Goal: Task Accomplishment & Management: Use online tool/utility

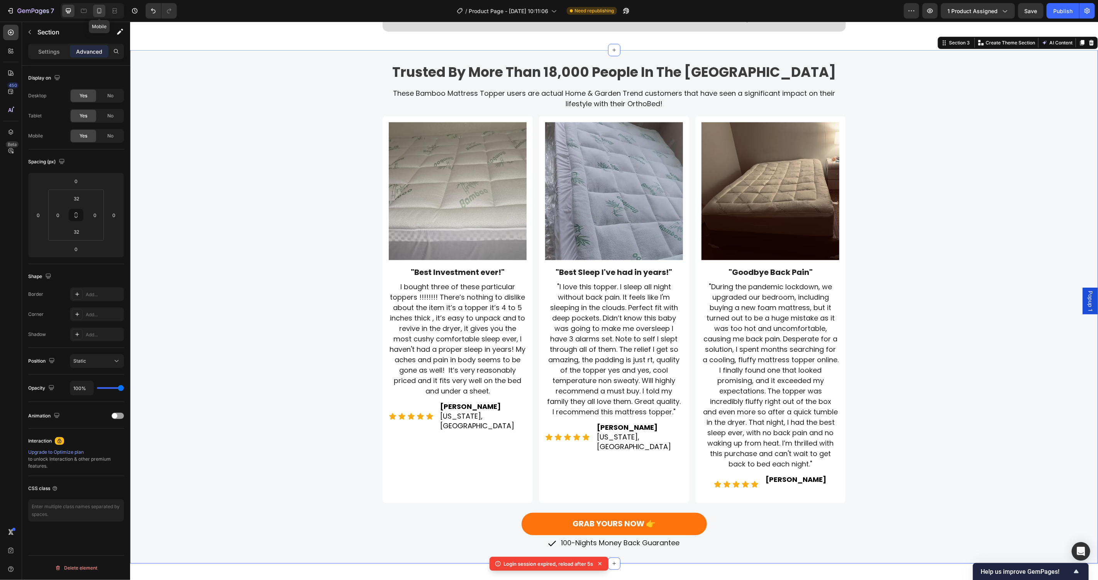
click at [102, 8] on icon at bounding box center [99, 11] width 8 height 8
type input "15"
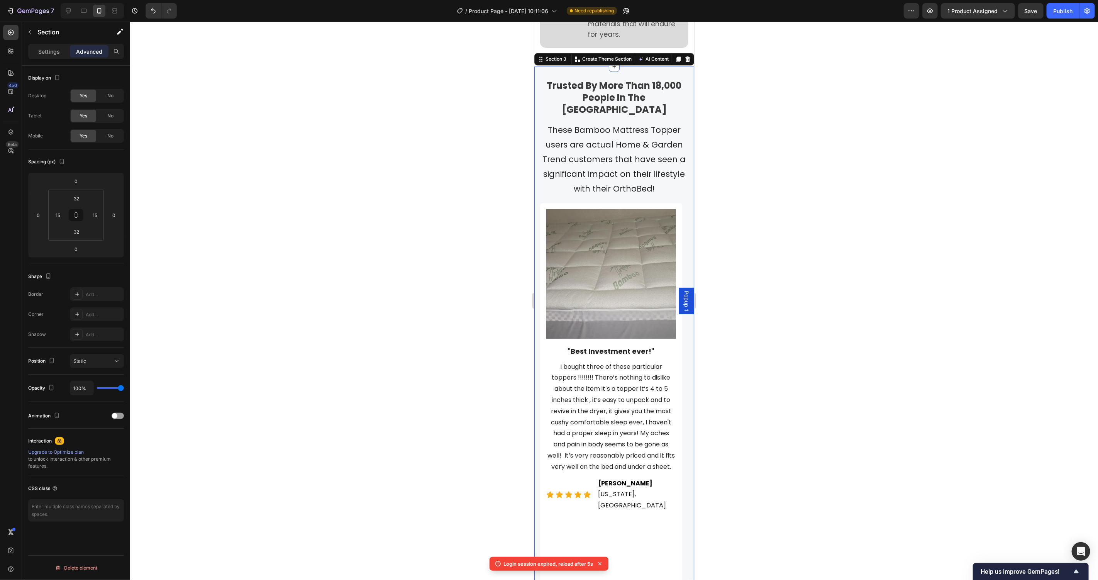
scroll to position [1339, 0]
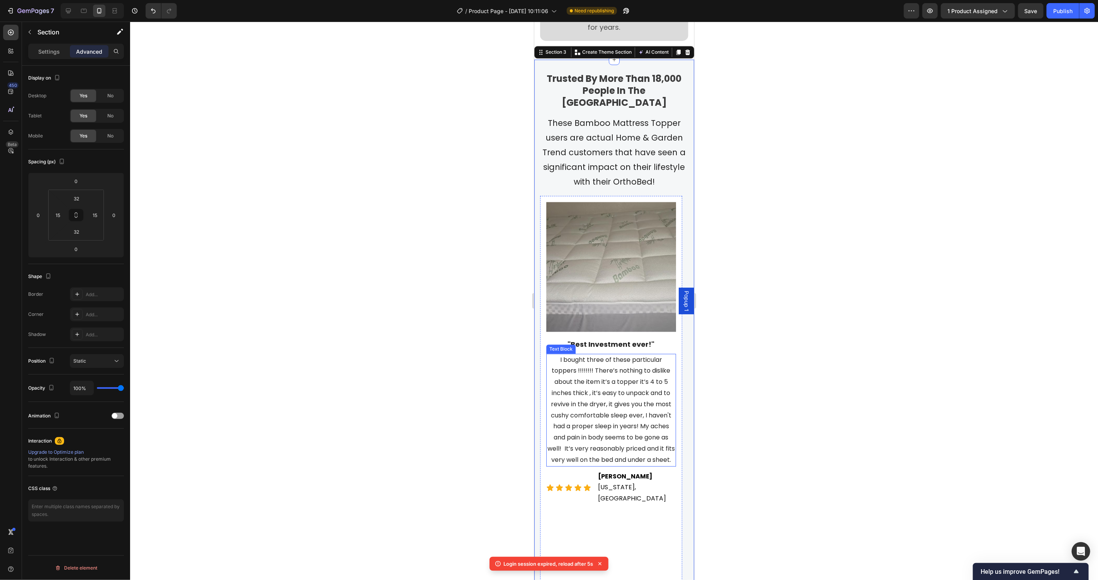
click at [631, 381] on span "I bought three of these particular toppers !!!!!!!! There’s nothing to dislike …" at bounding box center [610, 409] width 127 height 109
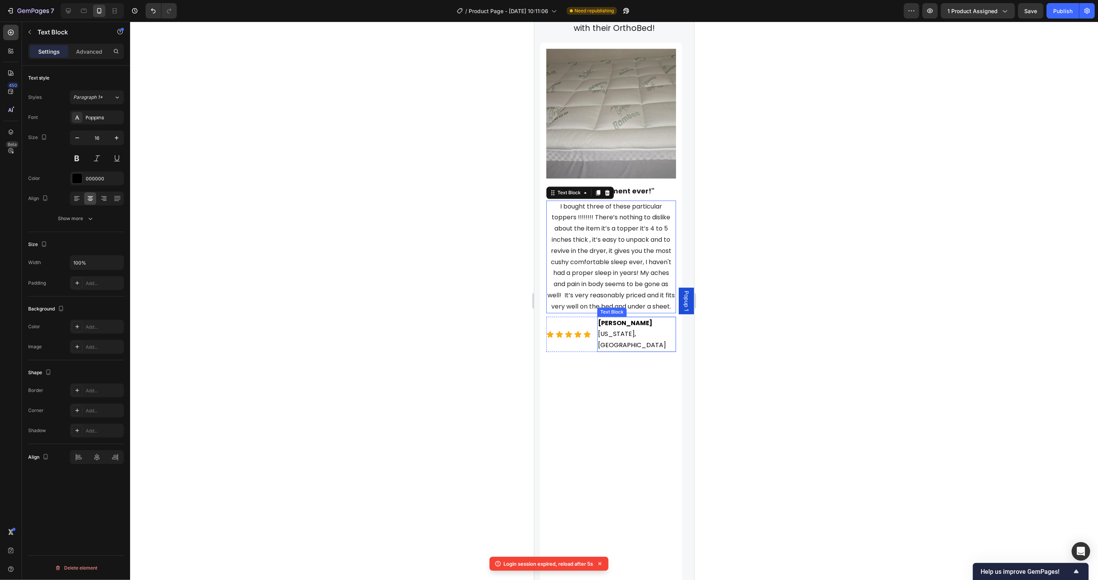
scroll to position [1514, 0]
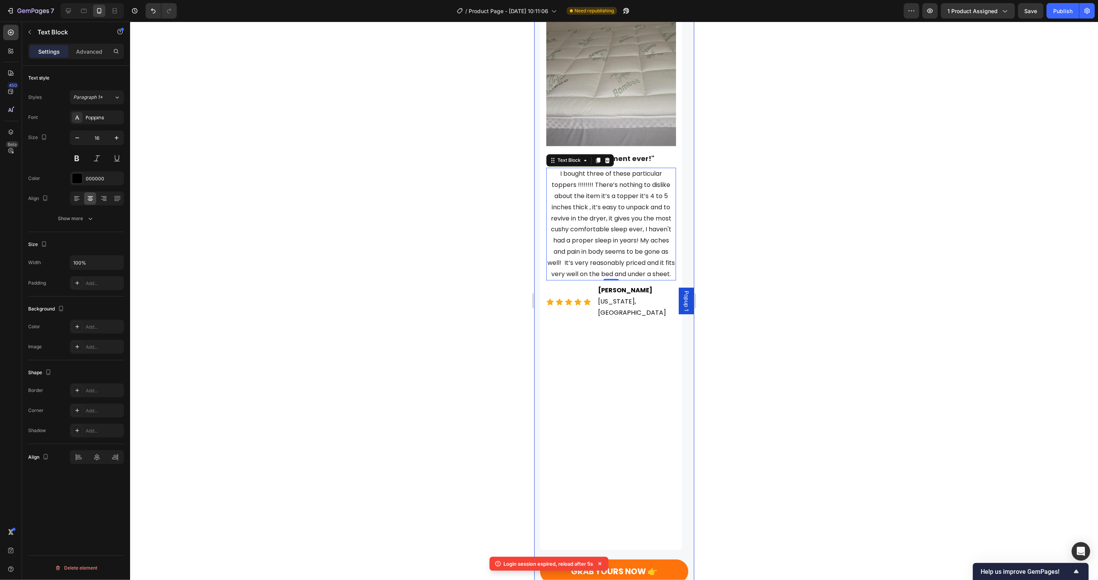
click at [296, 139] on div at bounding box center [614, 301] width 968 height 558
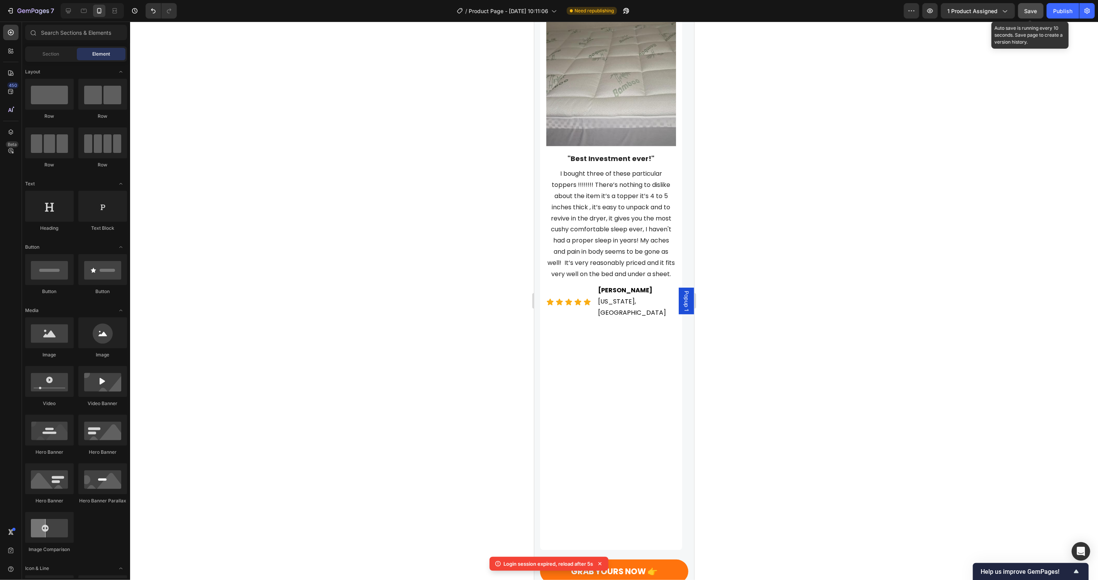
click at [1036, 12] on span "Save" at bounding box center [1031, 11] width 13 height 7
click at [70, 11] on icon at bounding box center [68, 11] width 8 height 8
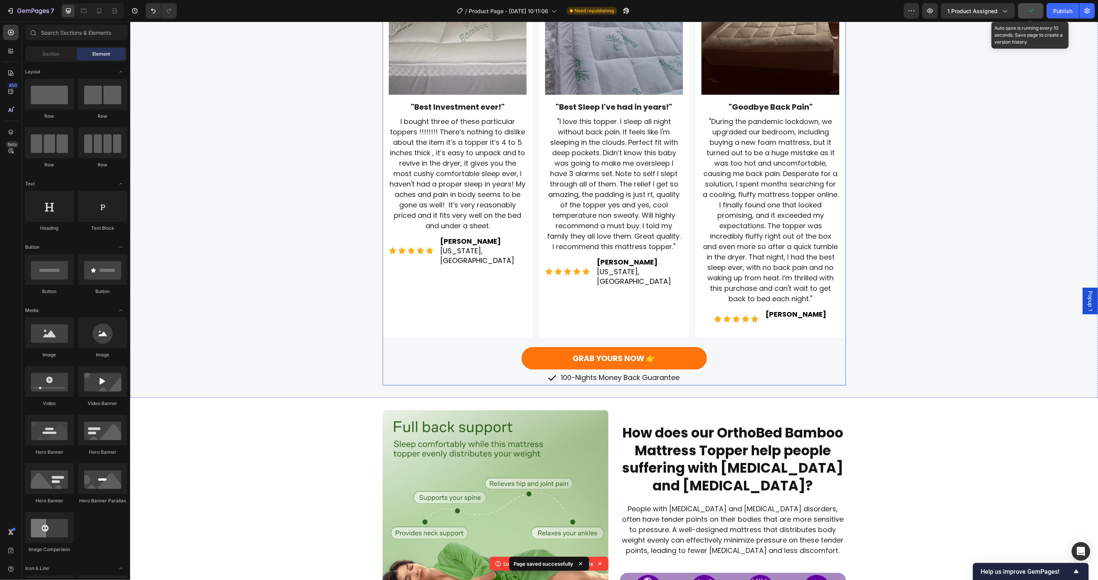
scroll to position [1491, 0]
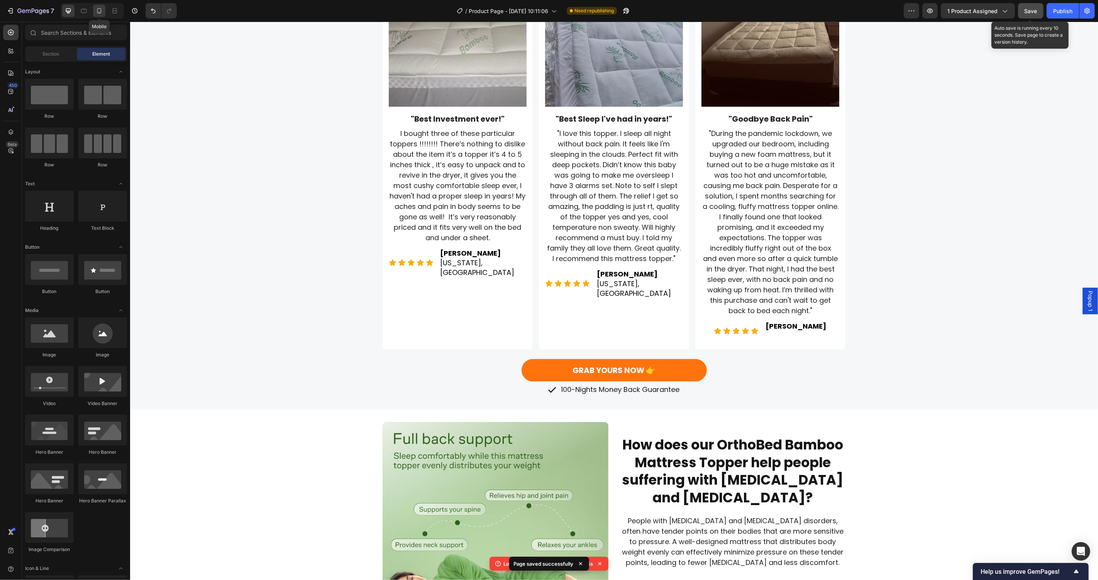
click at [100, 10] on icon at bounding box center [99, 11] width 8 height 8
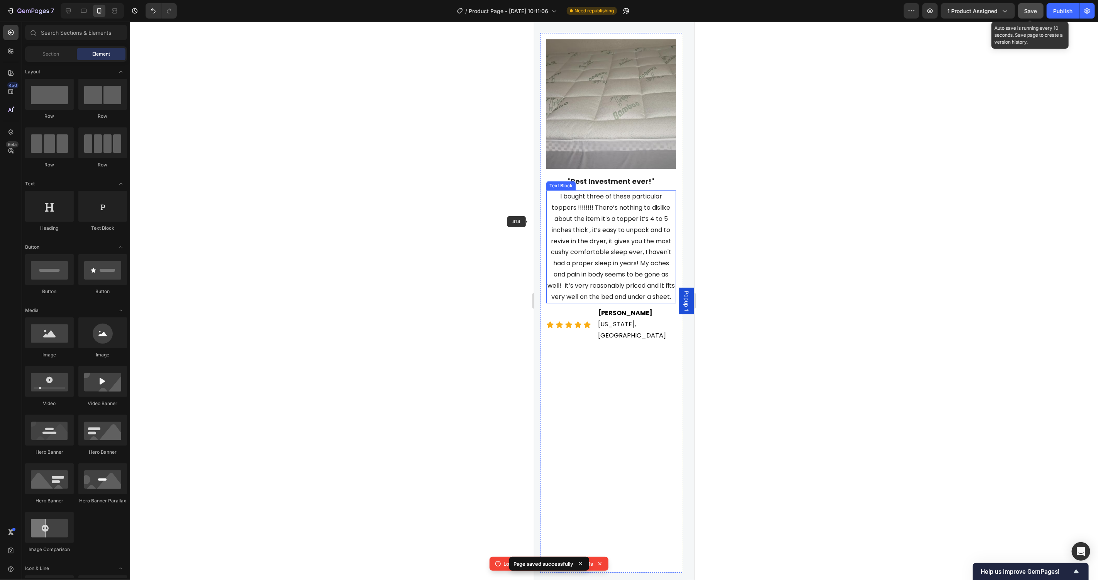
click at [619, 253] on span "I bought three of these particular toppers !!!!!!!! There’s nothing to dislike …" at bounding box center [610, 245] width 127 height 109
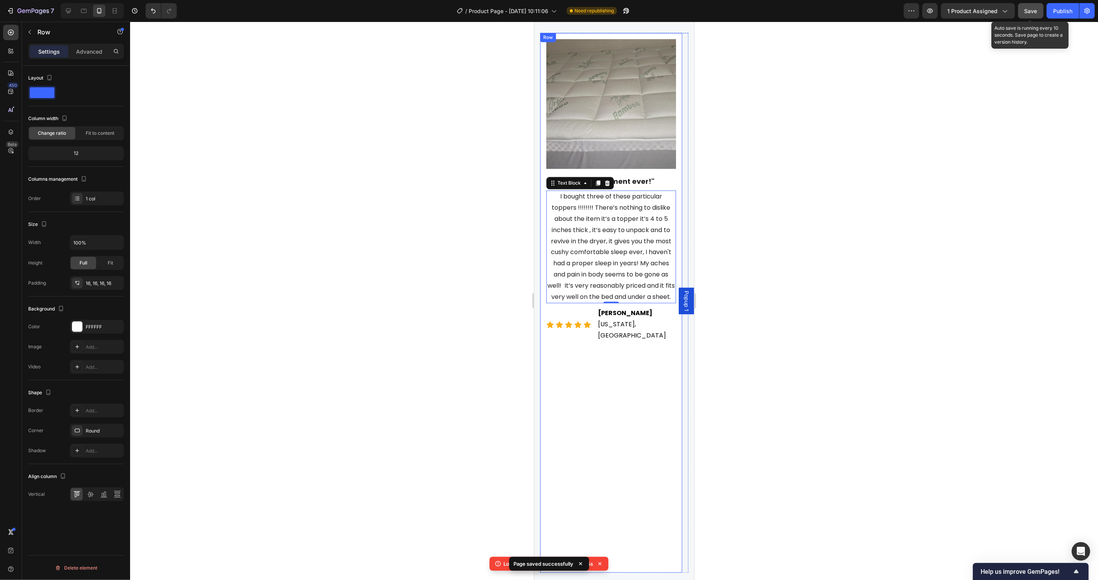
click at [654, 340] on div "Image "Best Investment ever!" Text Block I bought three of these particular top…" at bounding box center [611, 302] width 130 height 527
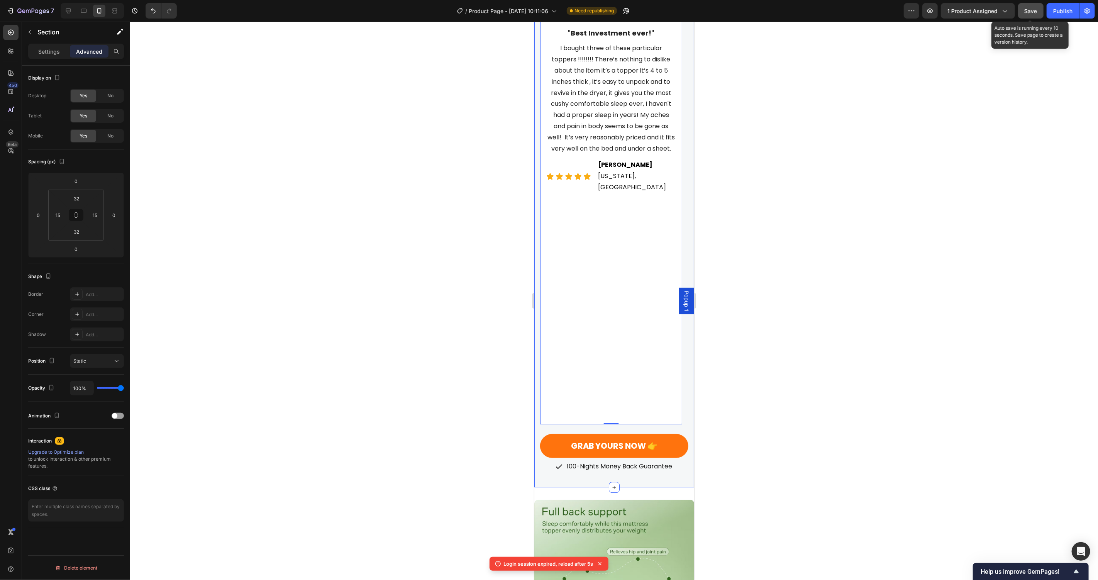
click at [537, 167] on div "Trusted By More Than 18,000 People In The UK Heading These Bamboo Mattress Topp…" at bounding box center [614, 117] width 160 height 739
click at [627, 365] on div "Image "Best Investment ever!" Text Block I bought three of these particular top…" at bounding box center [611, 153] width 130 height 527
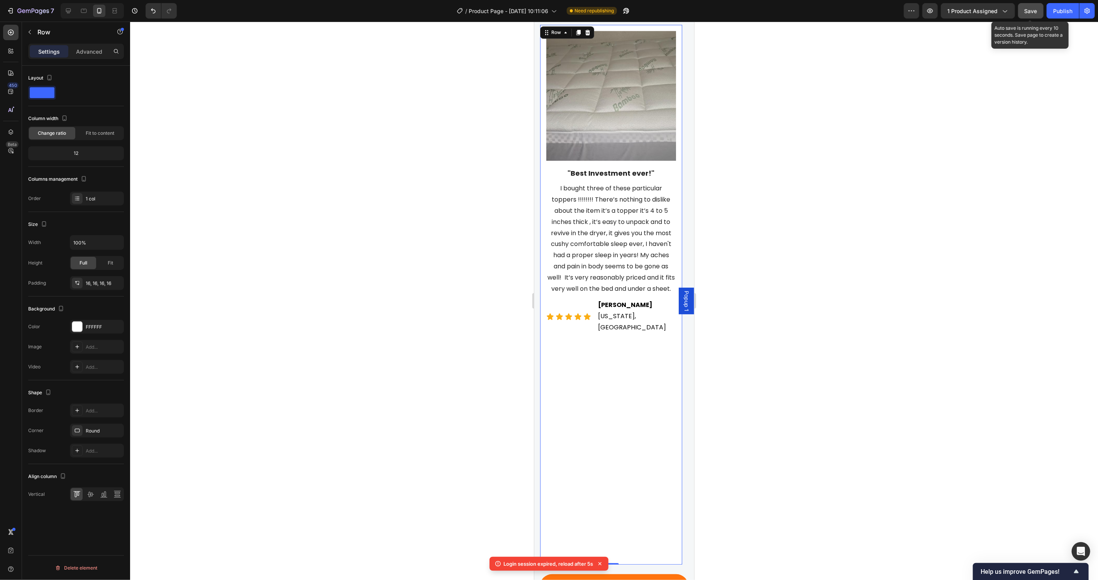
scroll to position [1493, 0]
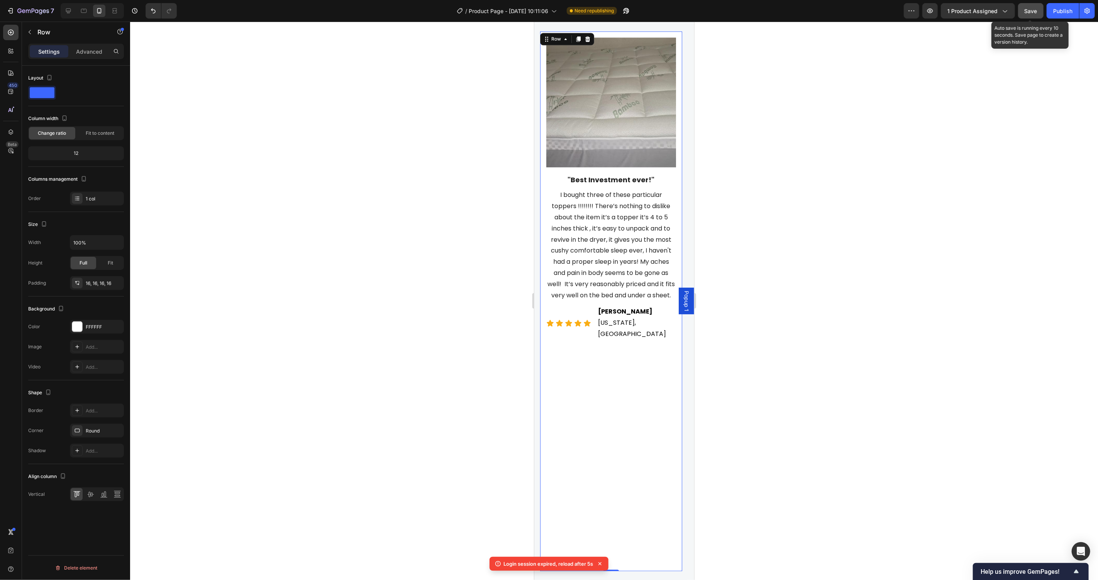
click at [600, 564] on icon at bounding box center [600, 564] width 8 height 8
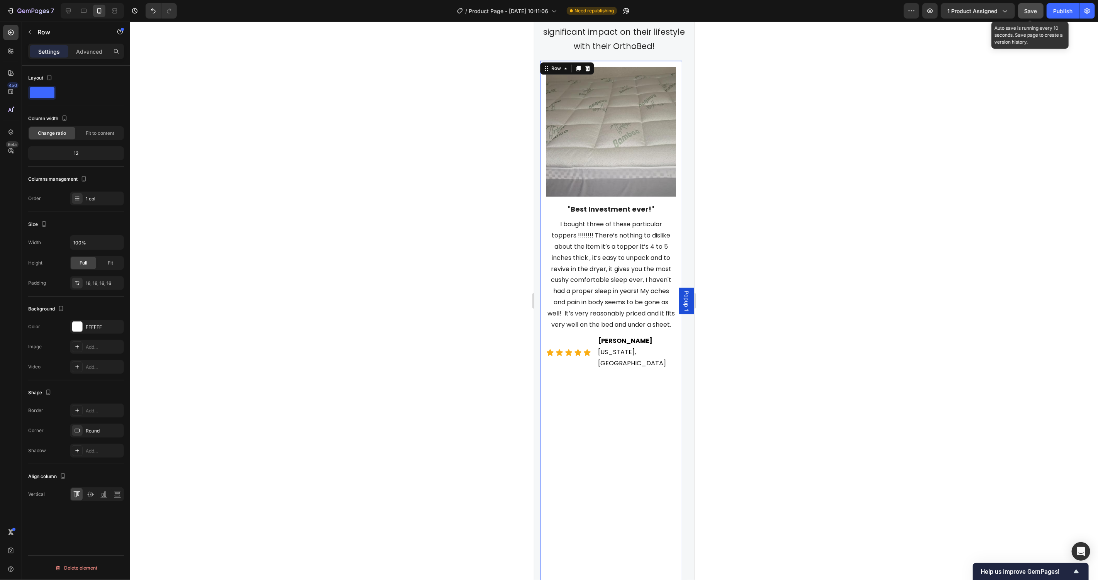
scroll to position [1451, 0]
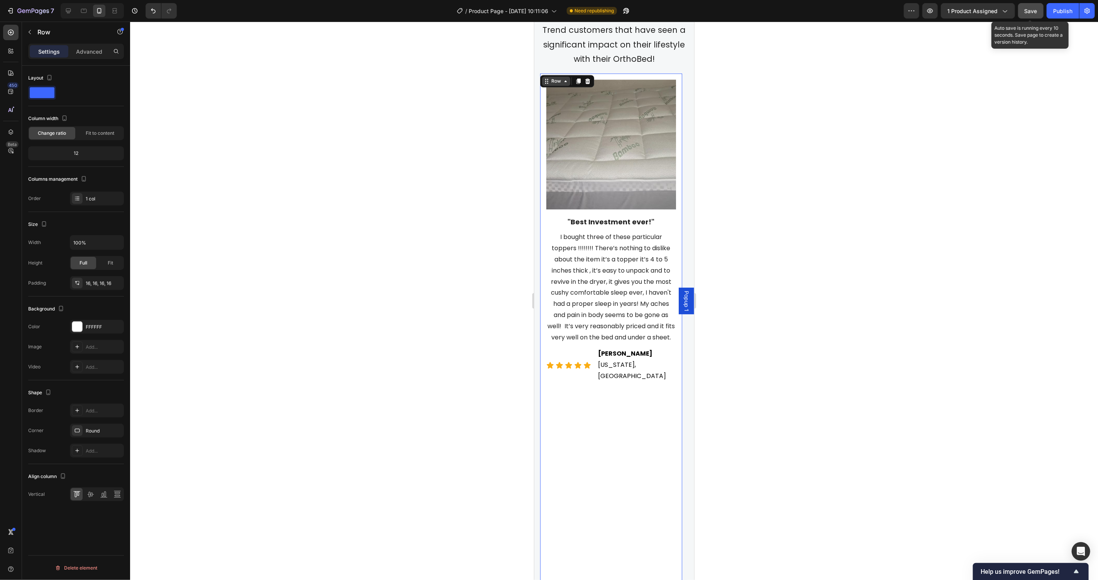
click at [559, 77] on div "Row" at bounding box center [555, 80] width 13 height 7
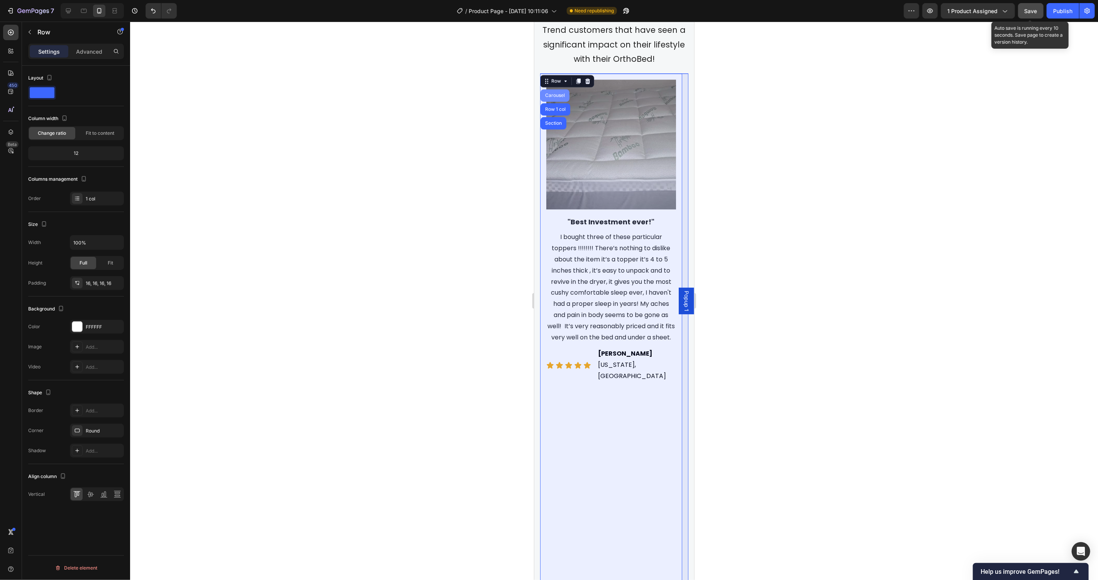
click at [555, 93] on div "Carousel" at bounding box center [554, 95] width 23 height 5
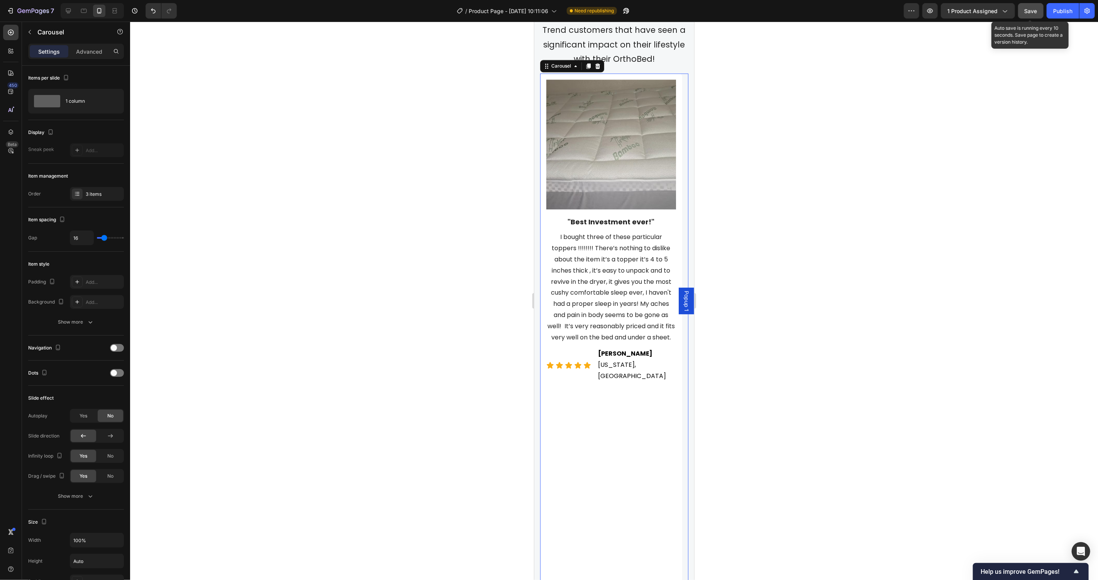
click at [117, 373] on div at bounding box center [117, 373] width 14 height 8
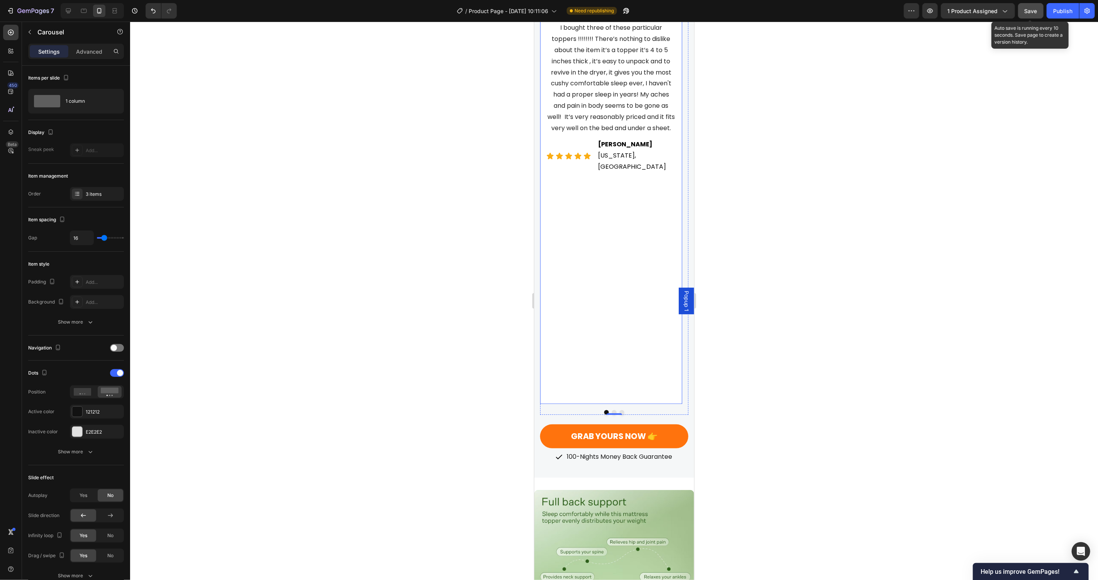
scroll to position [1754, 0]
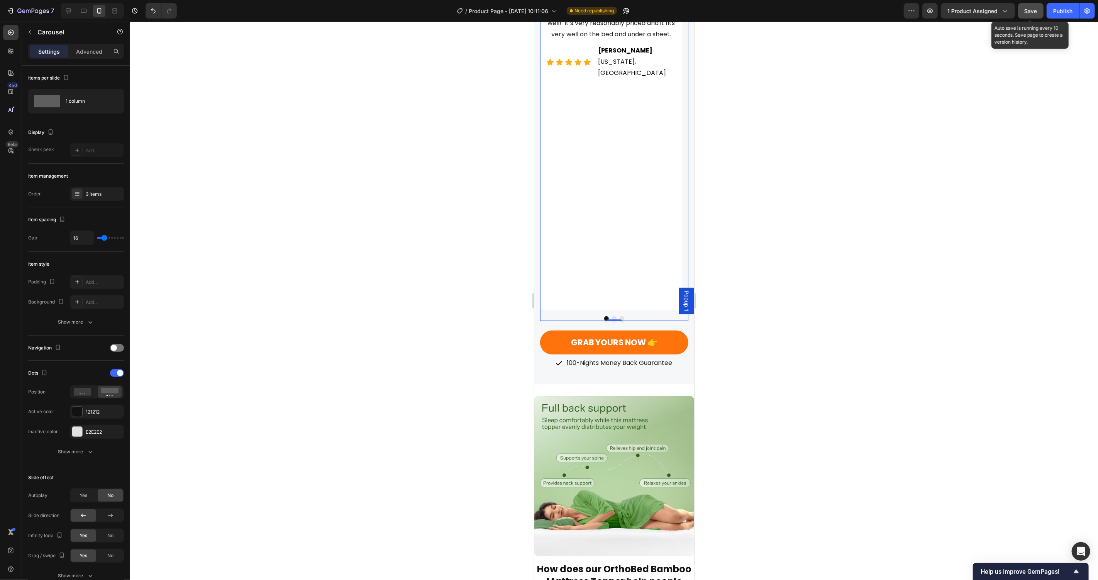
click at [611, 316] on button "Dot" at bounding box center [613, 318] width 5 height 5
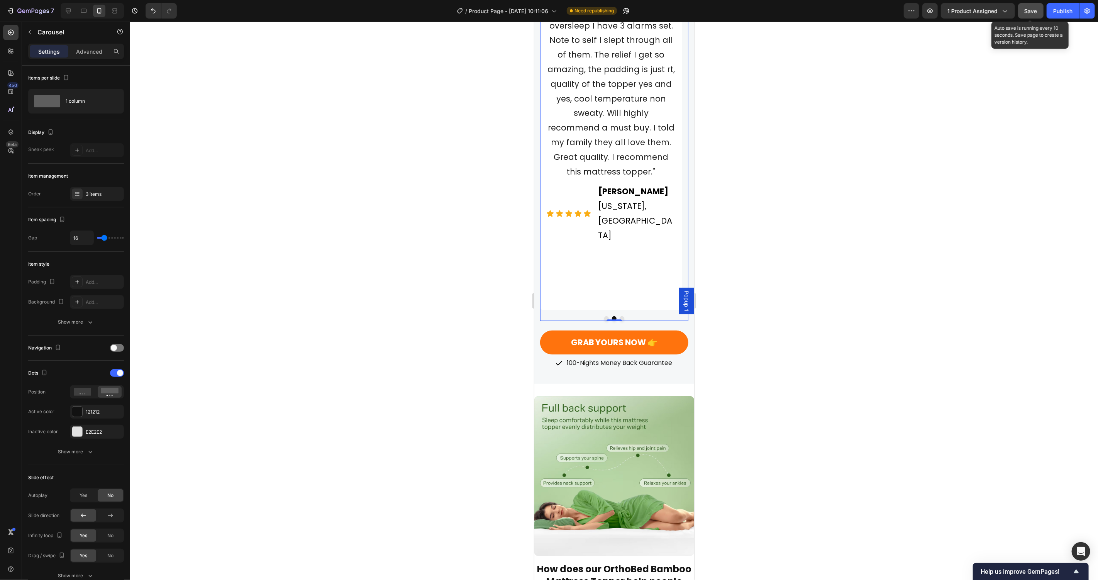
click at [604, 316] on button "Dot" at bounding box center [606, 318] width 5 height 5
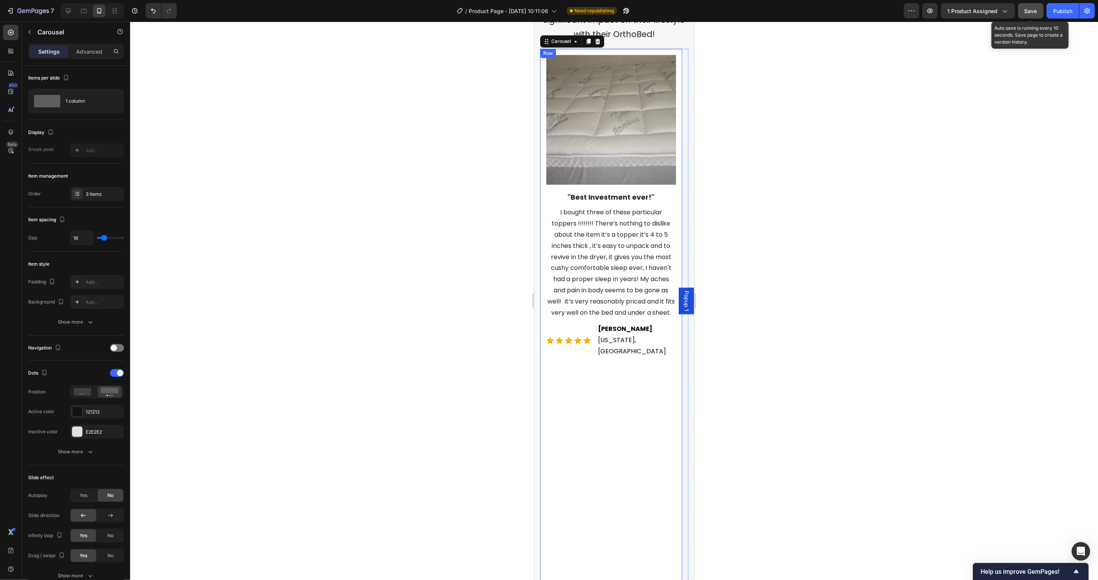
scroll to position [1424, 0]
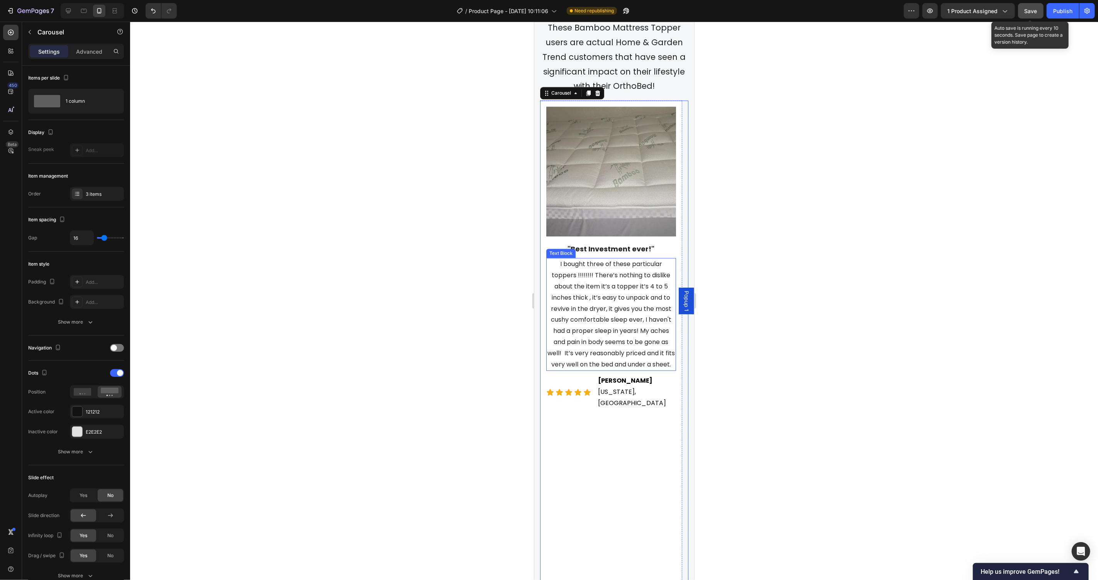
click at [600, 282] on span "I bought three of these particular toppers !!!!!!!! There’s nothing to dislike …" at bounding box center [610, 313] width 127 height 109
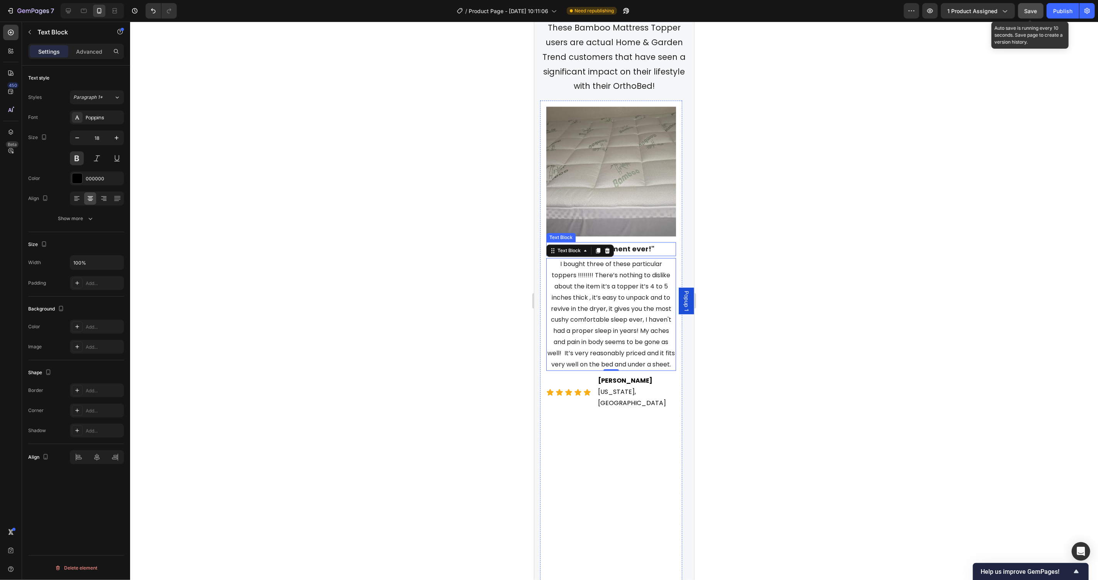
click at [640, 244] on span ""Best Investment ever!"" at bounding box center [610, 249] width 87 height 10
click at [627, 288] on span "I bought three of these particular toppers !!!!!!!! There’s nothing to dislike …" at bounding box center [610, 313] width 127 height 109
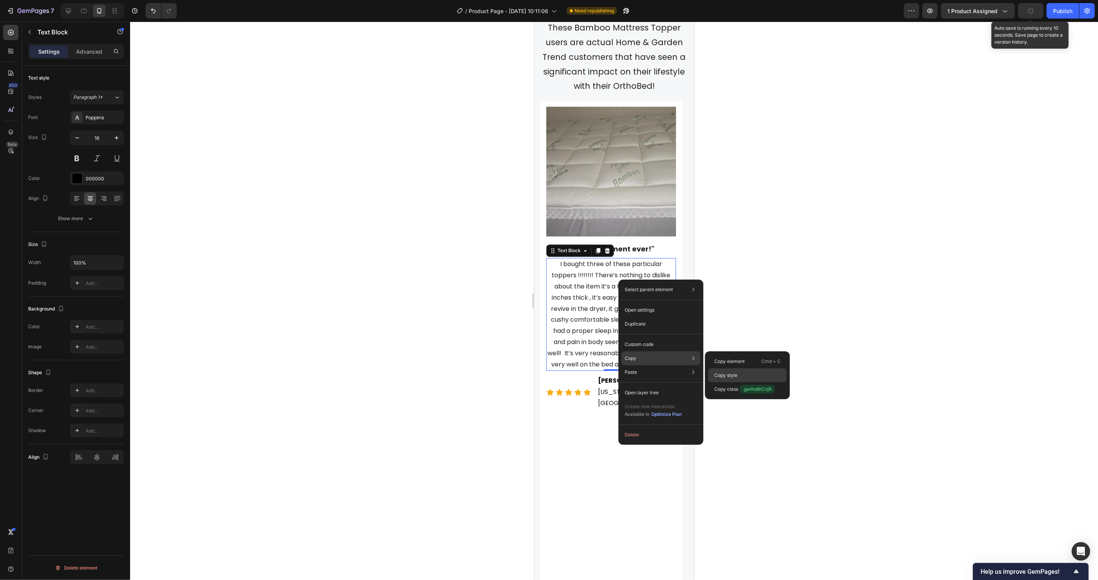
click at [734, 372] on p "Copy style" at bounding box center [725, 375] width 23 height 7
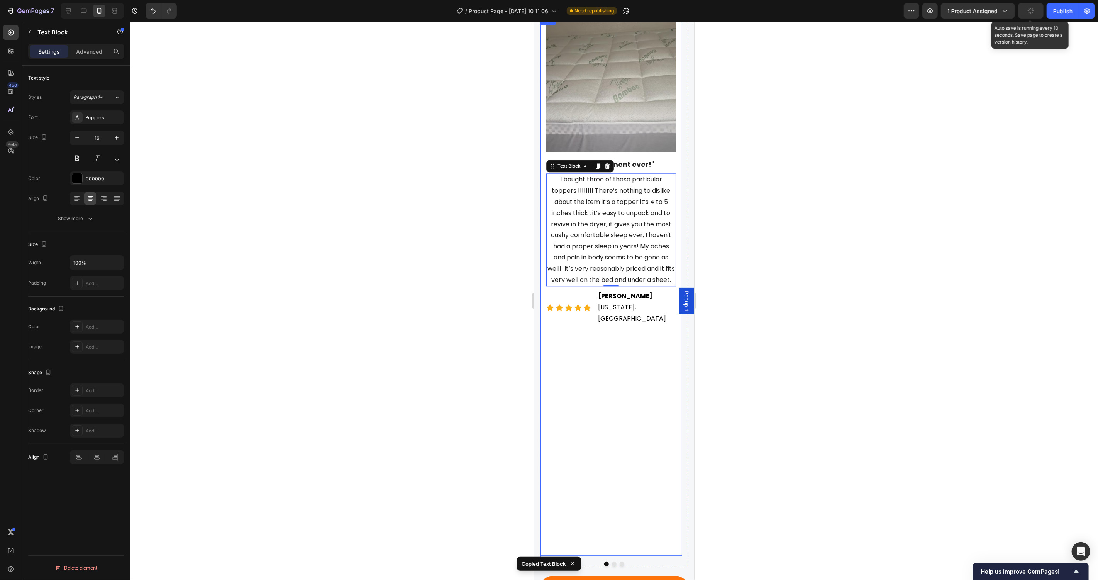
scroll to position [1645, 0]
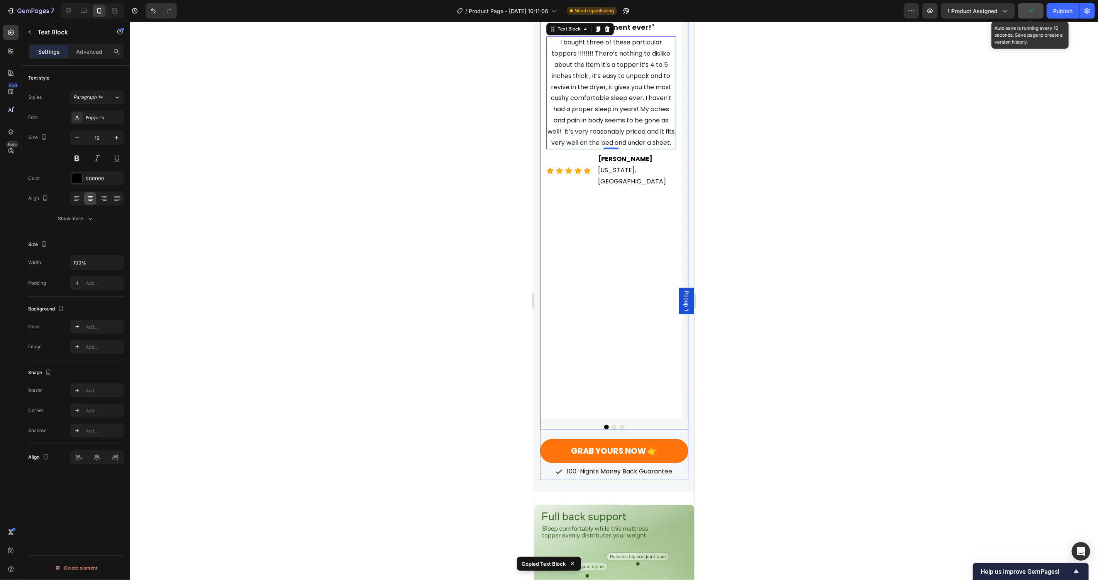
click at [611, 424] on button "Dot" at bounding box center [613, 426] width 5 height 5
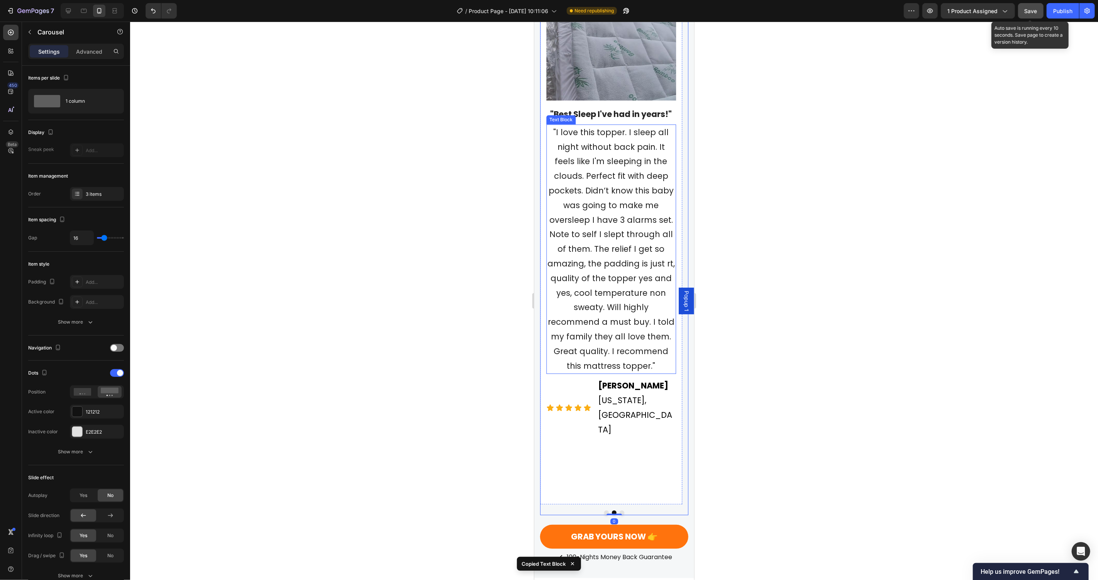
scroll to position [1499, 0]
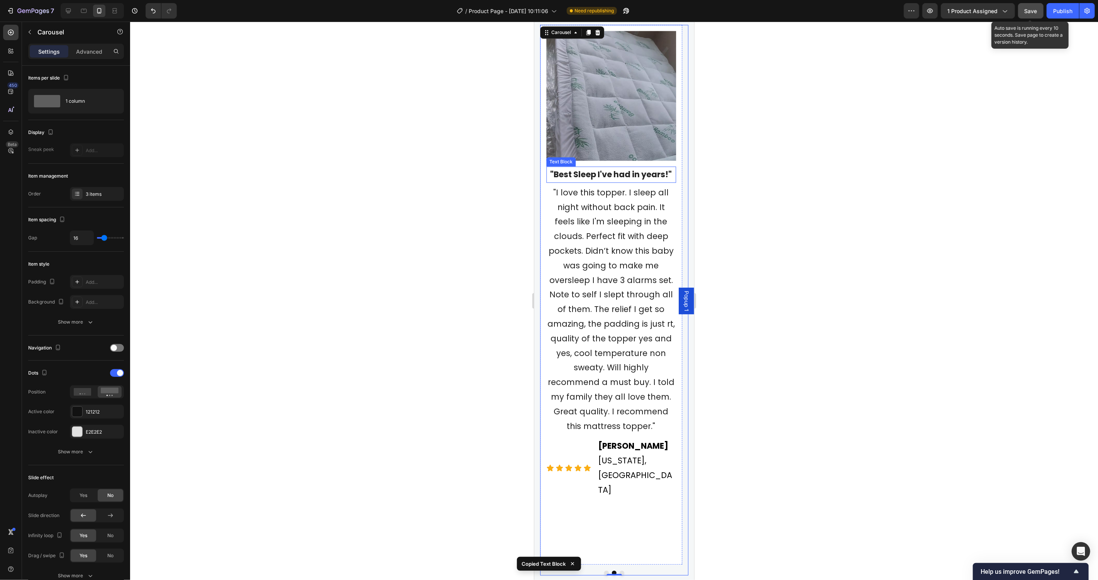
click at [619, 168] on span ""Best Sleep I've had in years!"" at bounding box center [611, 173] width 122 height 11
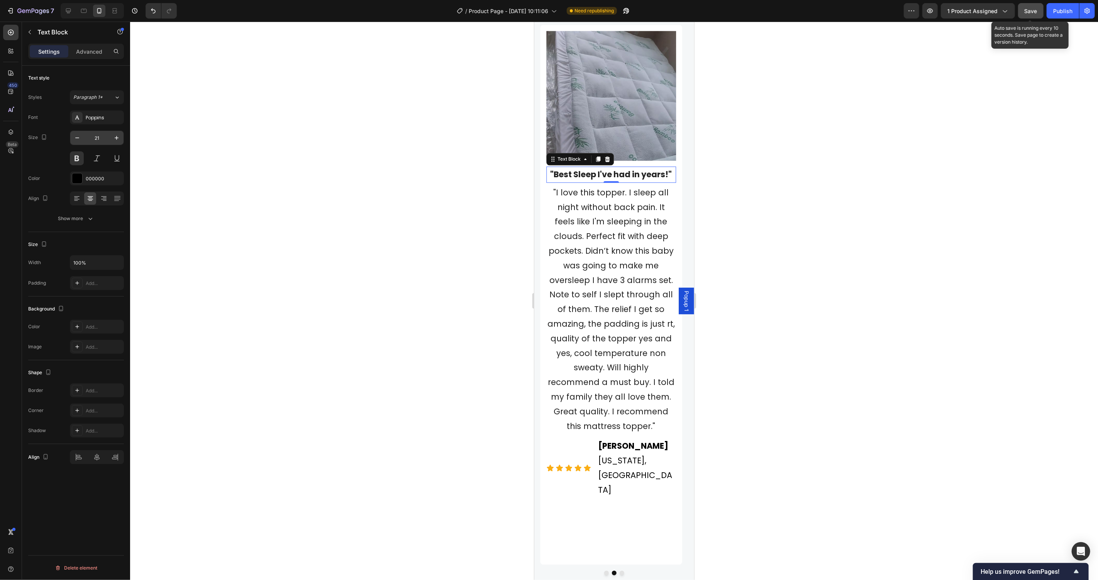
click at [97, 139] on input "21" at bounding box center [96, 138] width 25 height 14
type input "18"
click at [581, 212] on span ""I love this topper. I sleep all night without back pain. It feels like I'm sle…" at bounding box center [610, 306] width 127 height 245
type input "16"
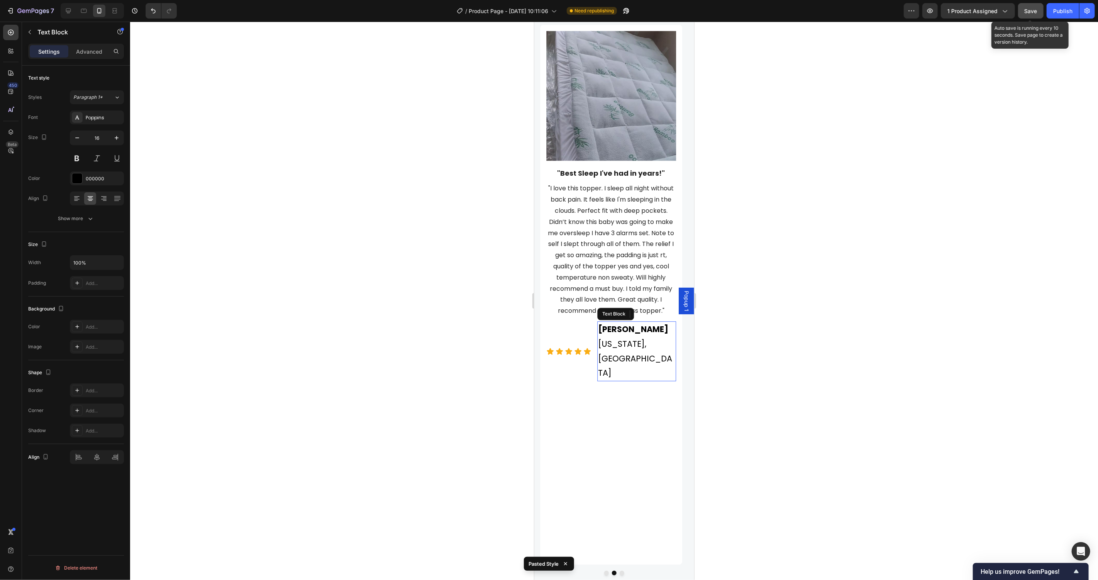
click at [628, 323] on strong "[PERSON_NAME]" at bounding box center [633, 328] width 70 height 11
click at [100, 138] on input "21" at bounding box center [96, 138] width 25 height 14
type input "16"
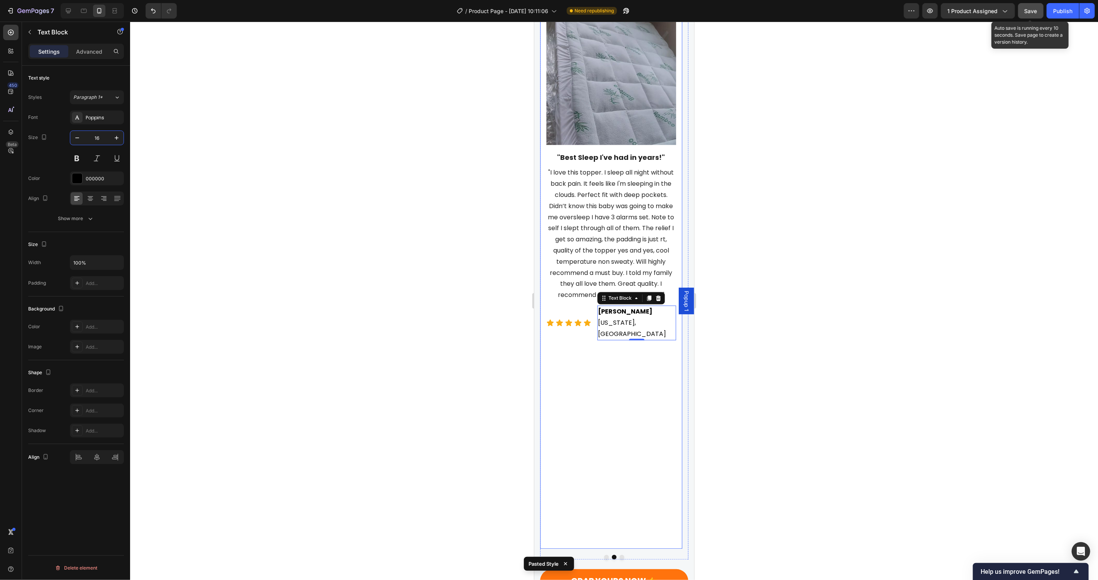
scroll to position [1523, 0]
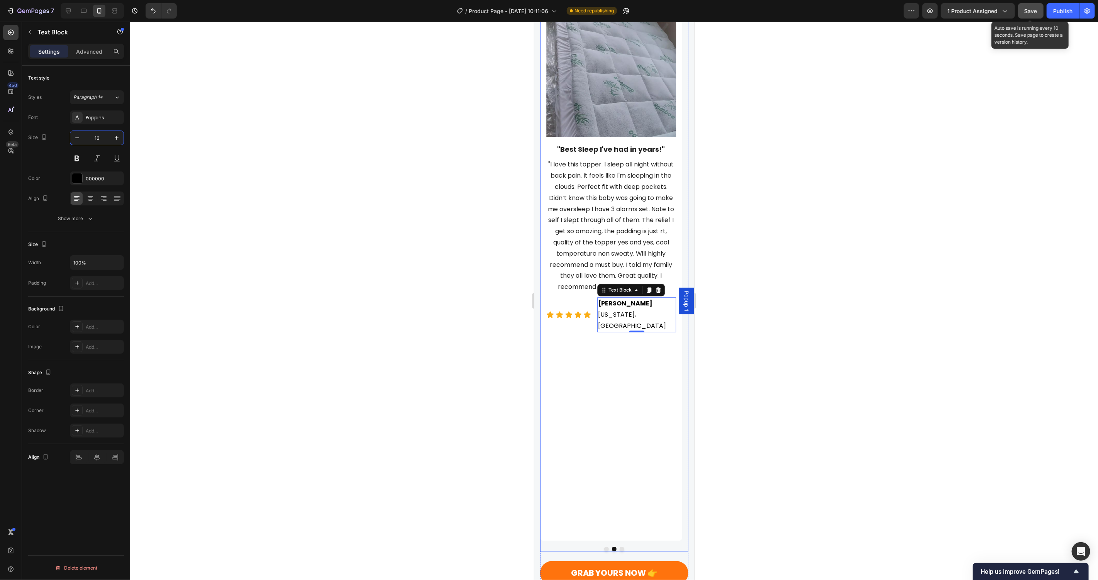
click at [604, 546] on button "Dot" at bounding box center [606, 548] width 5 height 5
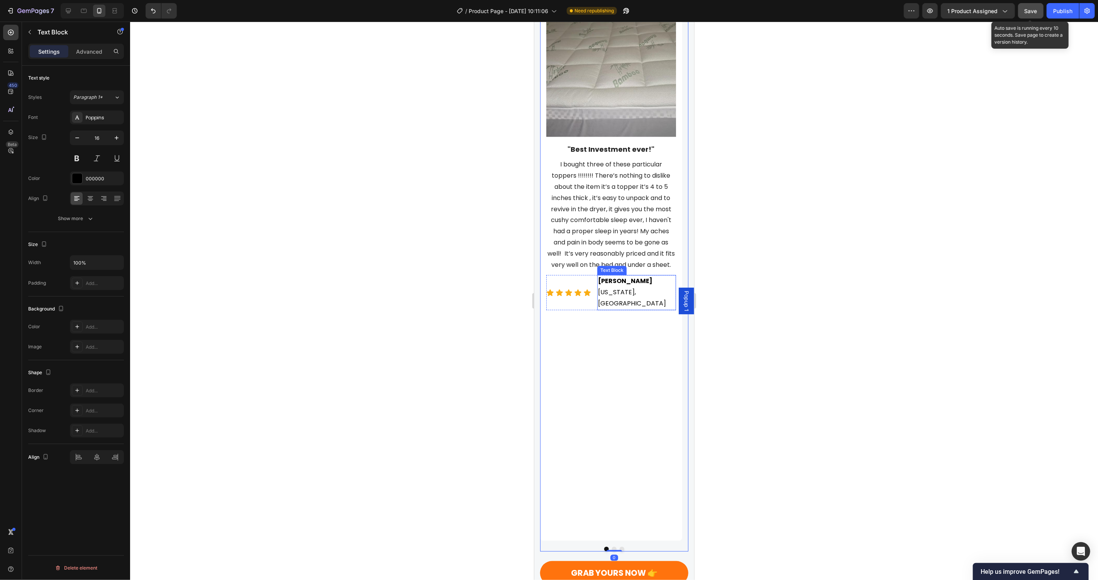
click at [630, 275] on p "[PERSON_NAME] [US_STATE], [GEOGRAPHIC_DATA]" at bounding box center [636, 291] width 77 height 33
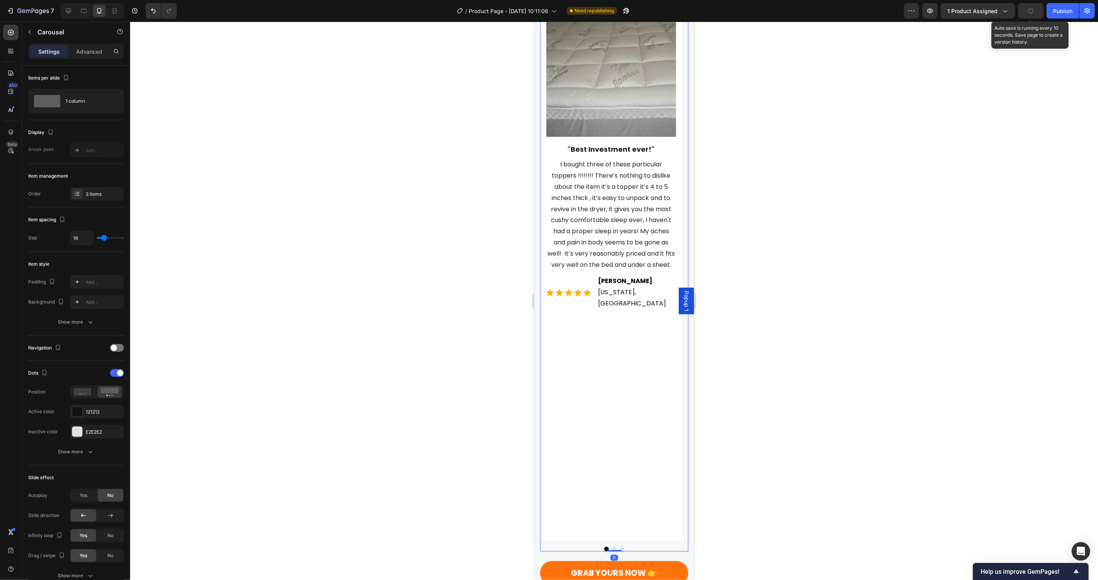
click at [619, 546] on button "Dot" at bounding box center [621, 548] width 5 height 5
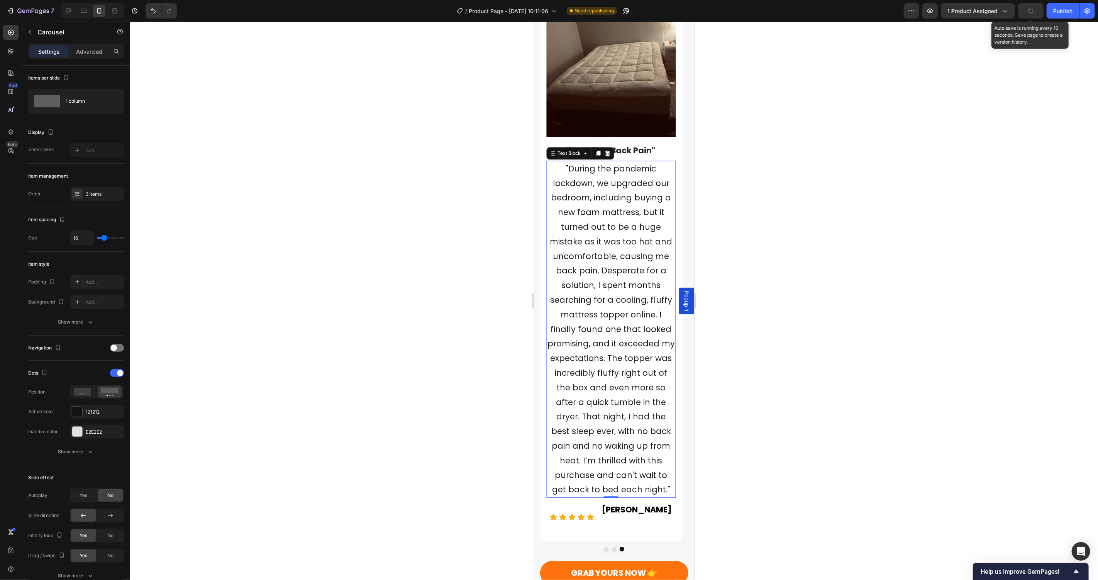
click at [640, 361] on span ""During the pandemic lockdown, we upgraded our bedroom, including buying a new …" at bounding box center [610, 329] width 127 height 332
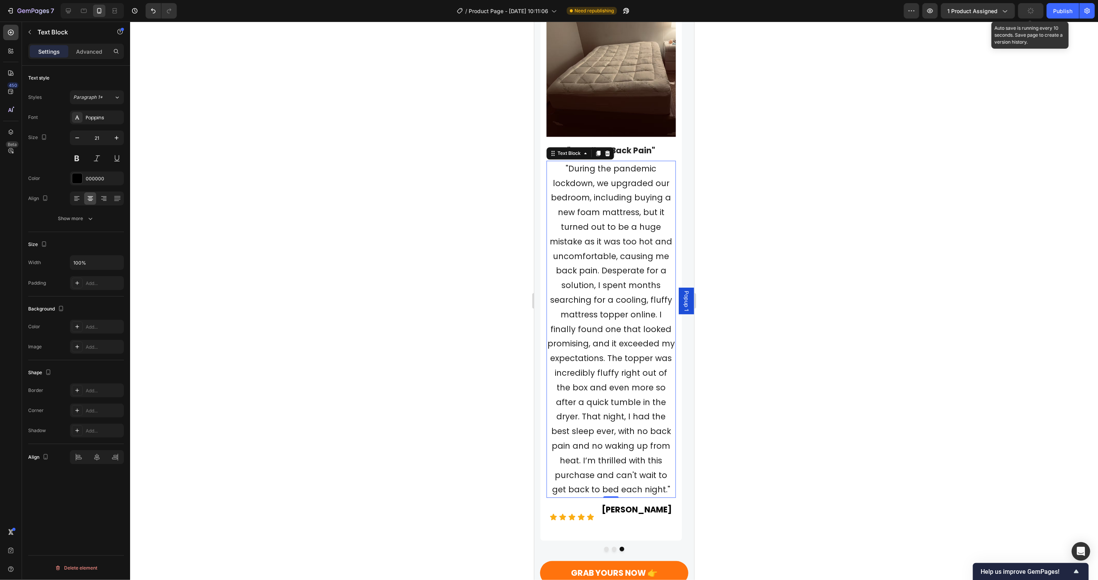
type input "16"
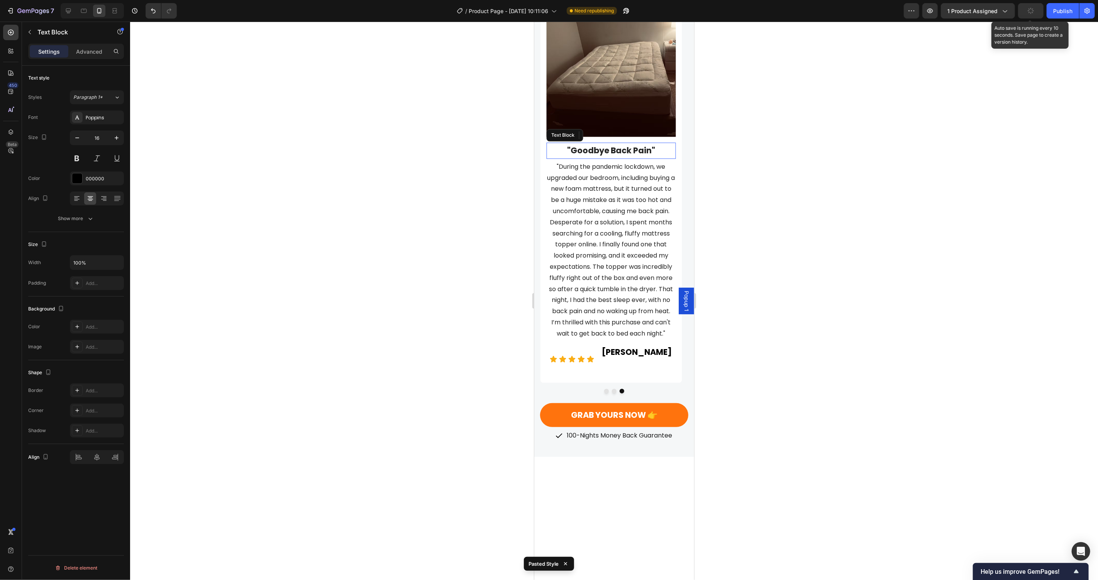
click at [640, 144] on span ""Goodbye Back Pain"" at bounding box center [611, 149] width 88 height 11
click at [75, 139] on icon "button" at bounding box center [77, 138] width 8 height 8
type input "18"
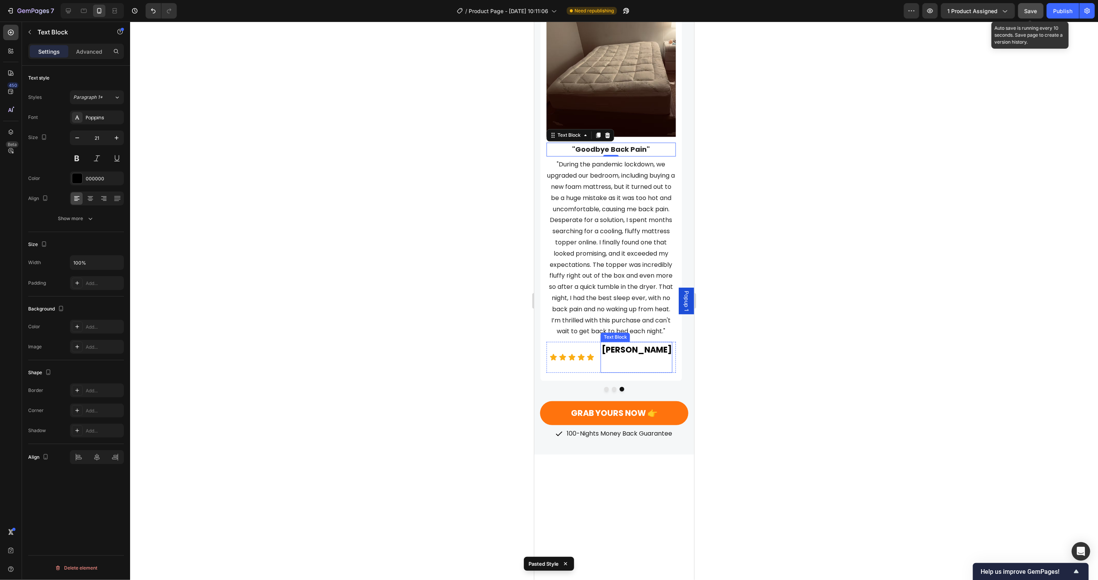
click at [633, 344] on strong "[PERSON_NAME]" at bounding box center [636, 349] width 70 height 11
click at [92, 140] on input "21" at bounding box center [96, 138] width 25 height 14
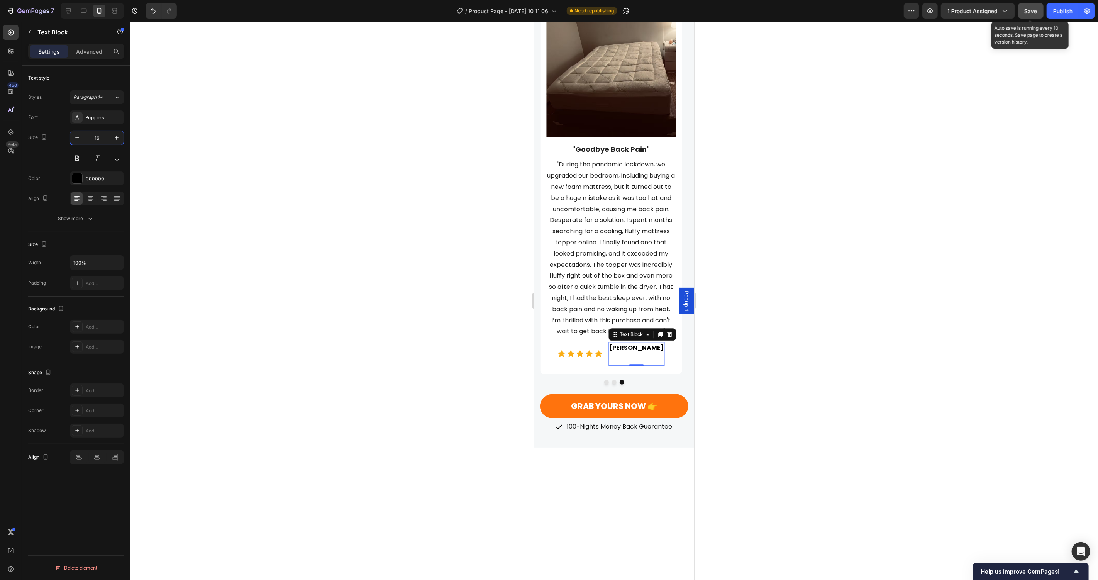
type input "16"
click at [646, 347] on p "[PERSON_NAME]" at bounding box center [636, 353] width 54 height 22
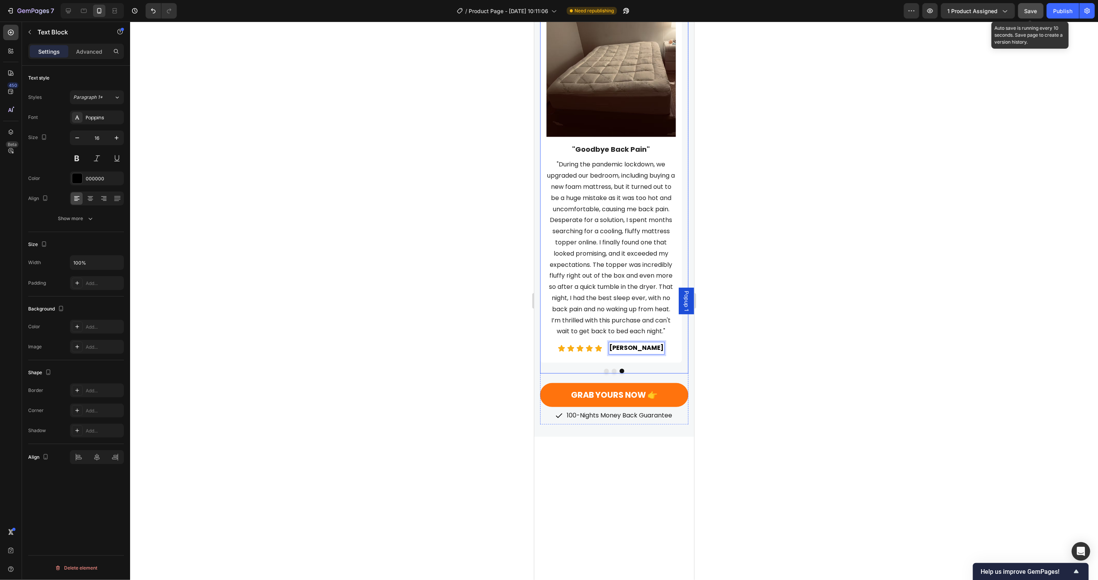
click at [676, 339] on div "Image "Goodbye Back Pain" Text Block "During the pandemic lockdown, we upgraded…" at bounding box center [611, 181] width 142 height 362
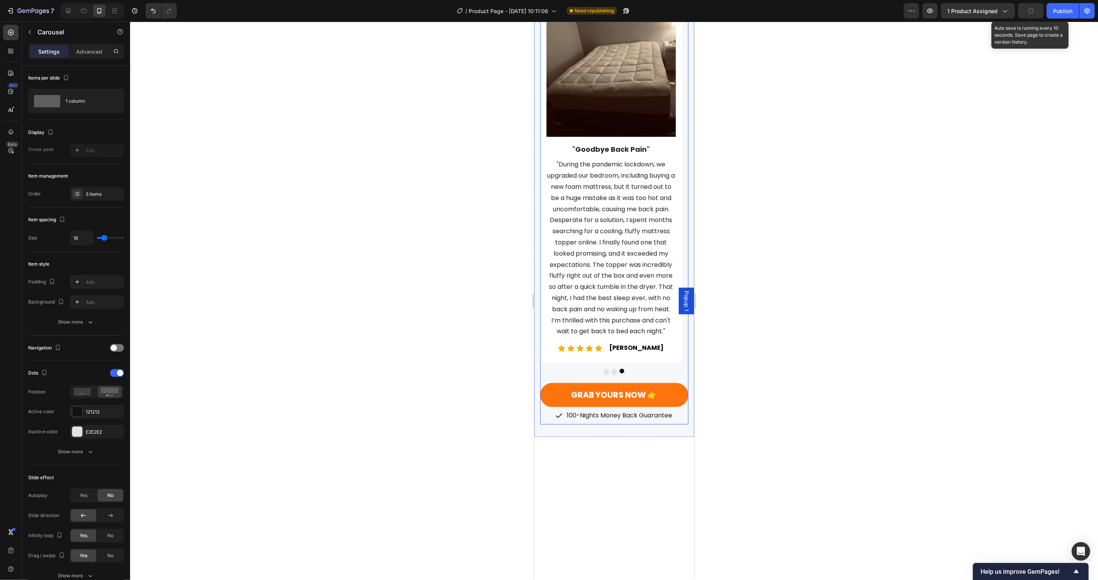
click at [642, 368] on div at bounding box center [614, 370] width 148 height 5
click at [119, 374] on span at bounding box center [120, 373] width 6 height 6
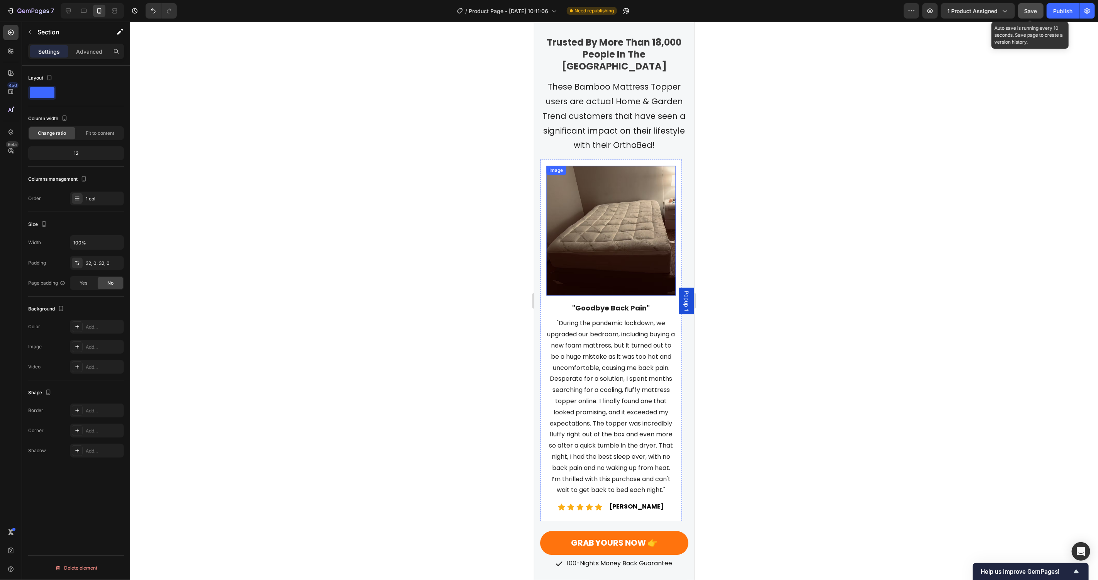
scroll to position [1394, 0]
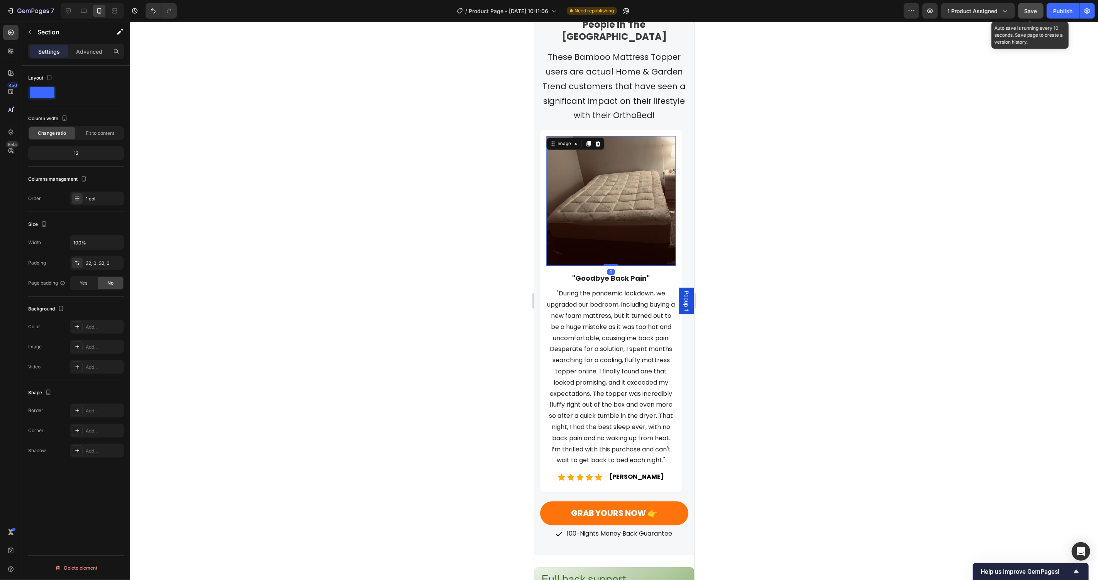
click at [551, 135] on div "Image 0" at bounding box center [611, 200] width 130 height 130
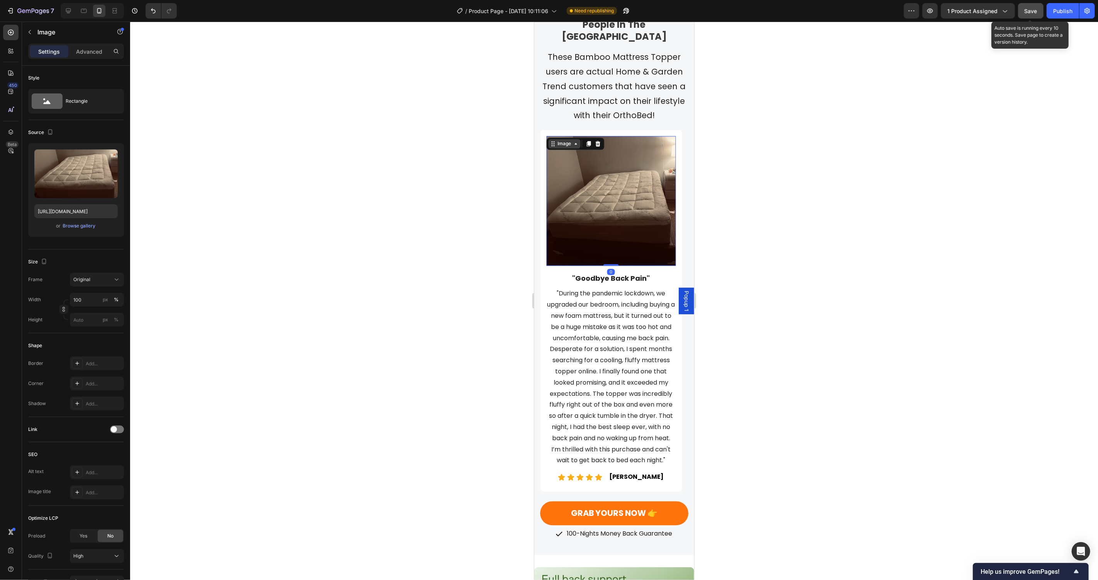
click at [559, 140] on div "Image" at bounding box center [564, 143] width 17 height 7
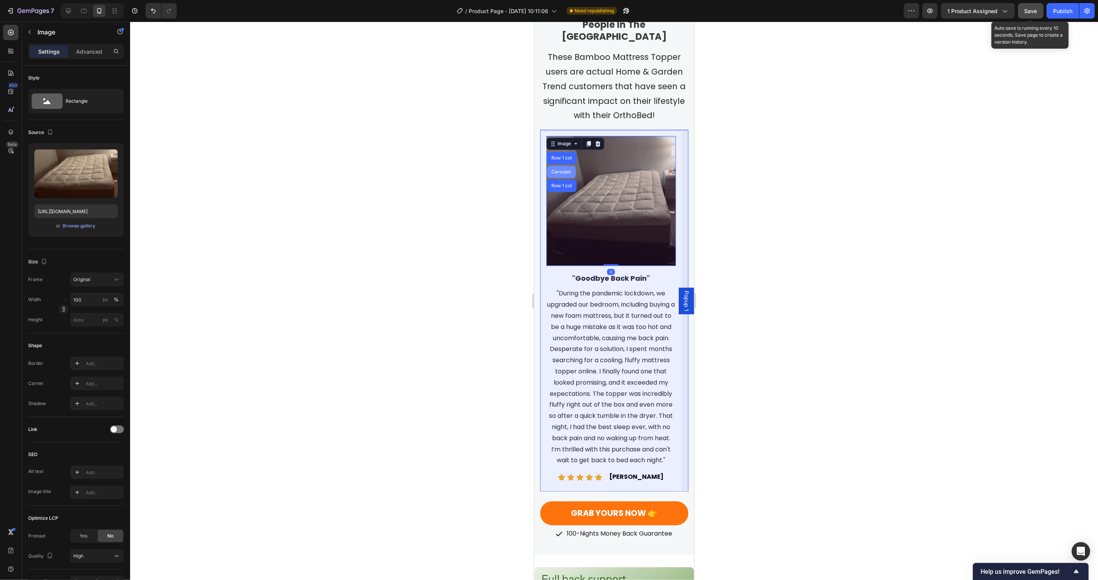
click at [561, 165] on div "Carousel" at bounding box center [560, 171] width 29 height 12
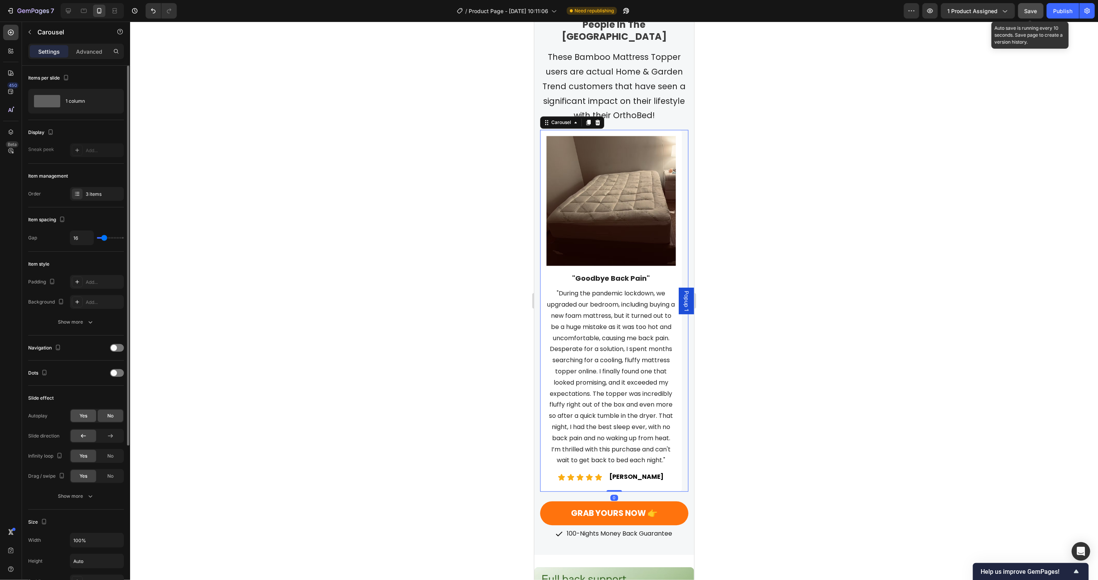
click at [91, 416] on div "Yes" at bounding box center [83, 416] width 25 height 12
drag, startPoint x: 111, startPoint y: 419, endPoint x: 104, endPoint y: 415, distance: 8.3
click at [111, 419] on span "No" at bounding box center [110, 415] width 6 height 7
click at [71, 7] on icon at bounding box center [68, 11] width 8 height 8
type input "1200"
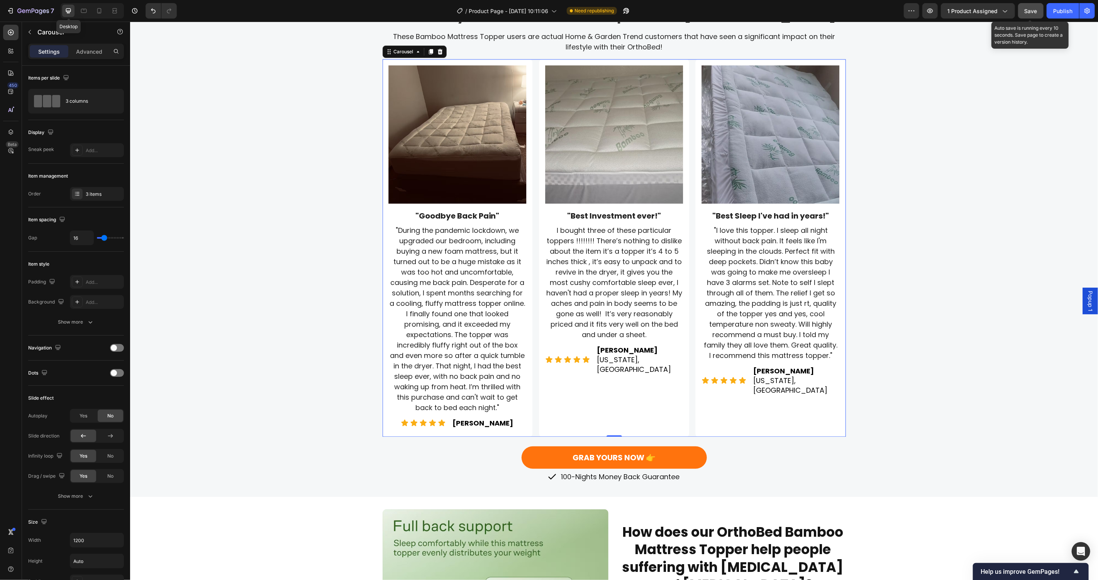
scroll to position [1404, 0]
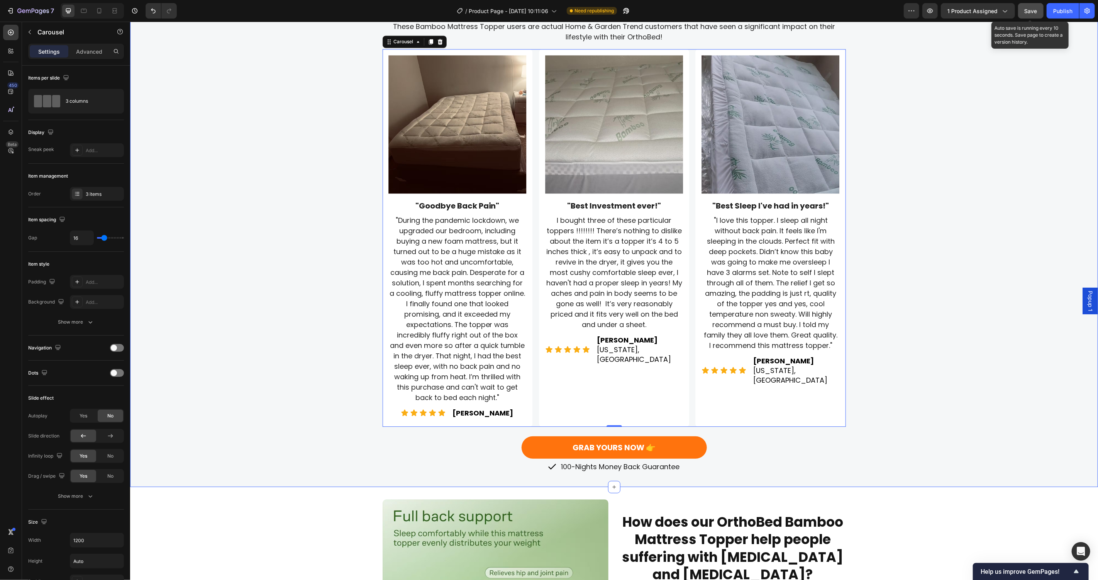
click at [865, 256] on div "Trusted By More Than 18,000 People In The UK Heading These Bamboo Mattress Topp…" at bounding box center [614, 234] width 968 height 479
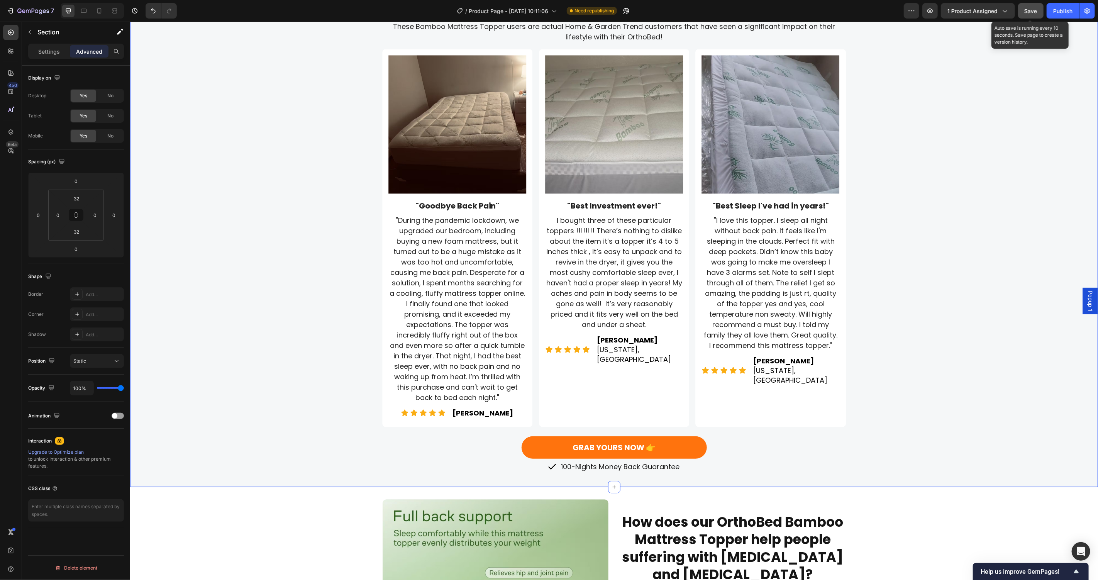
click at [1035, 9] on span "Save" at bounding box center [1031, 11] width 13 height 7
click at [103, 13] on icon at bounding box center [99, 11] width 8 height 8
type input "15"
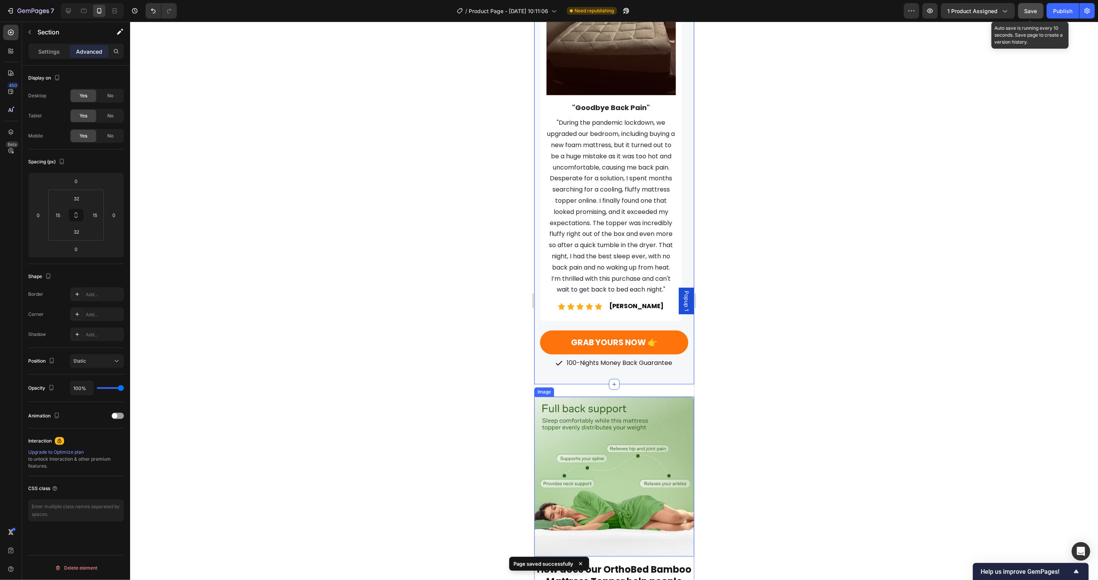
scroll to position [1576, 0]
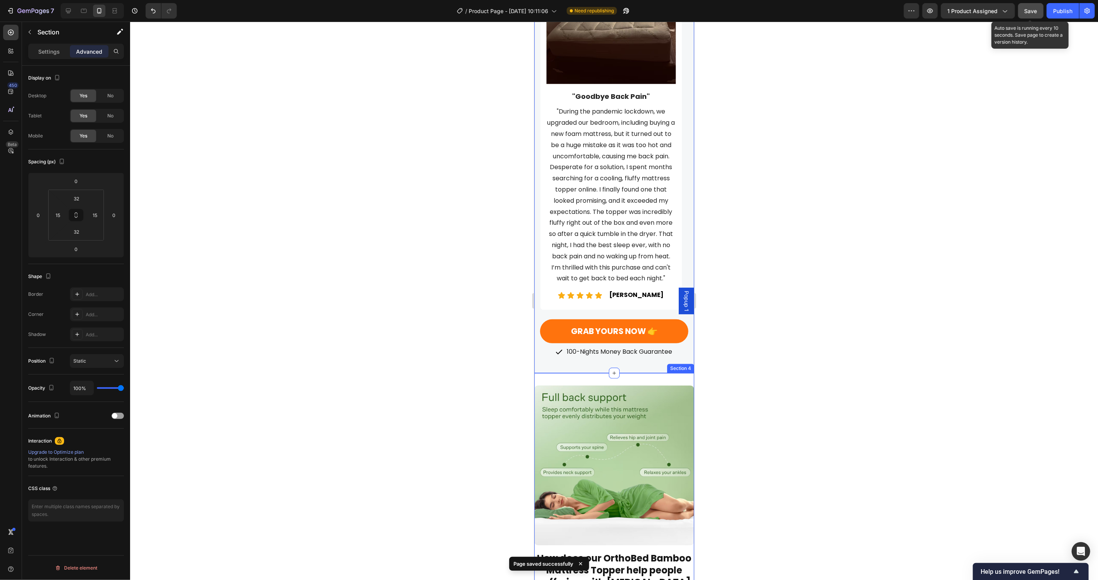
click at [56, 219] on input "0" at bounding box center [58, 215] width 12 height 12
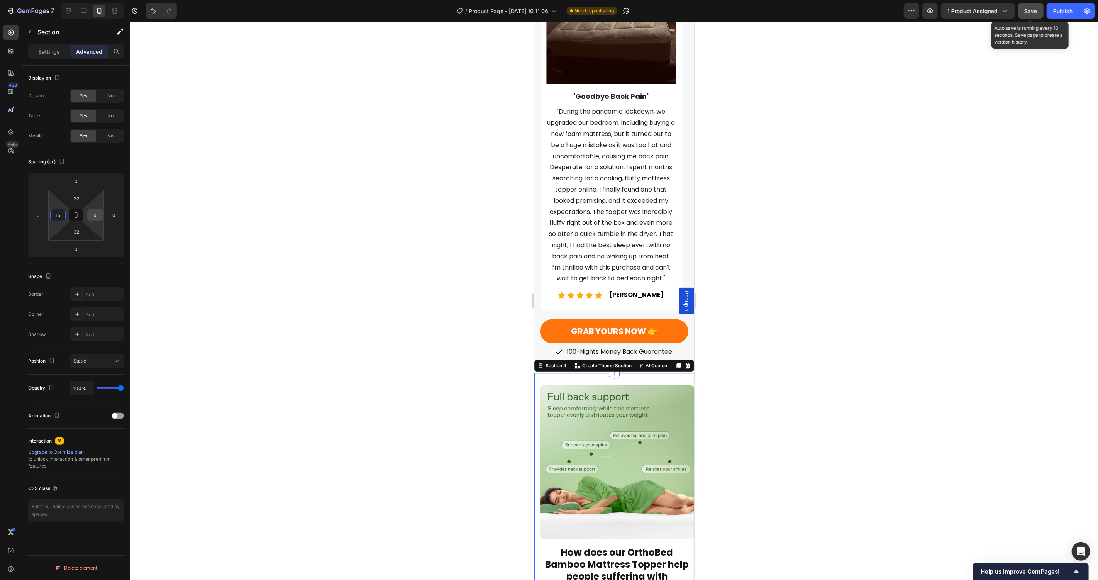
type input "15"
click at [97, 215] on input "0" at bounding box center [95, 215] width 12 height 12
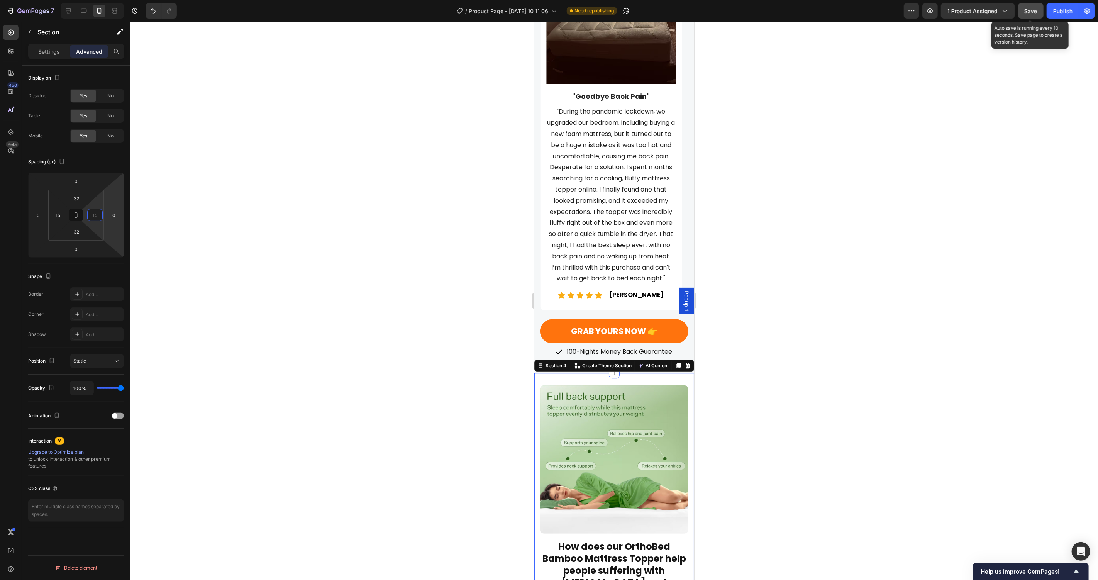
type input "15"
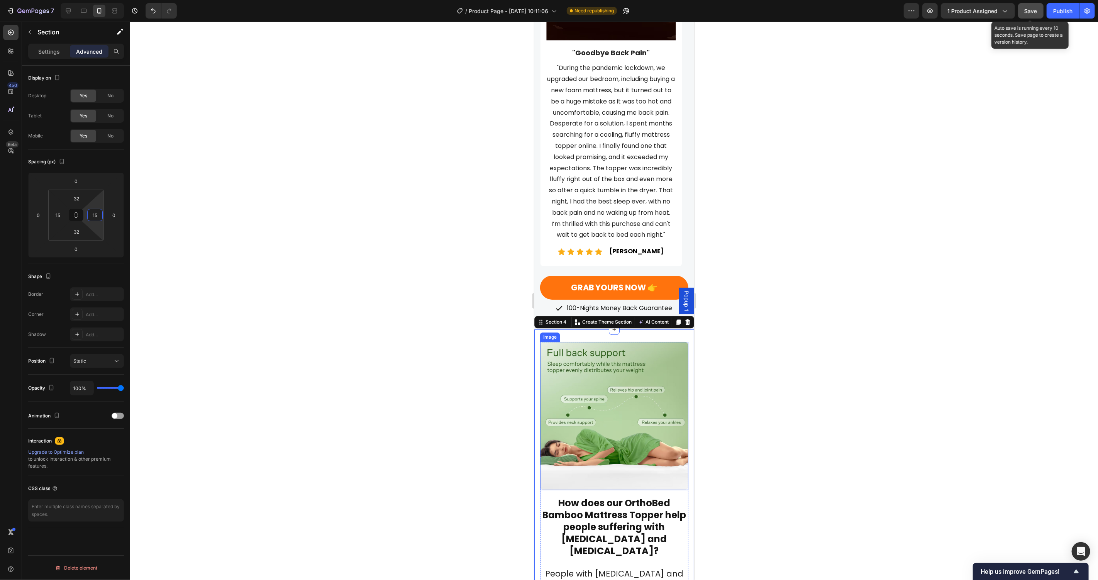
scroll to position [1681, 0]
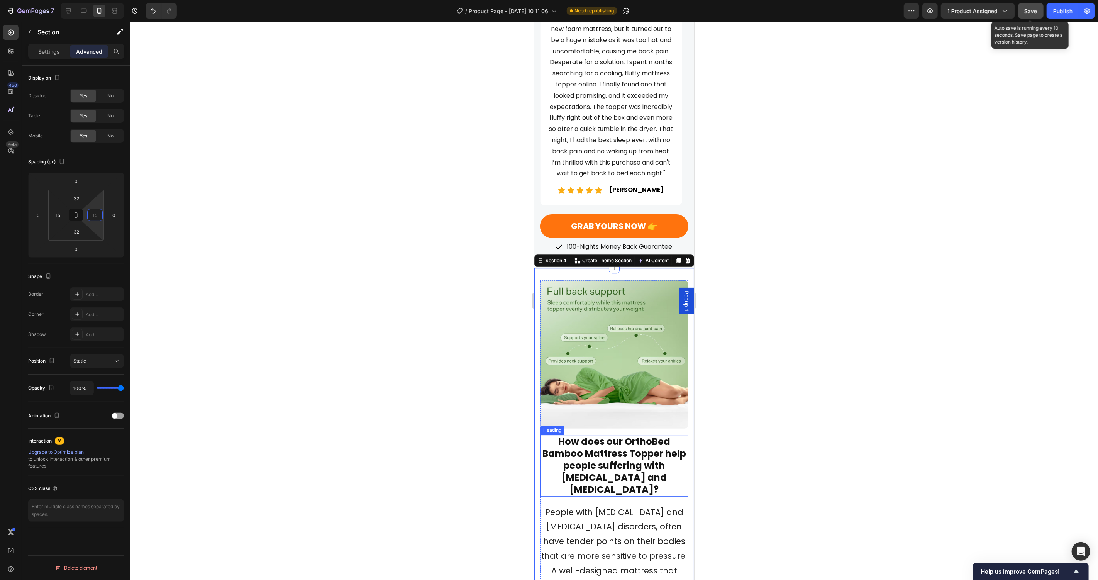
click at [626, 447] on h2 "How does our OrthoBed Bamboo Mattress Topper help people suffering with [MEDICA…" at bounding box center [614, 465] width 148 height 62
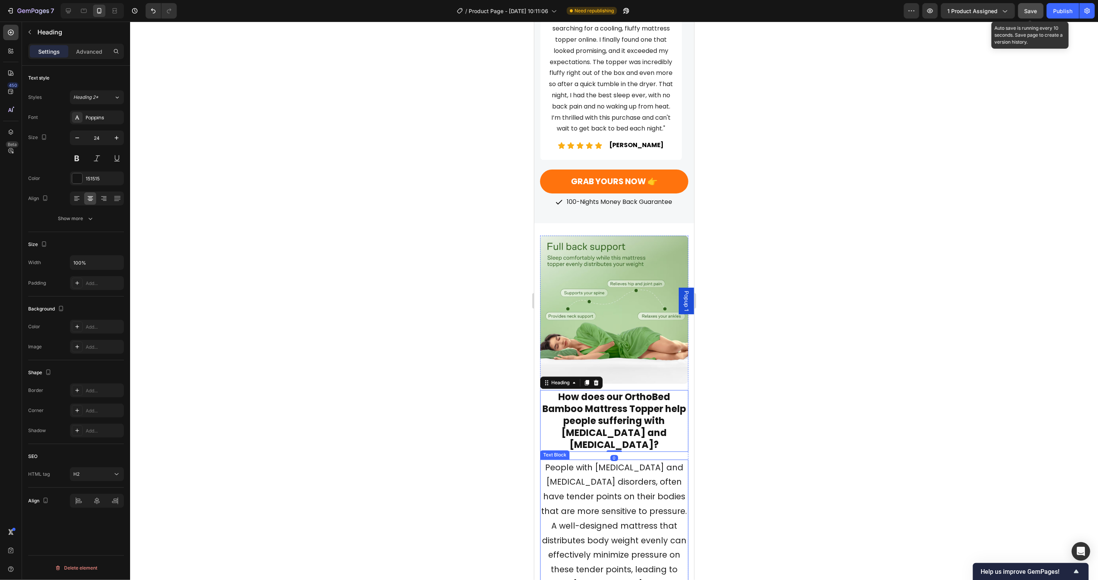
scroll to position [1808, 0]
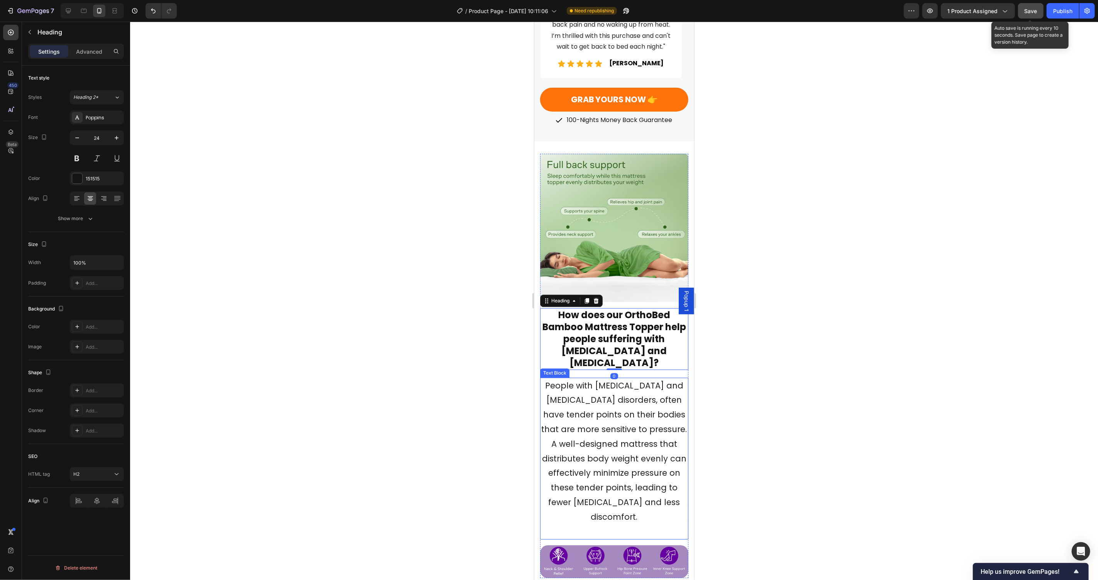
click at [614, 410] on span "People with [MEDICAL_DATA] and [MEDICAL_DATA] disorders, often have tender poin…" at bounding box center [614, 450] width 146 height 142
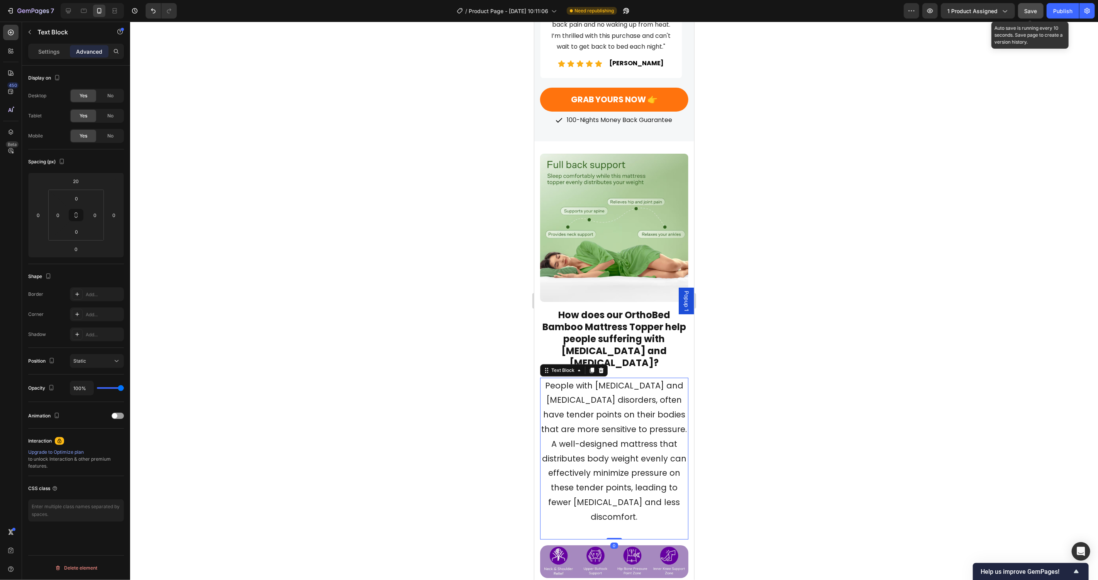
click at [610, 524] on p at bounding box center [613, 531] width 147 height 15
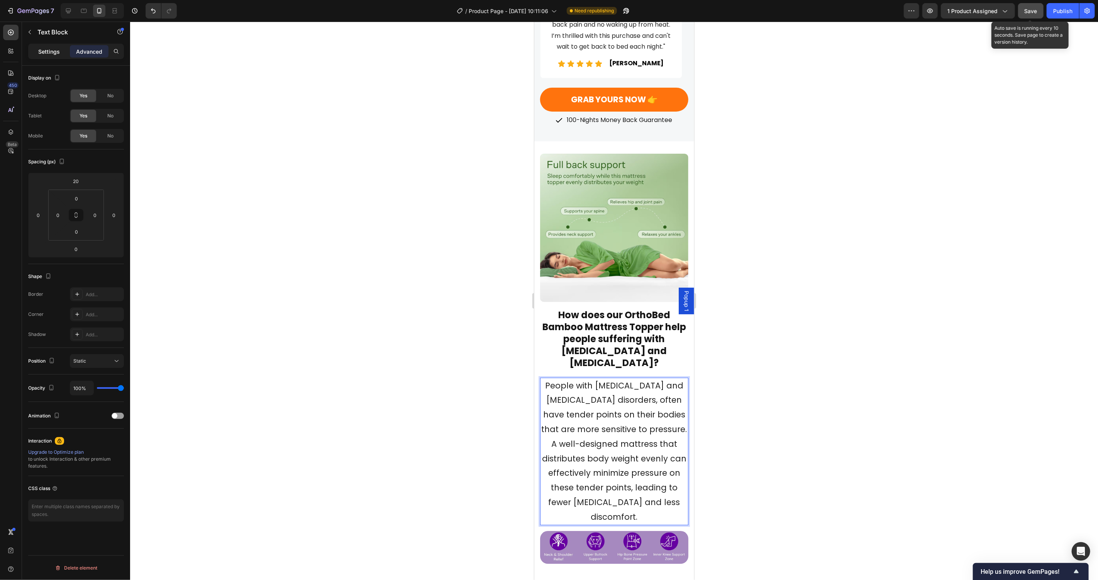
click at [47, 52] on p "Settings" at bounding box center [49, 51] width 22 height 8
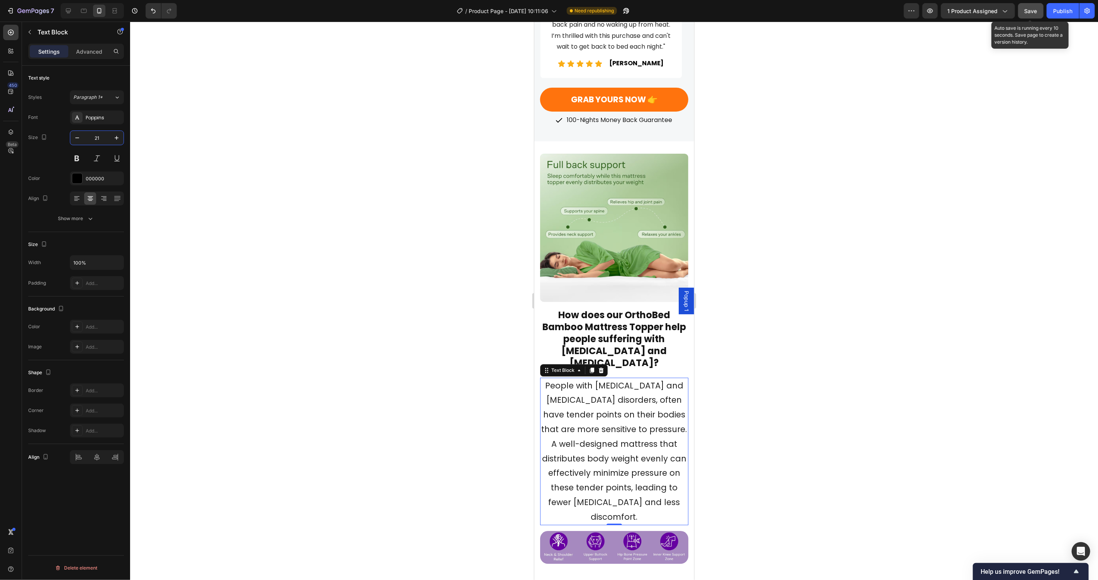
drag, startPoint x: 96, startPoint y: 137, endPoint x: 224, endPoint y: 196, distance: 141.5
click at [106, 146] on div "21" at bounding box center [97, 147] width 54 height 35
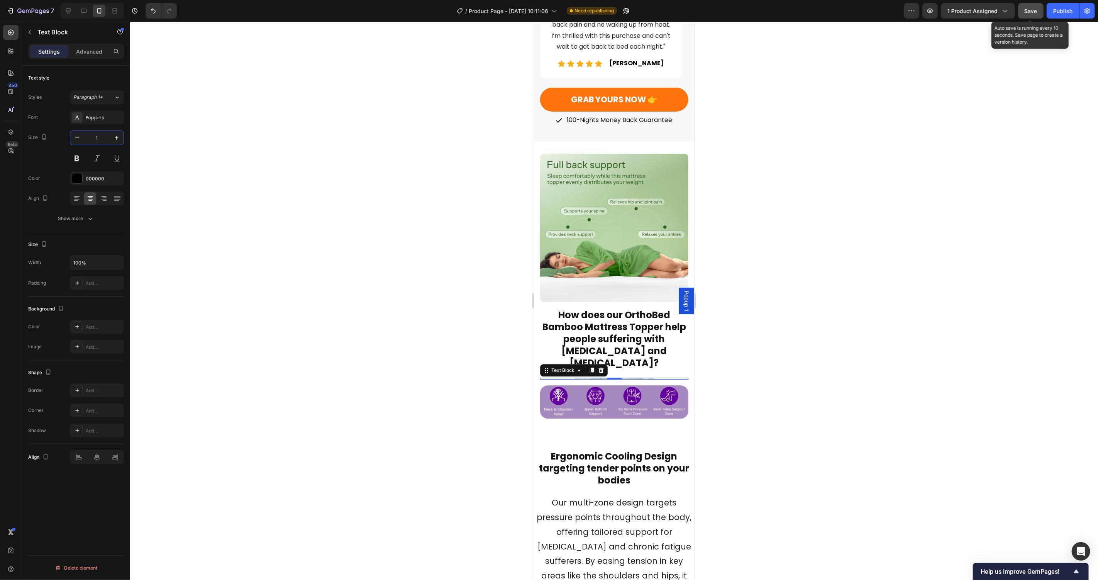
type input "16"
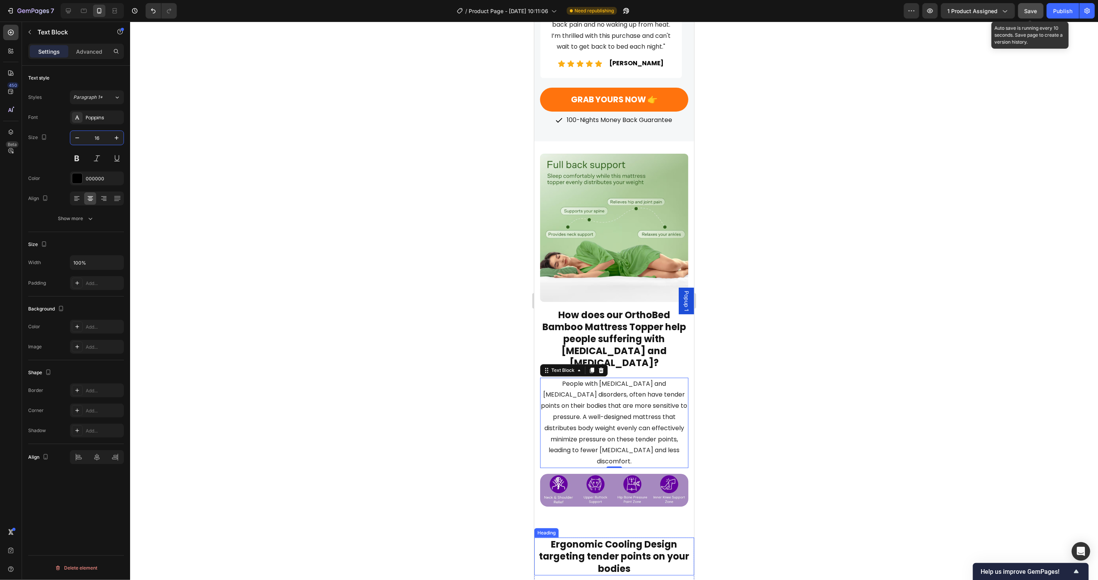
click at [634, 537] on h2 "Ergonomic Cooling Design targeting tender points on your bodies" at bounding box center [614, 556] width 160 height 38
click at [609, 379] on span "People with [MEDICAL_DATA] and [MEDICAL_DATA] disorders, often have tender poin…" at bounding box center [614, 422] width 146 height 87
click at [98, 132] on input "16" at bounding box center [96, 138] width 25 height 14
type input "18"
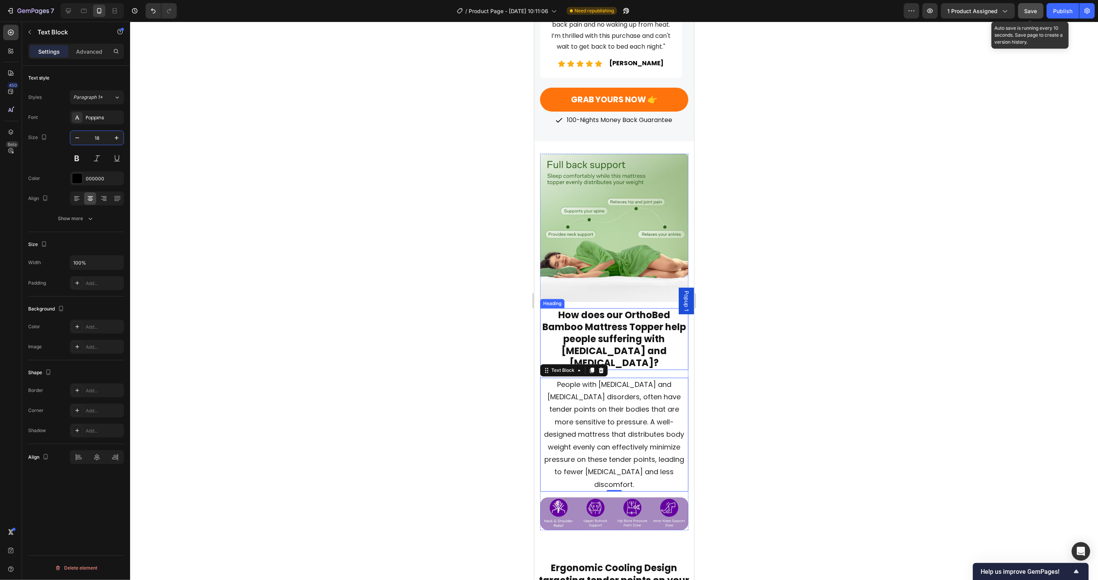
click at [638, 322] on h2 "How does our OrthoBed Bamboo Mattress Topper help people suffering with [MEDICA…" at bounding box center [614, 339] width 148 height 62
click at [115, 136] on icon "button" at bounding box center [117, 138] width 8 height 8
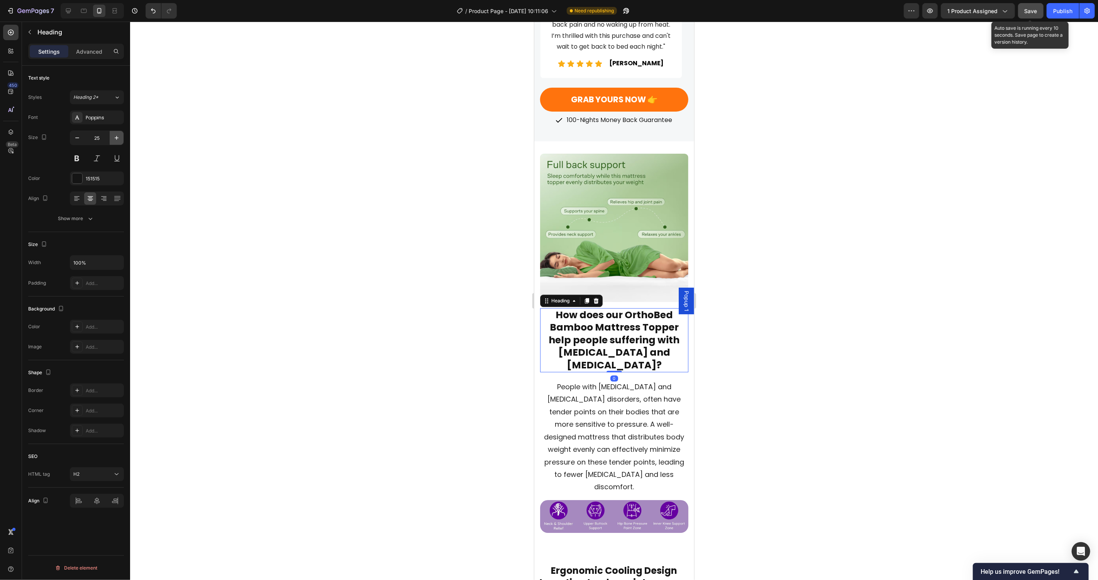
click at [115, 136] on icon "button" at bounding box center [117, 138] width 8 height 8
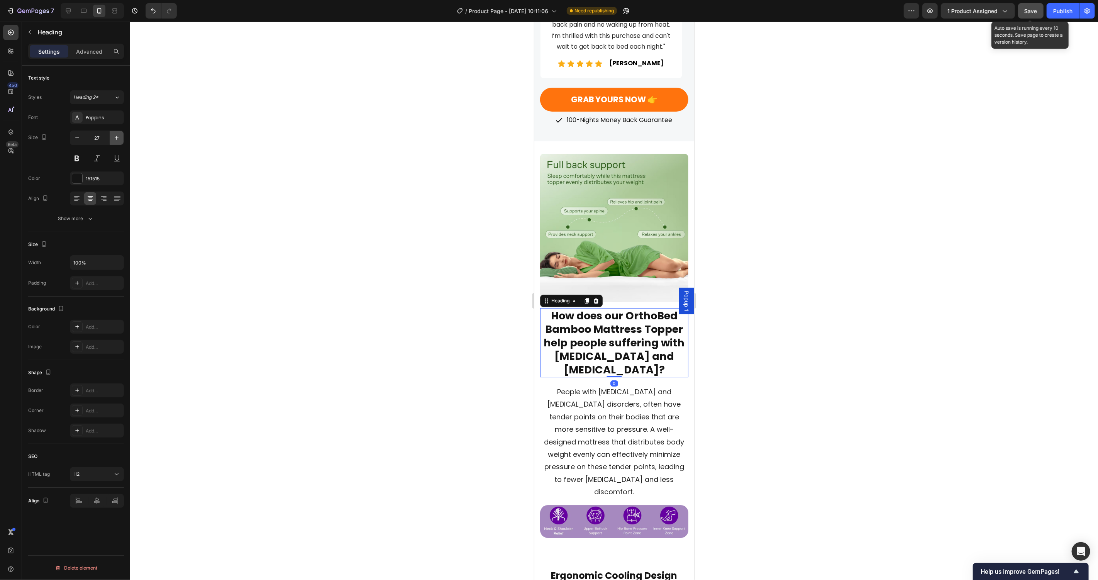
click at [115, 136] on icon "button" at bounding box center [117, 138] width 8 height 8
type input "28"
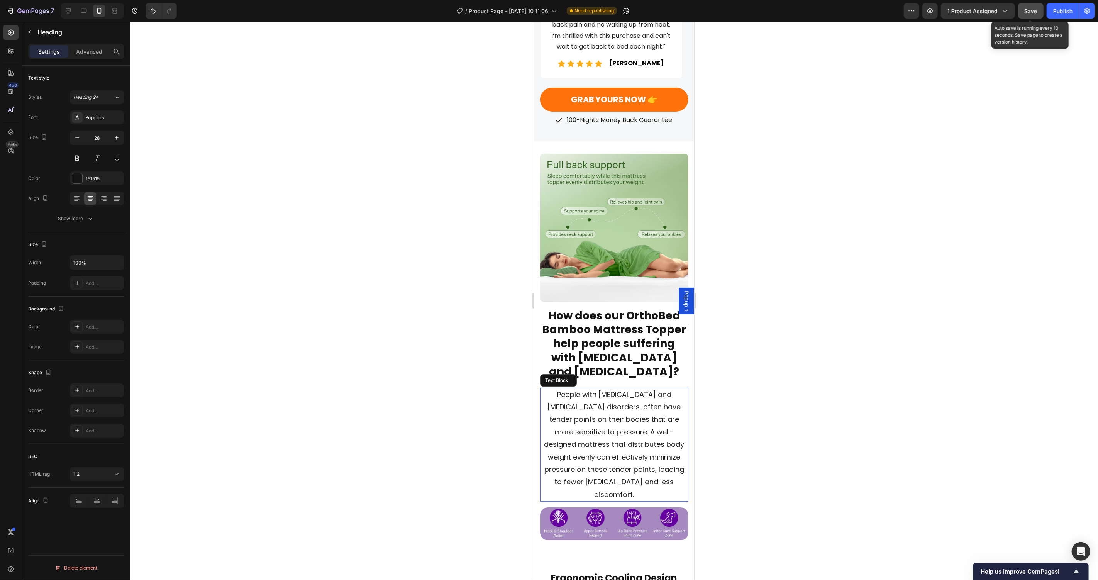
click at [622, 455] on span "People with [MEDICAL_DATA] and [MEDICAL_DATA] disorders, often have tender poin…" at bounding box center [614, 444] width 140 height 110
click at [795, 427] on div at bounding box center [614, 301] width 968 height 558
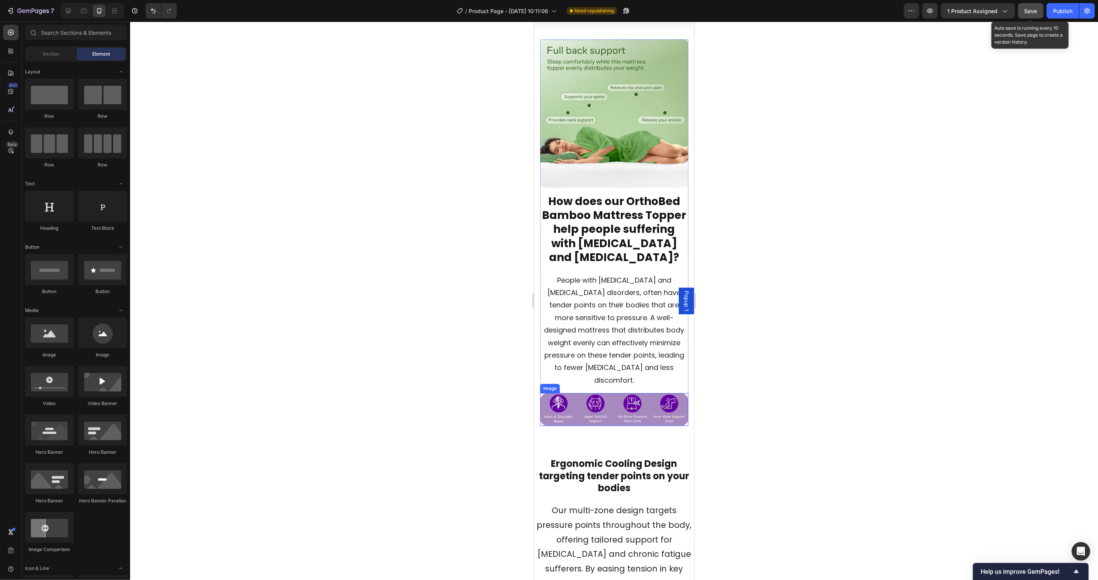
scroll to position [1921, 0]
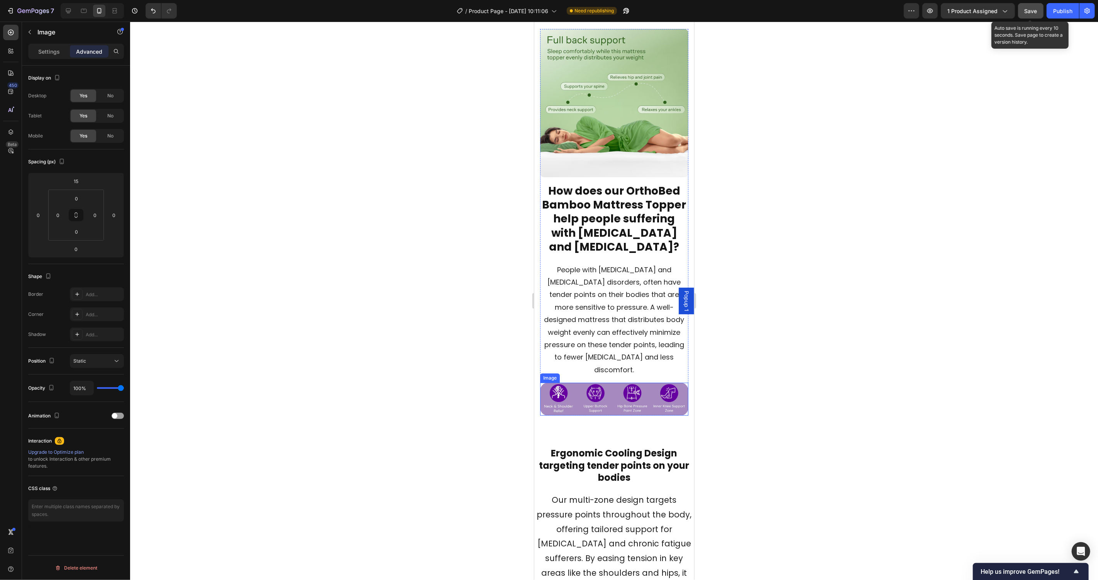
click at [618, 400] on img at bounding box center [614, 398] width 148 height 33
click at [47, 51] on p "Settings" at bounding box center [49, 51] width 22 height 8
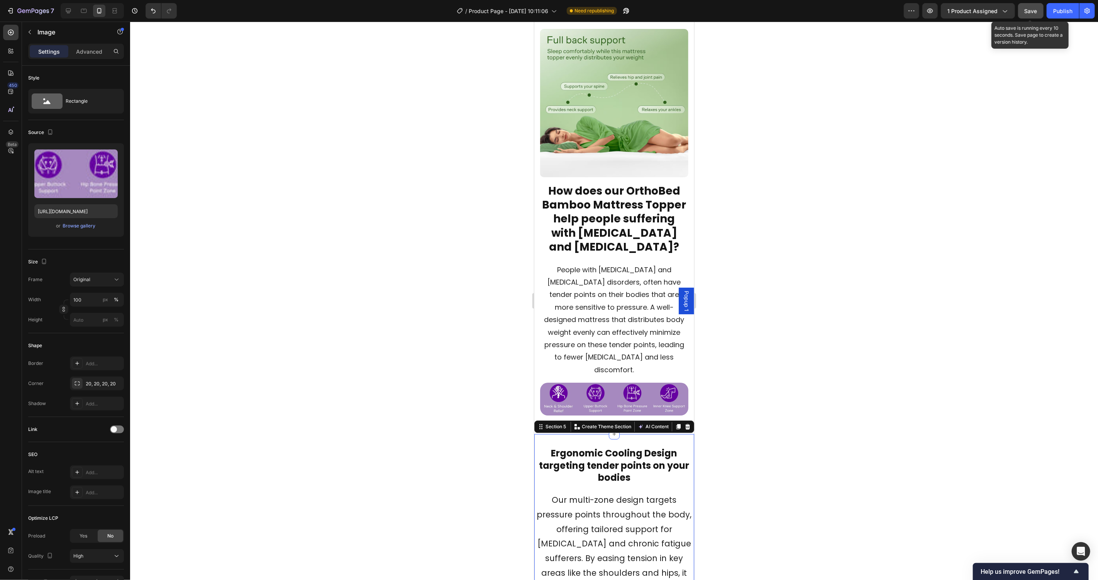
click at [605, 435] on div "Image Ergonomic Cooling Design targeting tender points on your bodies Heading O…" at bounding box center [614, 570] width 160 height 272
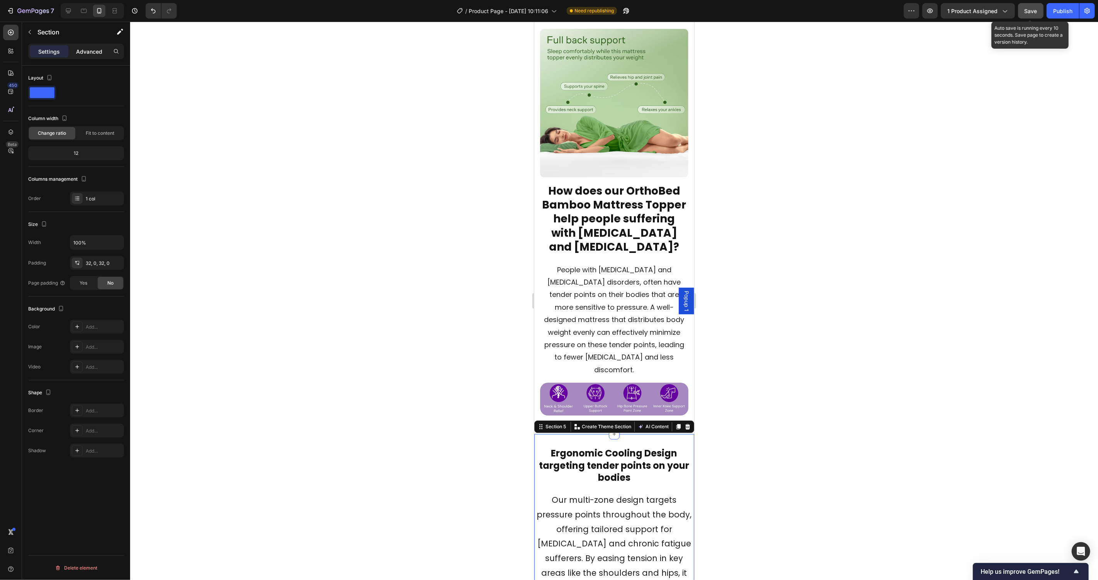
drag, startPoint x: 90, startPoint y: 45, endPoint x: 92, endPoint y: 54, distance: 9.4
click at [90, 46] on div "Advanced" at bounding box center [89, 51] width 39 height 12
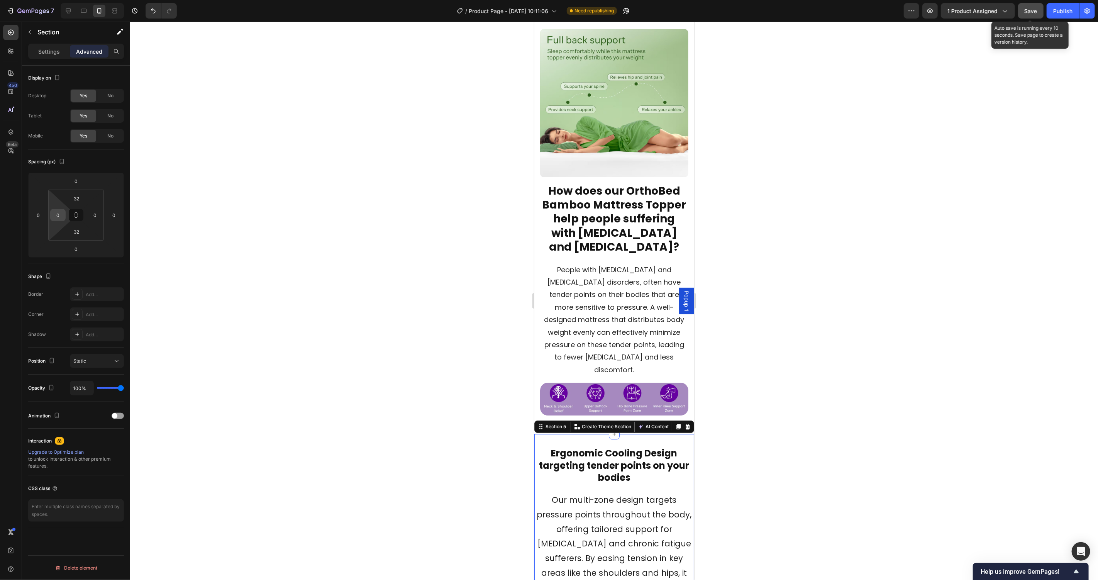
click at [61, 217] on input "0" at bounding box center [58, 215] width 12 height 12
type input "15"
click at [94, 213] on input "0" at bounding box center [95, 215] width 12 height 12
type input "15"
click at [610, 188] on h2 "How does our OrthoBed Bamboo Mattress Topper help people suffering with [MEDICA…" at bounding box center [614, 219] width 148 height 72
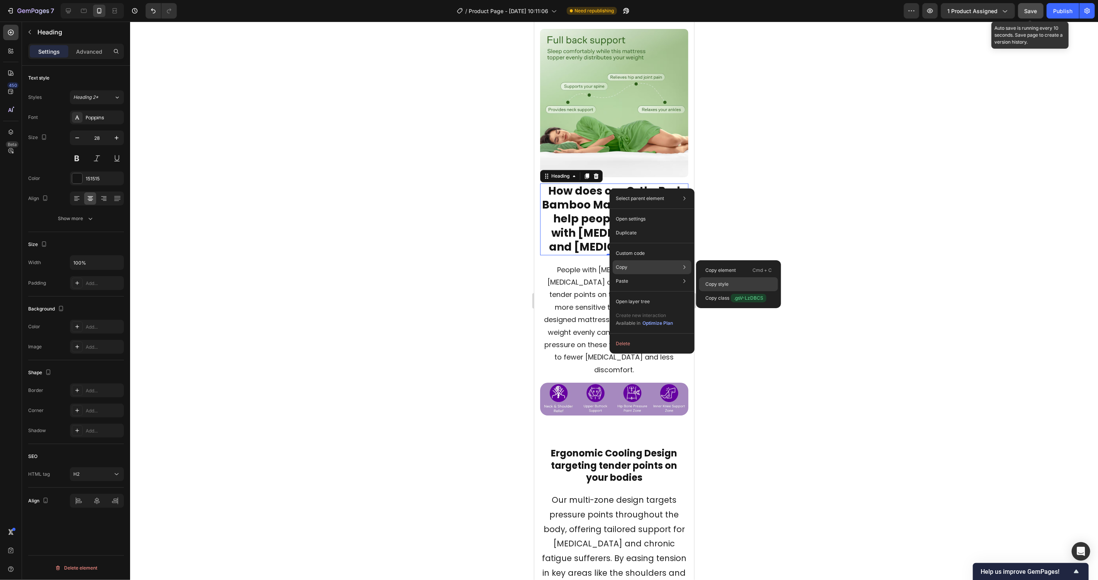
click at [726, 281] on p "Copy style" at bounding box center [716, 284] width 23 height 7
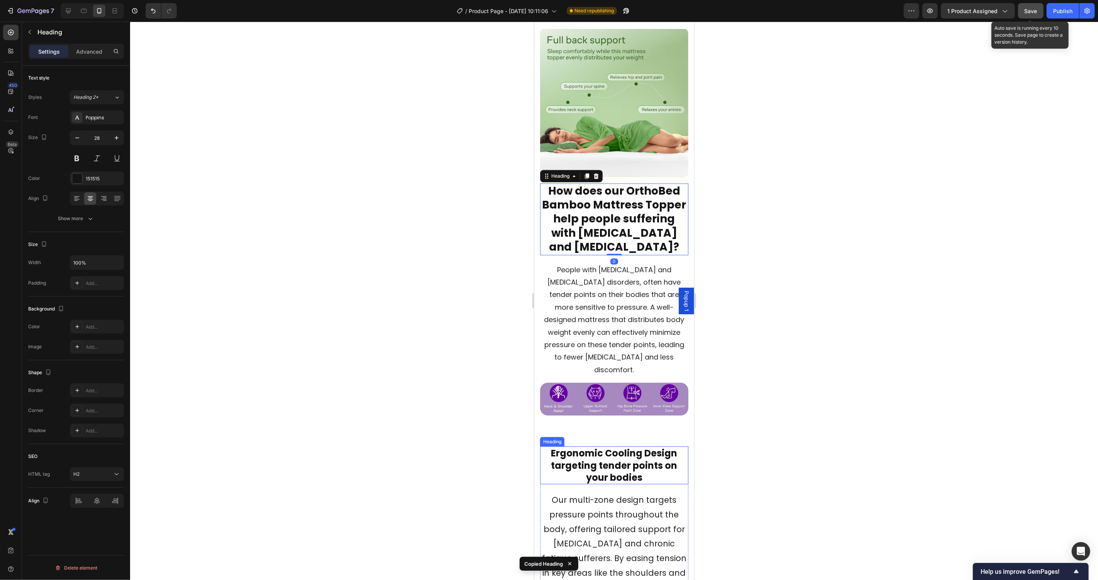
click at [628, 453] on h2 "Ergonomic Cooling Design targeting tender points on your bodies" at bounding box center [614, 465] width 148 height 38
type input "28"
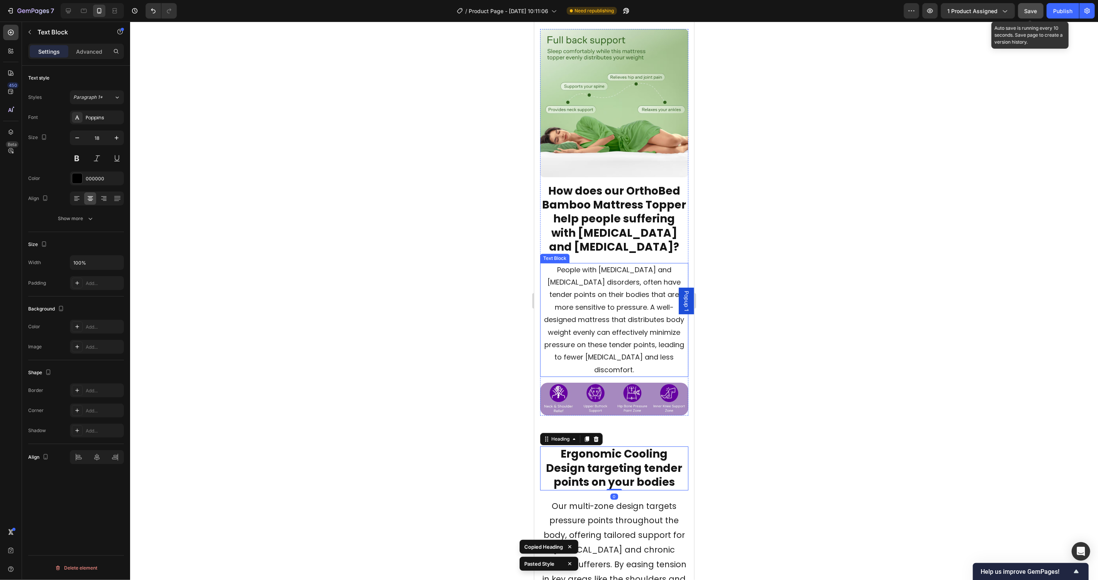
click at [615, 306] on p "People with [MEDICAL_DATA] and [MEDICAL_DATA] disorders, often have tender poin…" at bounding box center [613, 319] width 147 height 113
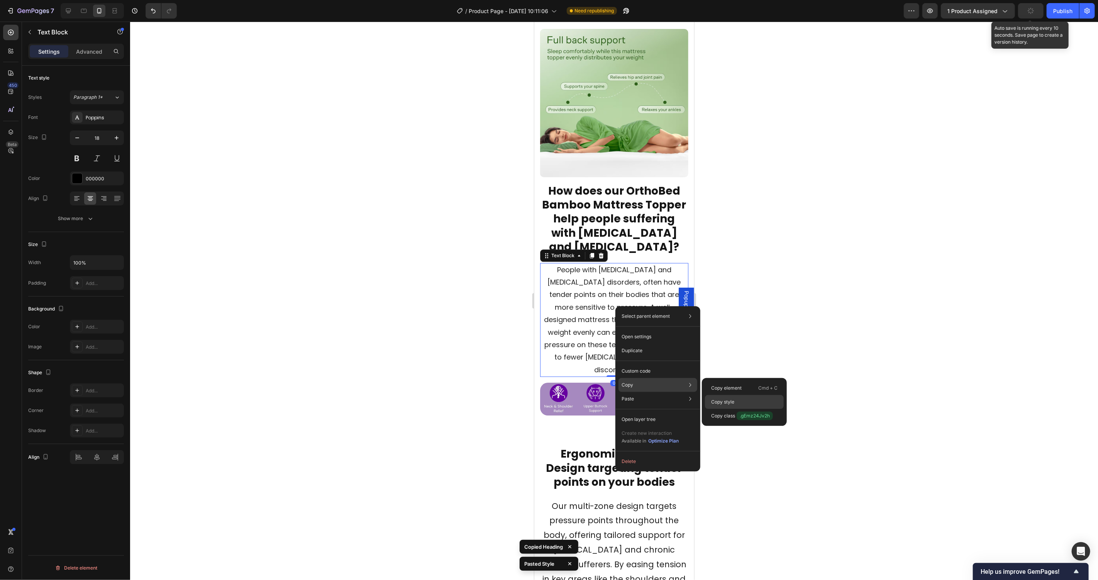
click at [718, 400] on p "Copy style" at bounding box center [722, 401] width 23 height 7
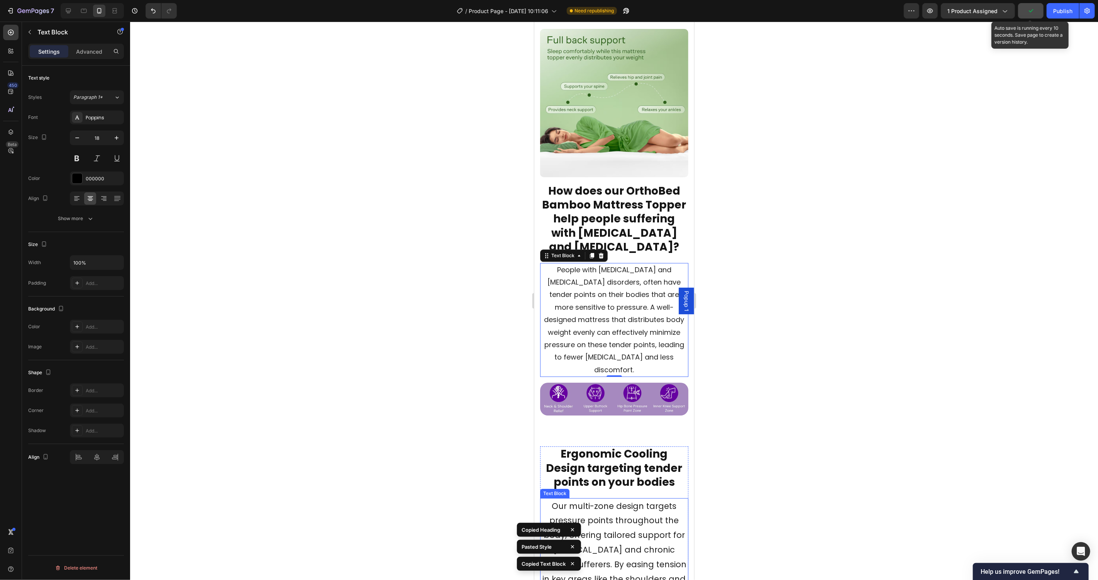
scroll to position [2047, 0]
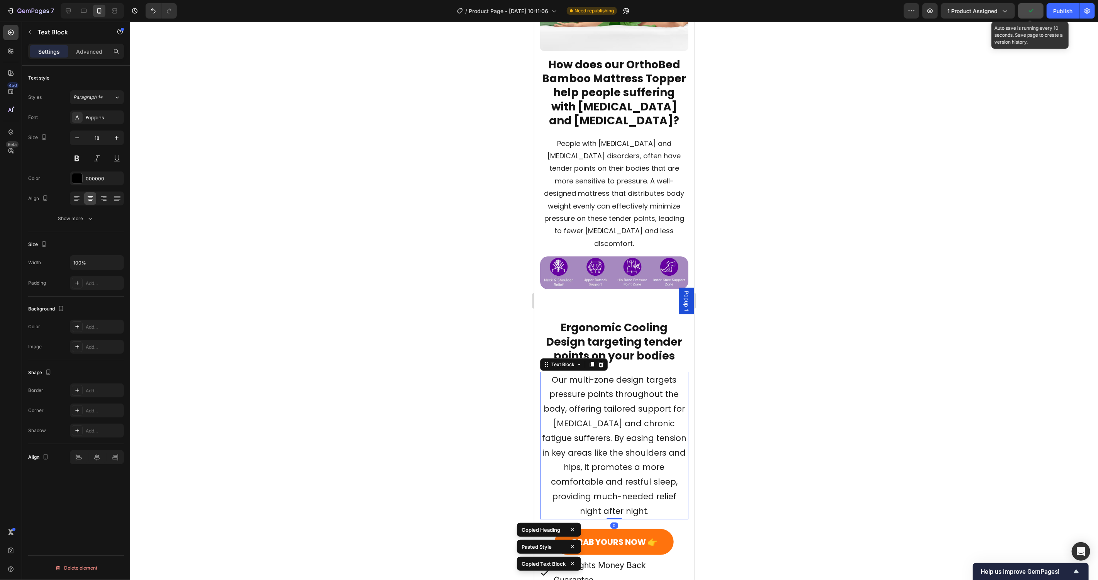
click at [622, 415] on span "Our multi-zone design targets pressure points throughout the body, offering tai…" at bounding box center [614, 445] width 144 height 142
type input "18"
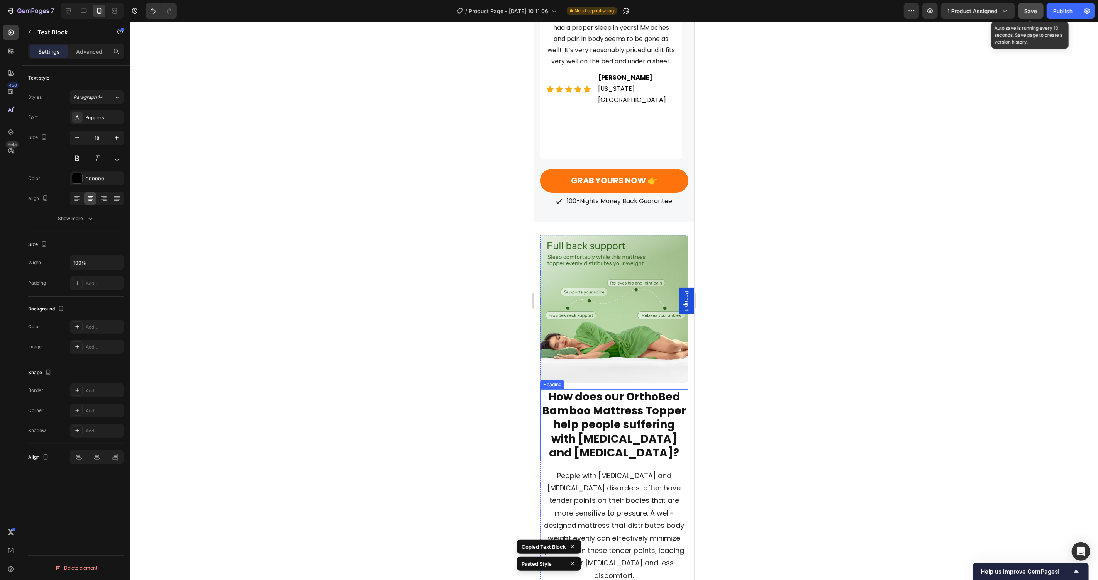
scroll to position [1712, 0]
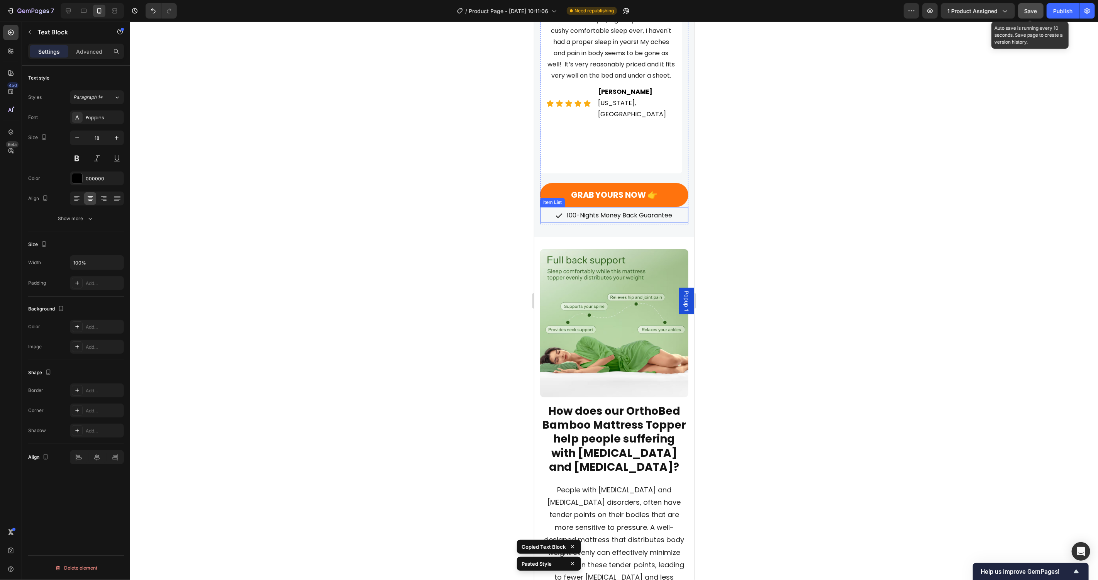
click at [556, 198] on div "Item List" at bounding box center [552, 201] width 22 height 7
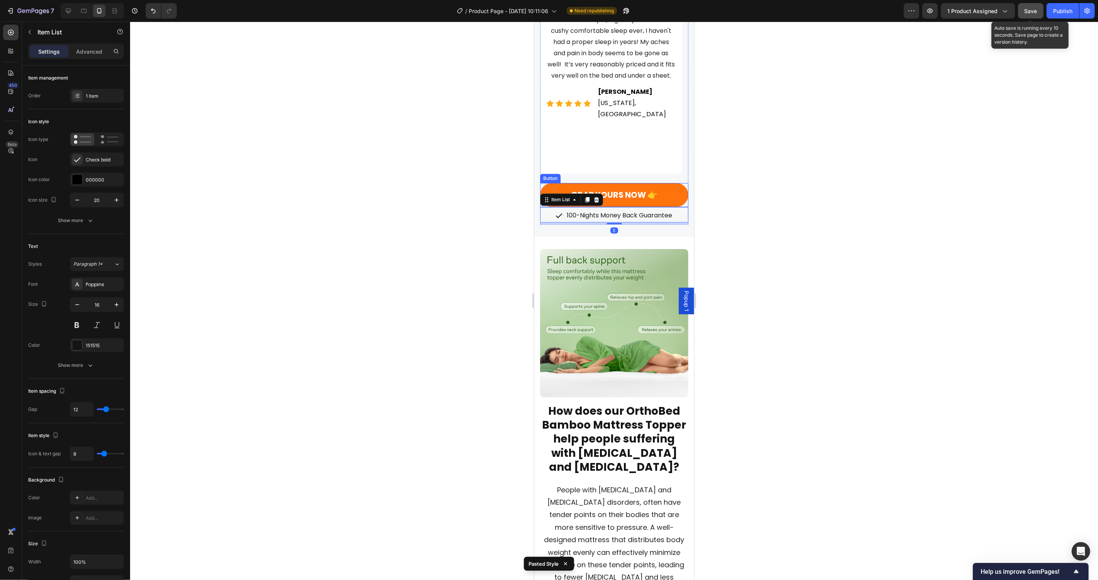
click at [554, 183] on link "GRAB YOURS NOW 👉" at bounding box center [614, 195] width 148 height 24
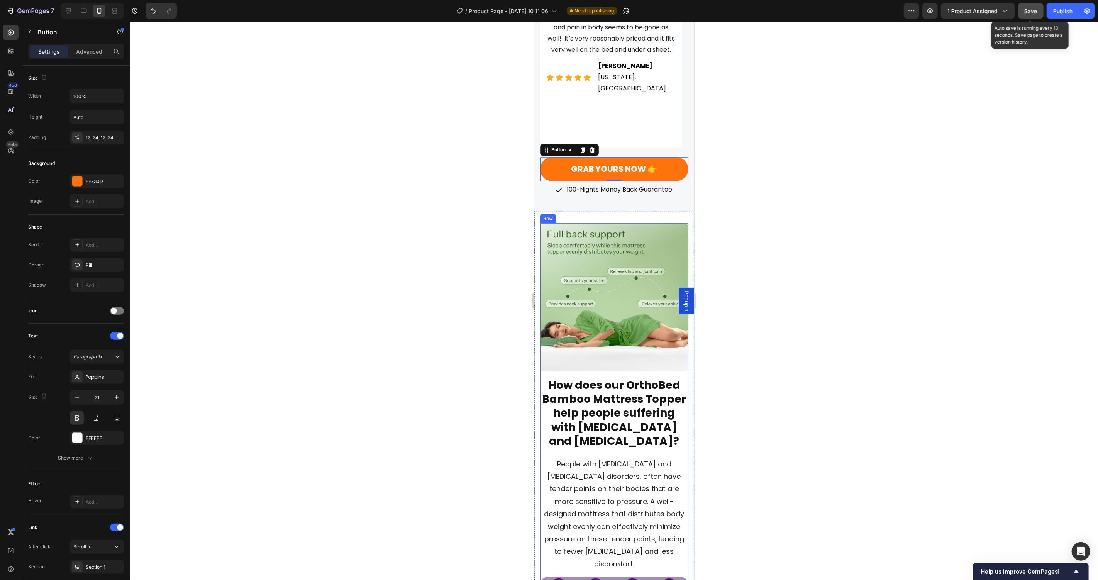
scroll to position [2062, 0]
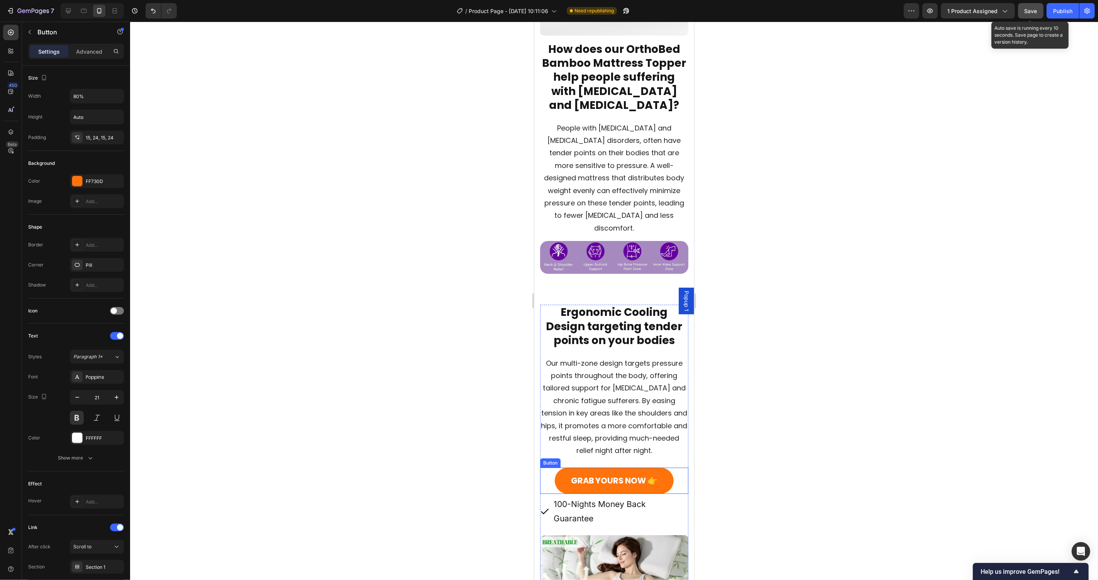
click at [662, 474] on link "GRAB YOURS NOW 👉" at bounding box center [613, 480] width 119 height 26
click at [76, 94] on input "80%" at bounding box center [96, 96] width 53 height 14
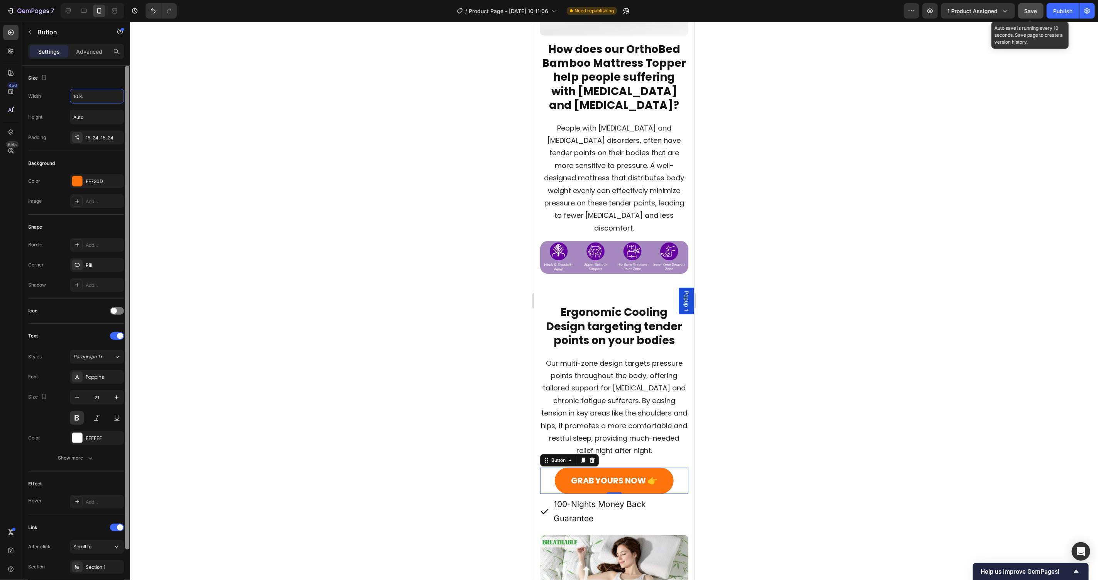
type input "100%"
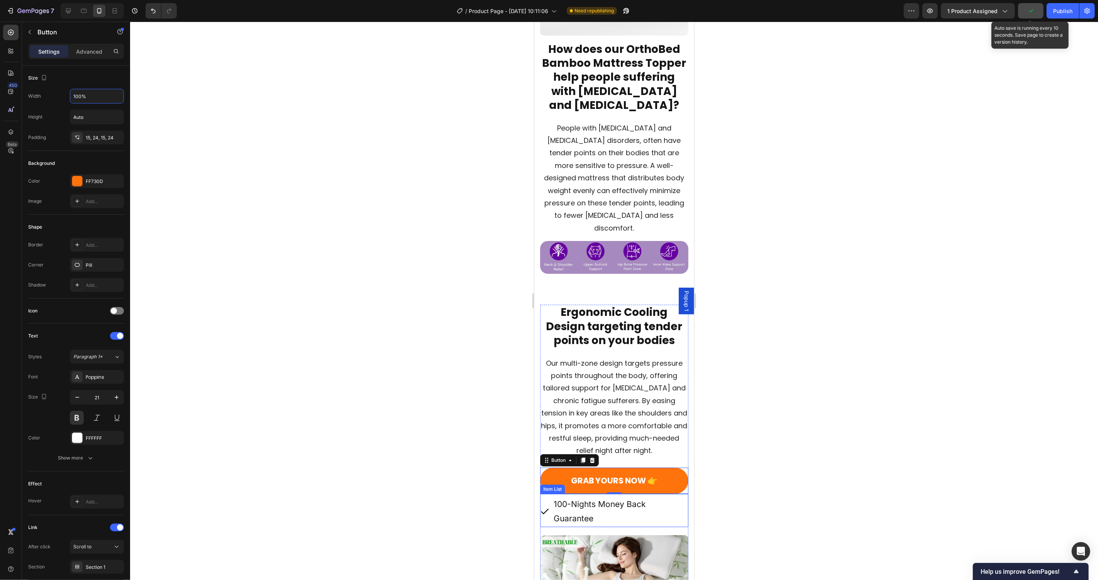
click at [602, 515] on p "100-Nights Money Back Guarantee" at bounding box center [620, 510] width 134 height 29
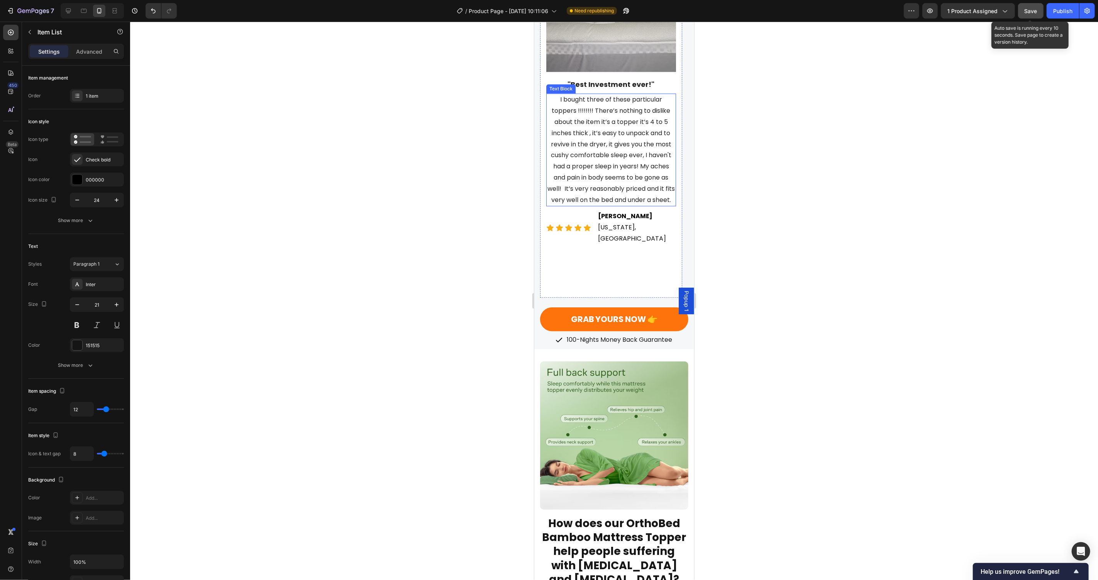
scroll to position [1601, 0]
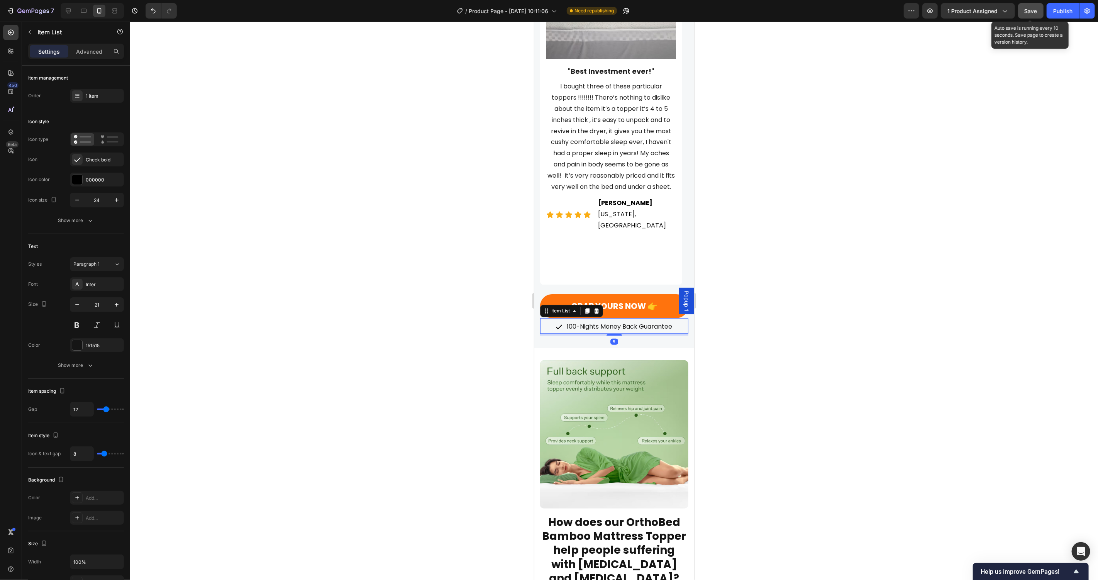
click at [618, 321] on p "100-Nights Money Back Guarantee" at bounding box center [619, 326] width 105 height 11
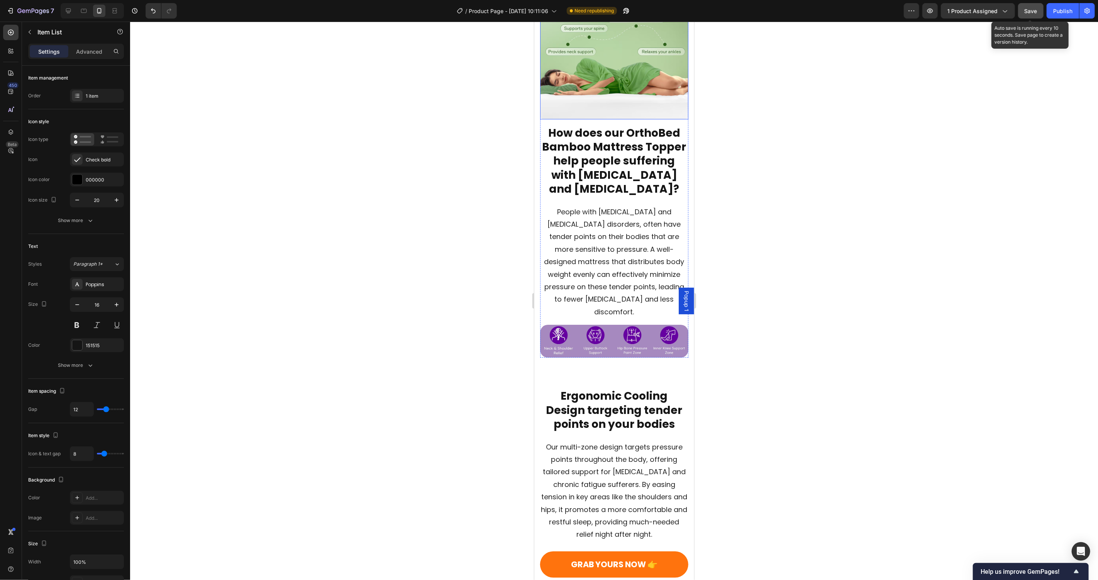
scroll to position [2136, 0]
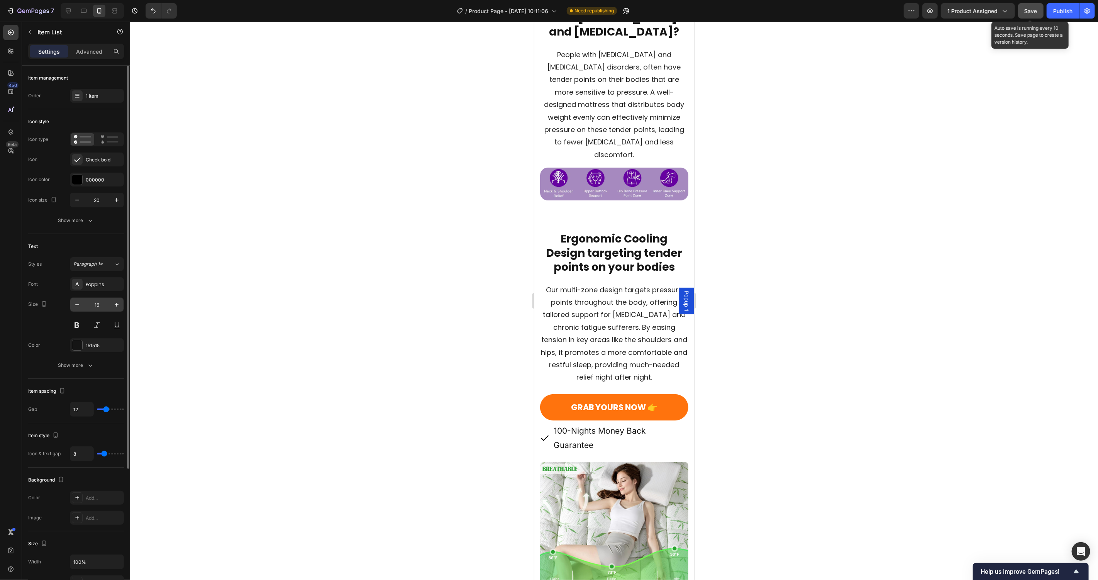
click at [101, 309] on input "16" at bounding box center [96, 305] width 25 height 14
click at [582, 423] on p "100-Nights Money Back Guarantee" at bounding box center [620, 437] width 134 height 29
click at [89, 303] on input "21" at bounding box center [96, 305] width 25 height 14
click at [98, 302] on input "21" at bounding box center [96, 305] width 25 height 14
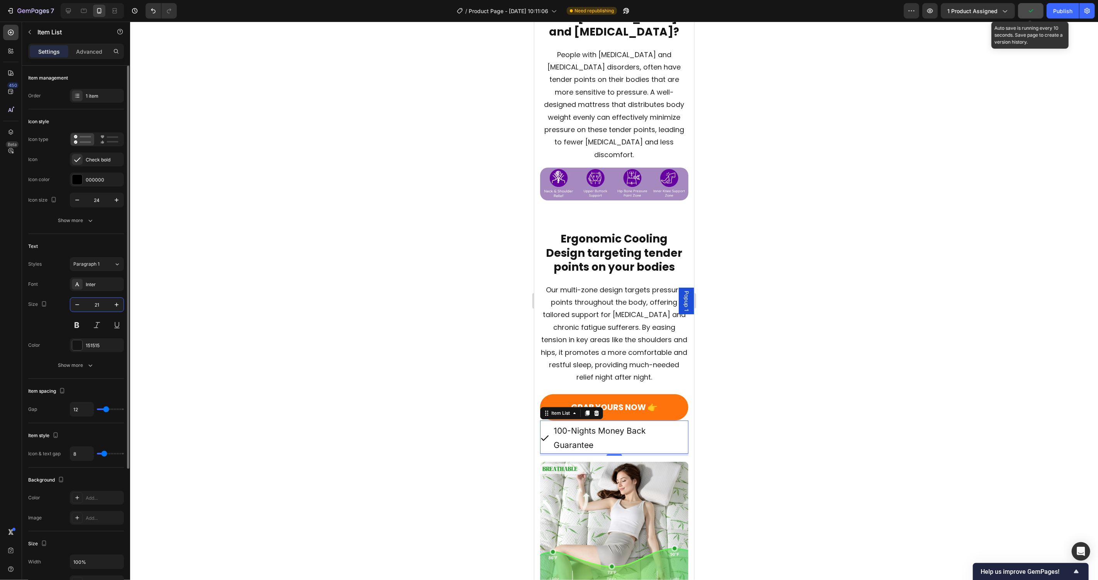
click at [98, 302] on input "21" at bounding box center [96, 305] width 25 height 14
type input "16"
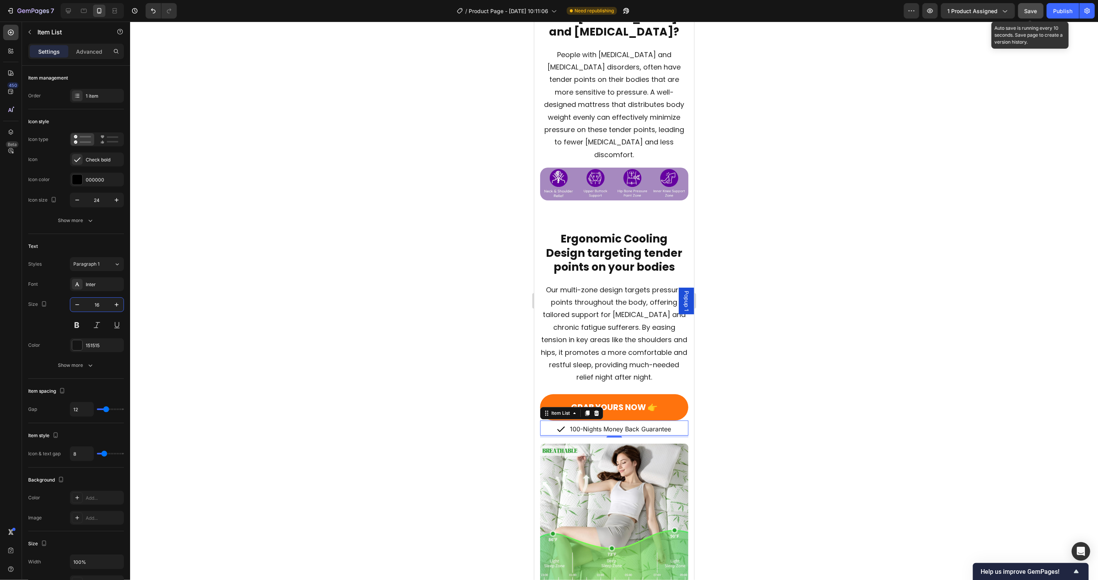
click at [570, 491] on img at bounding box center [614, 517] width 148 height 148
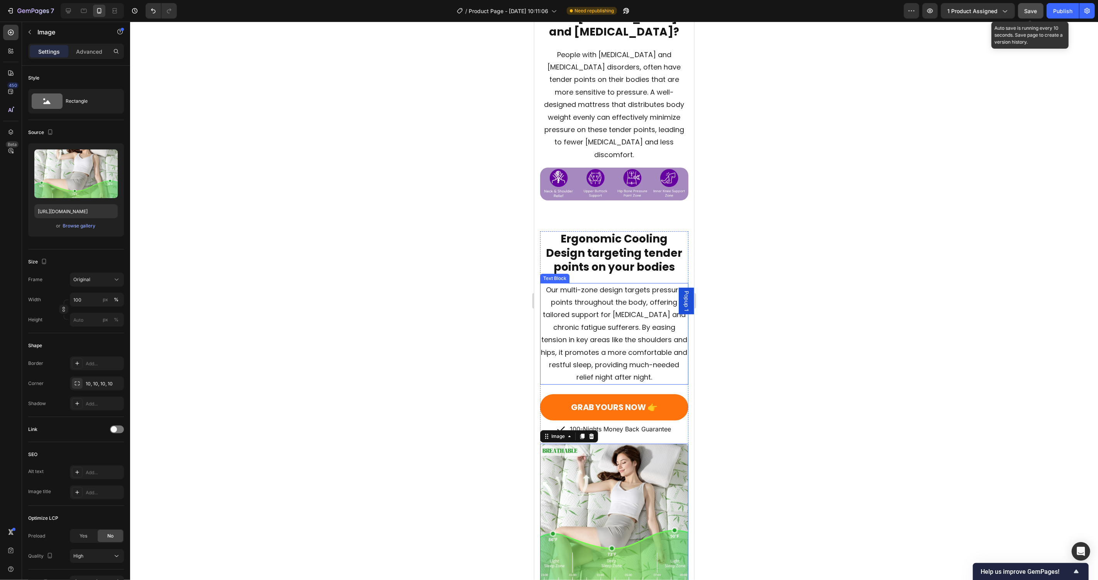
click at [592, 315] on span "Our multi-zone design targets pressure points throughout the body, offering tai…" at bounding box center [614, 333] width 146 height 97
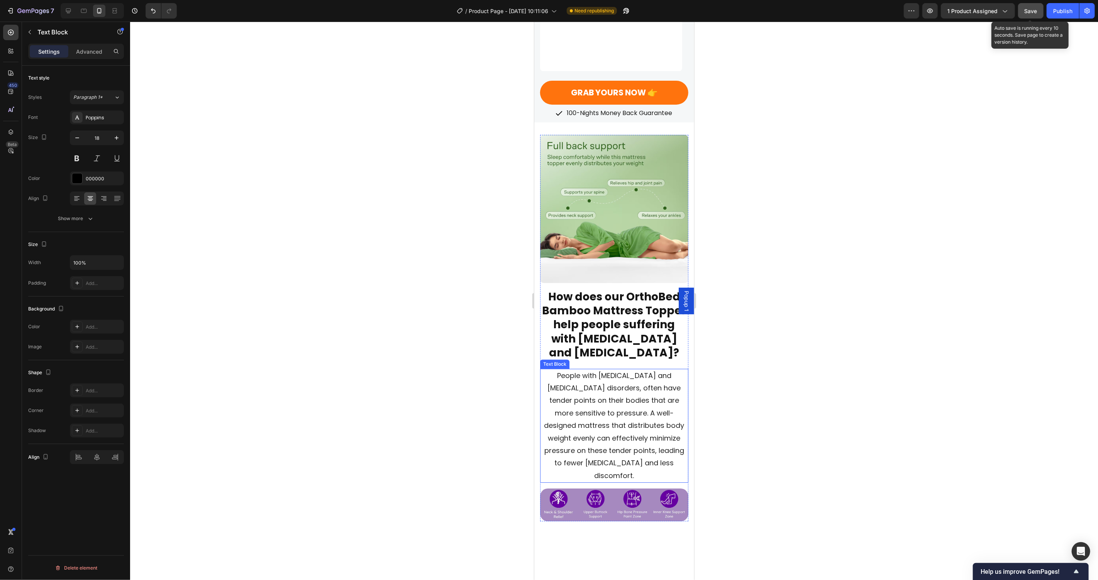
scroll to position [1673, 0]
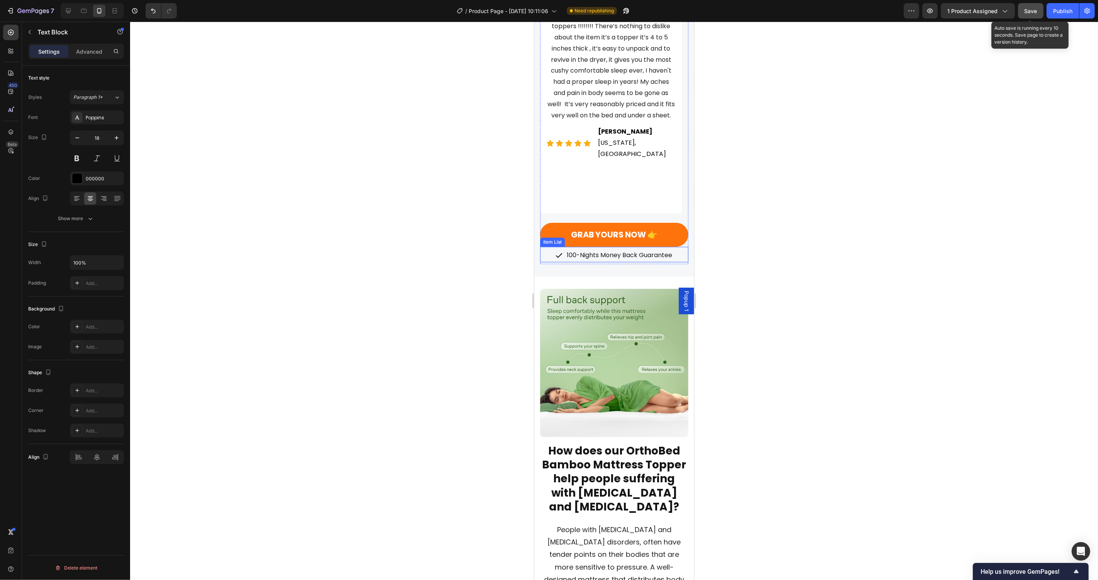
click at [557, 251] on icon at bounding box center [559, 255] width 8 height 8
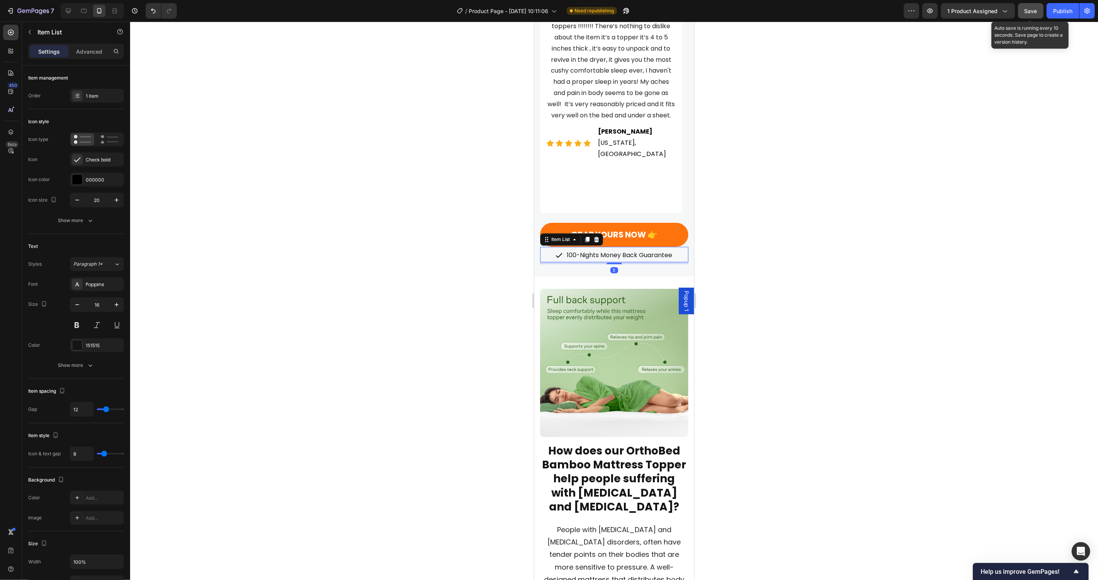
click at [556, 253] on icon at bounding box center [559, 255] width 6 height 5
click at [80, 199] on icon "button" at bounding box center [77, 200] width 8 height 8
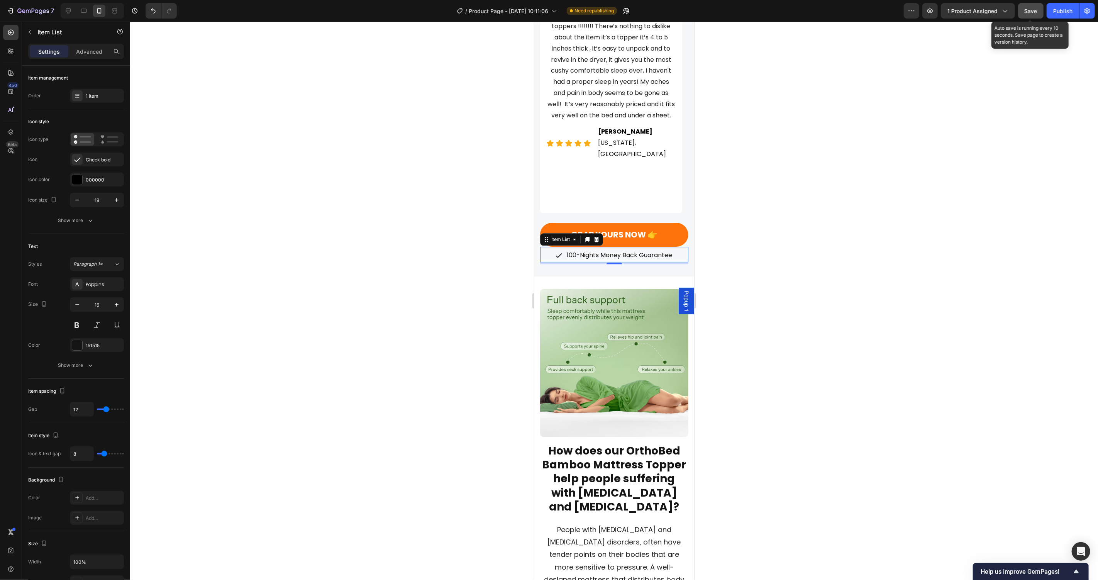
type input "18"
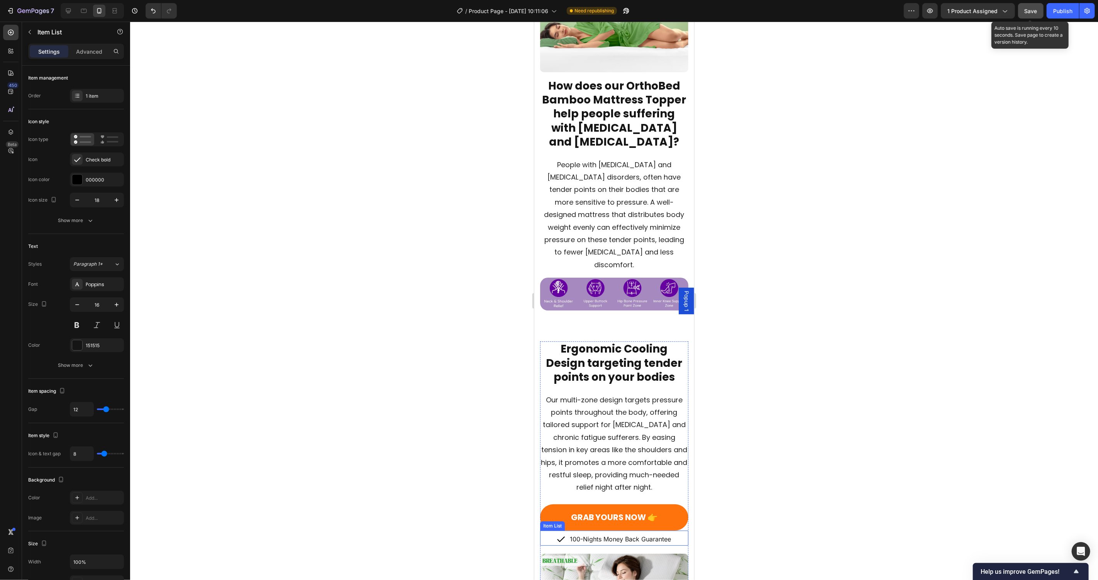
click at [557, 536] on icon at bounding box center [561, 538] width 8 height 5
click at [73, 199] on icon "button" at bounding box center [77, 200] width 8 height 8
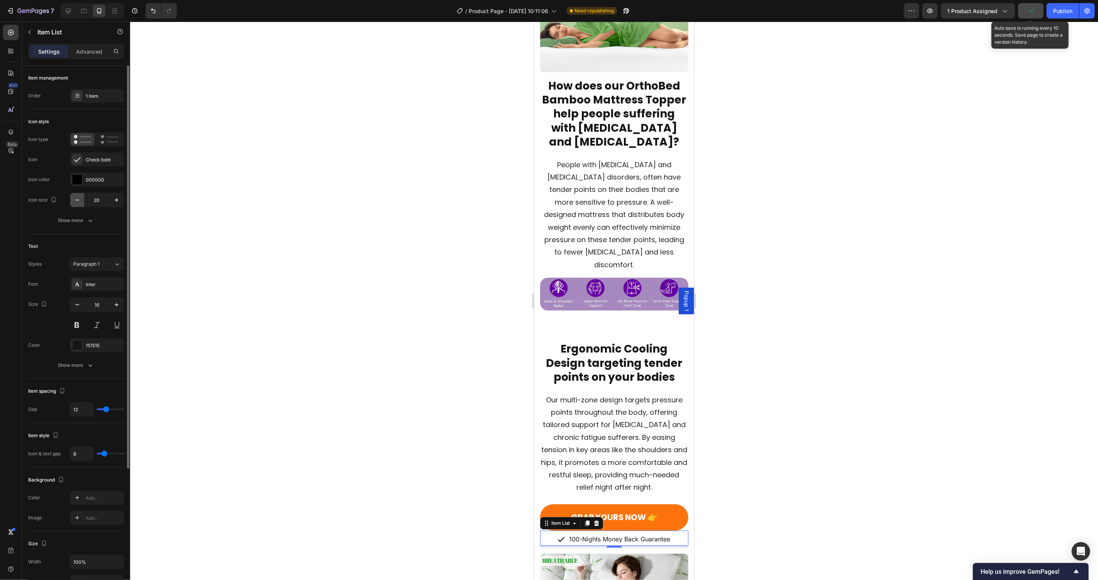
click at [73, 199] on icon "button" at bounding box center [77, 200] width 8 height 8
type input "18"
click at [97, 283] on div "Inter" at bounding box center [104, 284] width 36 height 7
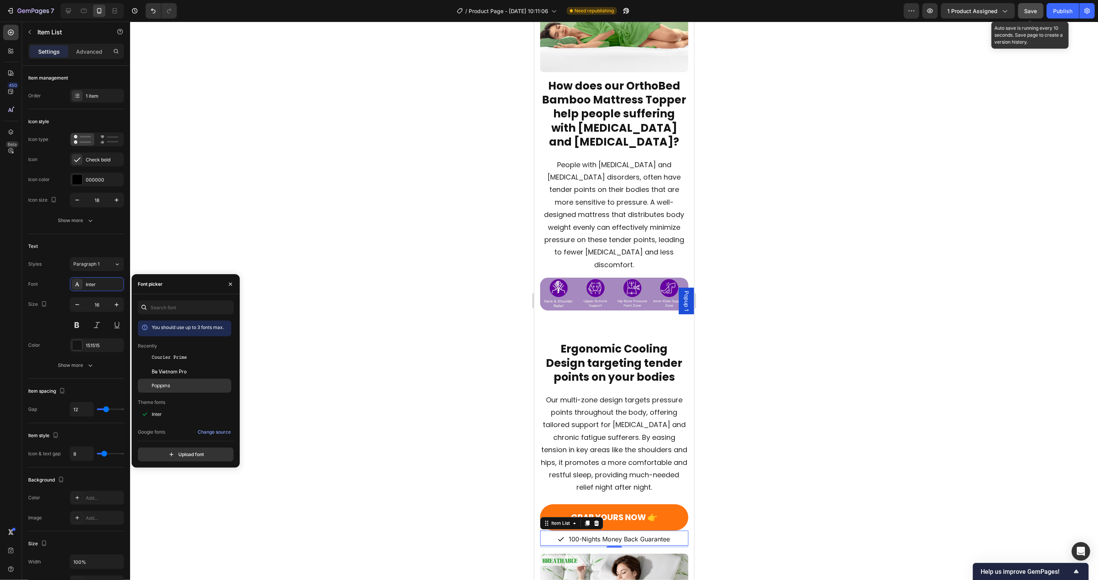
click at [185, 384] on div "Poppins" at bounding box center [191, 385] width 78 height 7
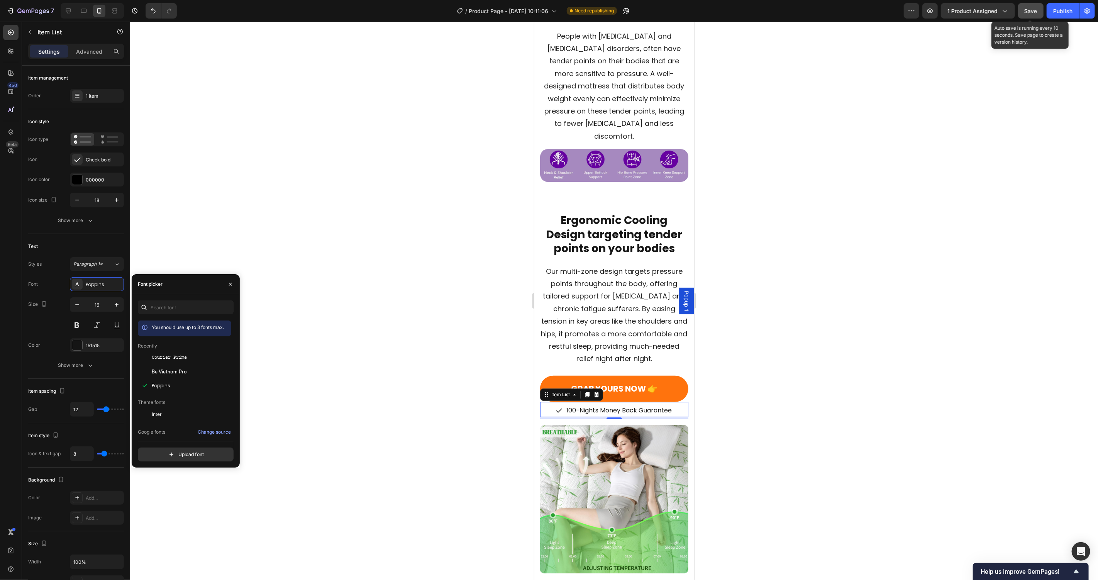
click at [622, 405] on p "100-Nights Money Back Guarantee" at bounding box center [618, 410] width 105 height 11
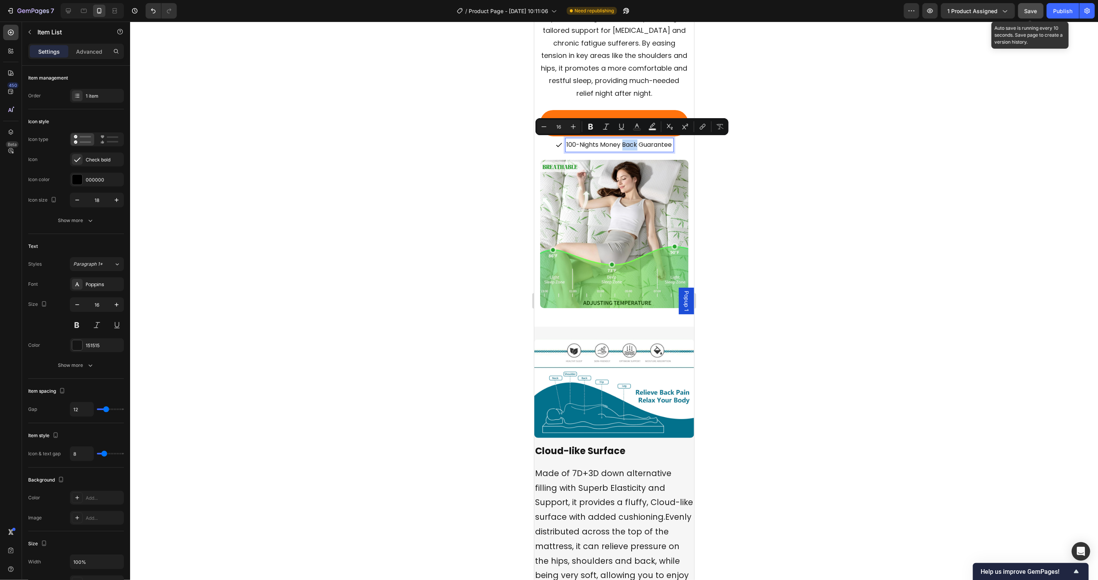
scroll to position [2414, 0]
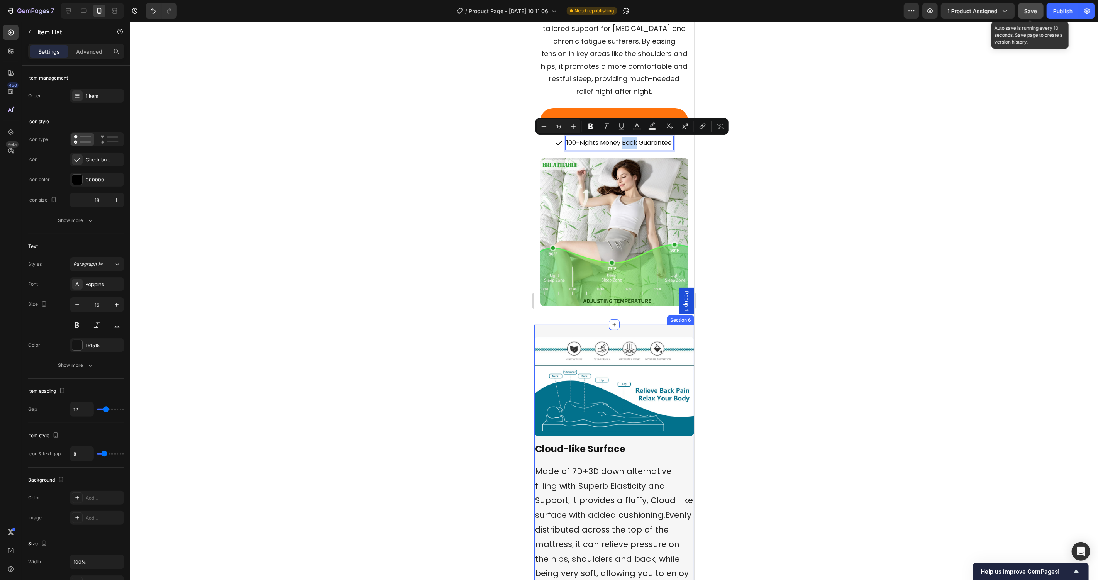
click at [627, 324] on div "Image Cloud-like Surface Heading Made of 7D+3D down alternative filling with Su…" at bounding box center [614, 469] width 160 height 290
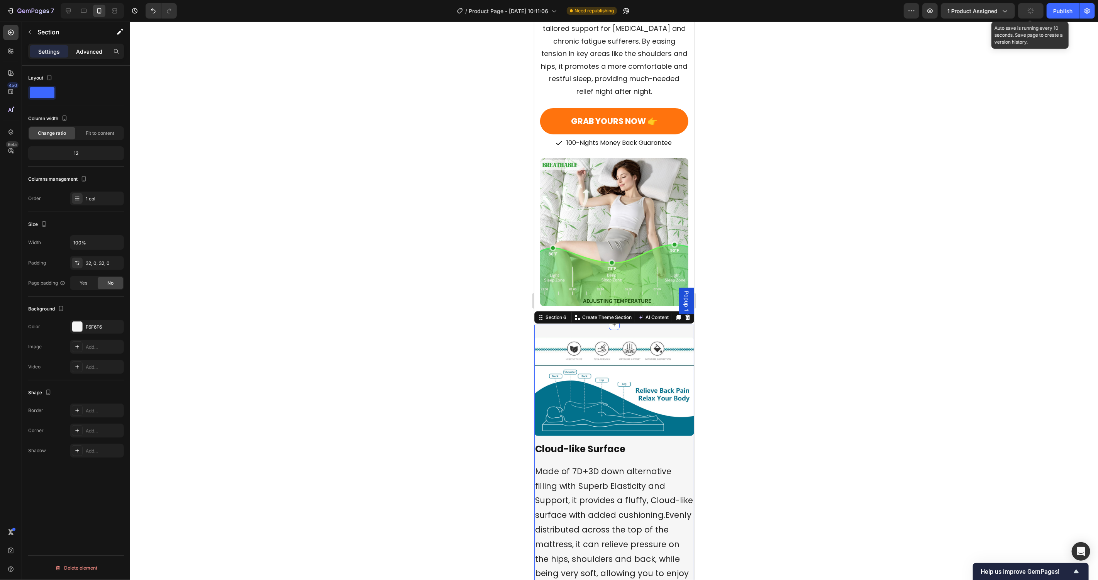
click at [84, 56] on div "Advanced" at bounding box center [89, 51] width 39 height 12
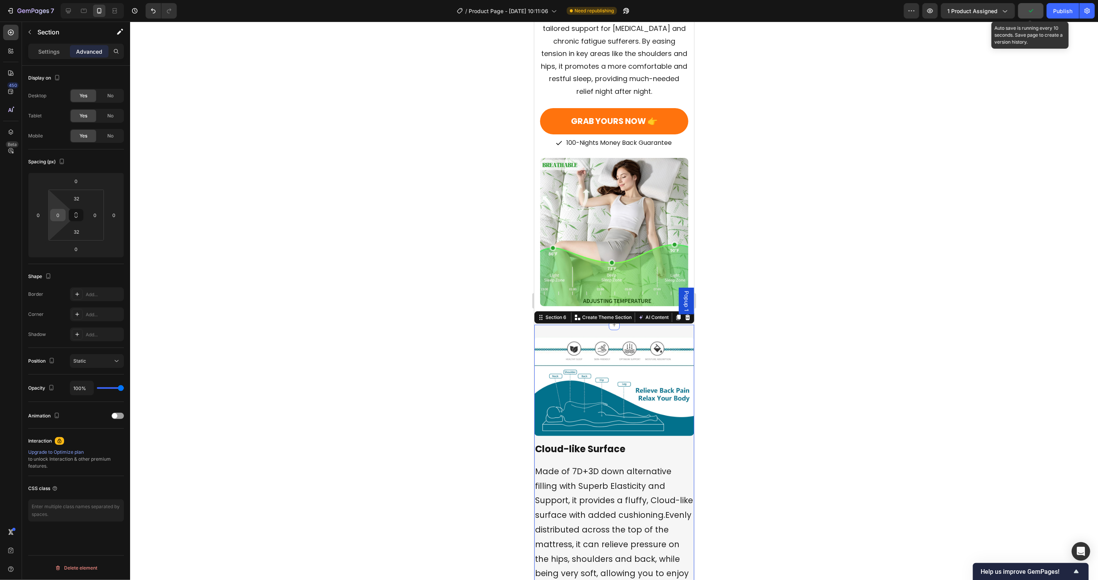
click at [58, 217] on input "0" at bounding box center [58, 215] width 12 height 12
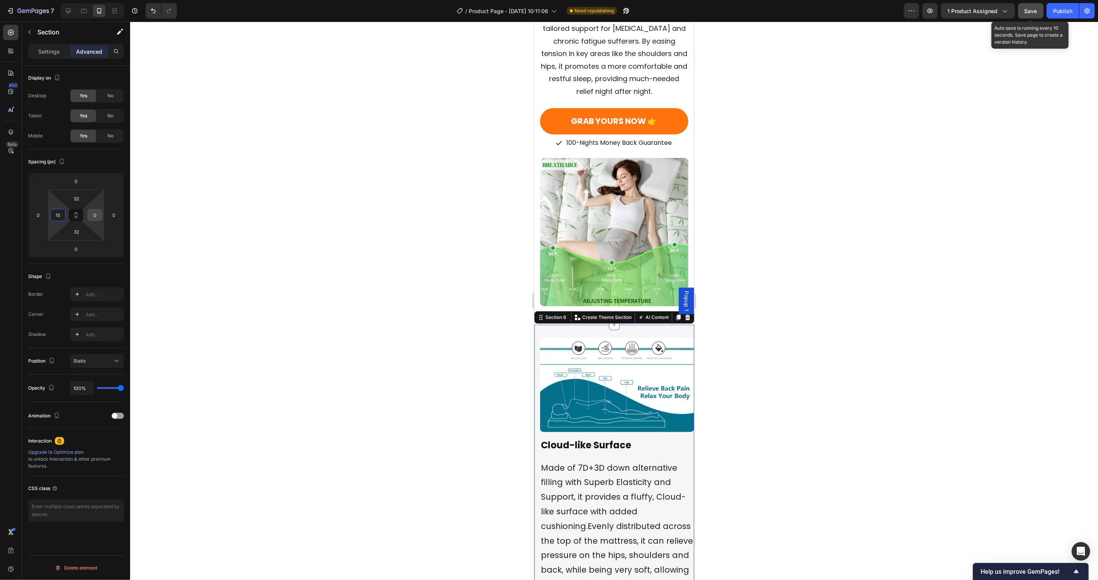
type input "15"
click at [95, 210] on input "0" at bounding box center [95, 215] width 12 height 12
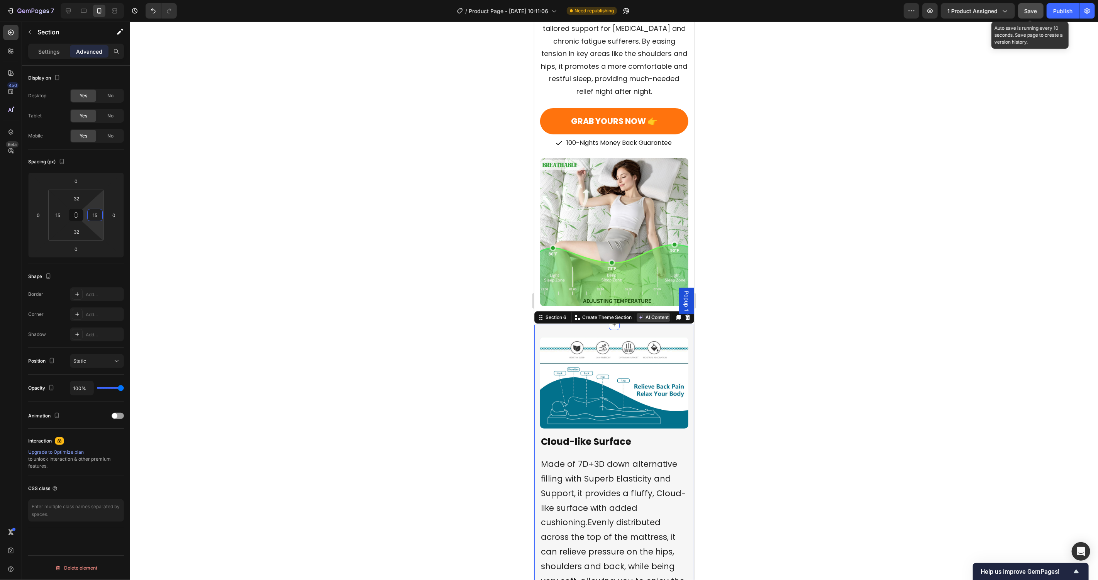
type input "15"
click at [656, 312] on button "AI Content" at bounding box center [653, 316] width 34 height 9
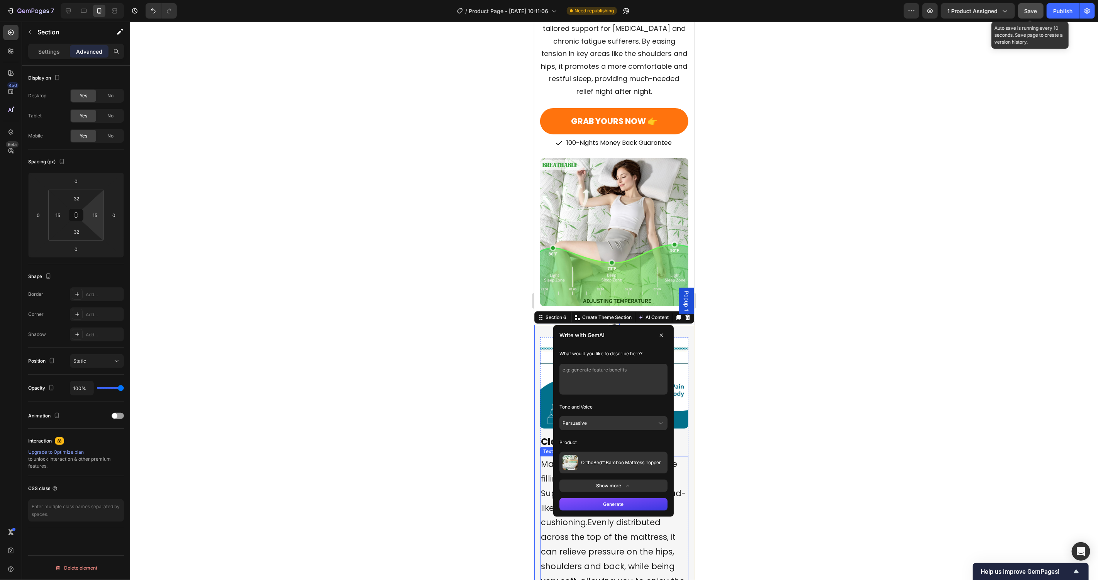
click at [614, 528] on span "Made of 7D+3D down alternative filling with Superb Elasticity and Support, it p…" at bounding box center [612, 529] width 145 height 142
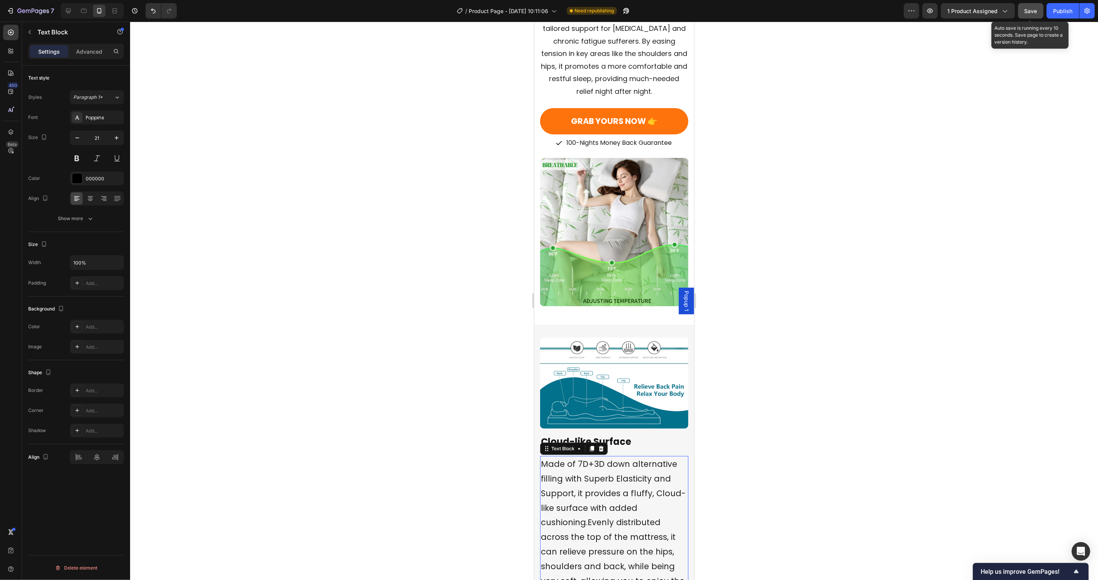
drag, startPoint x: 613, startPoint y: 539, endPoint x: 618, endPoint y: 371, distance: 167.6
click at [613, 539] on span "Made of 7D+3D down alternative filling with Superb Elasticity and Support, it p…" at bounding box center [612, 529] width 145 height 142
click at [618, 371] on img at bounding box center [614, 383] width 148 height 92
click at [596, 85] on span "Our multi-zone design targets pressure points throughout the body, offering tai…" at bounding box center [614, 46] width 146 height 97
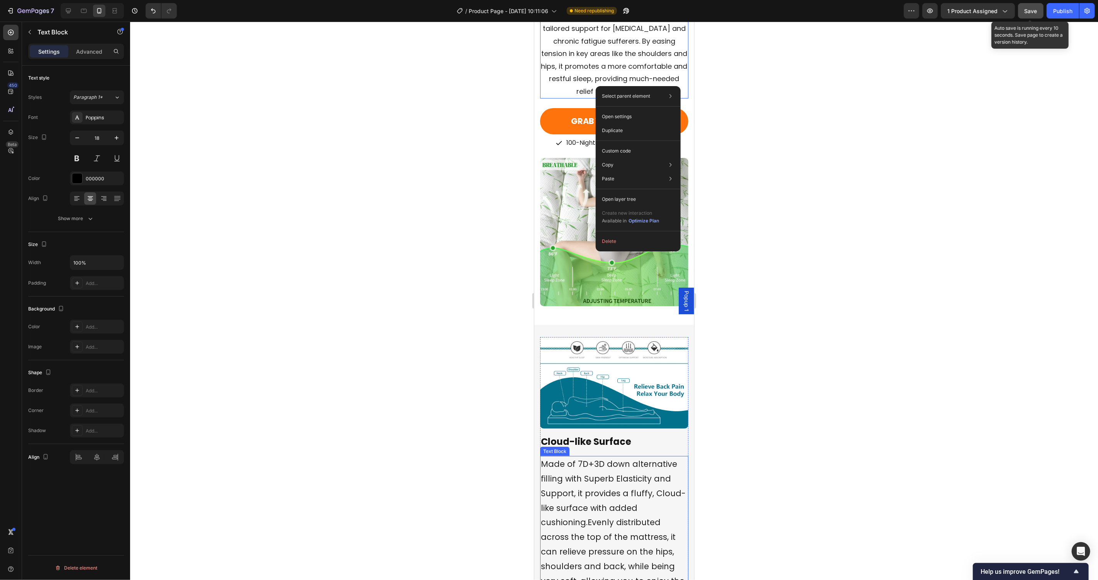
click at [633, 458] on span "Made of 7D+3D down alternative filling with Superb Elasticity and Support, it p…" at bounding box center [612, 529] width 145 height 142
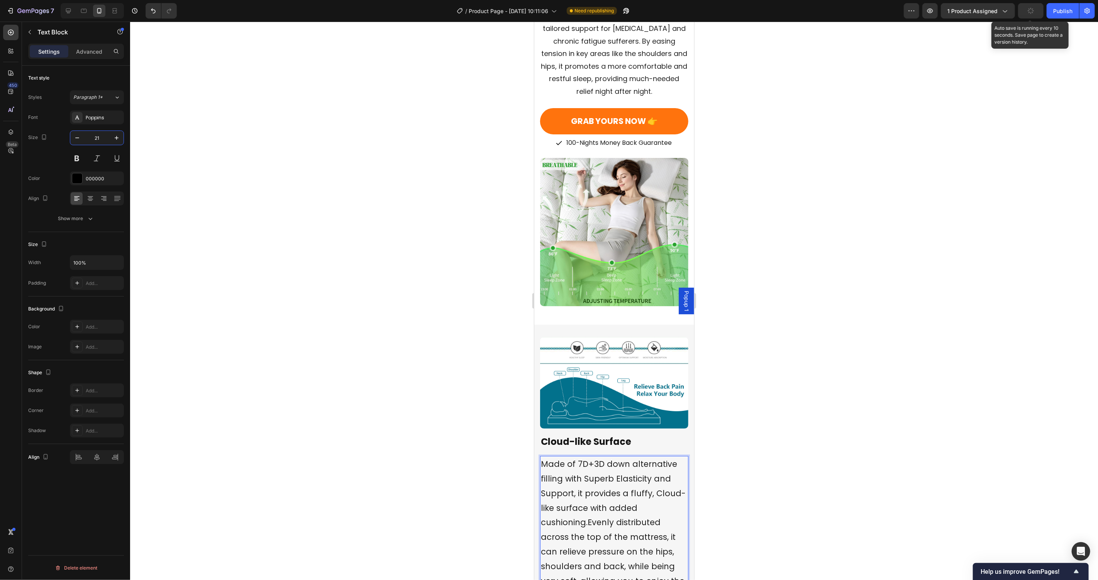
click at [93, 136] on input "21" at bounding box center [96, 138] width 25 height 14
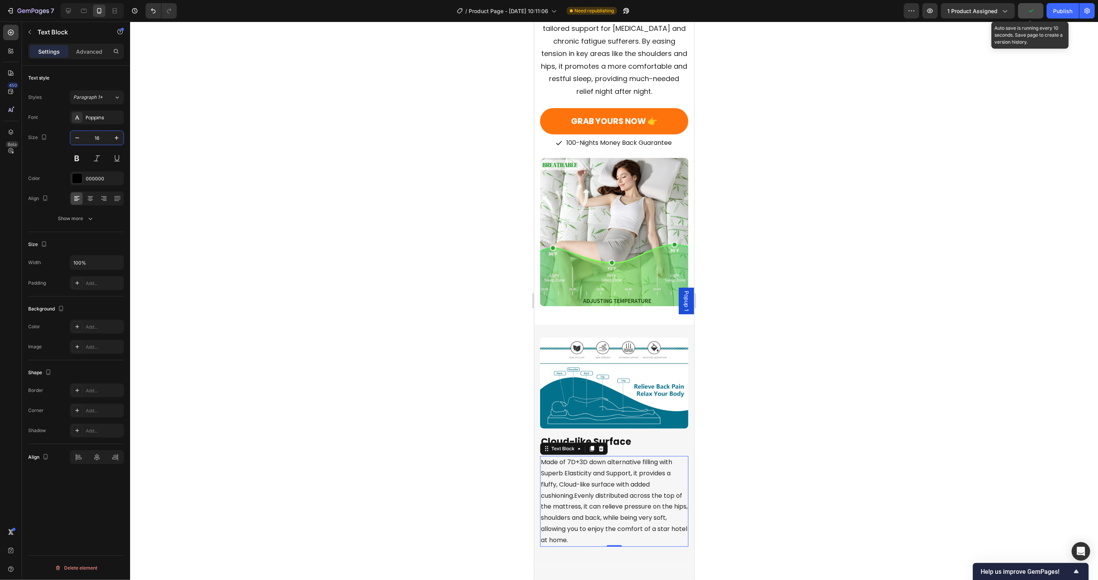
click at [94, 146] on div "16" at bounding box center [97, 147] width 54 height 35
click at [95, 138] on input "16" at bounding box center [96, 138] width 25 height 14
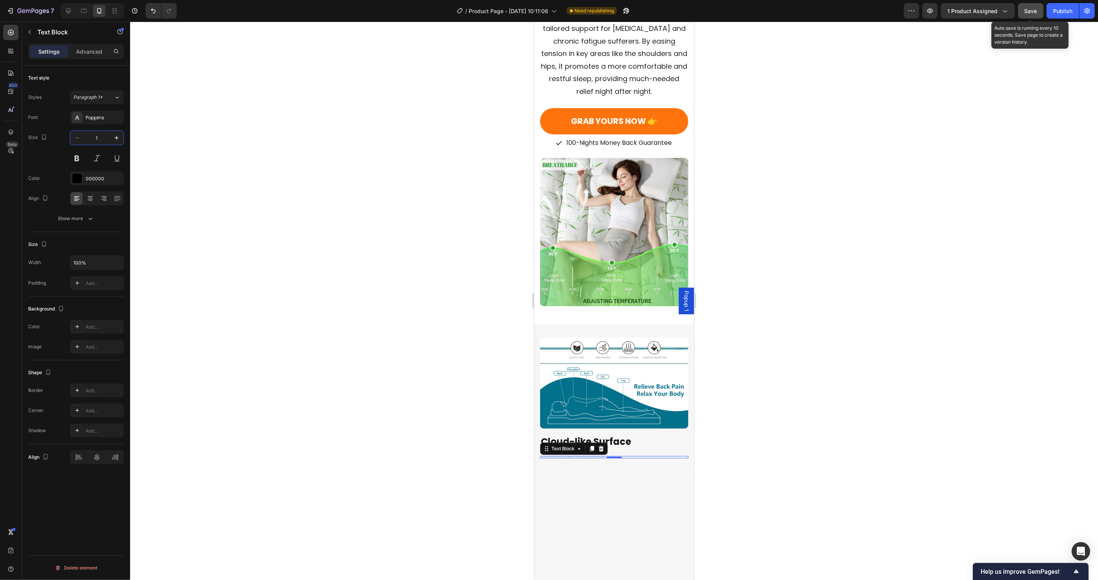
type input "18"
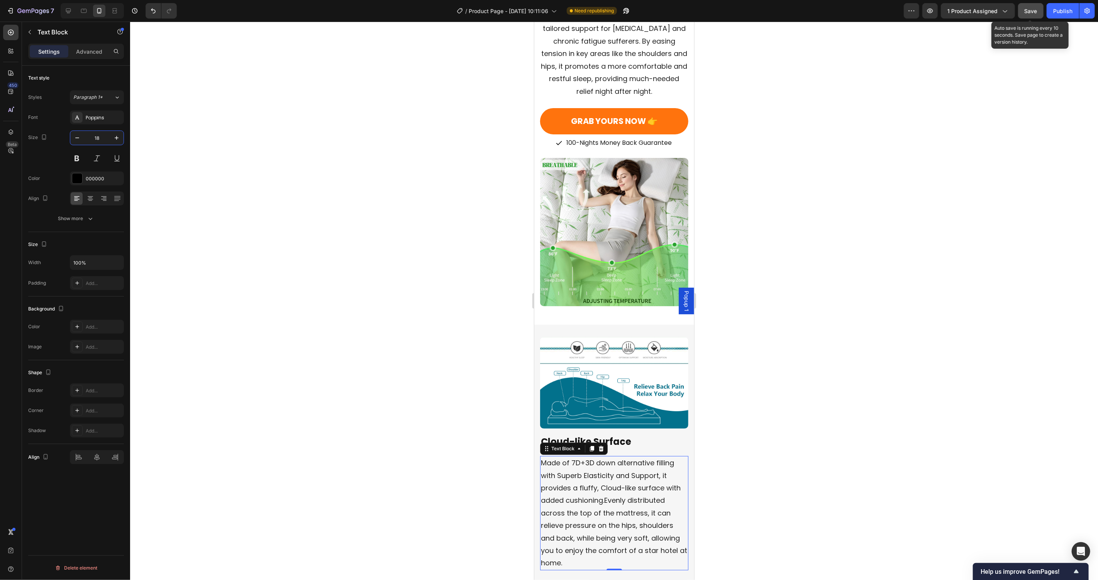
click at [659, 337] on img at bounding box center [614, 383] width 148 height 92
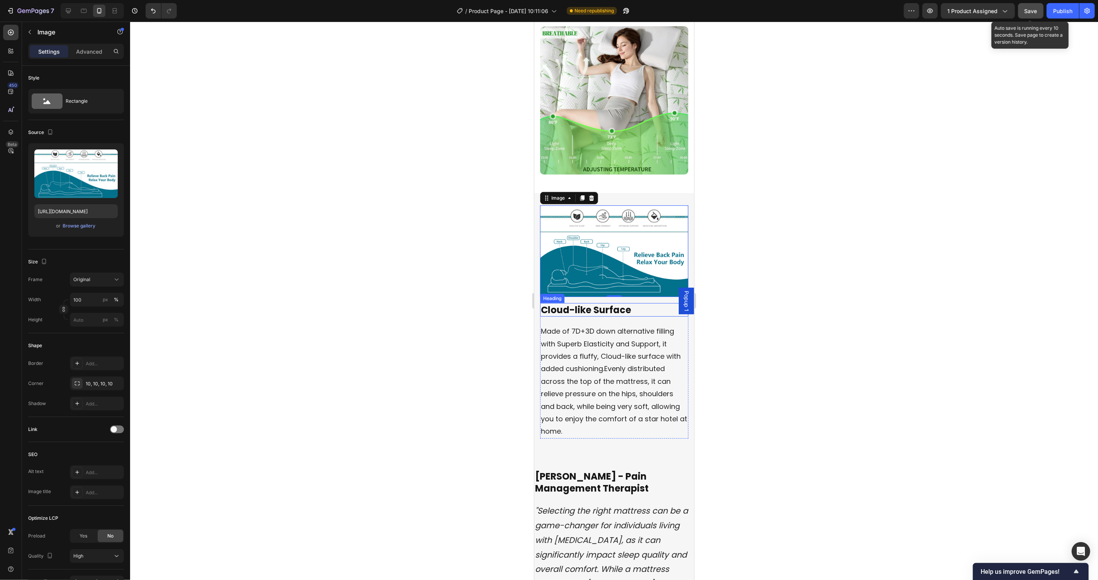
scroll to position [2548, 0]
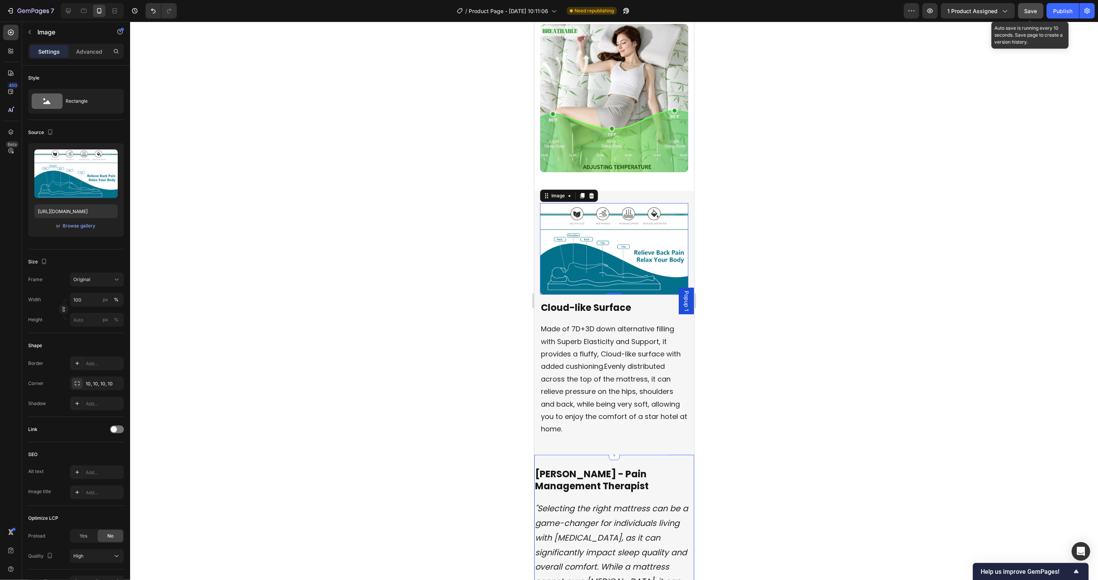
click at [627, 454] on div "Image [PERSON_NAME] - Pain Management Therapist Heading "Selecting the right ma…" at bounding box center [614, 559] width 160 height 210
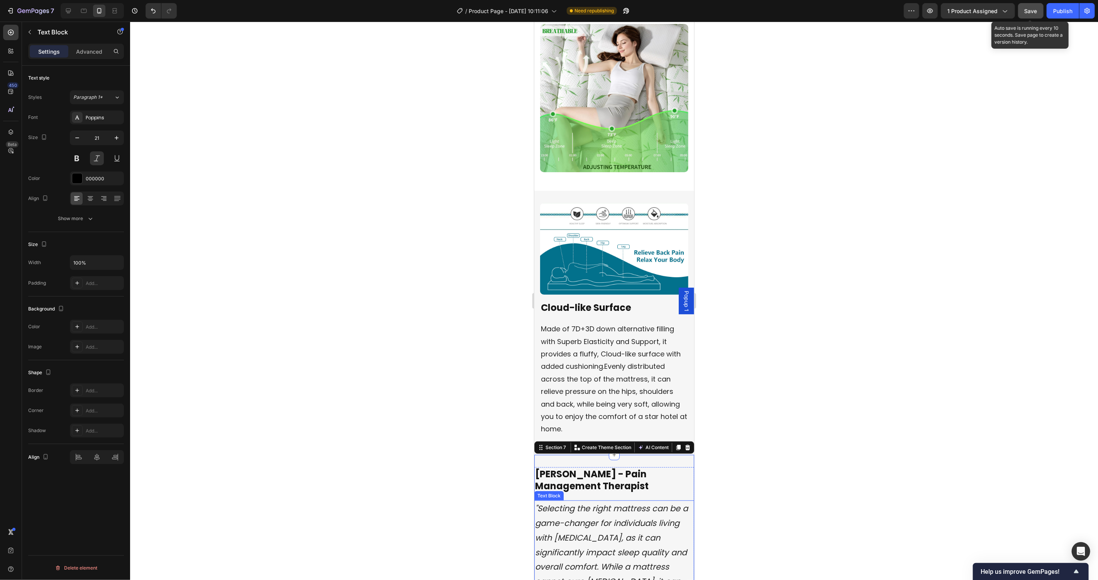
click at [597, 516] on span ""Selecting the right mattress can be a game-changer for individuals living with…" at bounding box center [611, 566] width 153 height 128
drag, startPoint x: 645, startPoint y: 453, endPoint x: 1035, endPoint y: 374, distance: 397.3
click at [645, 454] on div "Image [PERSON_NAME] - Pain Management Therapist Heading "Selecting the right ma…" at bounding box center [614, 555] width 160 height 203
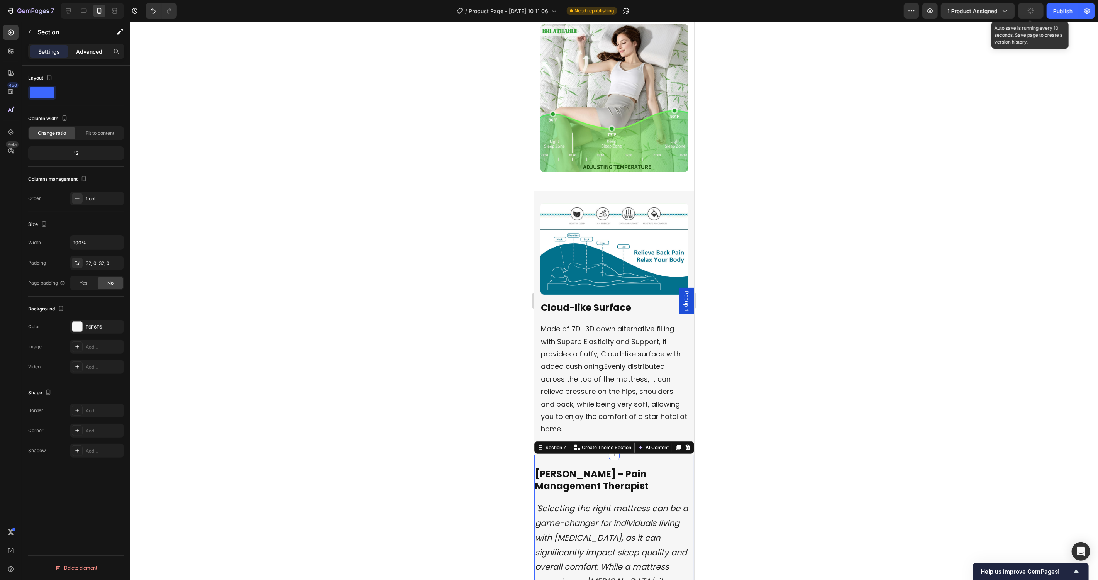
click at [83, 51] on p "Advanced" at bounding box center [89, 51] width 26 height 8
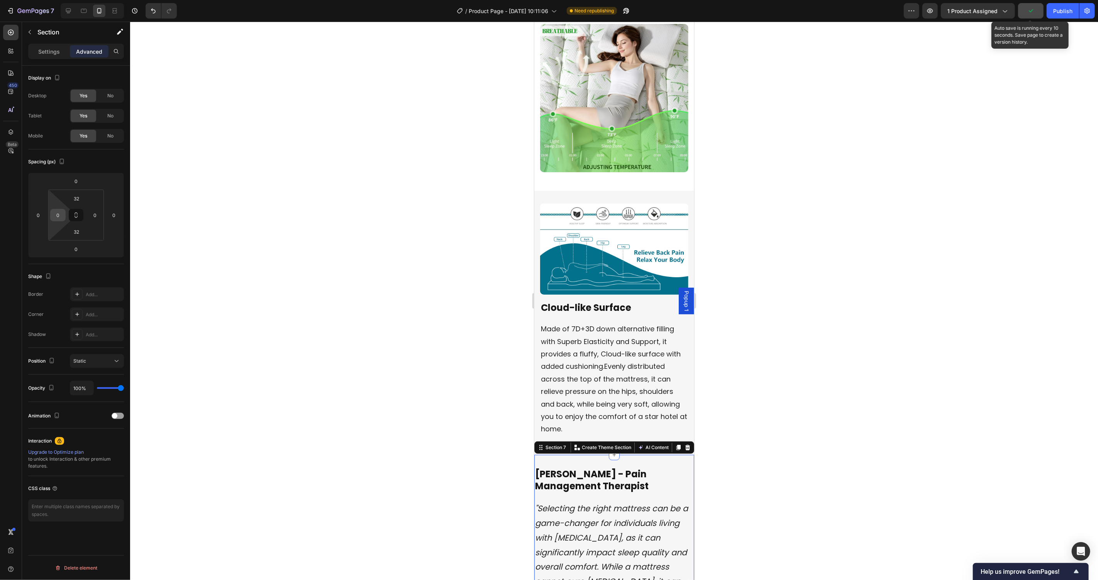
drag, startPoint x: 58, startPoint y: 206, endPoint x: 60, endPoint y: 211, distance: 5.6
click at [58, 0] on html "7 Version history / Product Page - [DATE] 10:11:06 Need republishing Preview 1 …" at bounding box center [549, 0] width 1098 height 0
click at [60, 211] on input "0" at bounding box center [58, 215] width 12 height 12
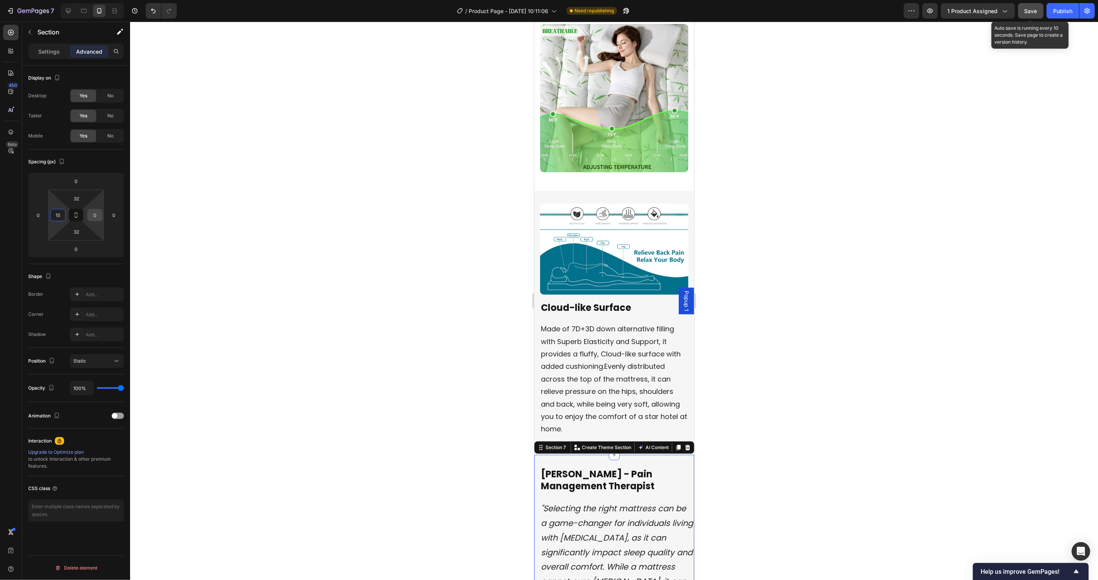
type input "15"
click at [98, 214] on input "0" at bounding box center [95, 215] width 12 height 12
type input "15"
click at [625, 367] on span "Made of 7D+3D down alternative filling with Superb Elasticity and Support, it p…" at bounding box center [613, 378] width 146 height 110
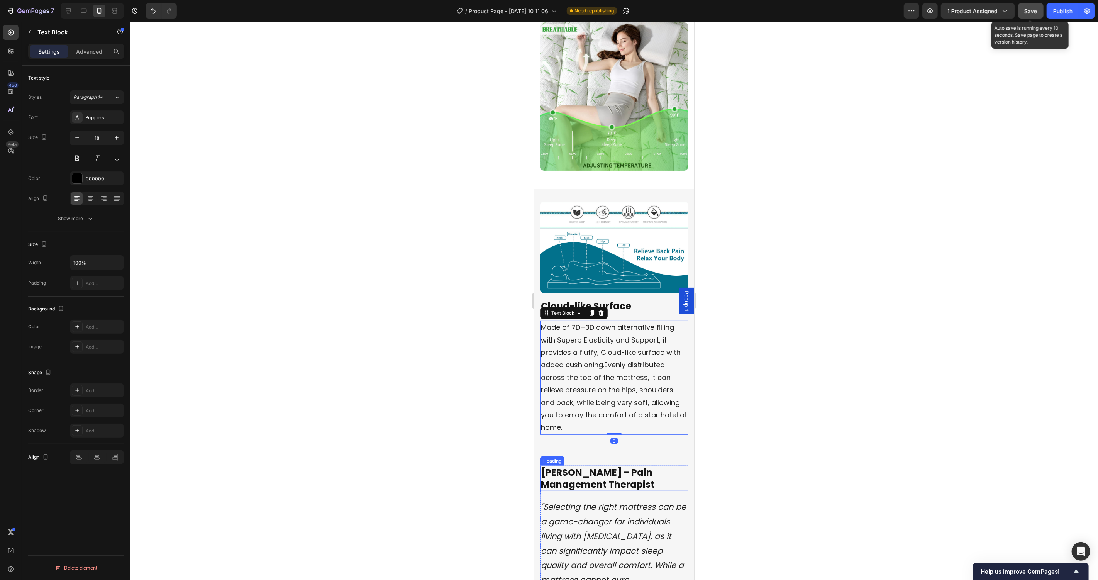
scroll to position [2660, 0]
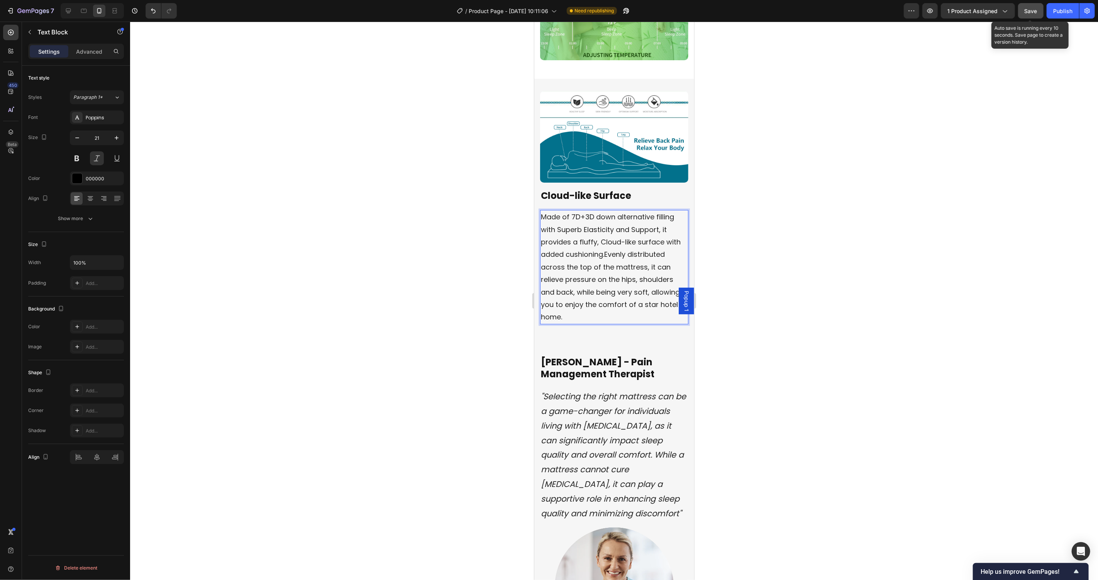
click at [616, 438] on span ""Selecting the right mattress can be a game-changer for individuals living with…" at bounding box center [612, 454] width 145 height 128
click at [100, 141] on input "21" at bounding box center [96, 138] width 25 height 14
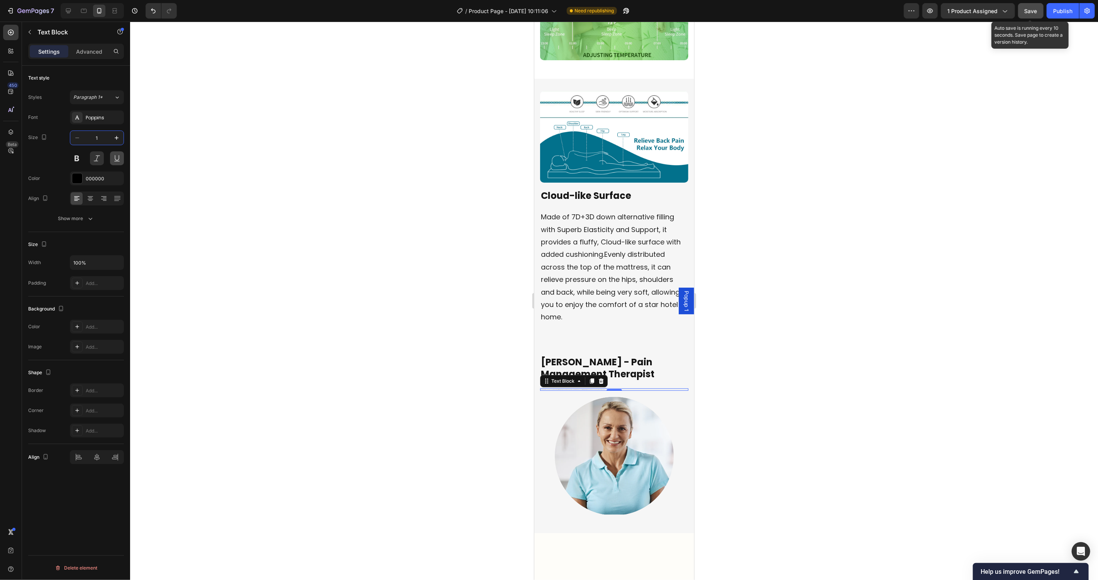
type input "18"
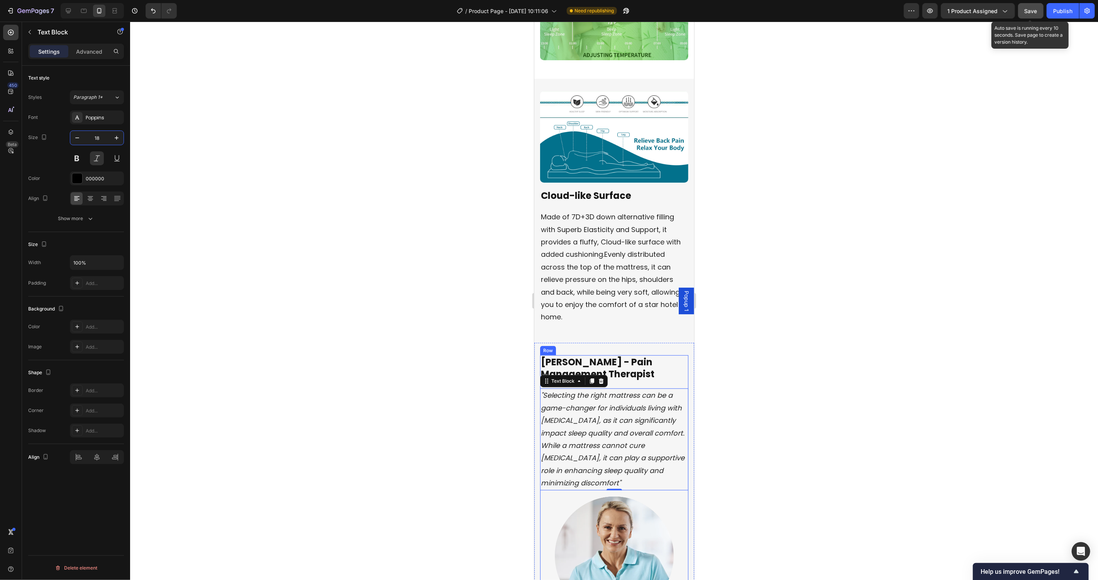
click at [670, 484] on div "Image [PERSON_NAME] - Pain Management Therapist Heading "Selecting the right ma…" at bounding box center [614, 484] width 148 height 259
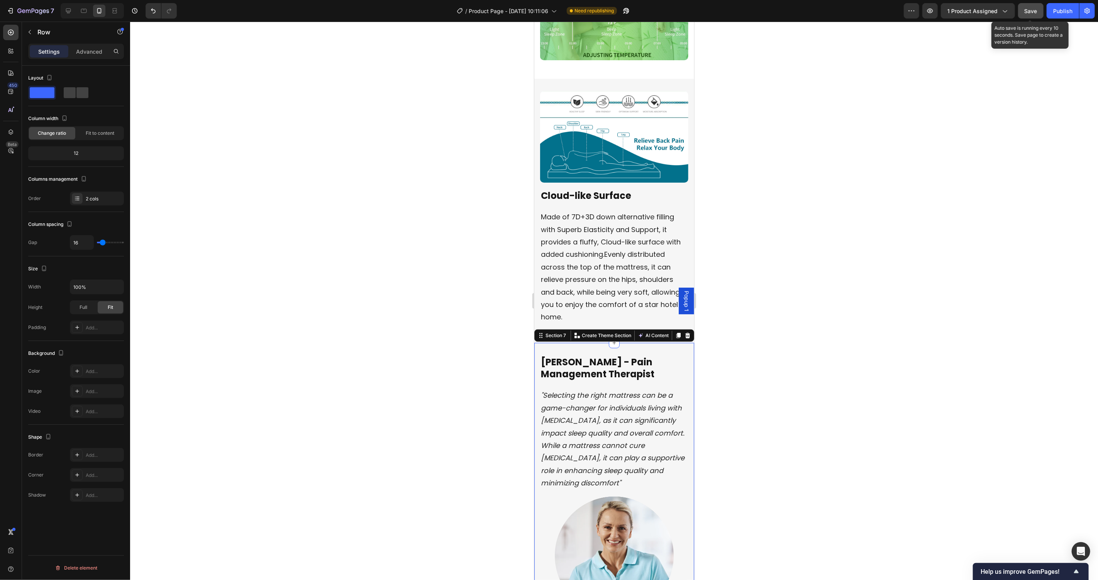
click at [635, 342] on div "Image [PERSON_NAME] - Pain Management Therapist Heading "Selecting the right ma…" at bounding box center [614, 487] width 160 height 290
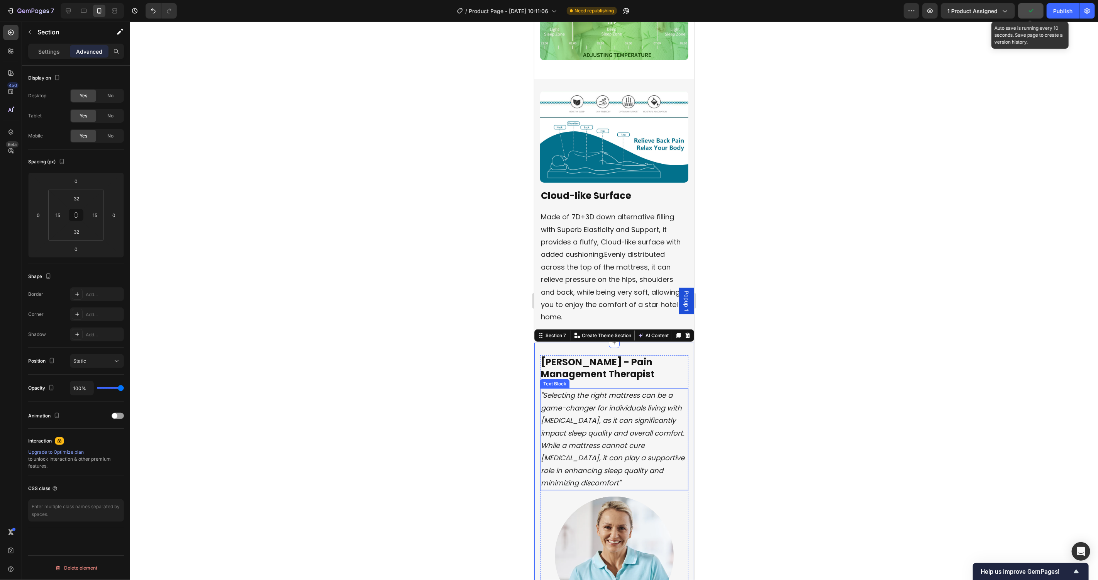
click at [611, 411] on span ""Selecting the right mattress can be a game-changer for individuals living with…" at bounding box center [612, 438] width 144 height 97
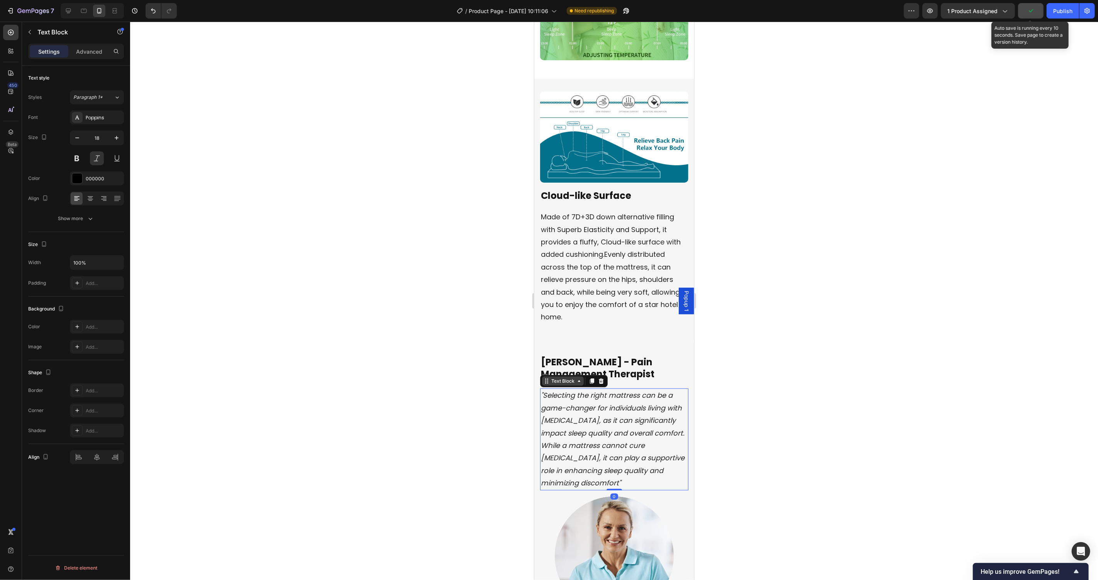
click at [564, 377] on div "Text Block" at bounding box center [562, 380] width 26 height 7
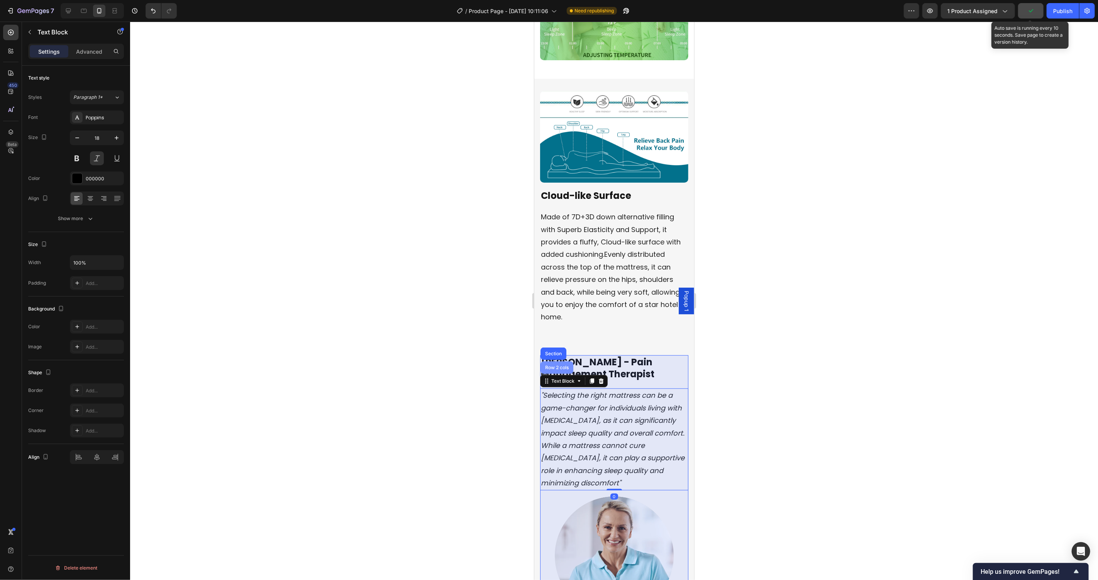
click at [562, 361] on div "Row 2 cols" at bounding box center [556, 367] width 33 height 12
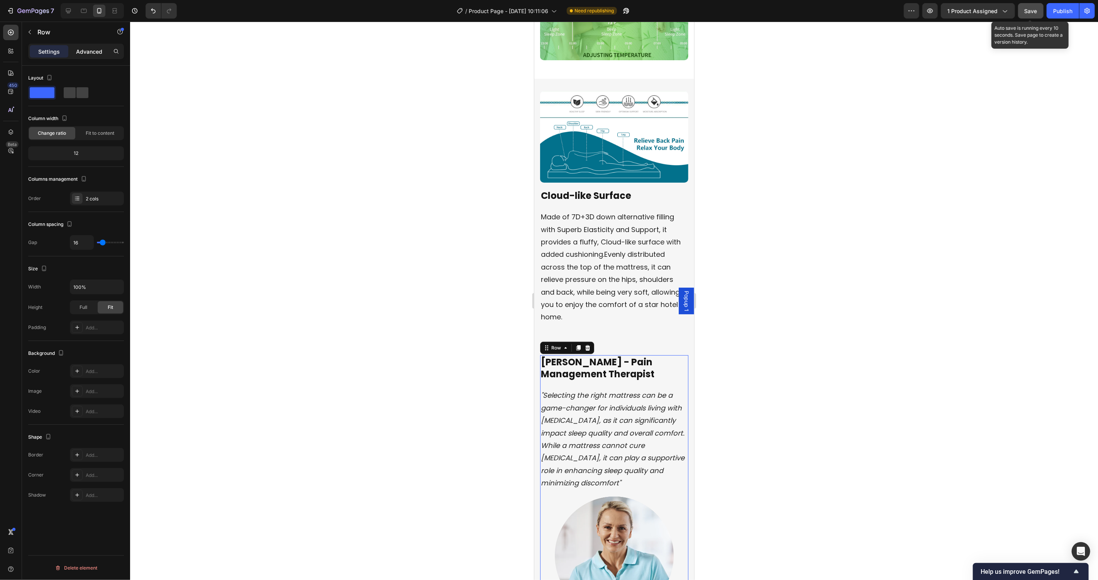
click at [90, 51] on p "Advanced" at bounding box center [89, 51] width 26 height 8
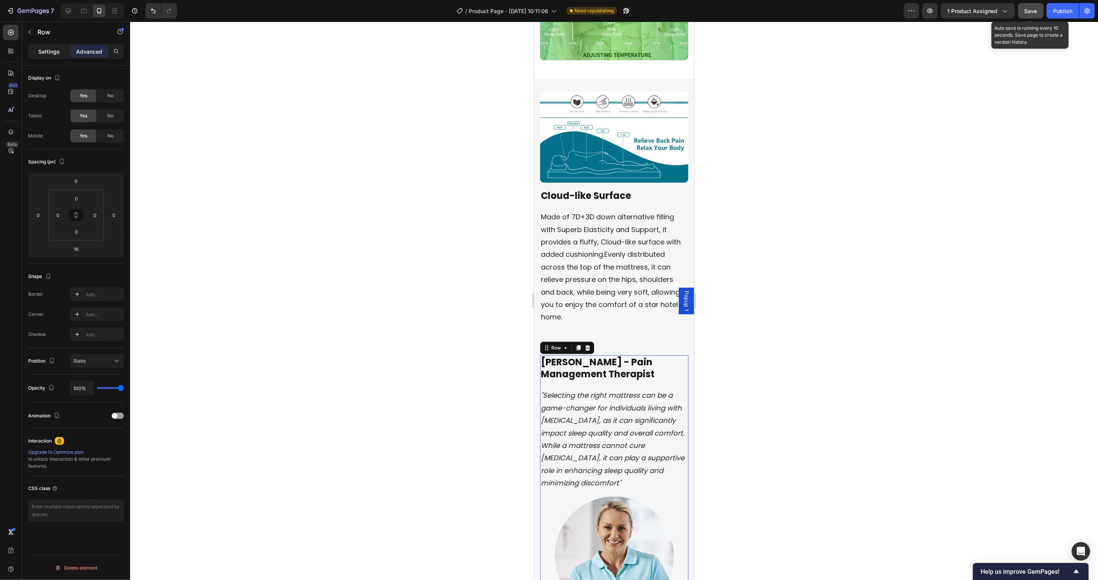
click at [51, 51] on p "Settings" at bounding box center [49, 51] width 22 height 8
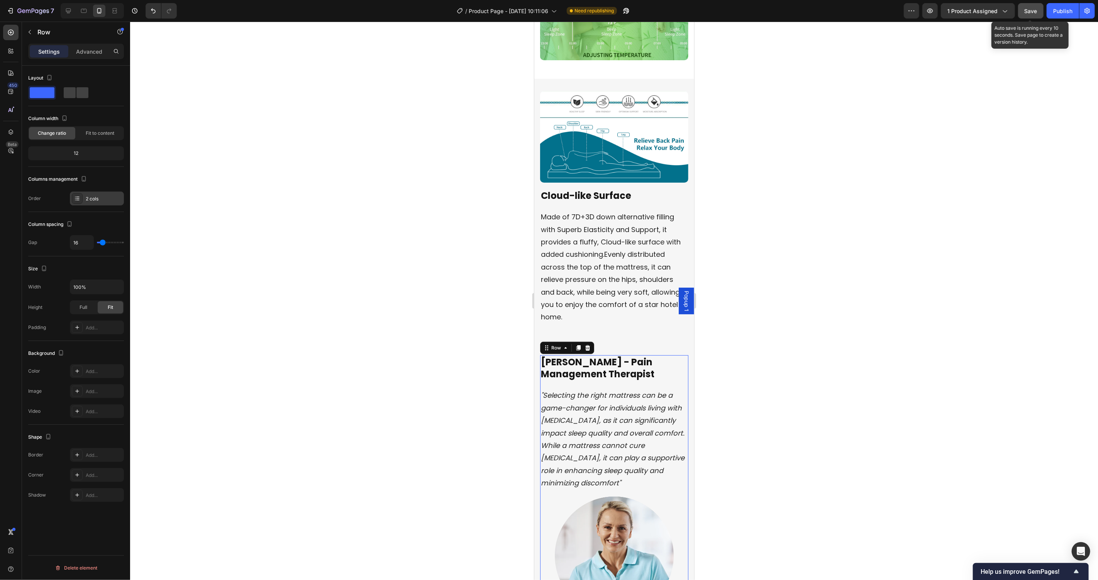
click at [93, 197] on div "2 cols" at bounding box center [104, 198] width 36 height 7
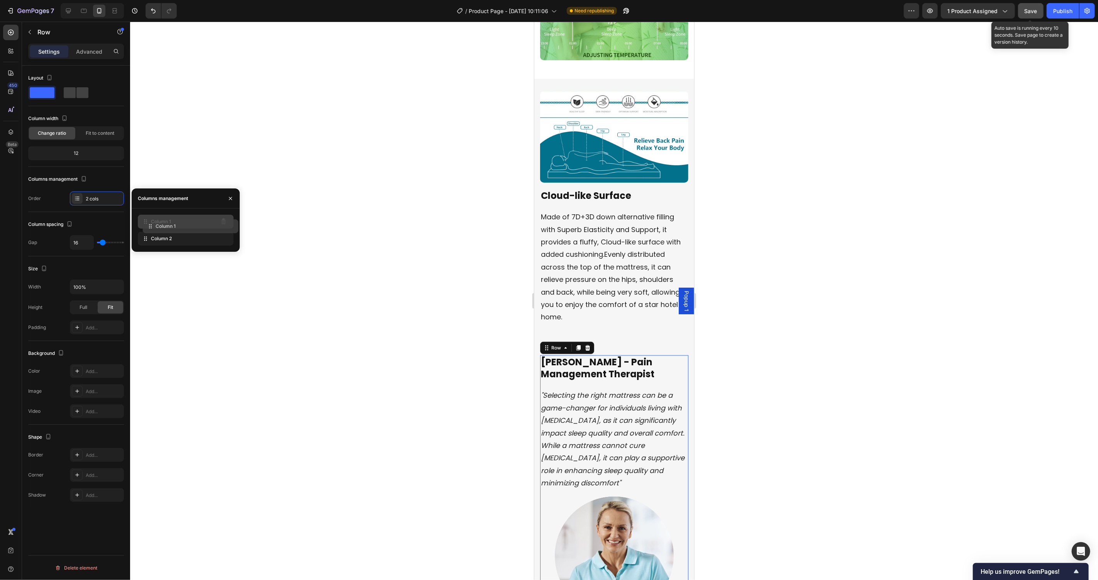
drag, startPoint x: 148, startPoint y: 240, endPoint x: 152, endPoint y: 227, distance: 13.2
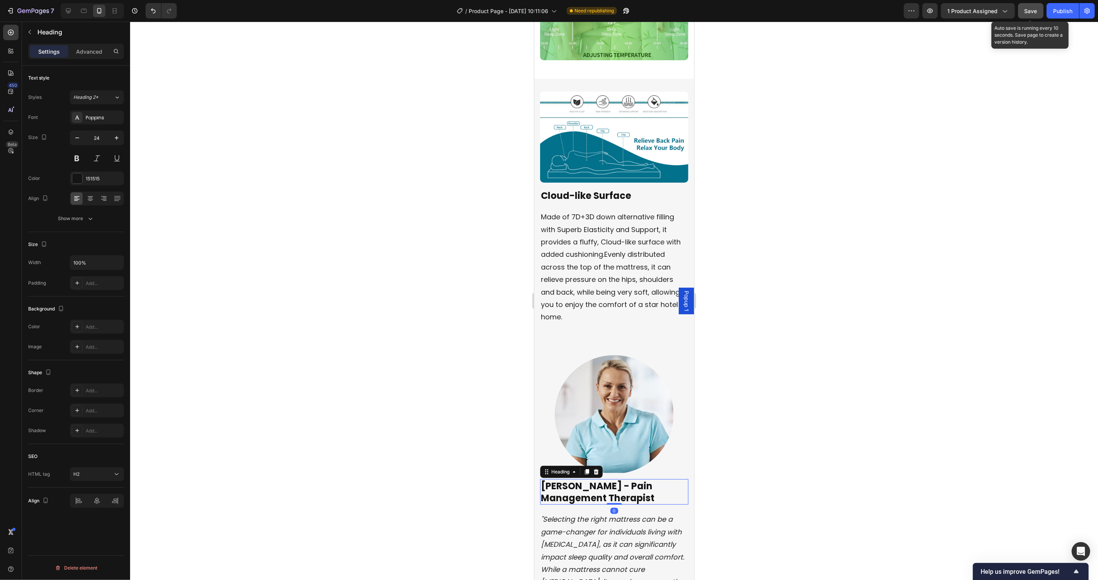
click at [620, 484] on h2 "[PERSON_NAME] - Pain Management Therapist" at bounding box center [614, 491] width 148 height 25
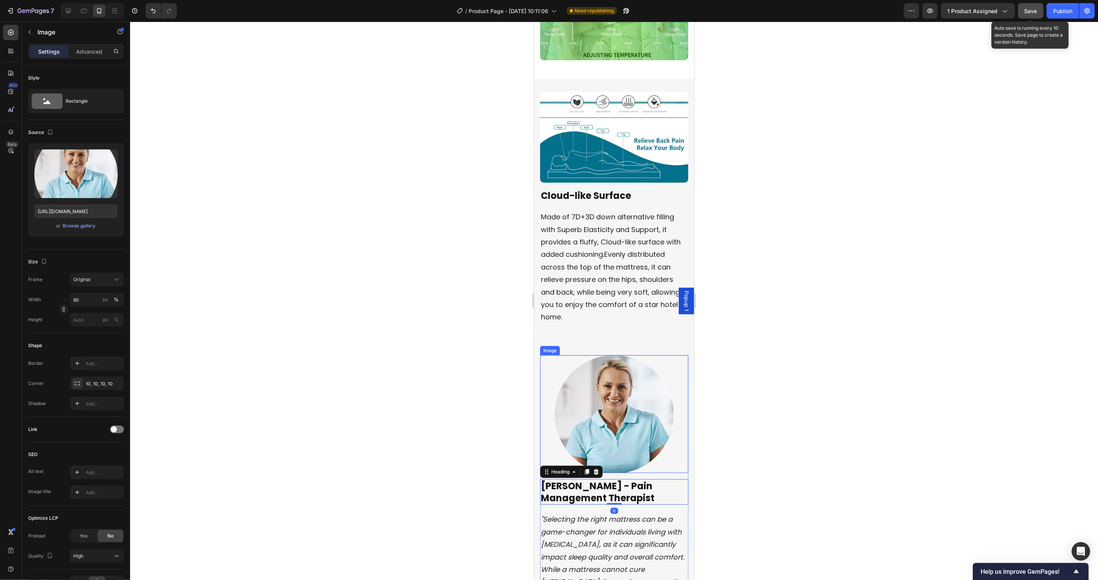
click at [625, 398] on img at bounding box center [613, 414] width 119 height 118
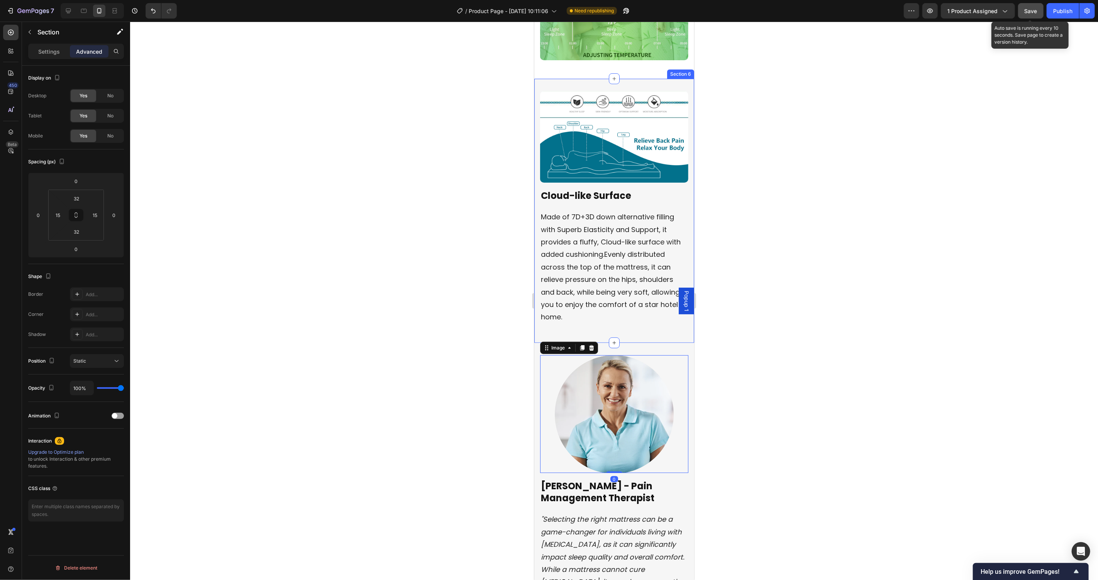
click at [639, 327] on div "Image Cloud-like Surface Heading Made of 7D+3D down alternative filling with Su…" at bounding box center [614, 210] width 160 height 264
click at [80, 232] on input "32" at bounding box center [76, 232] width 15 height 12
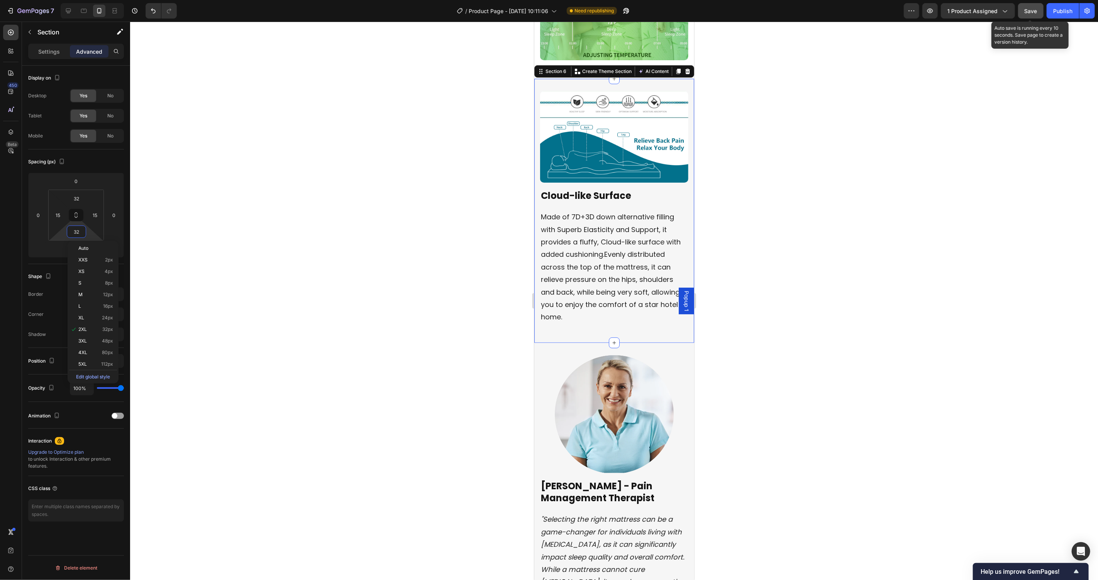
type input "0"
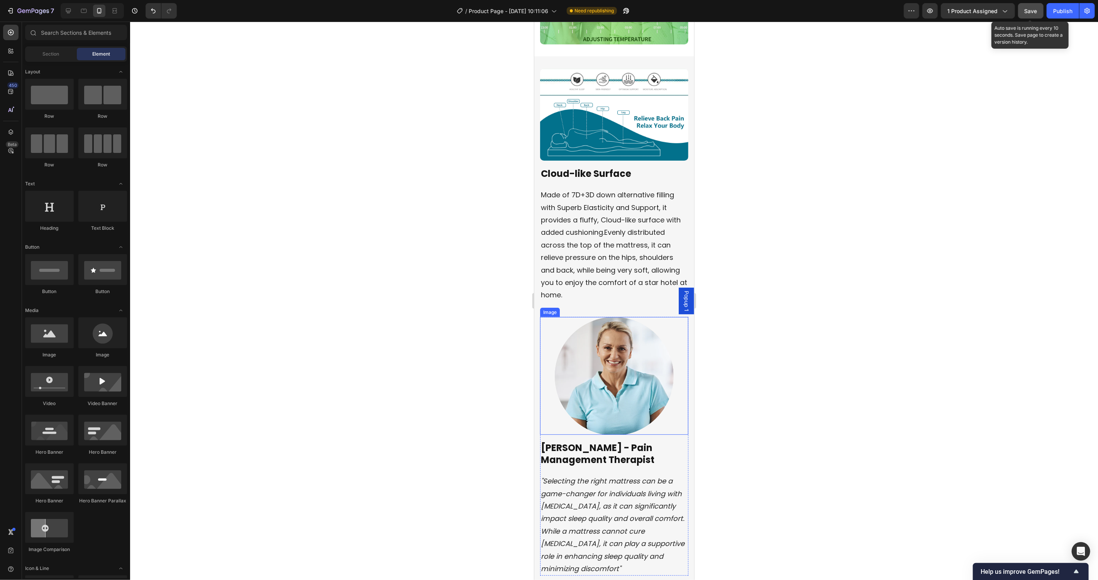
scroll to position [2665, 0]
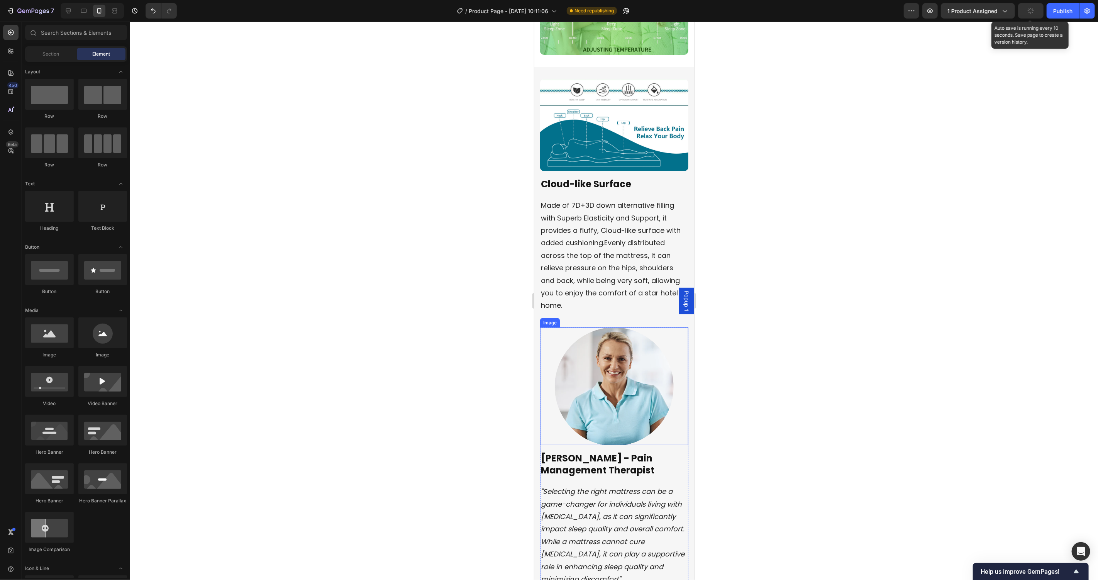
click at [635, 362] on img at bounding box center [613, 386] width 119 height 118
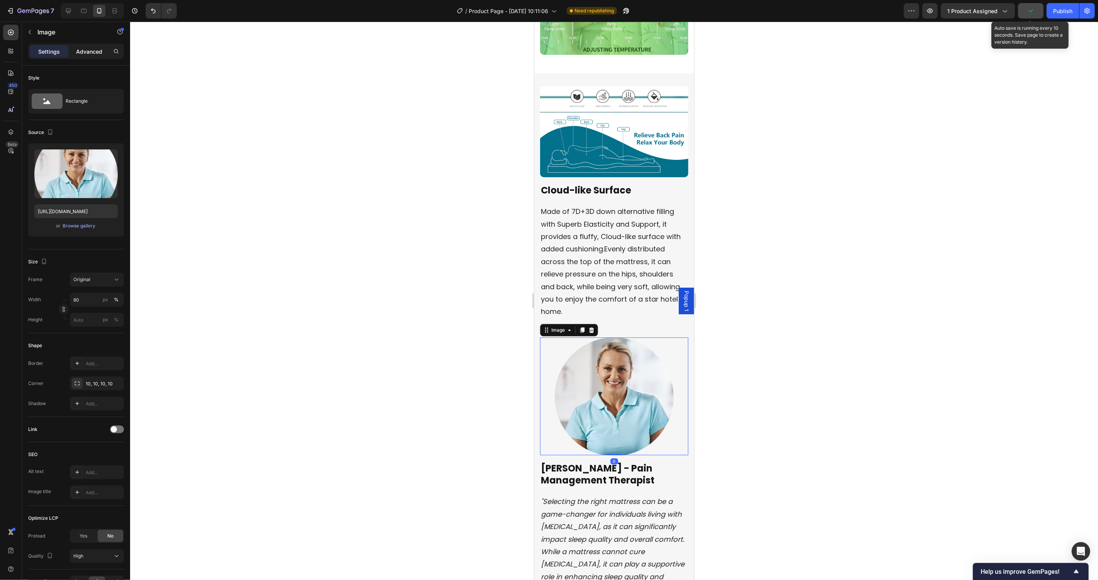
click at [93, 49] on p "Advanced" at bounding box center [89, 51] width 26 height 8
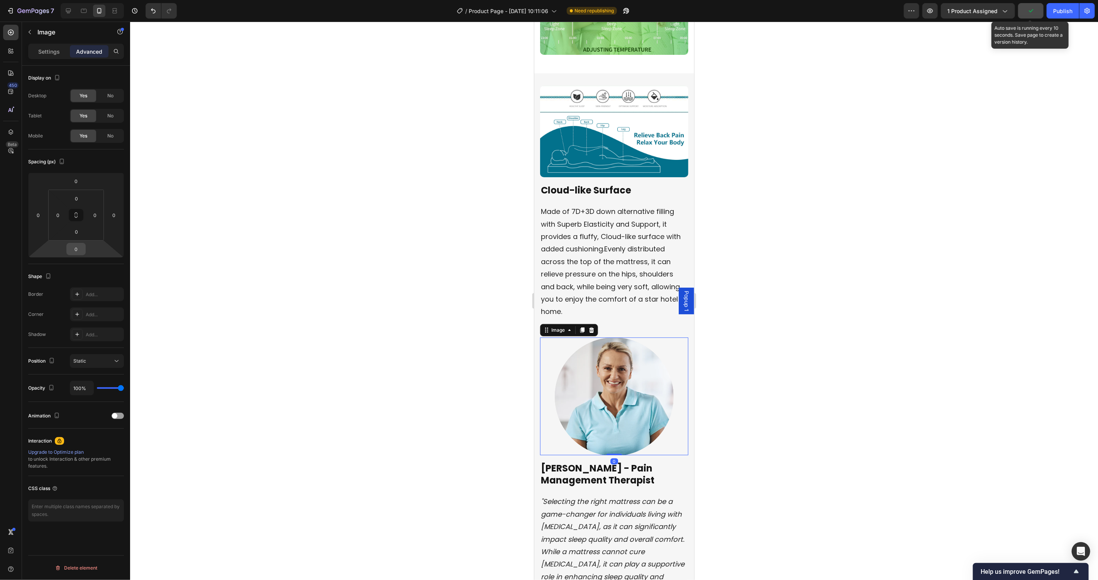
click at [79, 252] on input "0" at bounding box center [75, 249] width 15 height 12
type input "20"
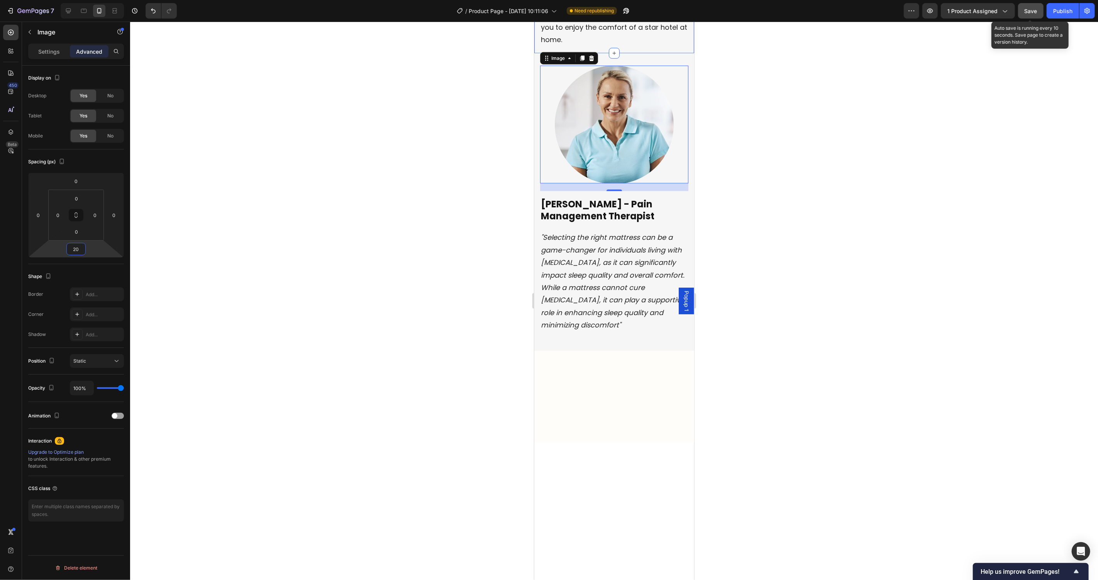
scroll to position [2961, 0]
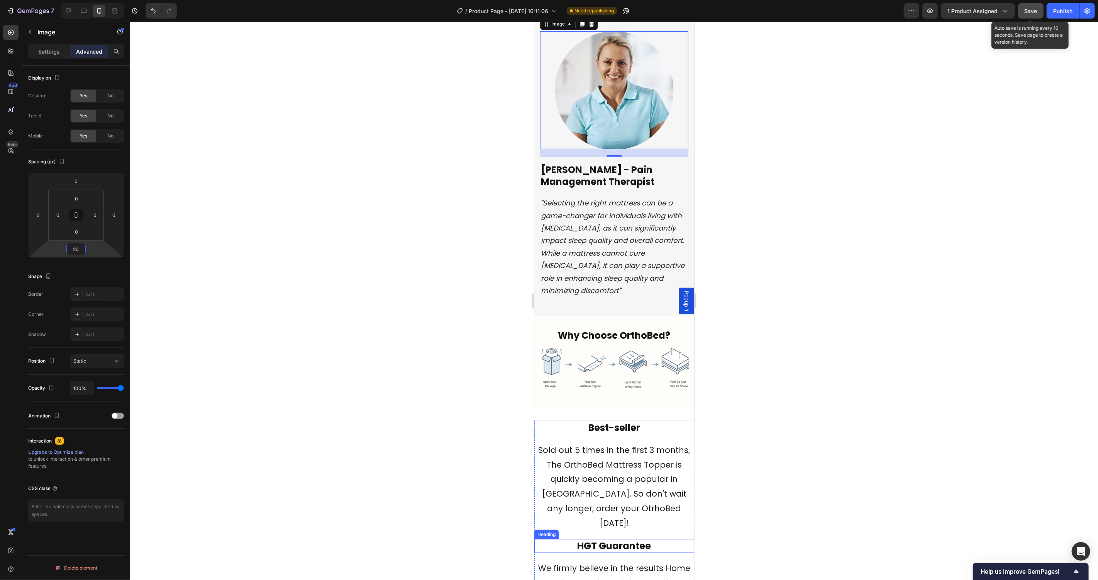
click at [606, 539] on h2 "HGT Guarantee" at bounding box center [614, 546] width 160 height 14
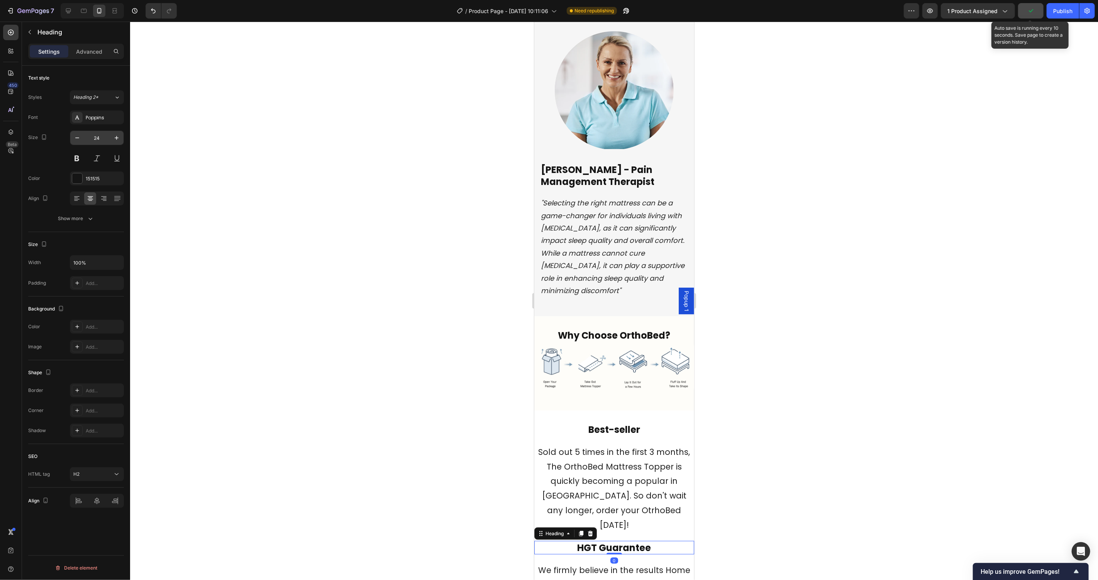
click at [102, 134] on input "24" at bounding box center [96, 138] width 25 height 14
type input "30"
click at [615, 446] on span "Sold out 5 times in the first 3 months, The OrthoBed Mattress Topper is quickly…" at bounding box center [614, 488] width 152 height 84
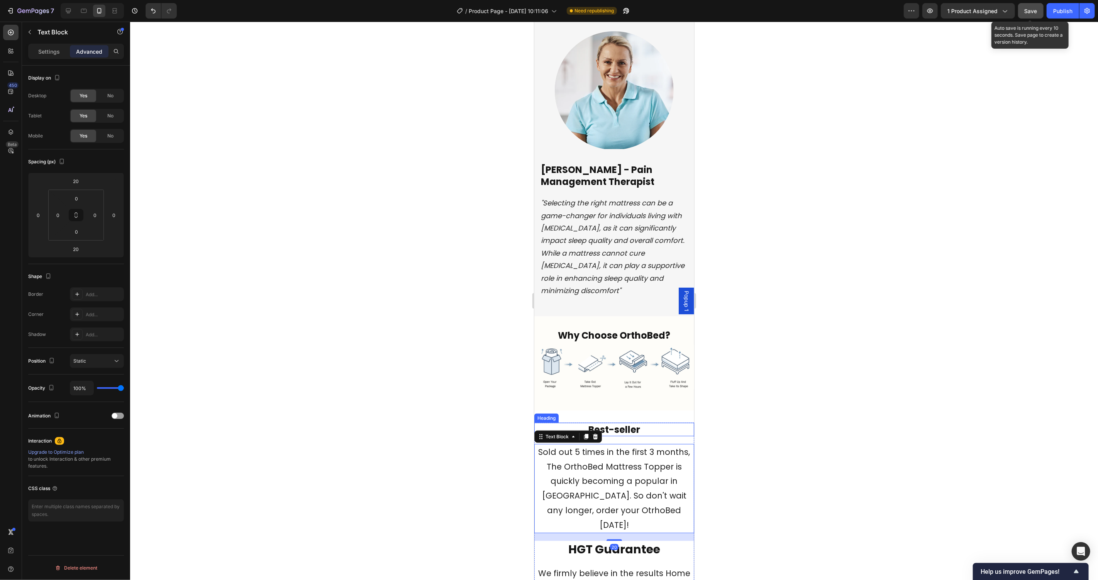
click at [622, 425] on h2 "Best-seller" at bounding box center [614, 429] width 160 height 14
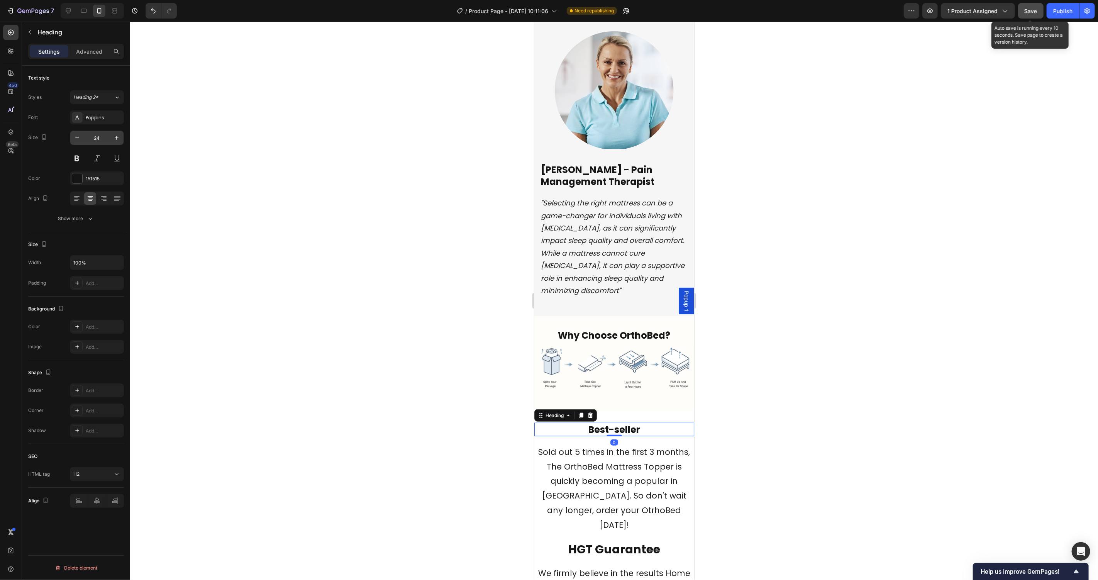
click at [100, 141] on input "24" at bounding box center [96, 138] width 25 height 14
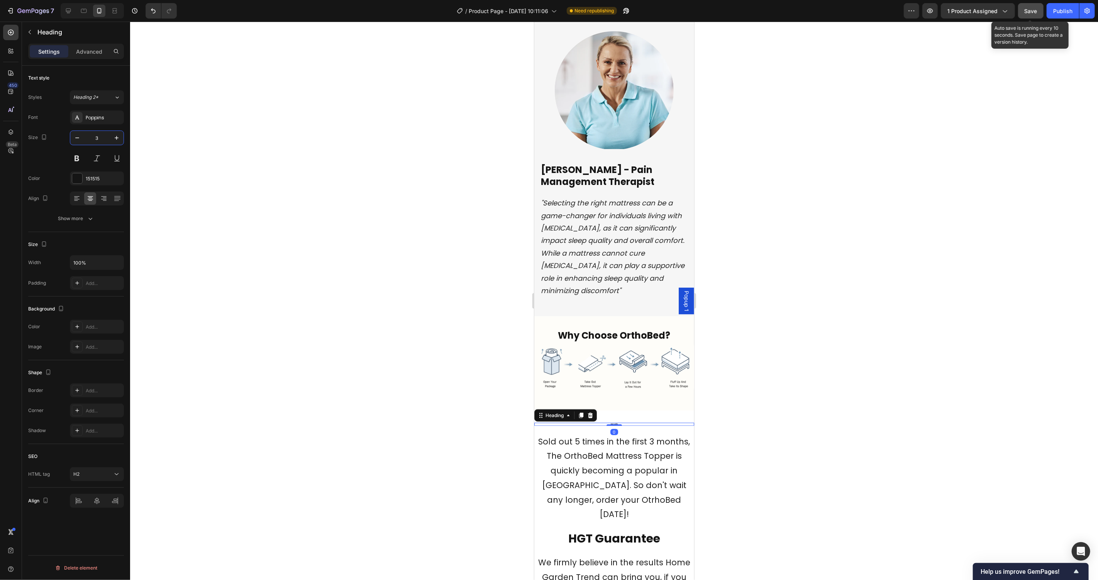
type input "30"
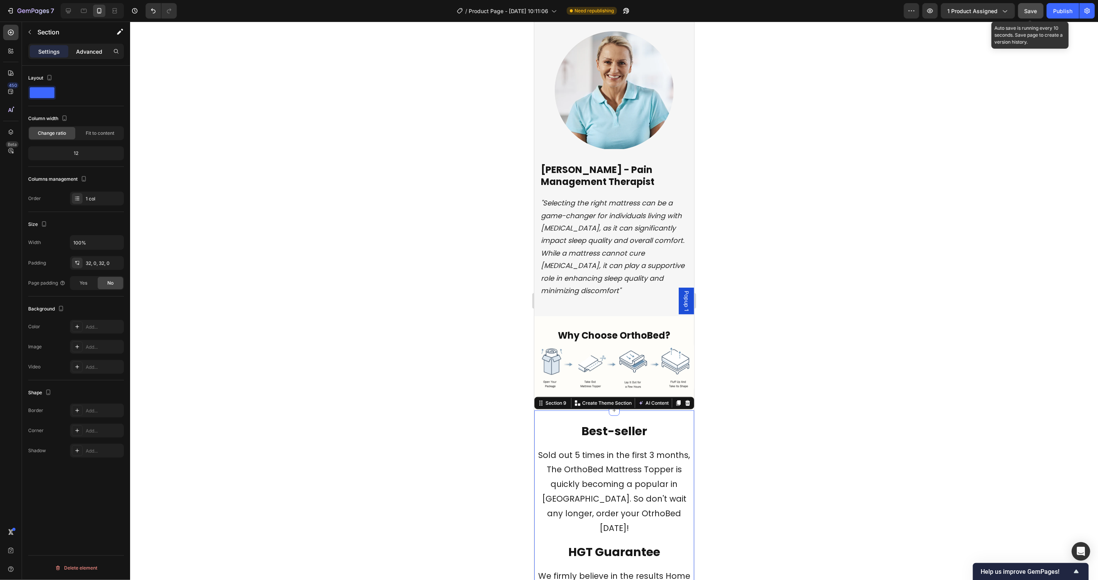
click at [95, 49] on p "Advanced" at bounding box center [89, 51] width 26 height 8
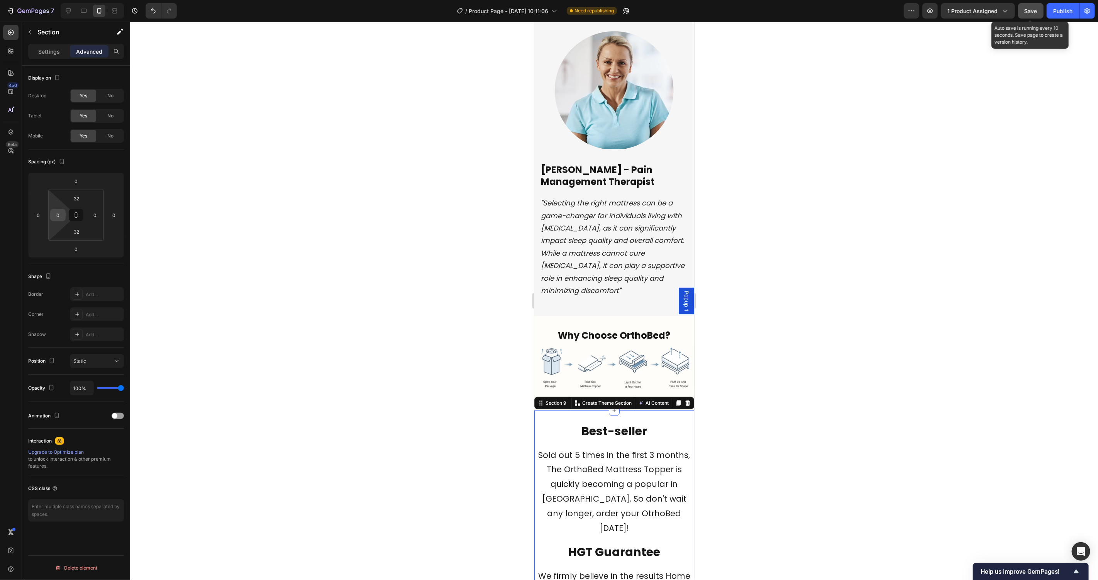
click at [59, 220] on input "0" at bounding box center [58, 215] width 12 height 12
type input "15"
click at [93, 213] on input "0" at bounding box center [95, 215] width 12 height 12
type input "15"
click at [627, 228] on p ""Selecting the right mattress can be a game-changer for individuals living with…" at bounding box center [613, 246] width 147 height 100
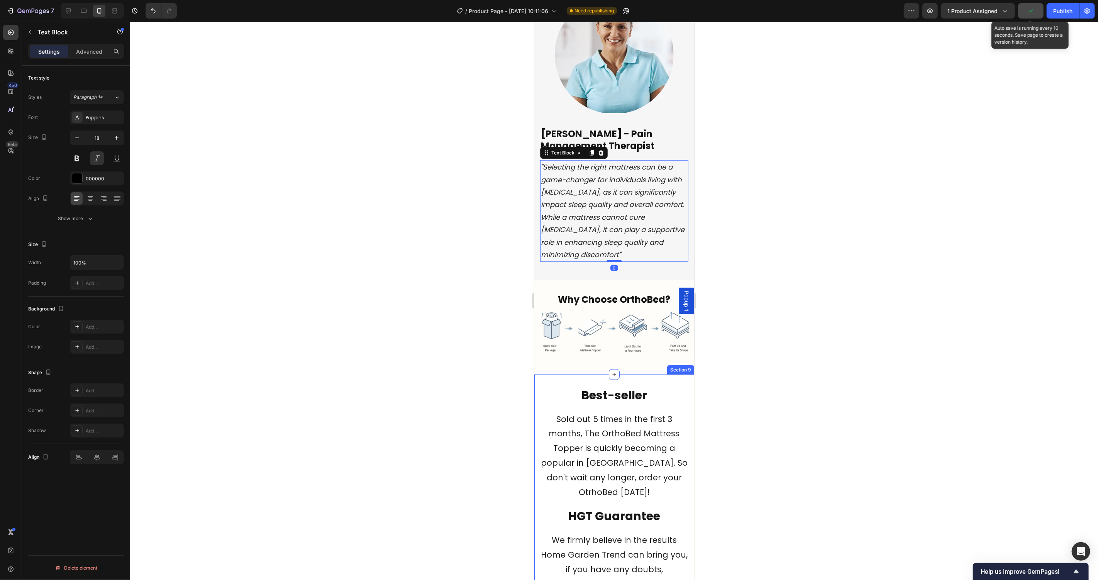
scroll to position [3057, 0]
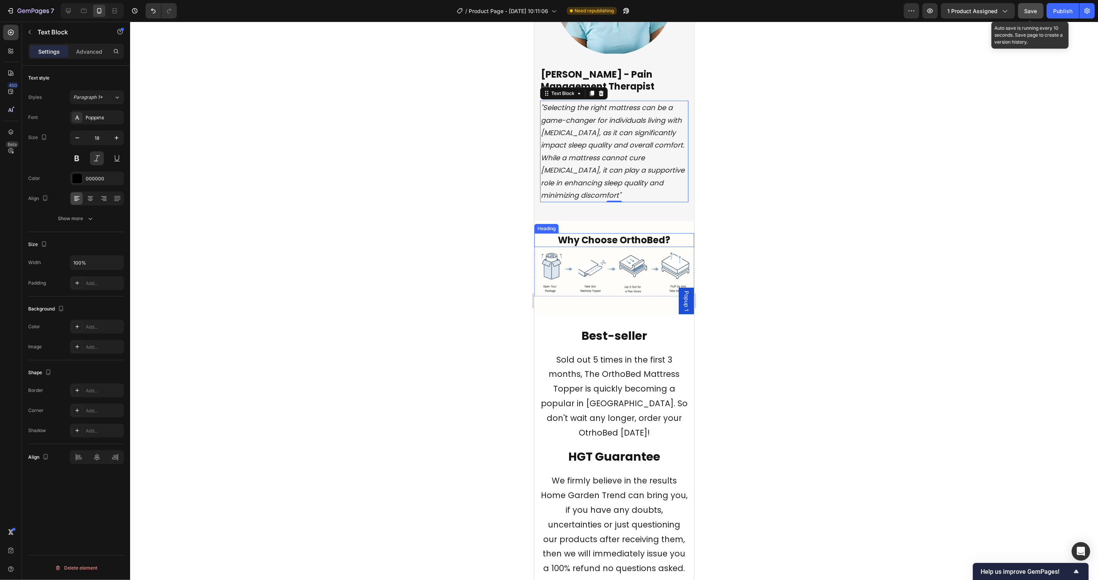
click at [638, 233] on h2 "Why Choose OrthoBed?" at bounding box center [614, 240] width 160 height 14
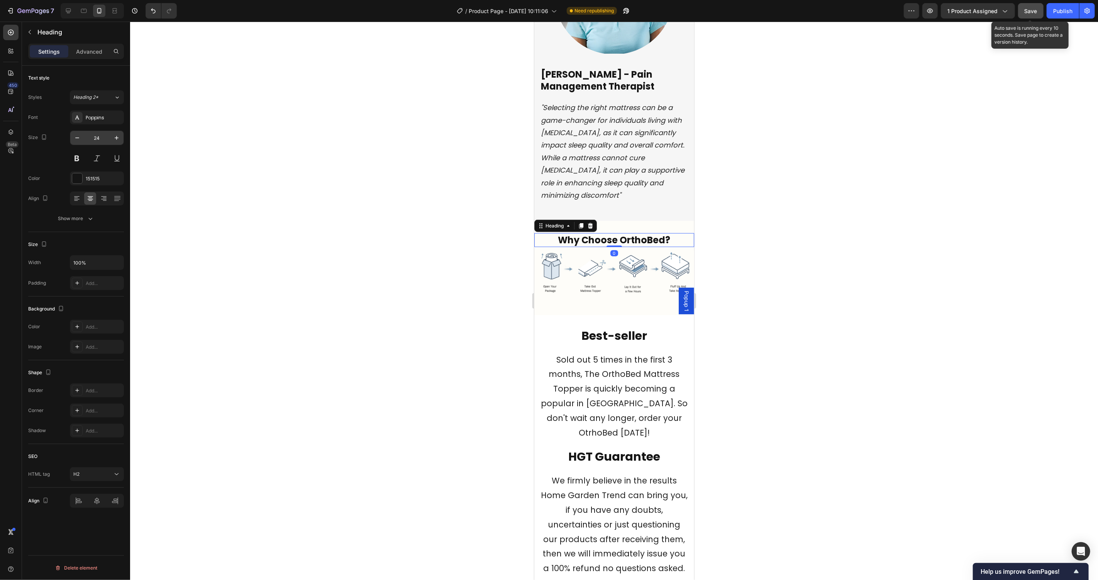
click at [94, 135] on input "24" at bounding box center [96, 138] width 25 height 14
type input "30"
click at [71, 41] on div "Heading" at bounding box center [72, 32] width 100 height 20
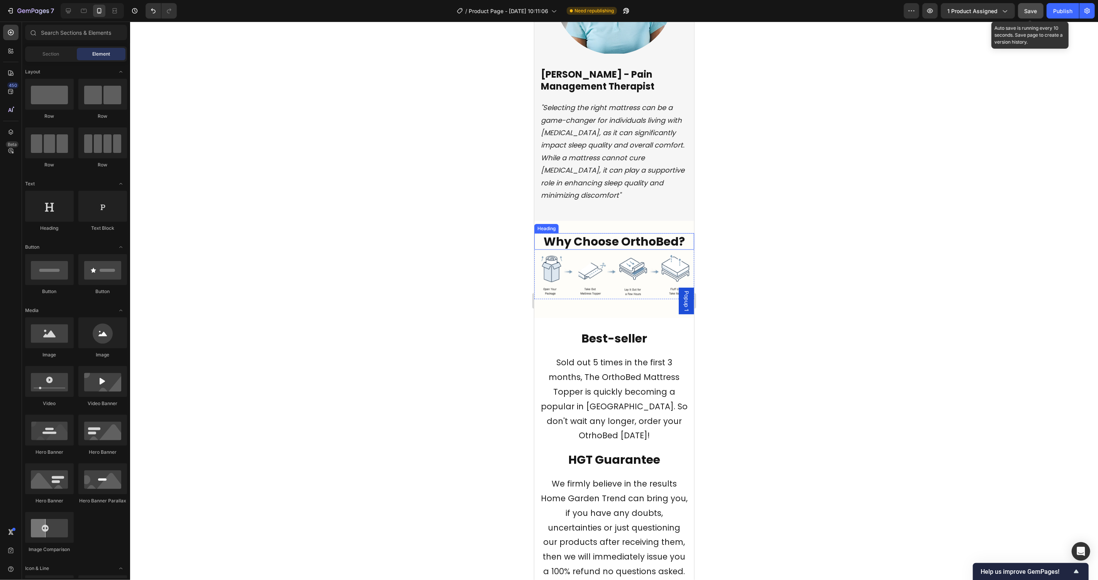
click at [619, 234] on h2 "Why Choose OrthoBed?" at bounding box center [614, 241] width 160 height 17
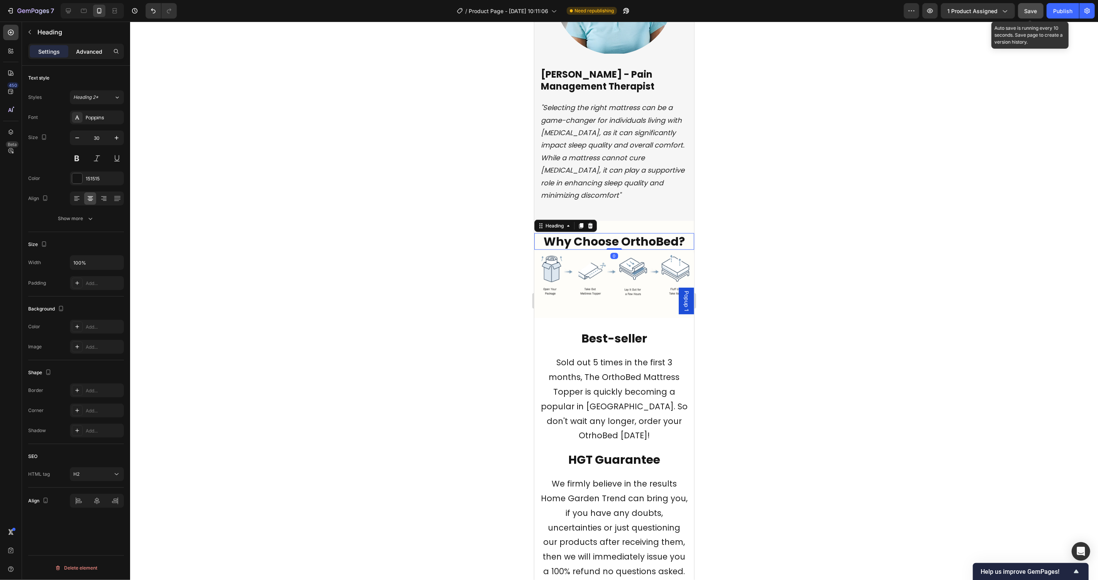
click at [97, 49] on p "Advanced" at bounding box center [89, 51] width 26 height 8
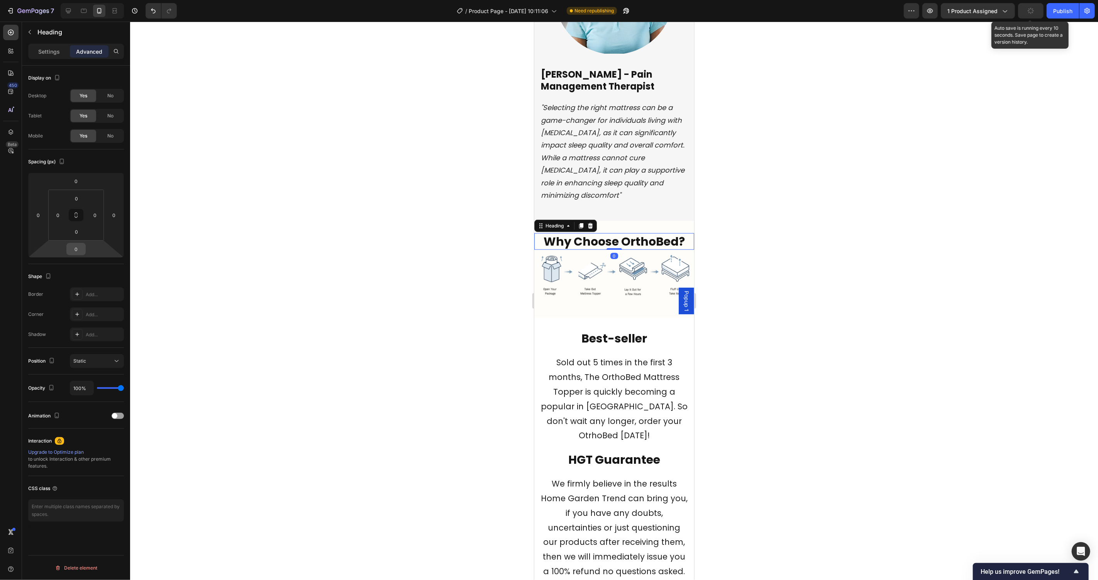
click at [74, 251] on input "0" at bounding box center [75, 249] width 15 height 12
type input "10"
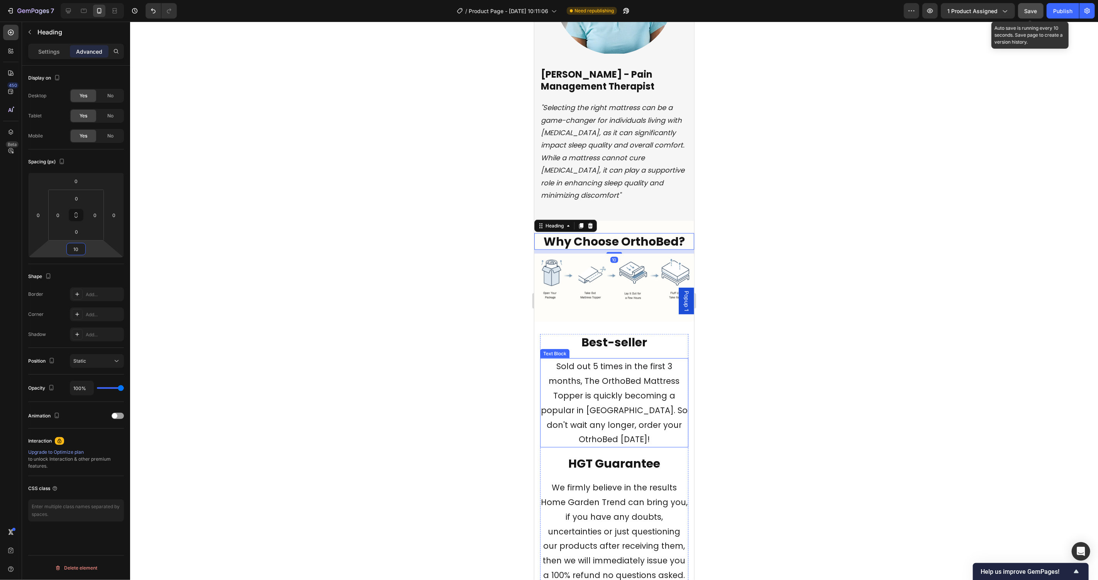
click at [639, 402] on span "Sold out 5 times in the first 3 months, The OrthoBed Mattress Topper is quickly…" at bounding box center [613, 402] width 147 height 84
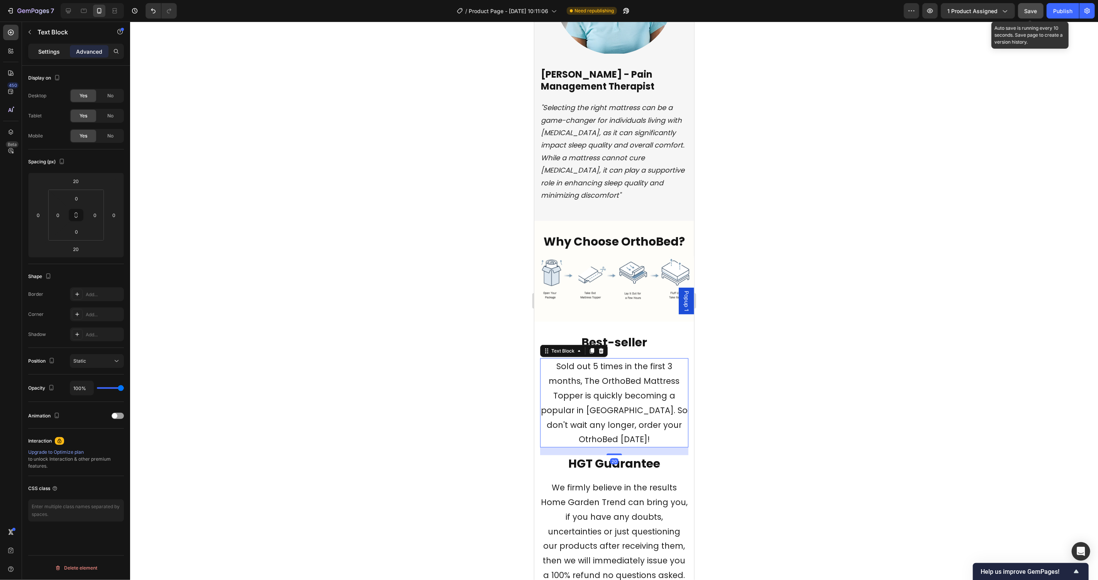
click at [41, 49] on p "Settings" at bounding box center [49, 51] width 22 height 8
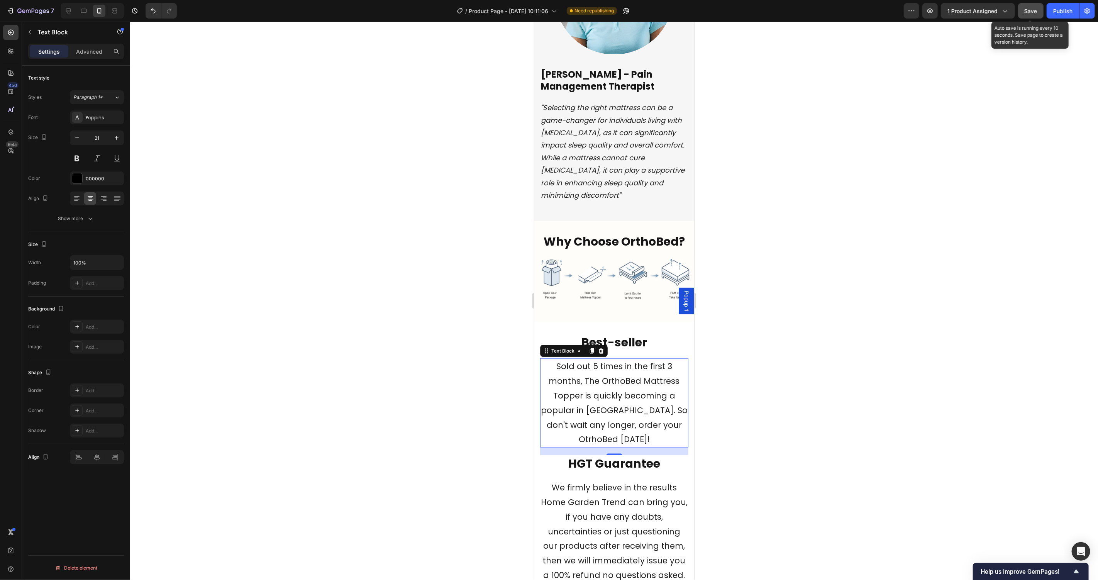
drag, startPoint x: 97, startPoint y: 139, endPoint x: 172, endPoint y: 156, distance: 77.5
click at [97, 139] on input "21" at bounding box center [96, 138] width 25 height 14
click at [99, 138] on input "21" at bounding box center [96, 138] width 25 height 14
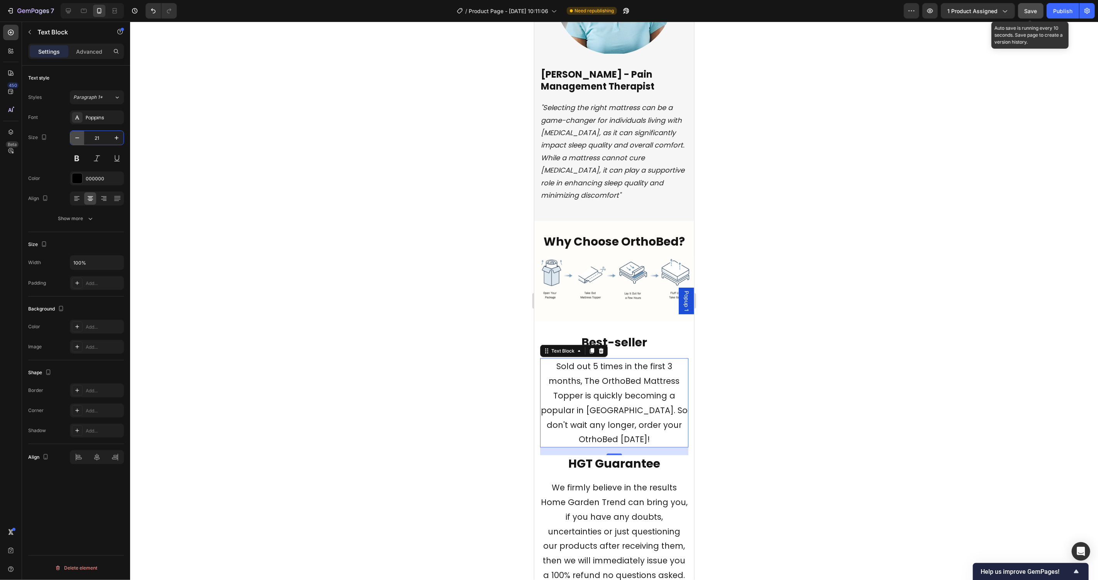
click at [78, 137] on icon "button" at bounding box center [77, 138] width 8 height 8
click at [78, 138] on icon "button" at bounding box center [77, 137] width 4 height 1
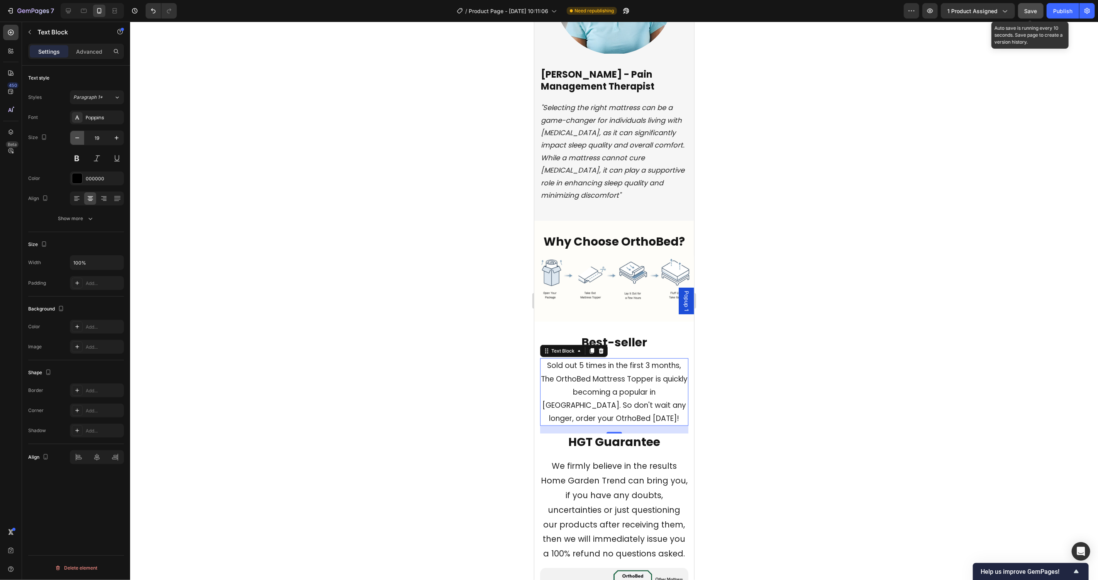
click at [78, 138] on icon "button" at bounding box center [77, 137] width 4 height 1
type input "18"
click at [638, 466] on span "We firmly believe in the results Home Garden Trend can bring you, if you have a…" at bounding box center [613, 505] width 147 height 99
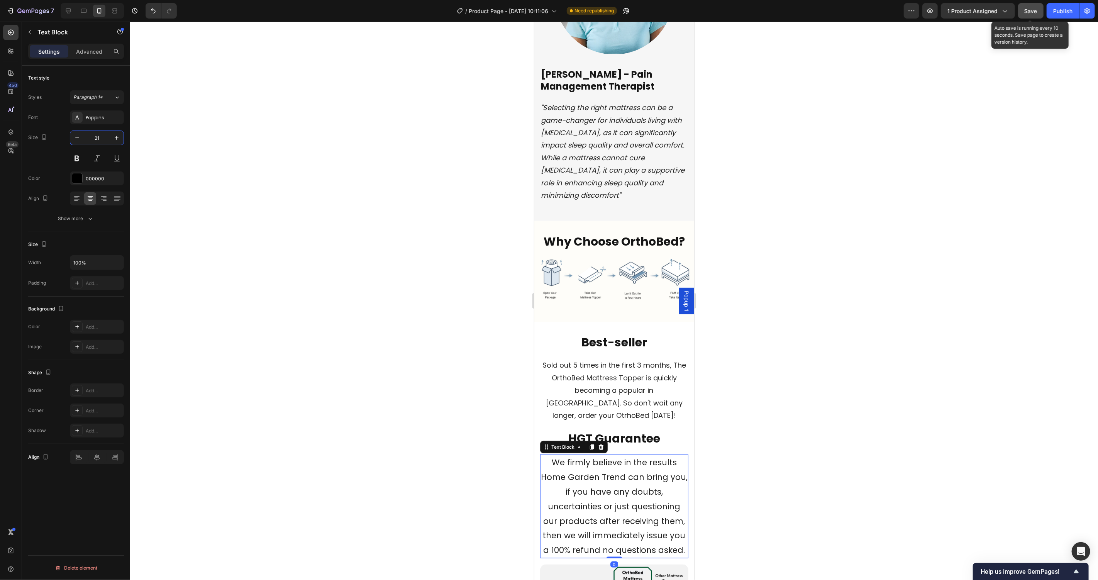
click at [105, 138] on input "21" at bounding box center [96, 138] width 25 height 14
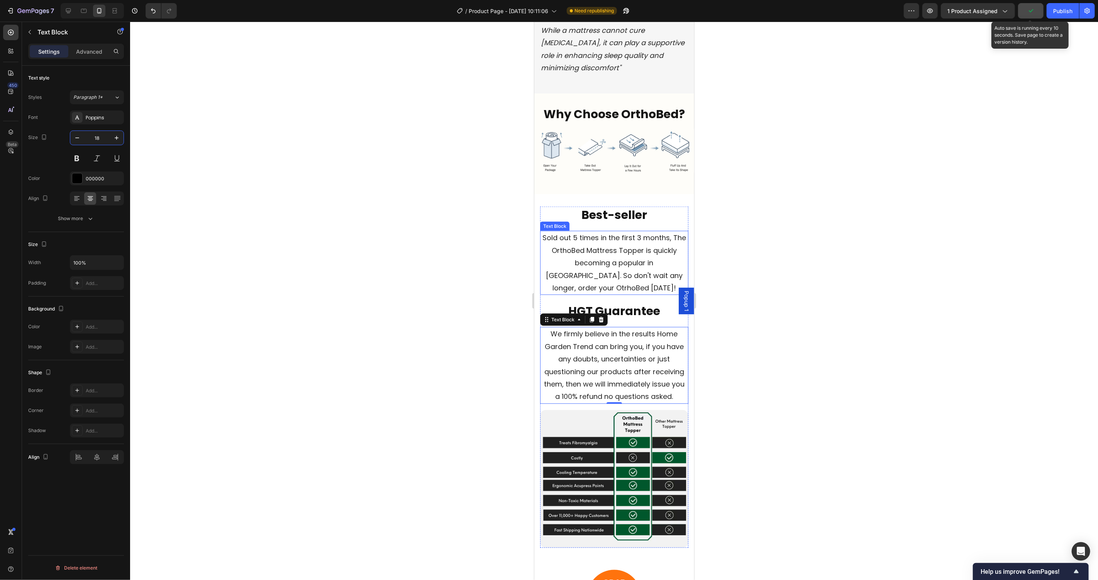
type input "18"
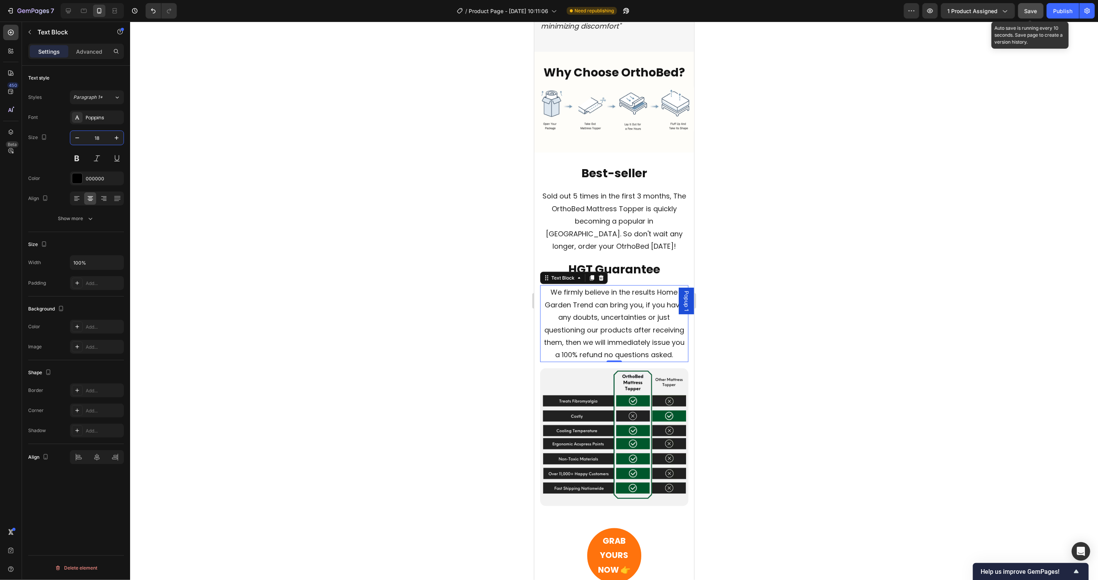
click at [829, 285] on div at bounding box center [614, 301] width 968 height 558
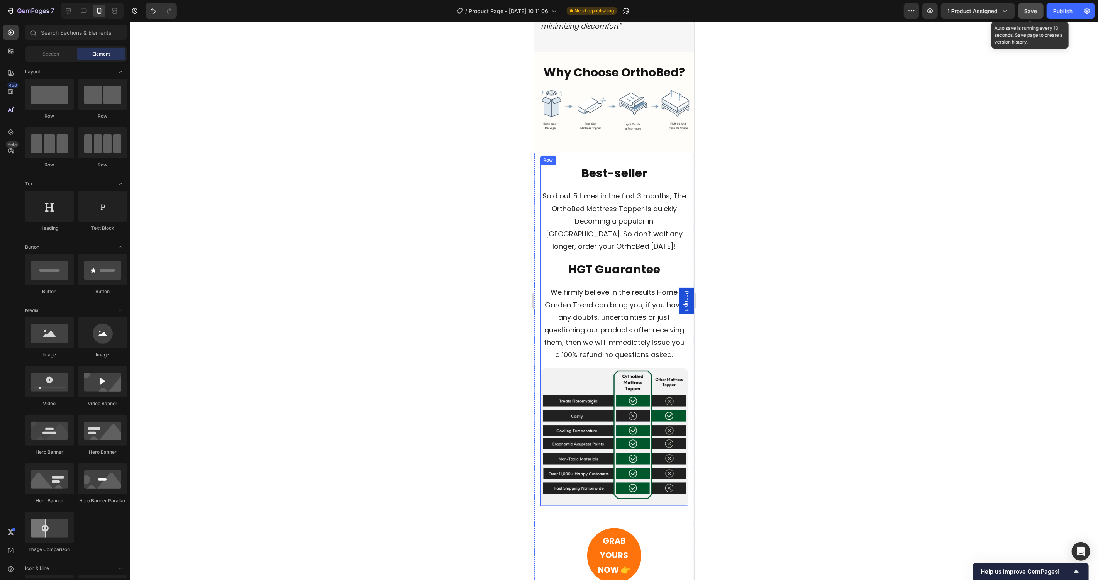
click at [609, 308] on span "We firmly believe in the results Home Garden Trend can bring you, if you have a…" at bounding box center [614, 323] width 141 height 72
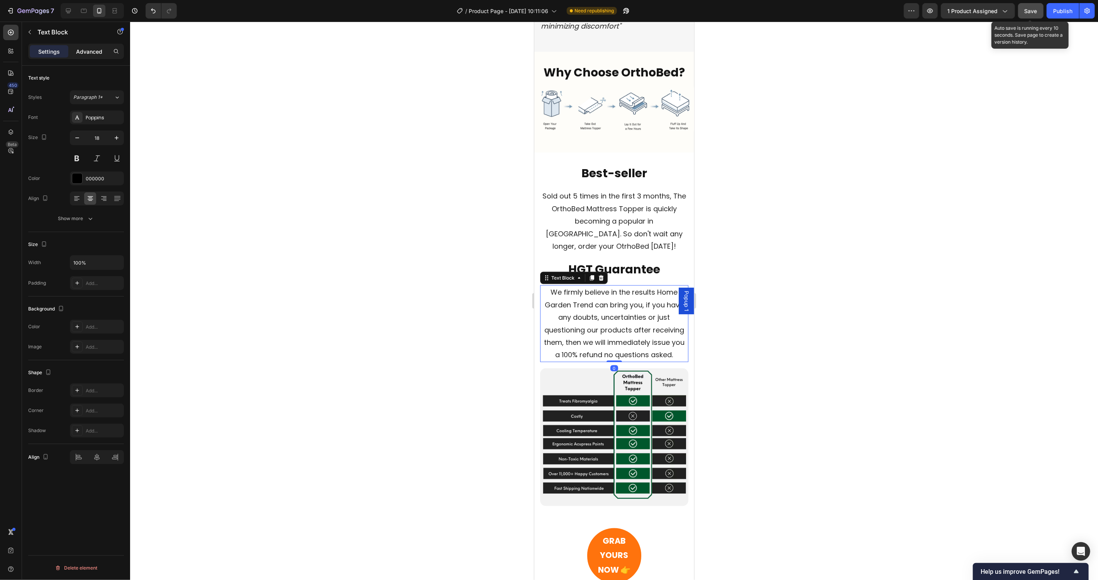
click at [97, 50] on p "Advanced" at bounding box center [89, 51] width 26 height 8
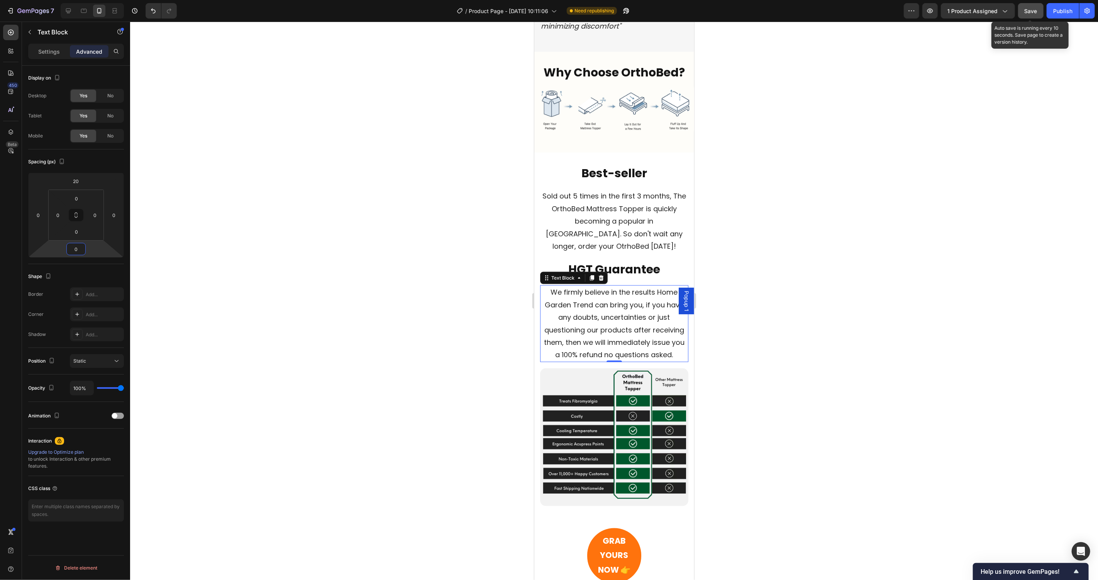
click at [81, 246] on input "0" at bounding box center [75, 249] width 15 height 12
type input "20"
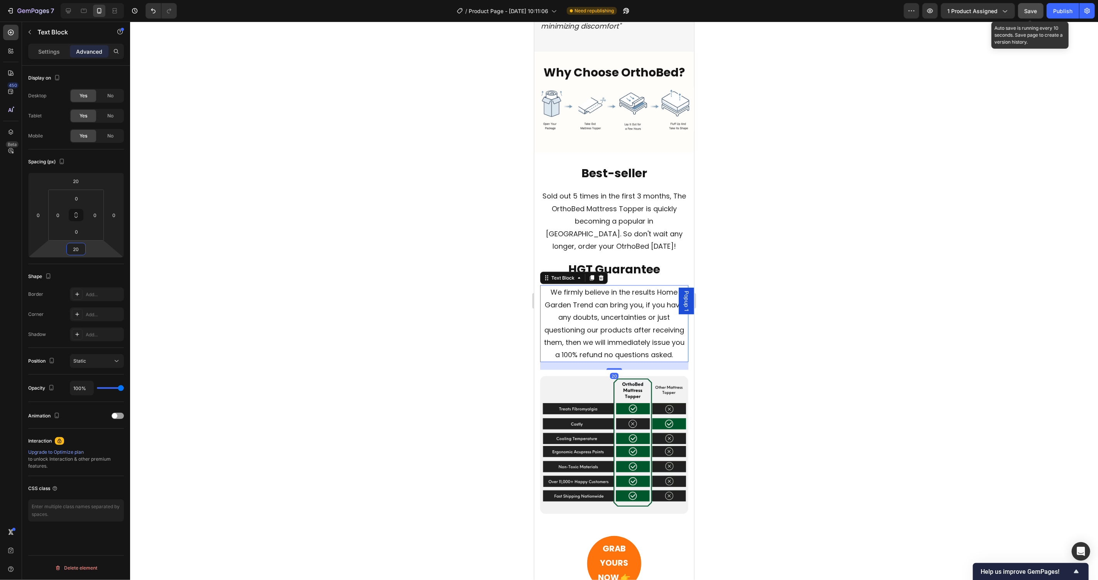
click at [716, 418] on div at bounding box center [614, 301] width 968 height 558
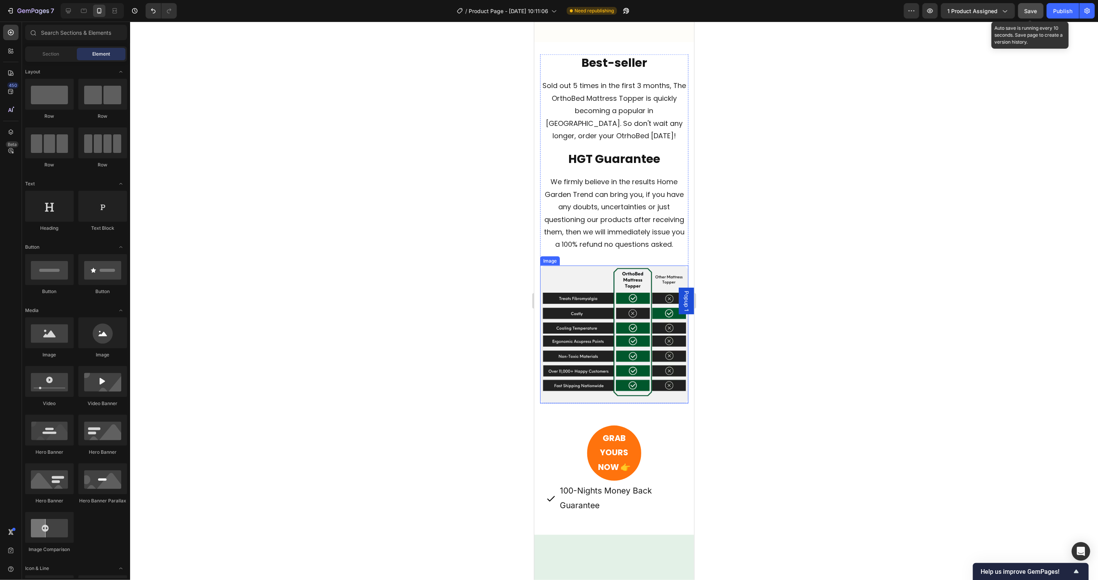
scroll to position [3562, 0]
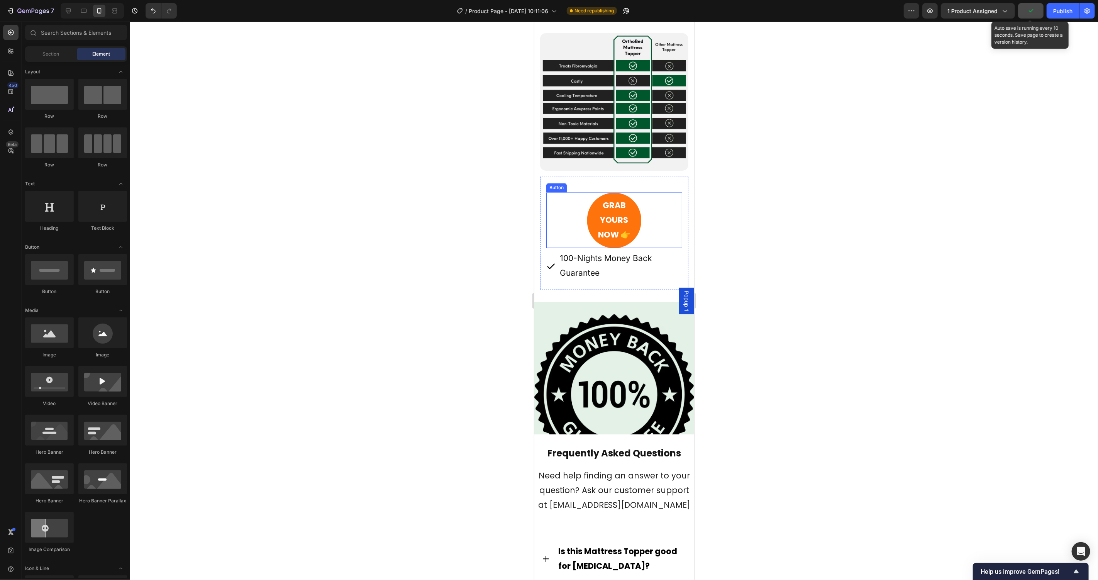
click at [628, 220] on link "GRAB YOURS NOW 👉" at bounding box center [614, 219] width 54 height 55
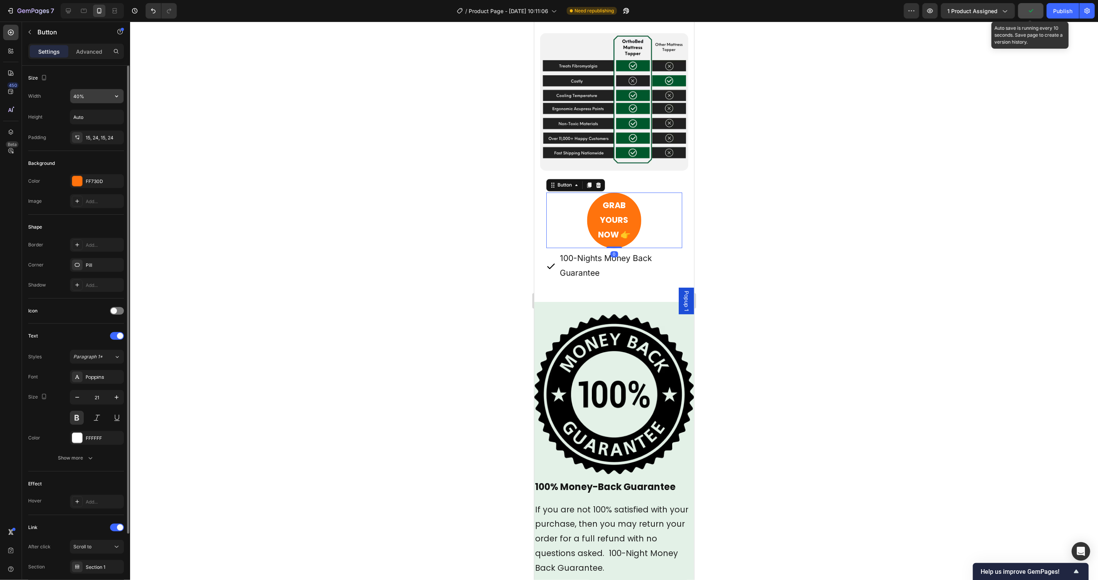
click at [85, 93] on input "40%" at bounding box center [96, 96] width 53 height 14
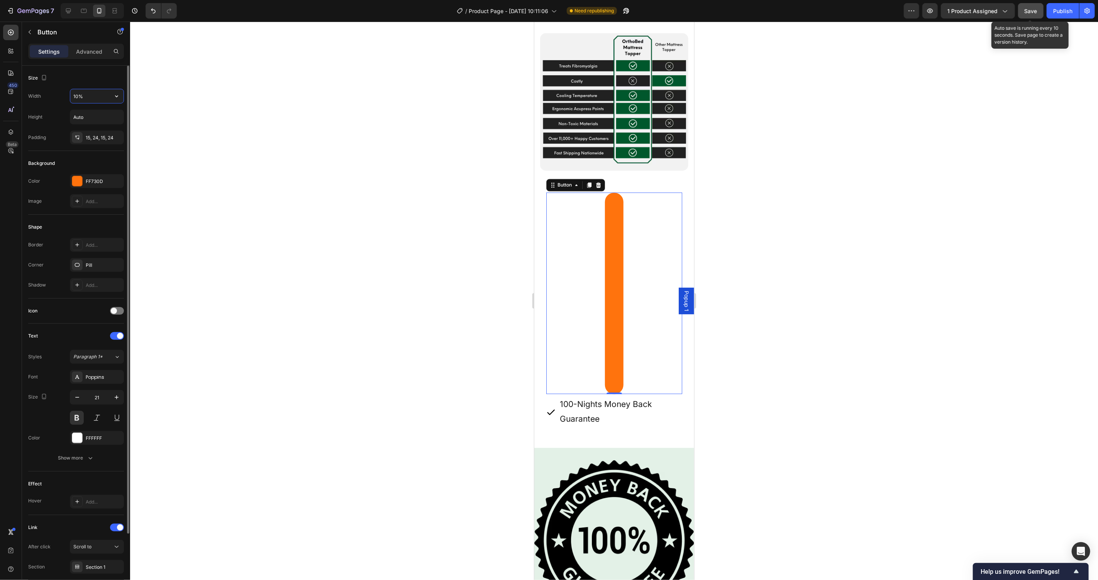
type input "100%"
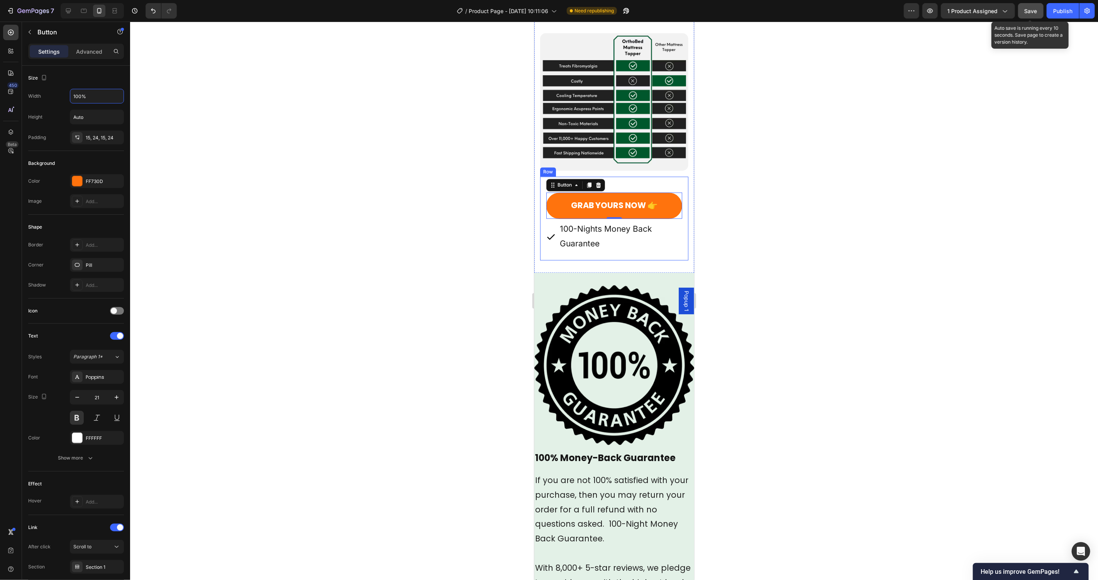
click at [623, 231] on p "100-Nights Money Back Guarantee" at bounding box center [619, 236] width 121 height 29
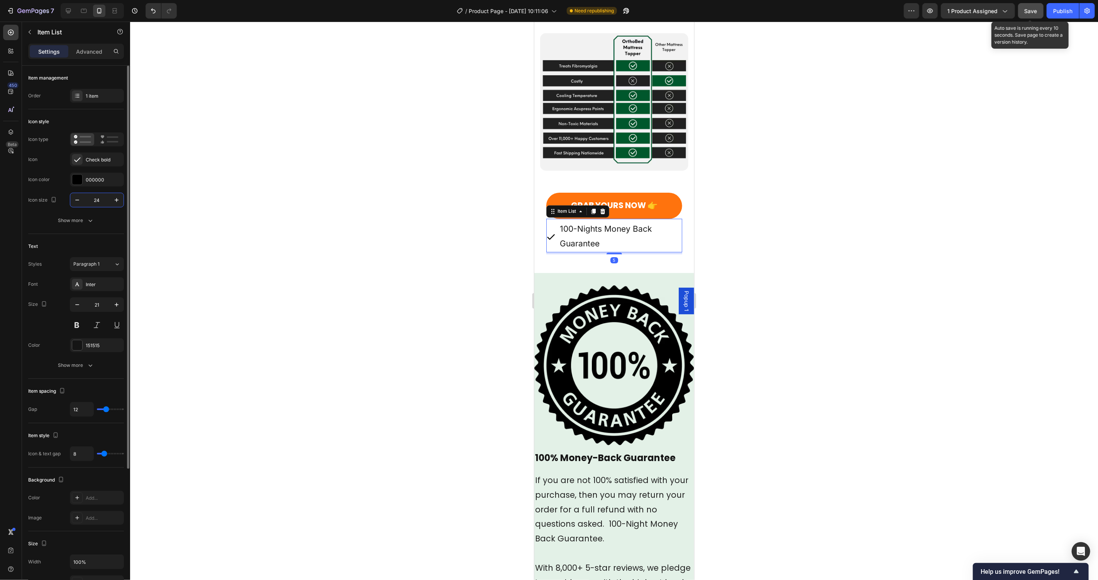
click at [94, 200] on input "24" at bounding box center [96, 200] width 25 height 14
type input "18"
click at [93, 286] on div "Inter" at bounding box center [104, 284] width 36 height 7
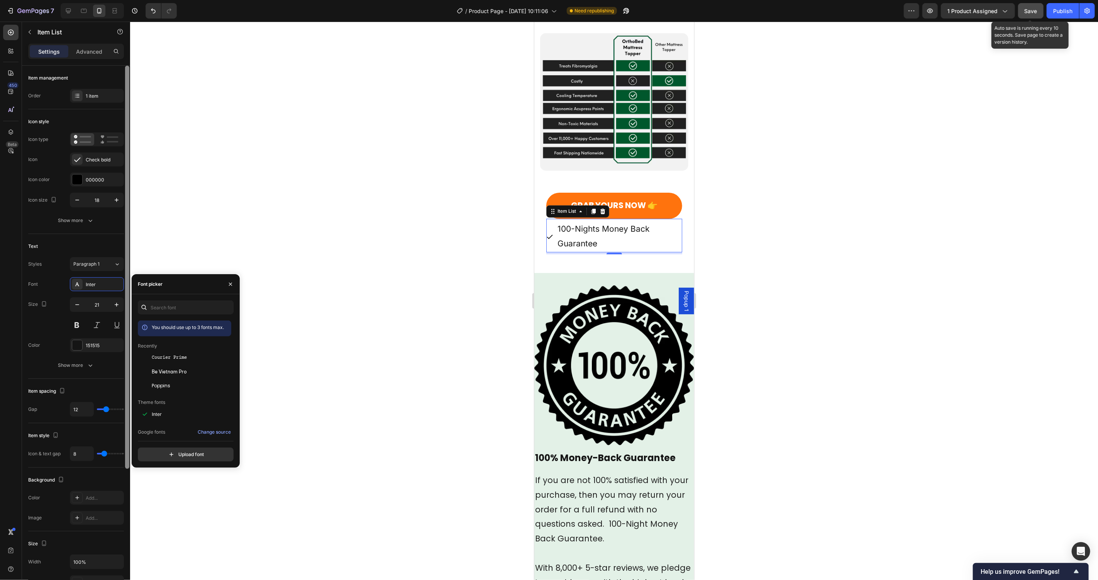
drag, startPoint x: 166, startPoint y: 389, endPoint x: 125, endPoint y: 336, distance: 67.3
click at [166, 388] on span "Poppins" at bounding box center [161, 385] width 19 height 7
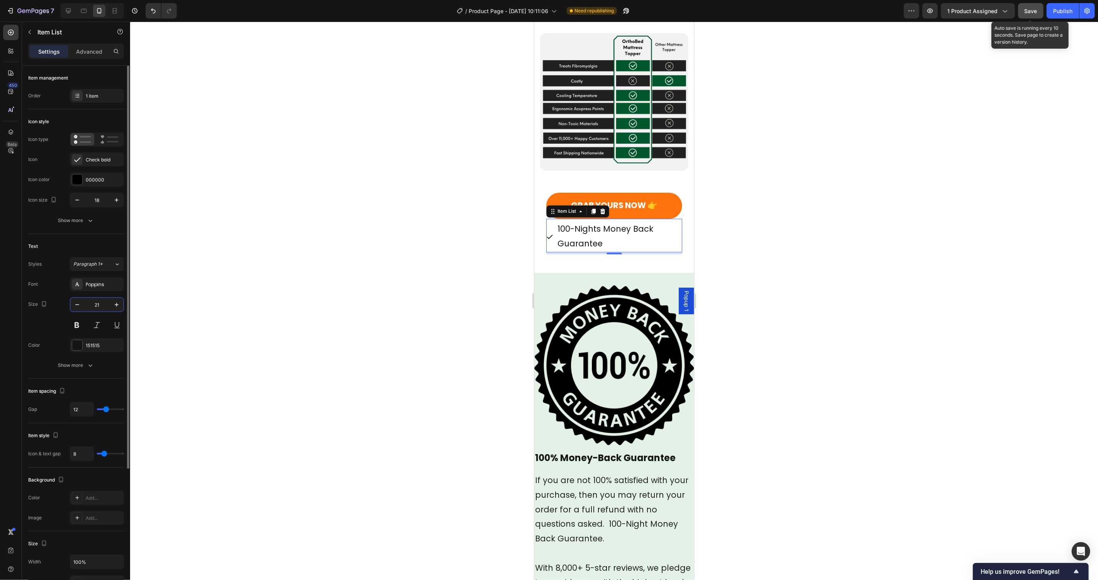
click at [101, 307] on input "21" at bounding box center [96, 305] width 25 height 14
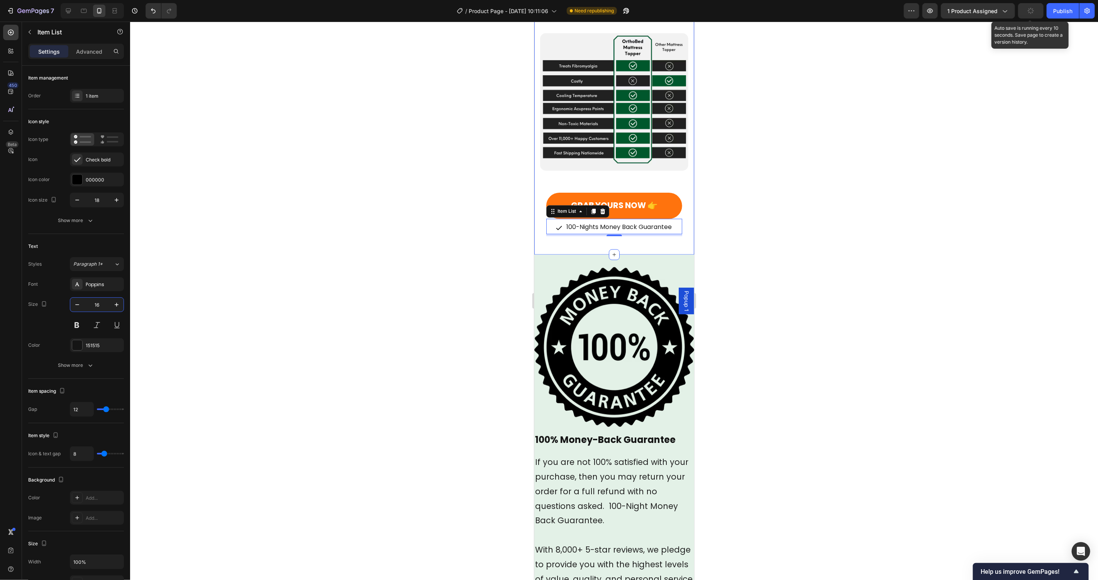
type input "16"
click at [656, 254] on div "Image 100% Money-Back Guarantee Heading If you are not 100% satisfied with your…" at bounding box center [614, 444] width 160 height 380
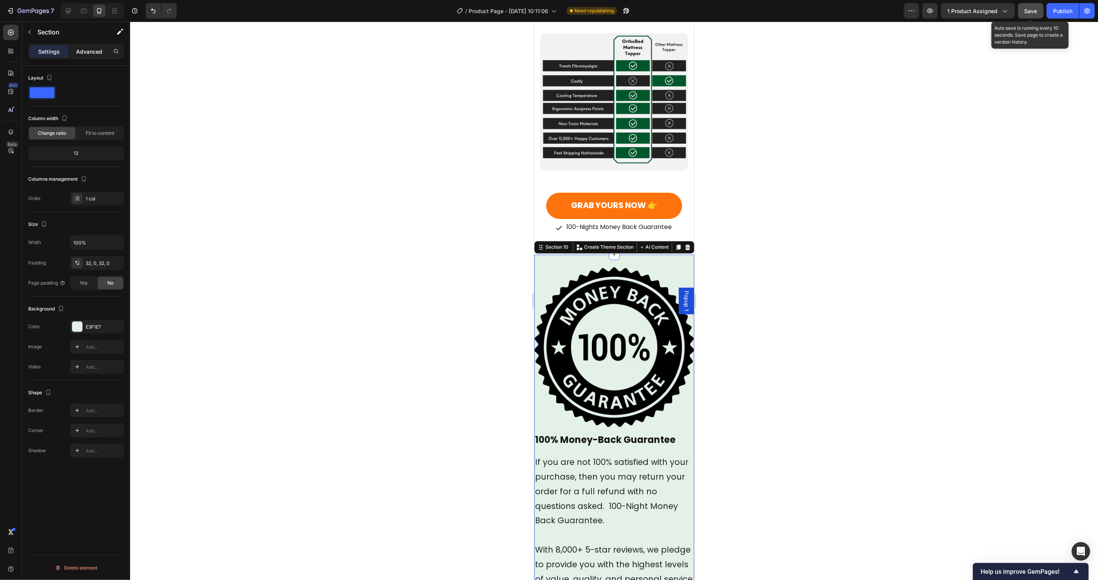
click at [87, 49] on p "Advanced" at bounding box center [89, 51] width 26 height 8
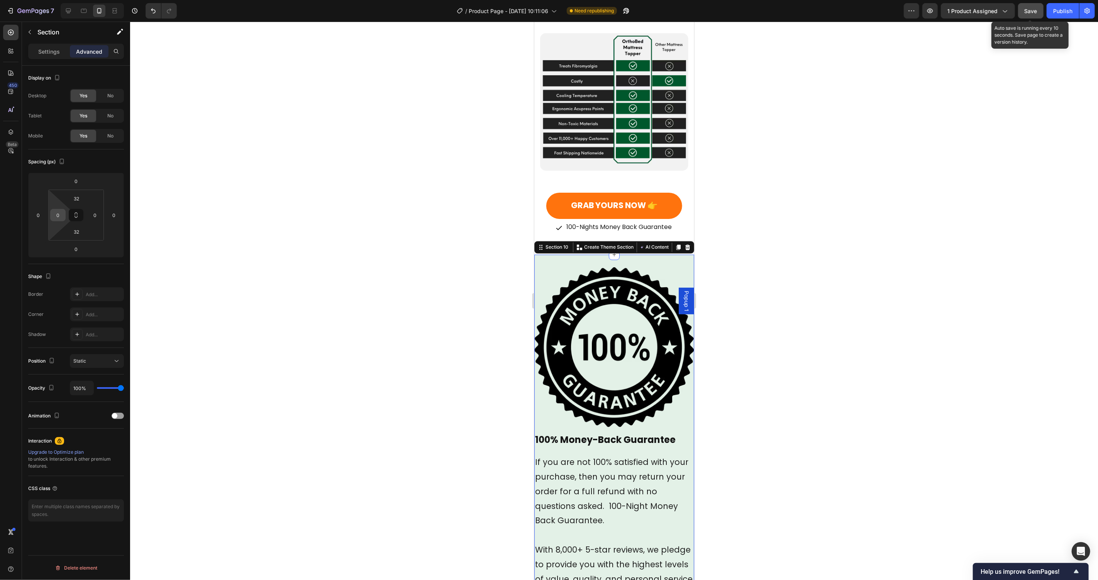
click at [60, 214] on input "0" at bounding box center [58, 215] width 12 height 12
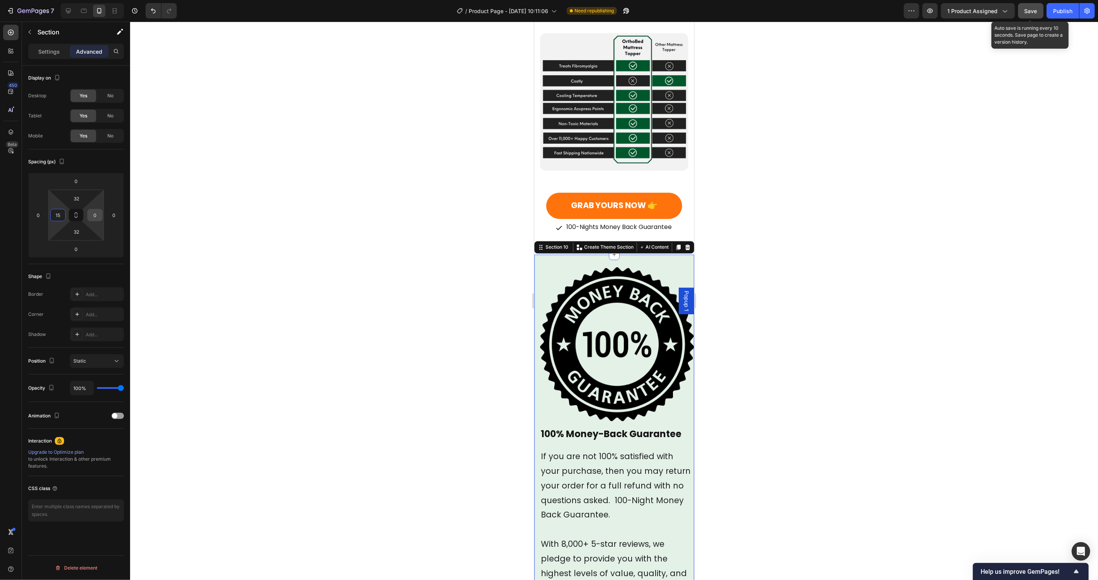
type input "15"
click at [97, 213] on input "0" at bounding box center [95, 215] width 12 height 12
type input "15"
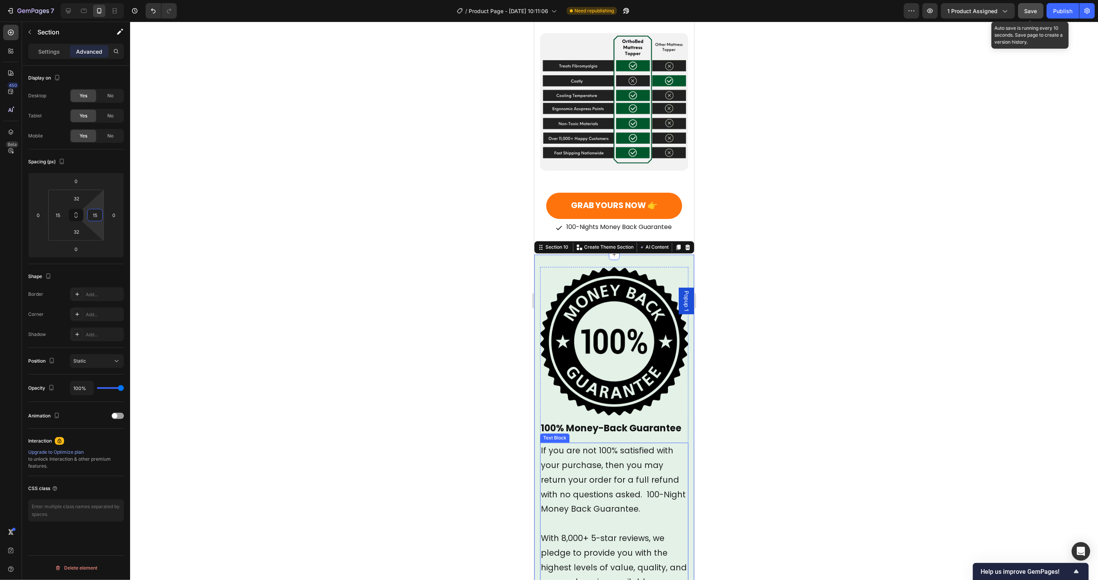
click at [596, 483] on span "If you are not 100% satisfied with your purchase, then you may return your orde…" at bounding box center [612, 479] width 145 height 69
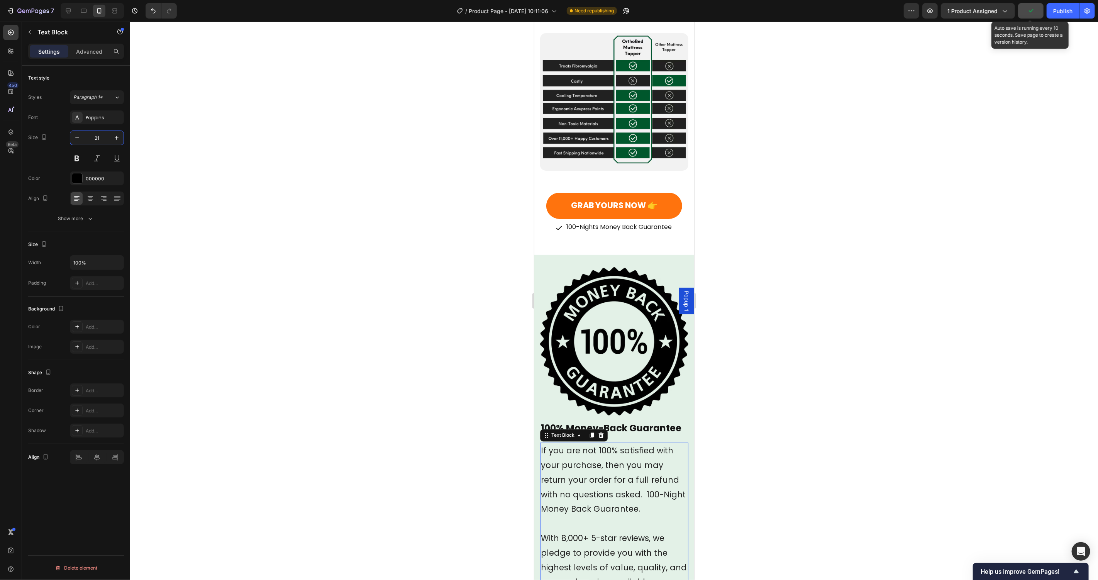
click at [95, 140] on input "21" at bounding box center [96, 138] width 25 height 14
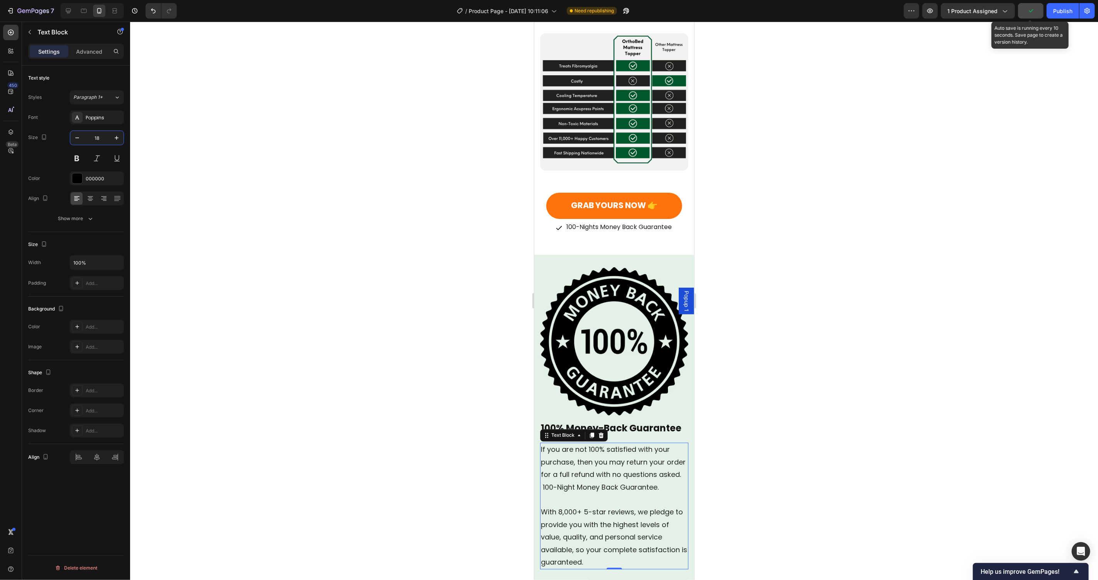
type input "18"
click at [614, 421] on h2 "100% Money-Back Guarantee" at bounding box center [614, 428] width 148 height 14
click at [92, 134] on input "24" at bounding box center [96, 138] width 25 height 14
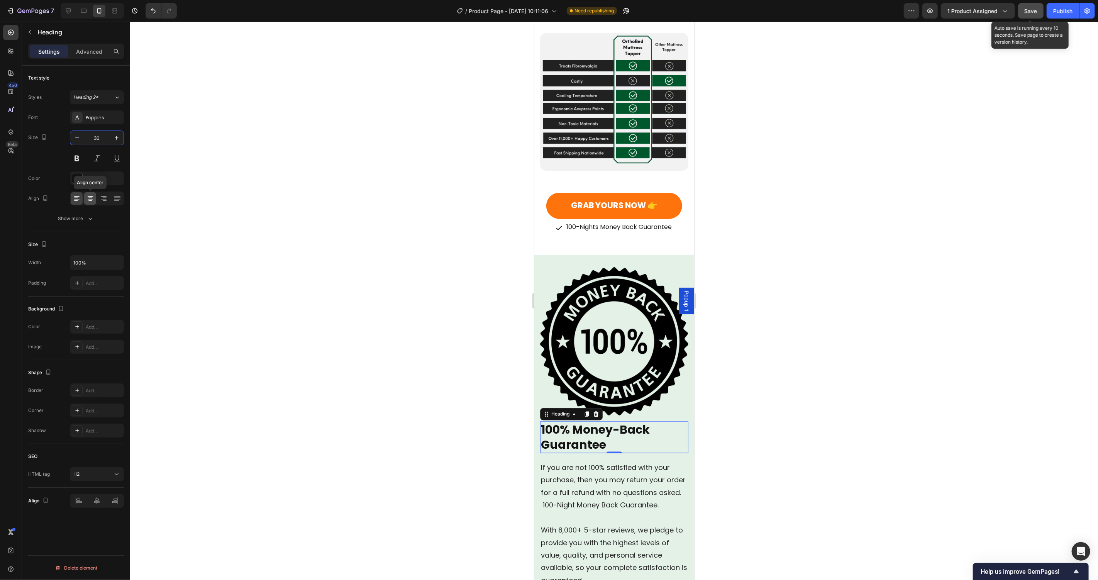
type input "30"
click at [95, 198] on div at bounding box center [90, 198] width 12 height 12
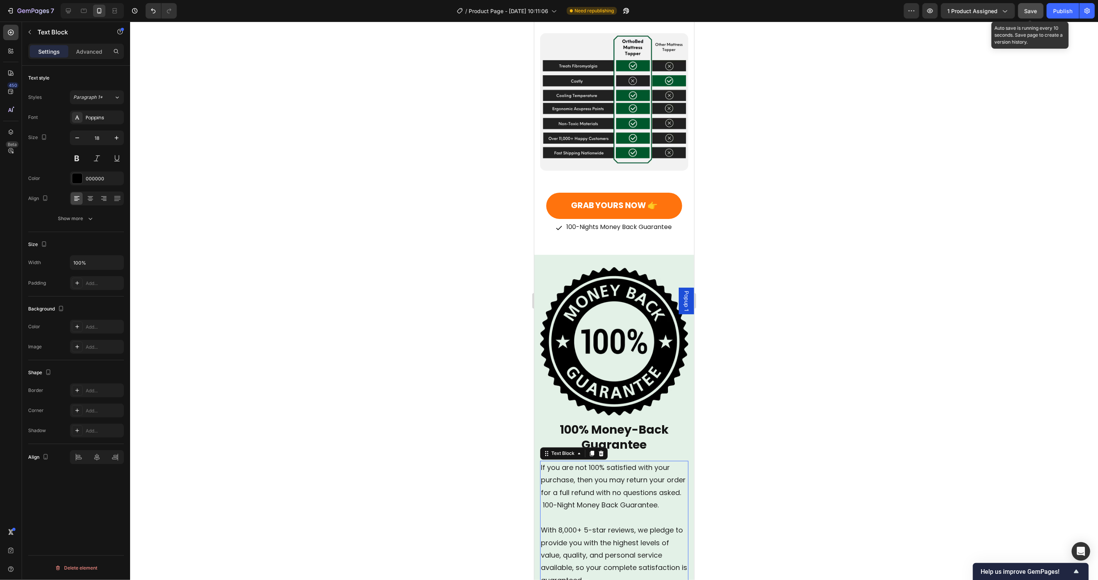
drag, startPoint x: 635, startPoint y: 496, endPoint x: 841, endPoint y: 367, distance: 242.6
click at [635, 496] on span "If you are not 100% satisfied with your purchase, then you may return your orde…" at bounding box center [612, 485] width 145 height 47
click at [88, 195] on icon at bounding box center [90, 199] width 8 height 8
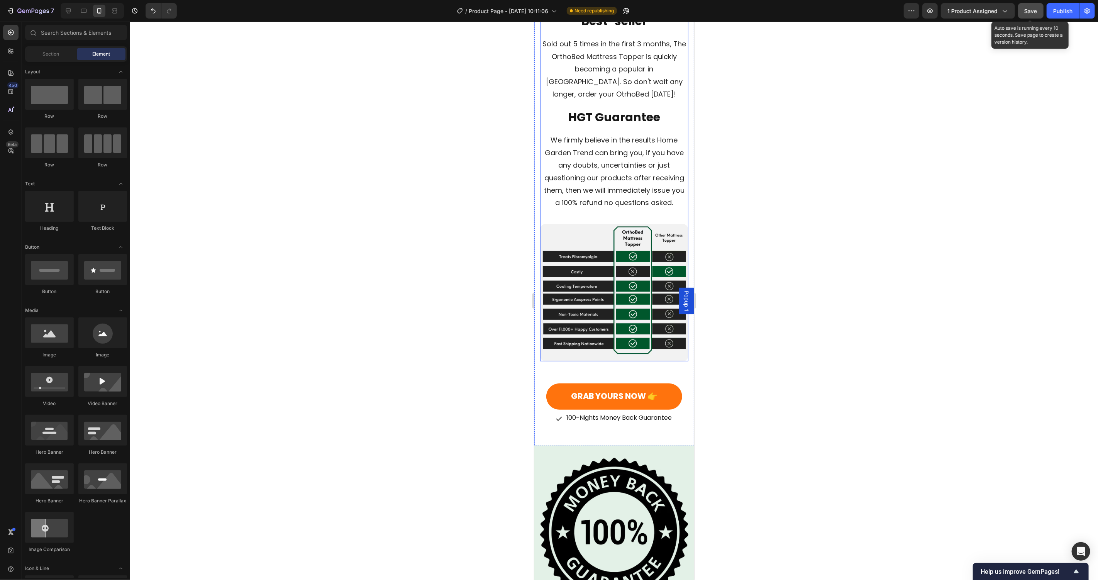
scroll to position [3555, 0]
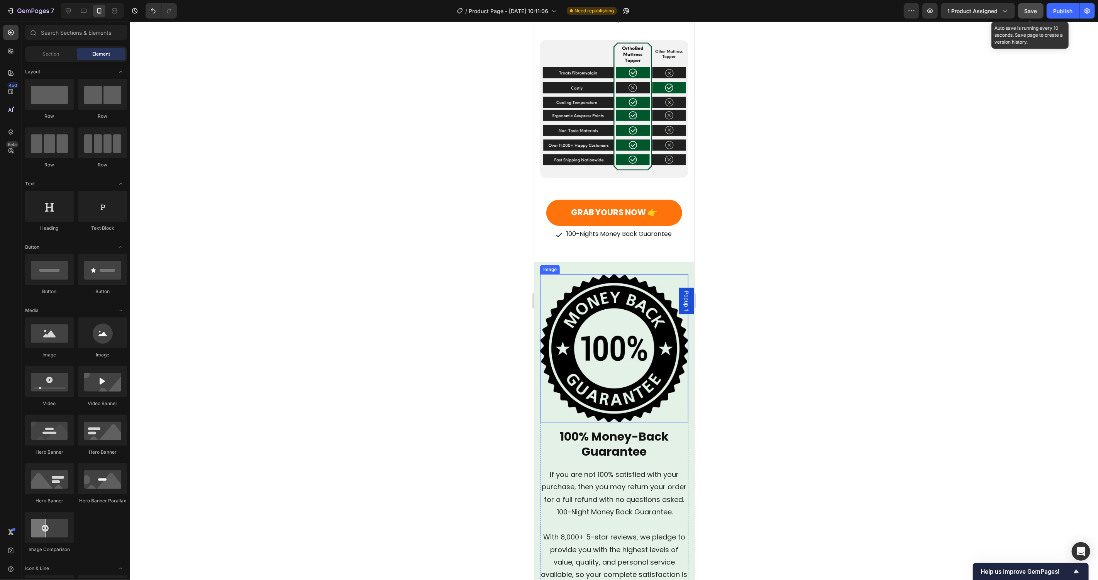
click at [607, 327] on img at bounding box center [614, 348] width 148 height 148
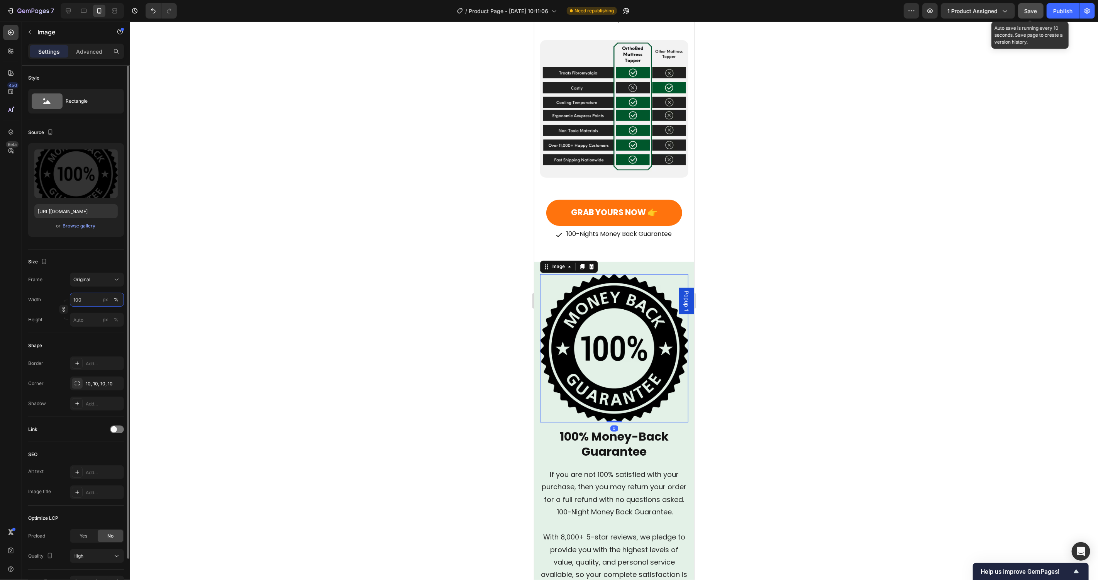
click at [81, 297] on input "100" at bounding box center [97, 300] width 54 height 14
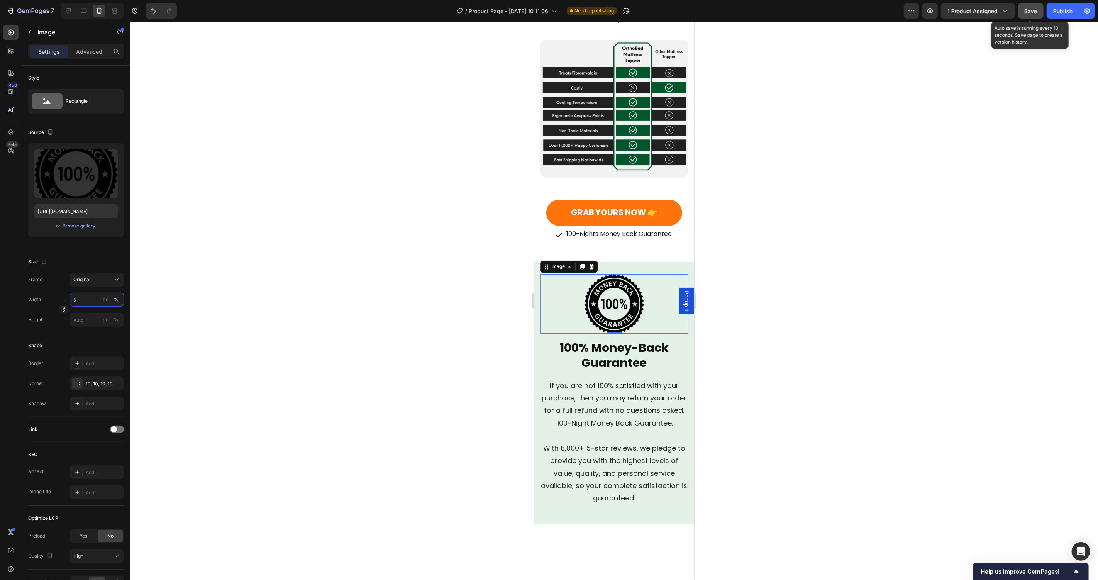
type input "50"
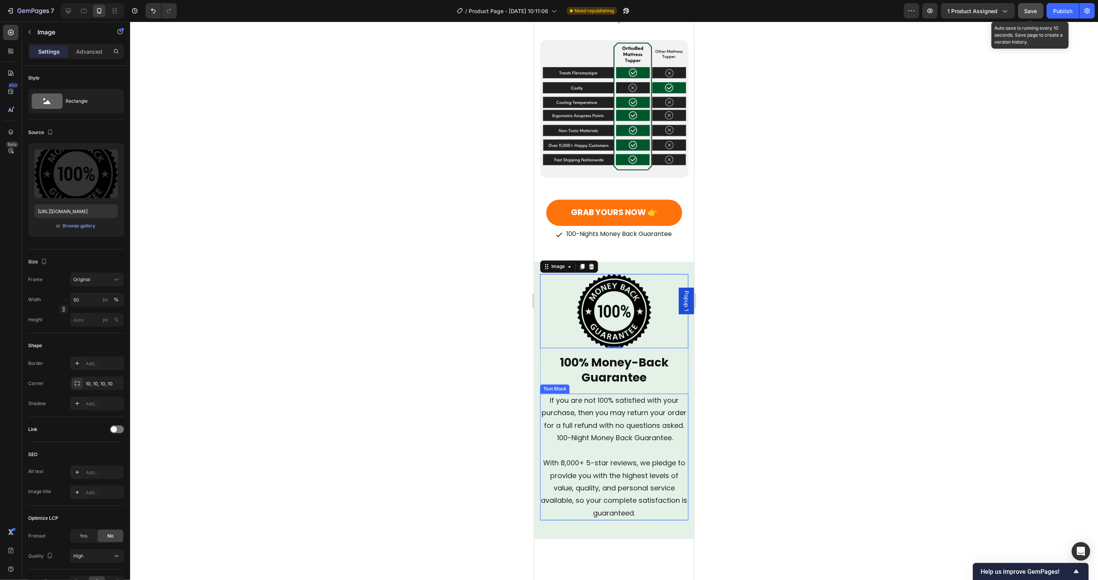
click at [617, 506] on span "With 8,000+ 5-star reviews, we pledge to provide you with the highest levels of…" at bounding box center [614, 488] width 146 height 60
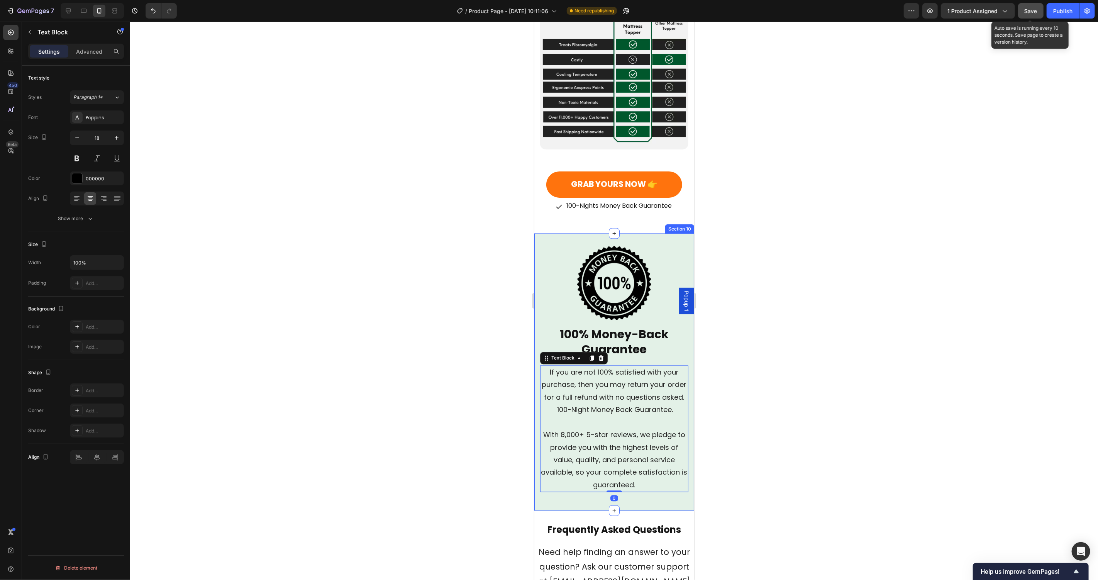
click at [623, 571] on span "Need help finding an answer to your question? Ask our customer support at [EMAI…" at bounding box center [614, 566] width 152 height 41
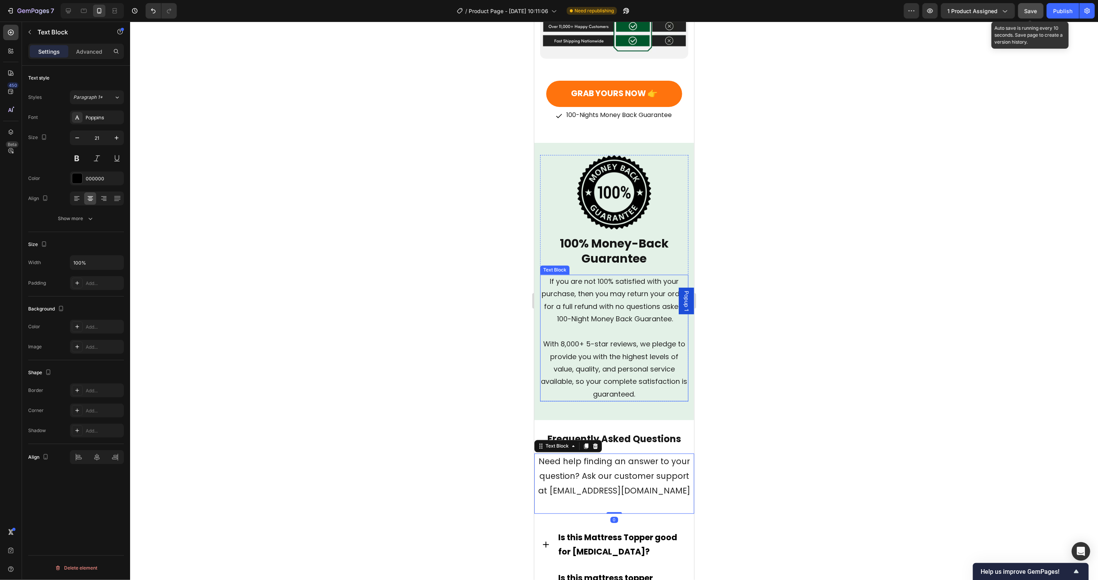
scroll to position [3722, 0]
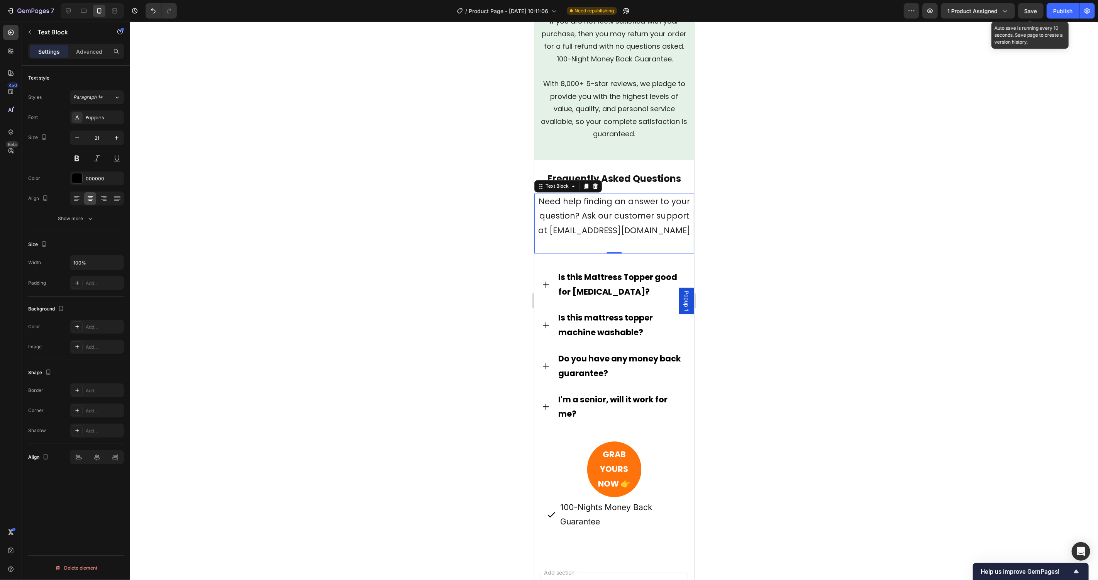
click at [635, 252] on p at bounding box center [614, 245] width 158 height 15
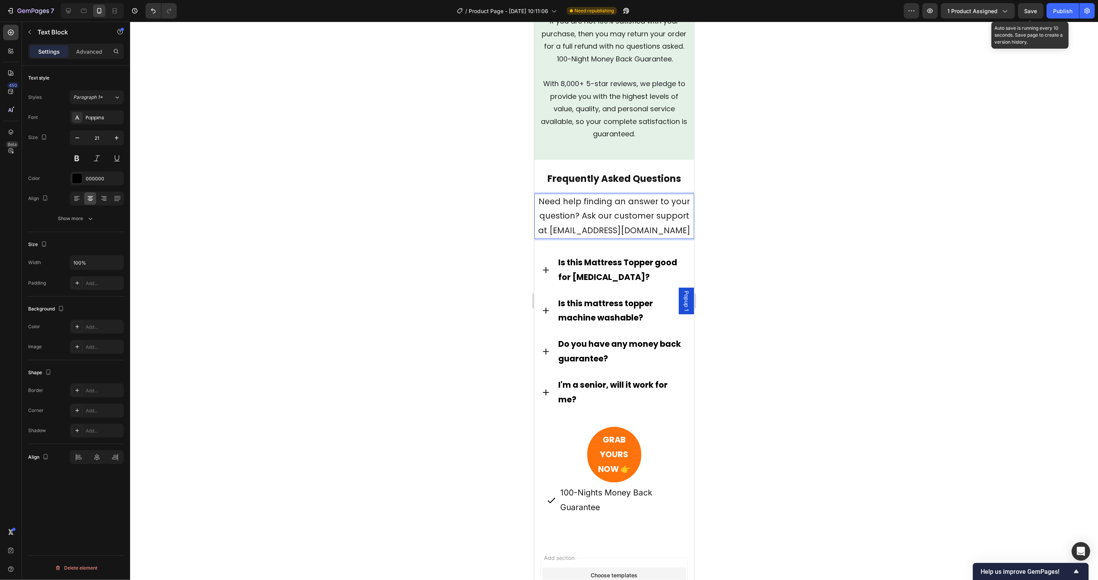
click at [626, 238] on p "Need help finding an answer to your question? Ask our customer support at suppo…" at bounding box center [614, 216] width 158 height 44
click at [566, 236] on span "Need help finding an answer to your question? Ask our customer support at suppo…" at bounding box center [614, 216] width 152 height 41
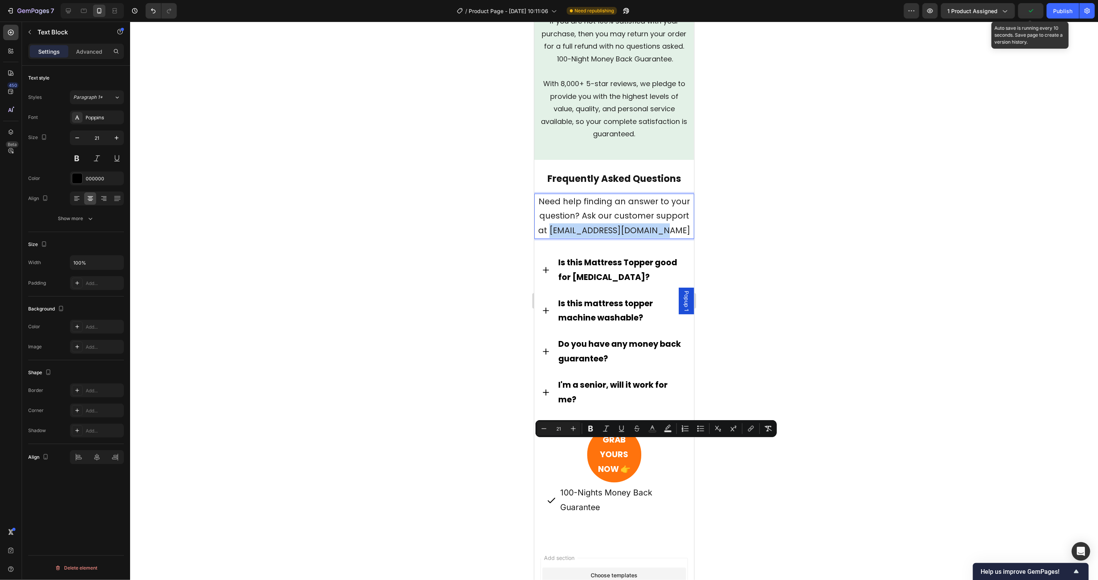
drag, startPoint x: 558, startPoint y: 446, endPoint x: 683, endPoint y: 451, distance: 124.8
click at [683, 238] on p "Need help finding an answer to your question? Ask our customer support at suppo…" at bounding box center [614, 216] width 158 height 44
click at [666, 185] on h2 "Frequently Asked Questions" at bounding box center [614, 179] width 160 height 14
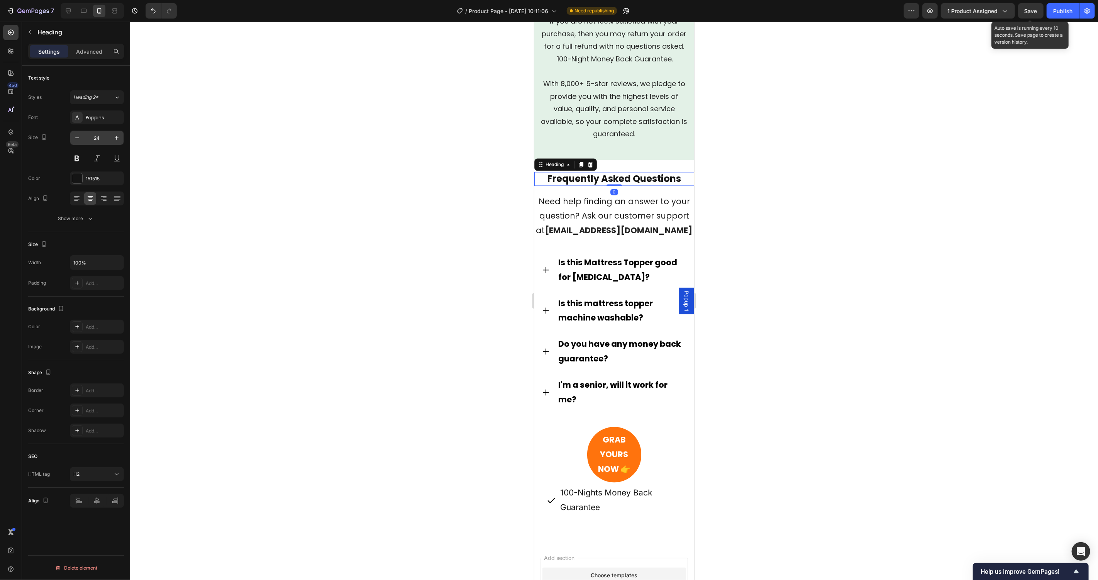
click at [99, 135] on input "24" at bounding box center [96, 138] width 25 height 14
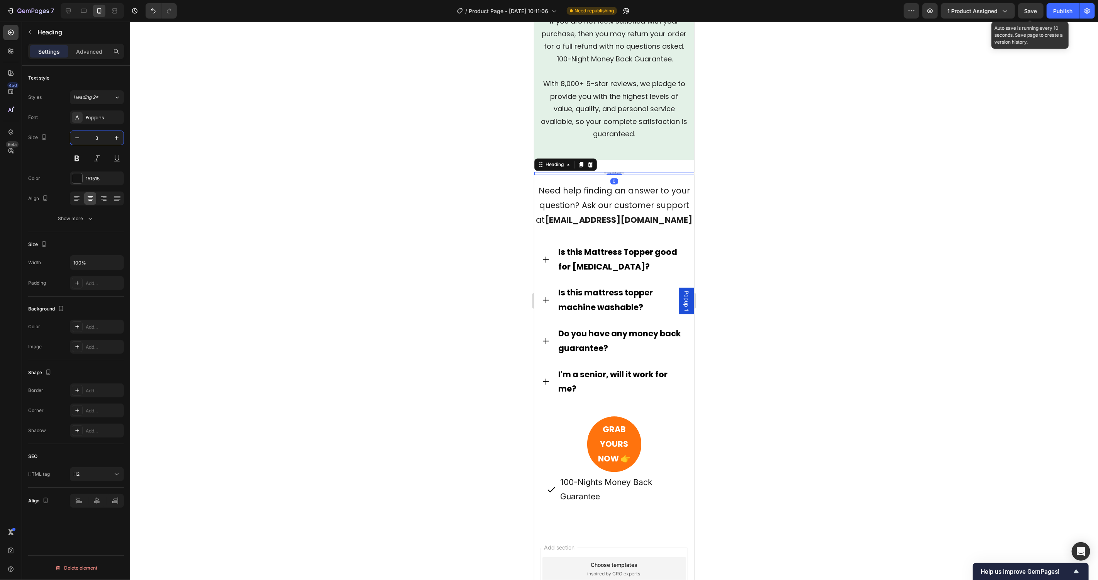
type input "30"
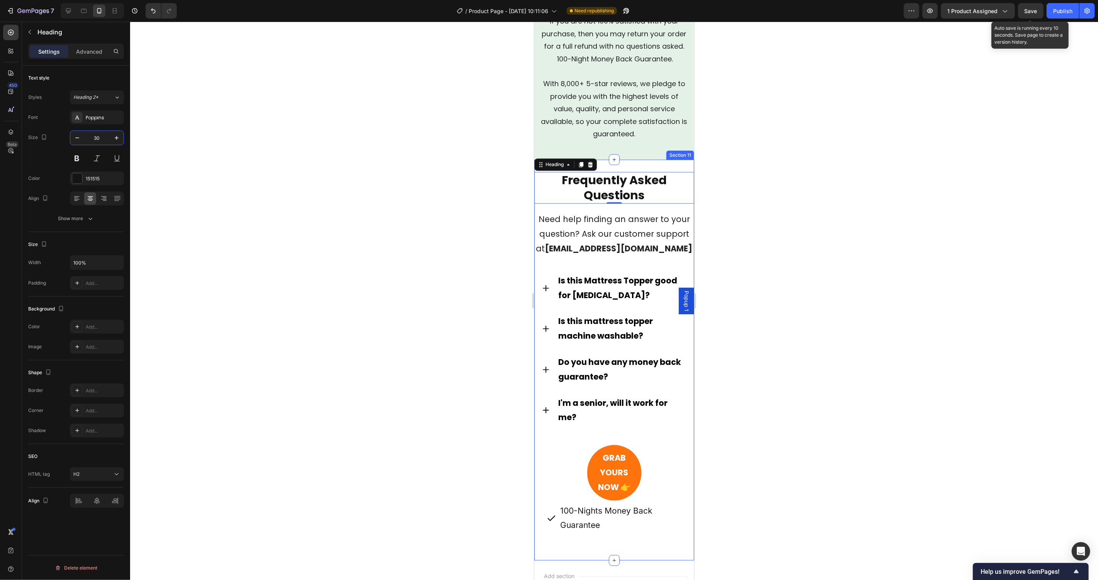
click at [622, 383] on div "Frequently Asked Questions Heading 0 Need help finding an answer to your questi…" at bounding box center [614, 359] width 160 height 401
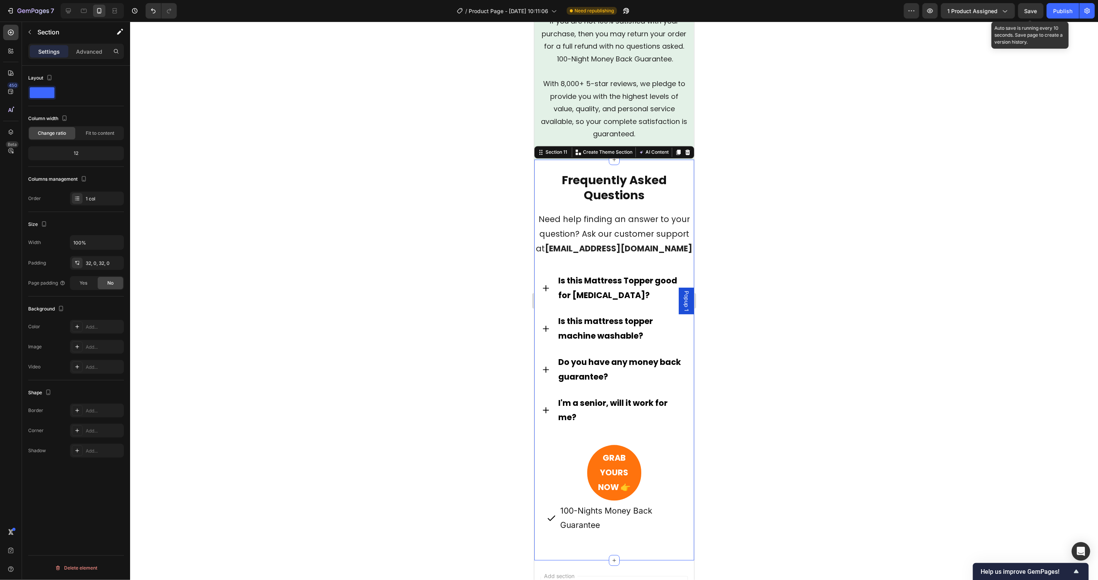
click at [85, 48] on p "Advanced" at bounding box center [89, 51] width 26 height 8
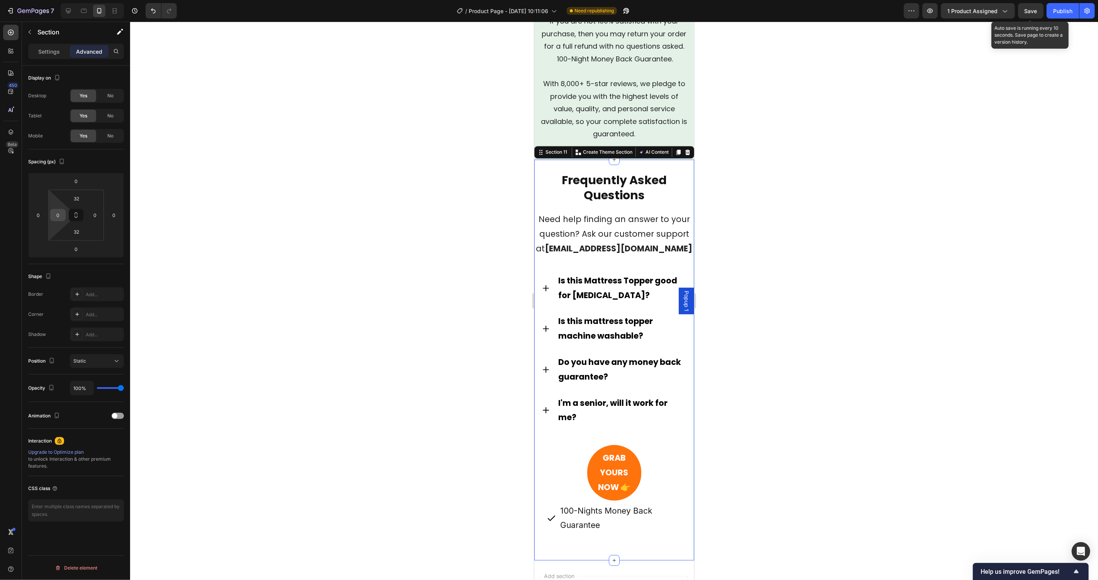
click at [61, 220] on input "0" at bounding box center [58, 215] width 12 height 12
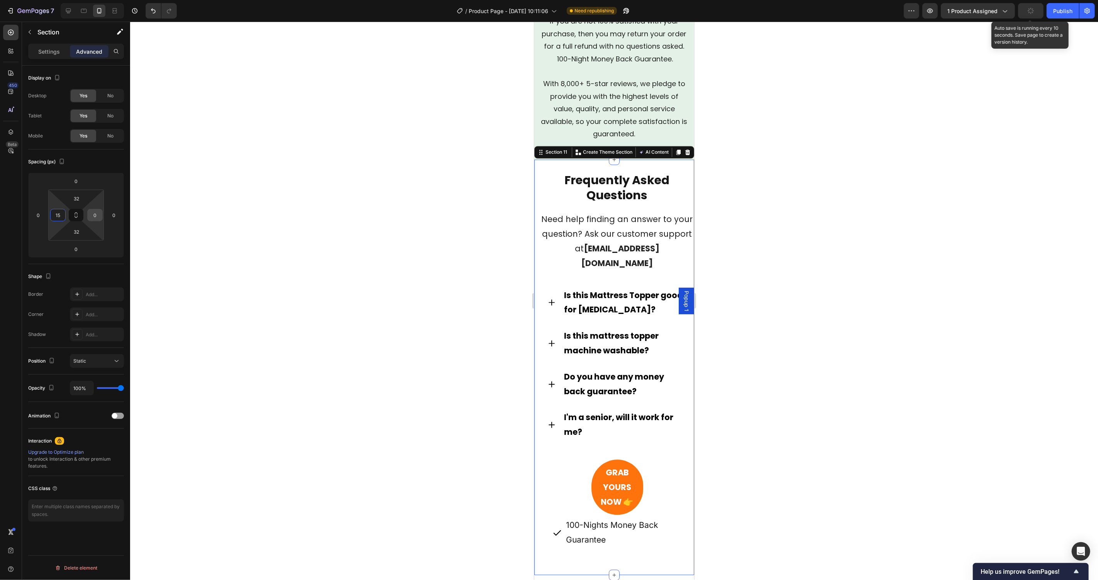
type input "15"
drag, startPoint x: 97, startPoint y: 216, endPoint x: 119, endPoint y: 237, distance: 30.0
click at [97, 216] on input "0" at bounding box center [95, 215] width 12 height 12
type input "15"
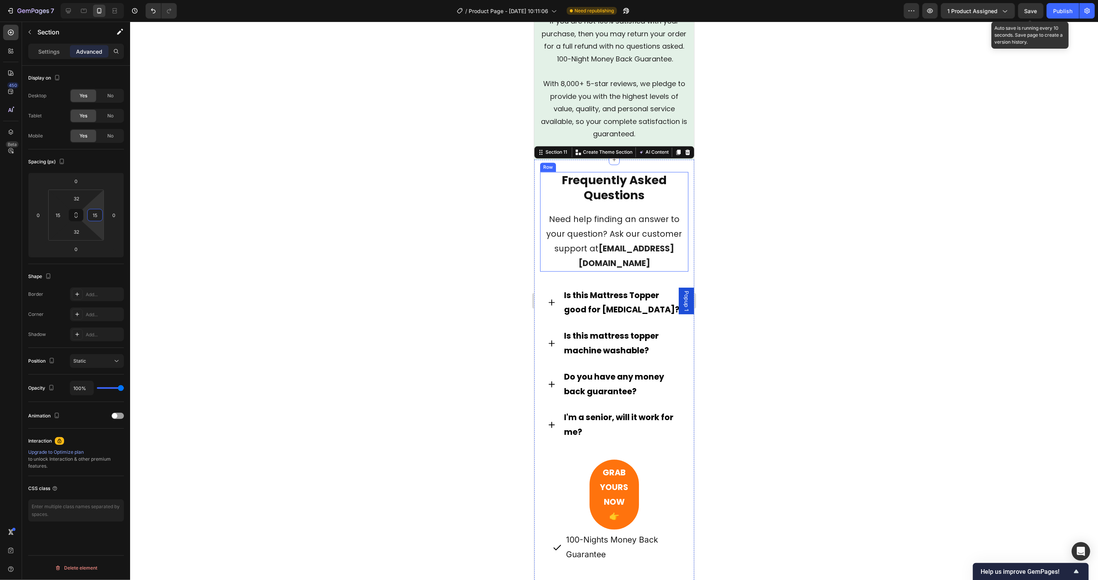
scroll to position [3819, 0]
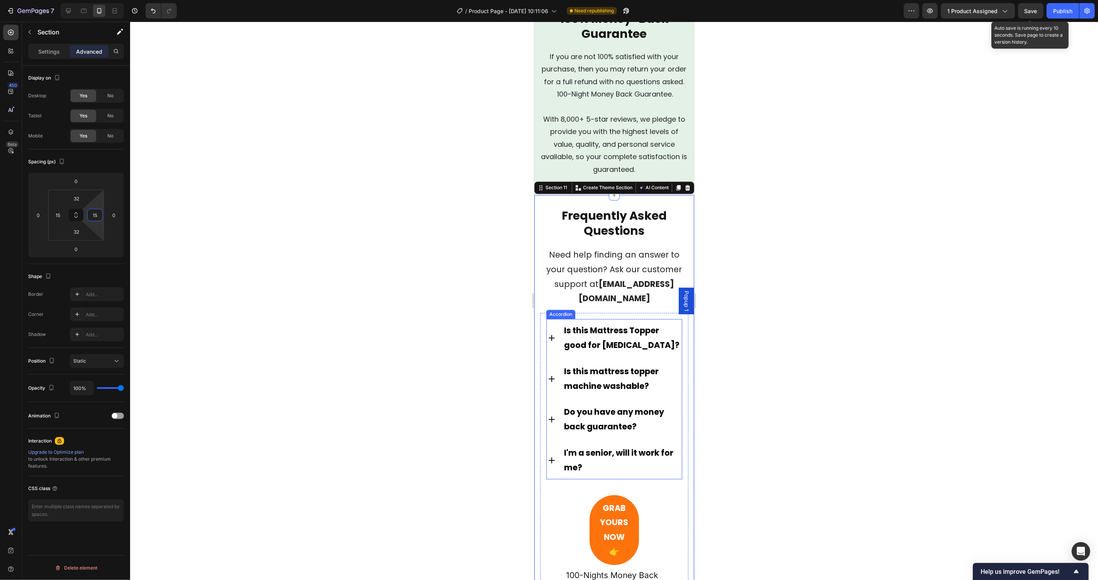
click at [667, 440] on div "Is this Mattress Topper good for Fibromyalgia? Is this mattress topper machine …" at bounding box center [614, 398] width 136 height 160
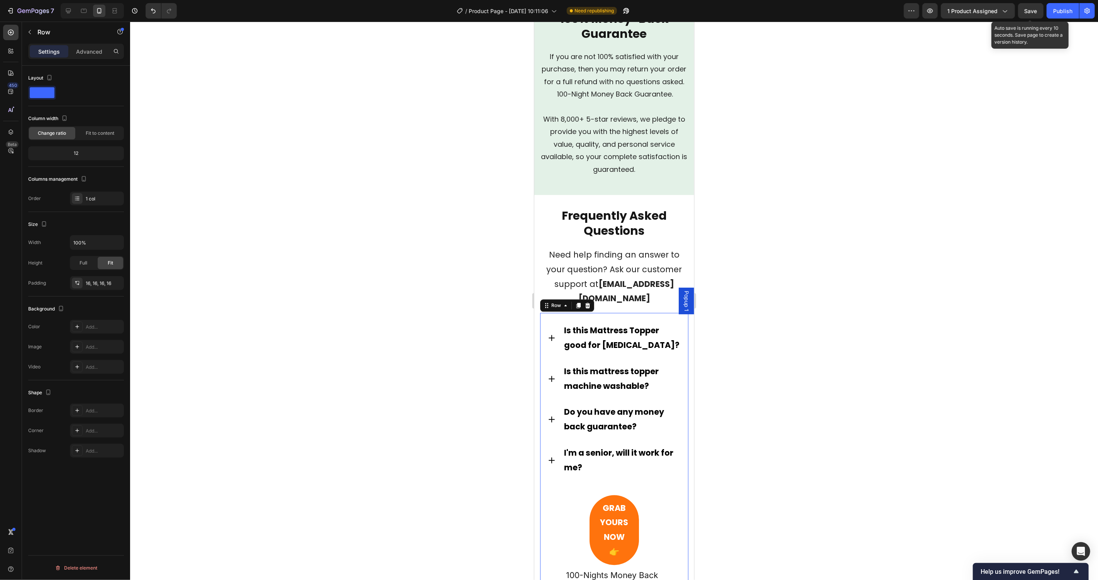
click at [678, 396] on div "Is this Mattress Topper good for Fibromyalgia? Is this mattress topper machine …" at bounding box center [614, 462] width 148 height 300
click at [98, 53] on p "Advanced" at bounding box center [89, 51] width 26 height 8
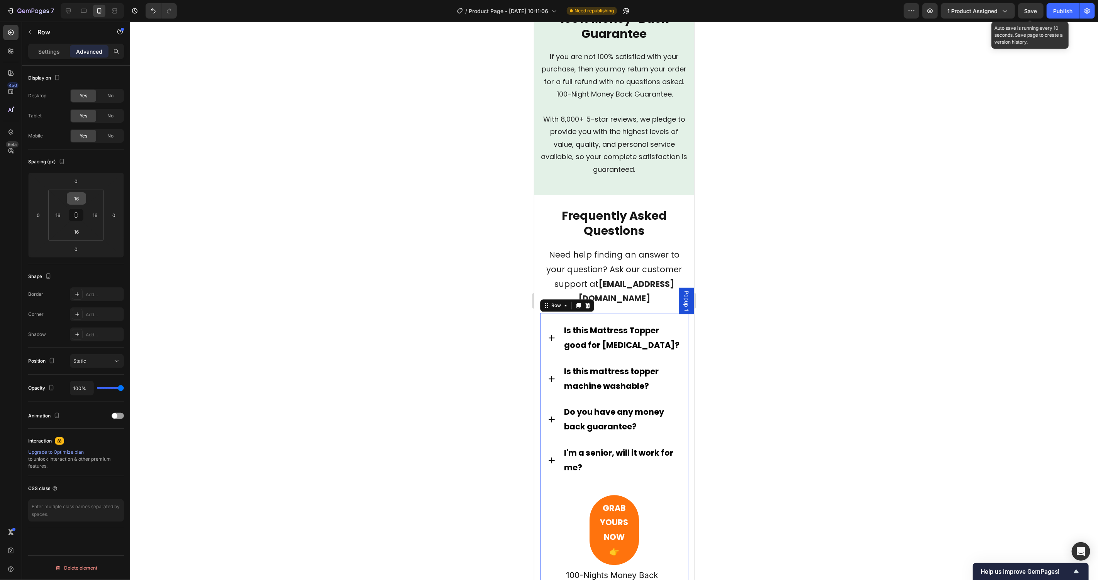
click at [75, 213] on icon at bounding box center [76, 215] width 6 height 6
click at [77, 193] on input "16" at bounding box center [76, 199] width 15 height 12
type input "0"
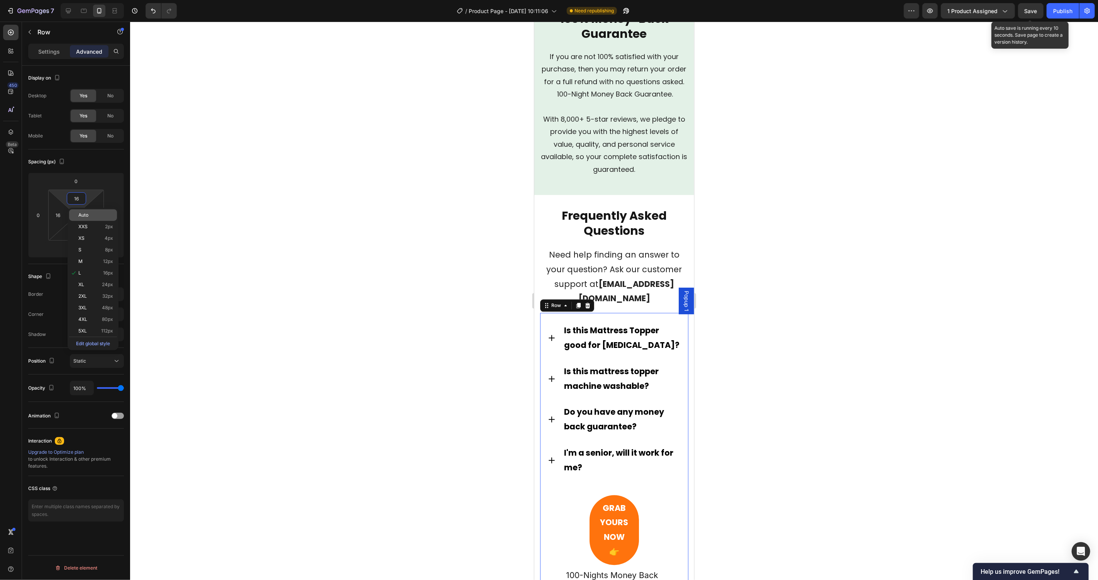
type input "0"
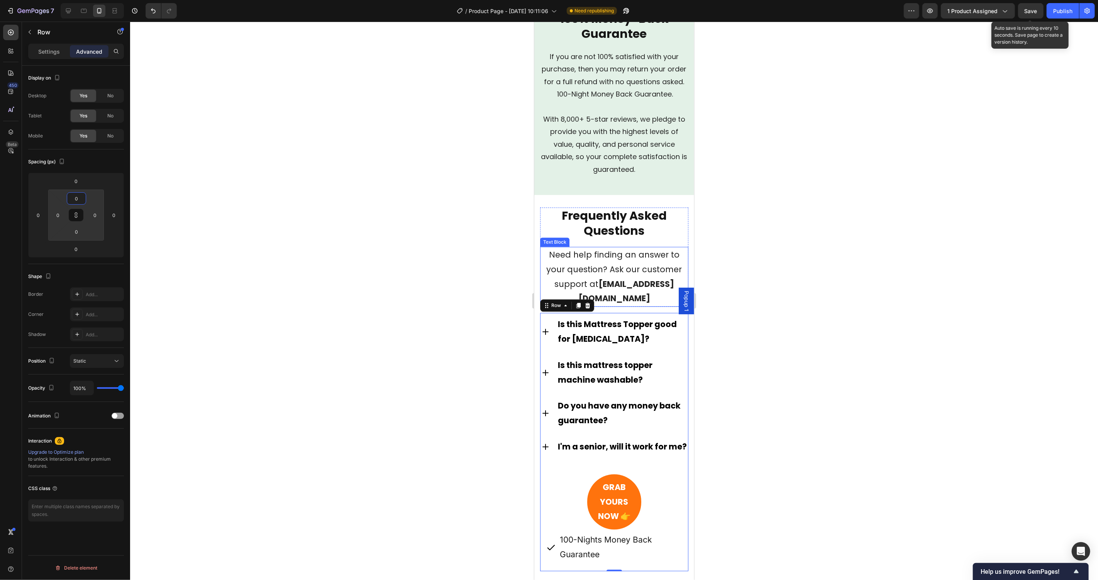
click at [661, 304] on strong "support@garden-trend.com" at bounding box center [626, 291] width 96 height 26
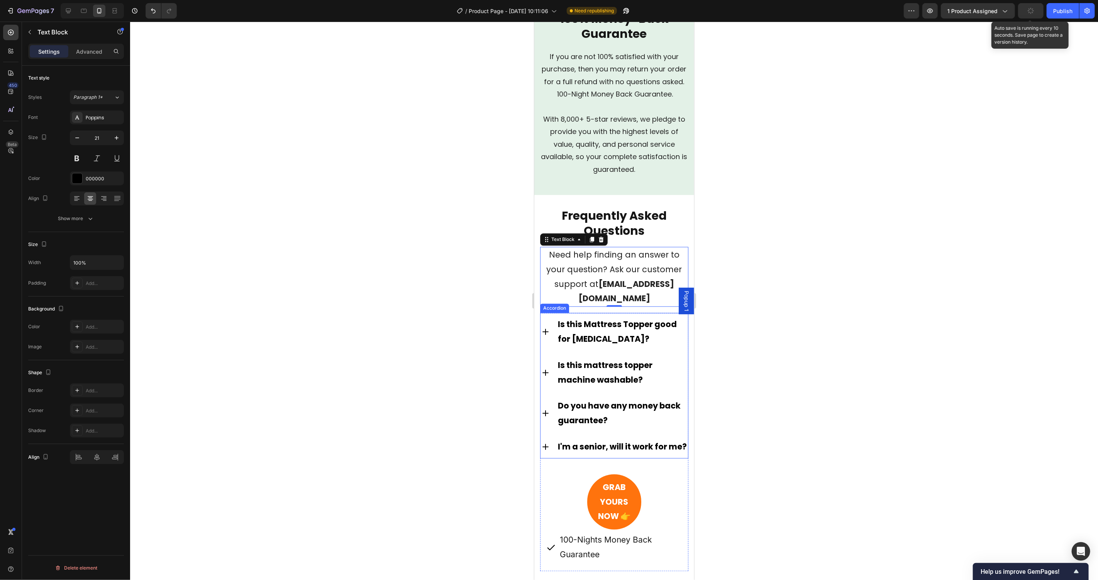
click at [670, 350] on div "Is this Mattress Topper good for [MEDICAL_DATA]?" at bounding box center [613, 331] width 147 height 38
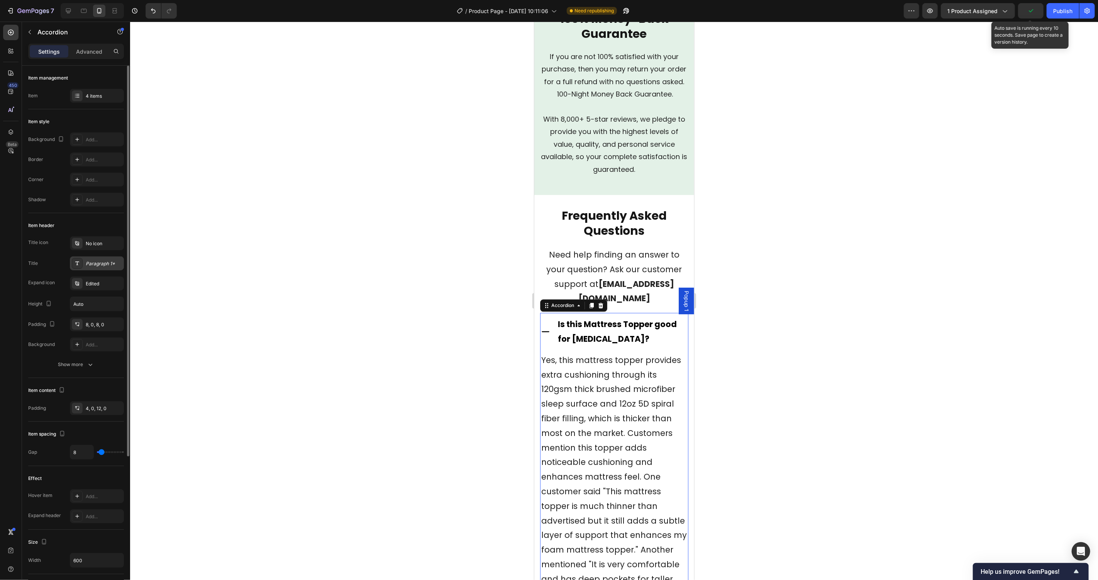
click at [94, 257] on div "Paragraph 1*" at bounding box center [97, 263] width 54 height 14
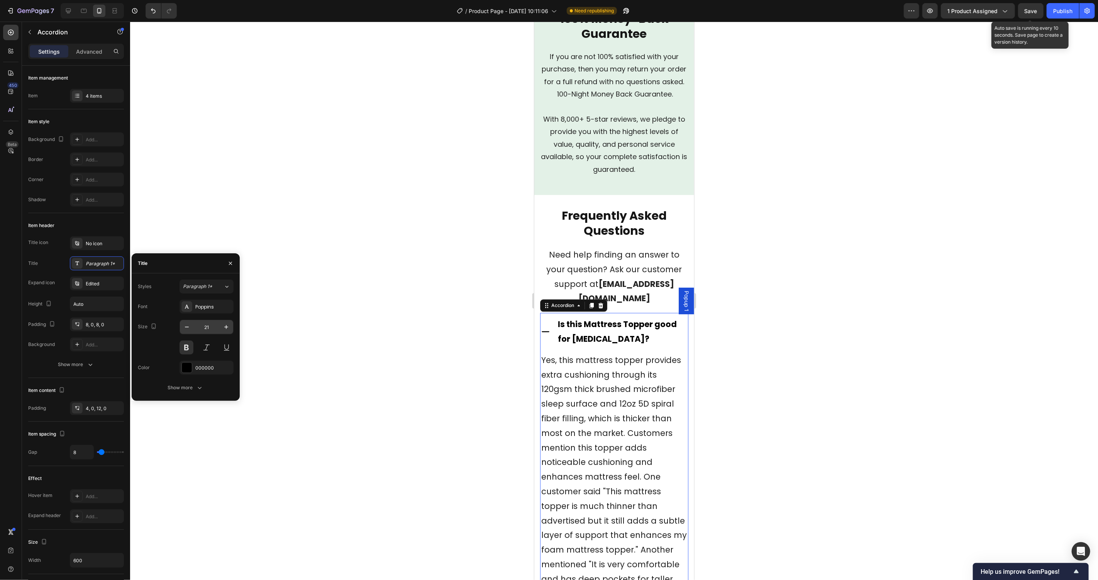
click at [198, 325] on input "21" at bounding box center [206, 327] width 25 height 14
type input "18"
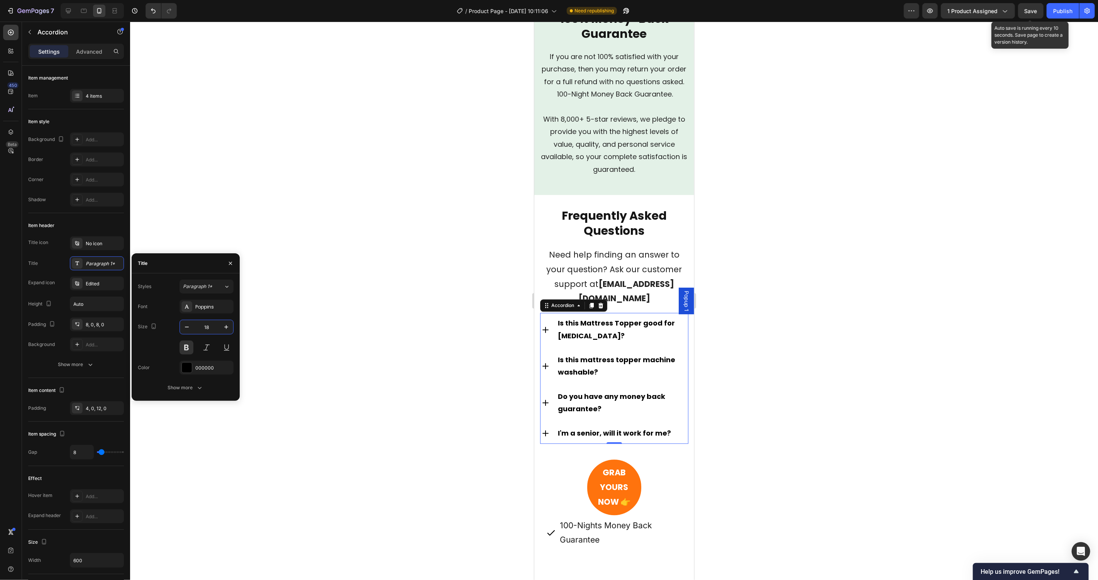
click at [668, 342] on p "Is this Mattress Topper good for [MEDICAL_DATA]?" at bounding box center [621, 329] width 129 height 25
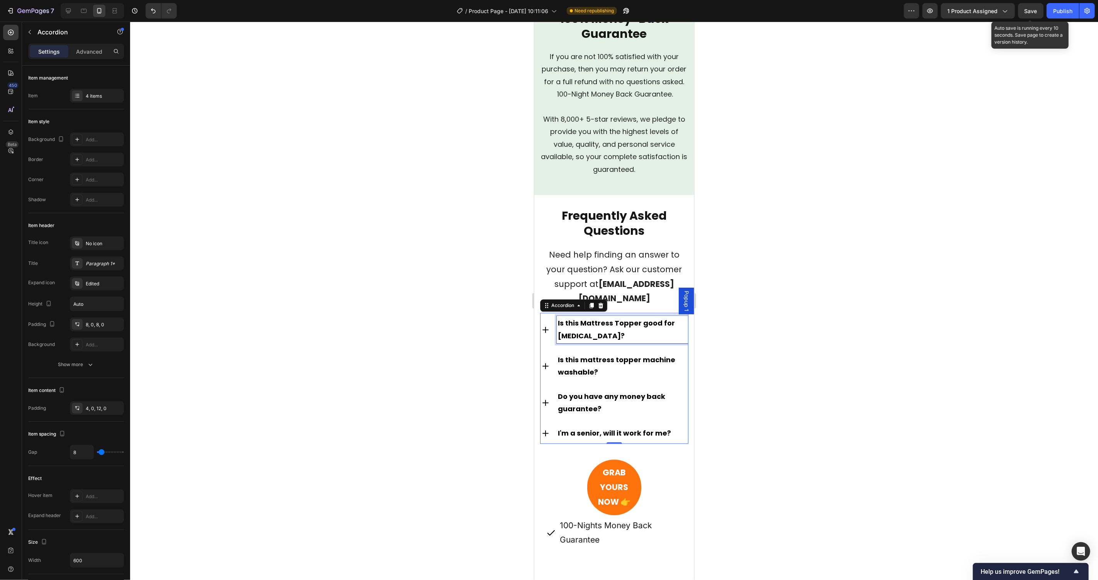
scroll to position [3795, 0]
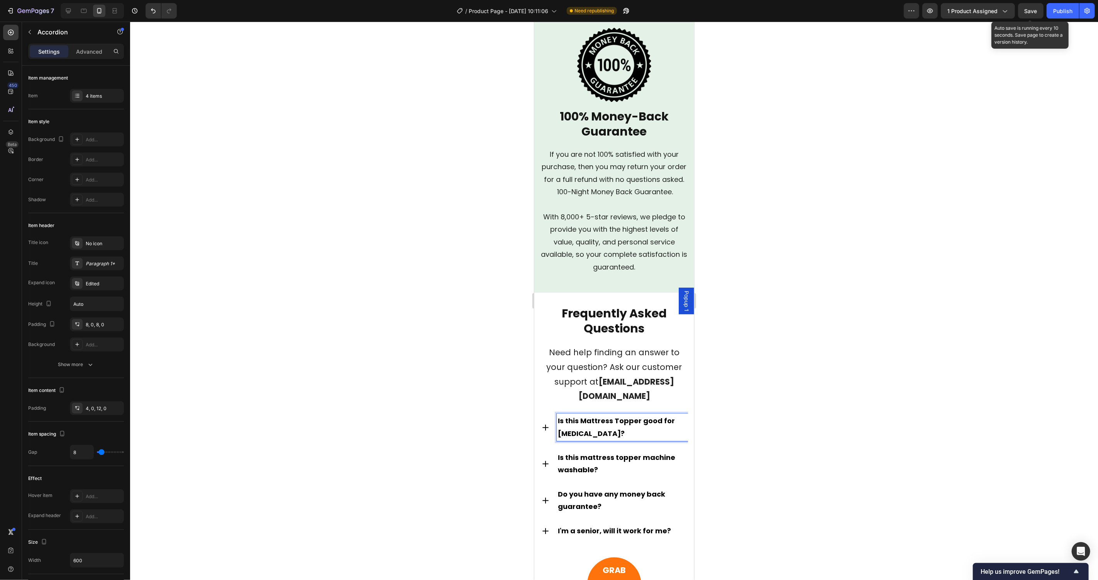
click at [682, 414] on p "Is this Mattress Topper good for [MEDICAL_DATA]?" at bounding box center [621, 426] width 129 height 25
click at [549, 394] on div "Frequently Asked Questions Heading Need help finding an answer to your question…" at bounding box center [614, 479] width 148 height 349
click at [654, 414] on p "Is this Mattress Topper good for [MEDICAL_DATA]?" at bounding box center [621, 426] width 129 height 25
click at [718, 425] on div at bounding box center [614, 301] width 968 height 558
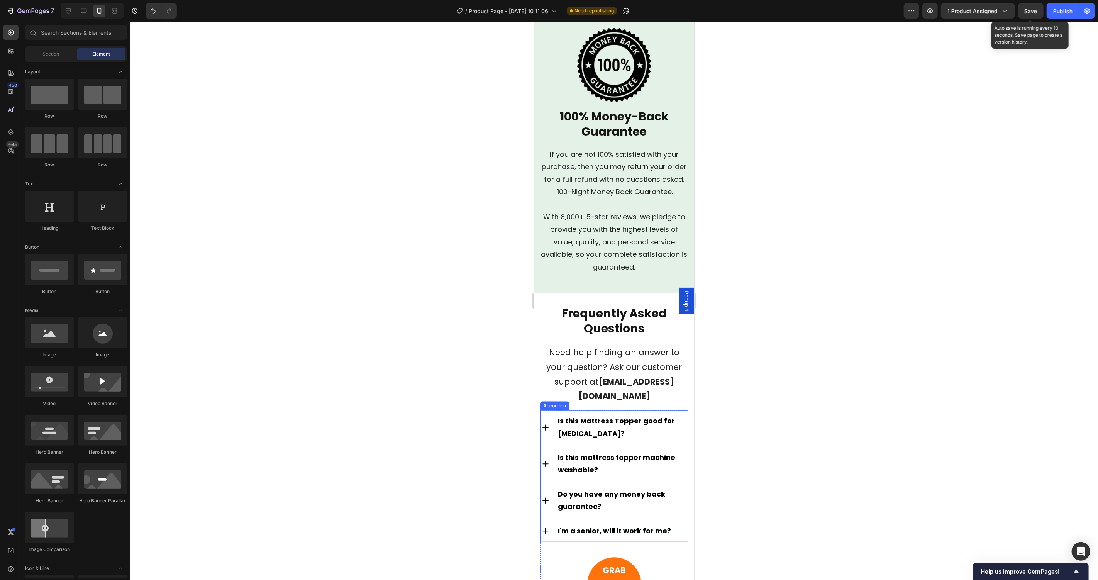
click at [546, 409] on div "Accordion" at bounding box center [554, 405] width 26 height 7
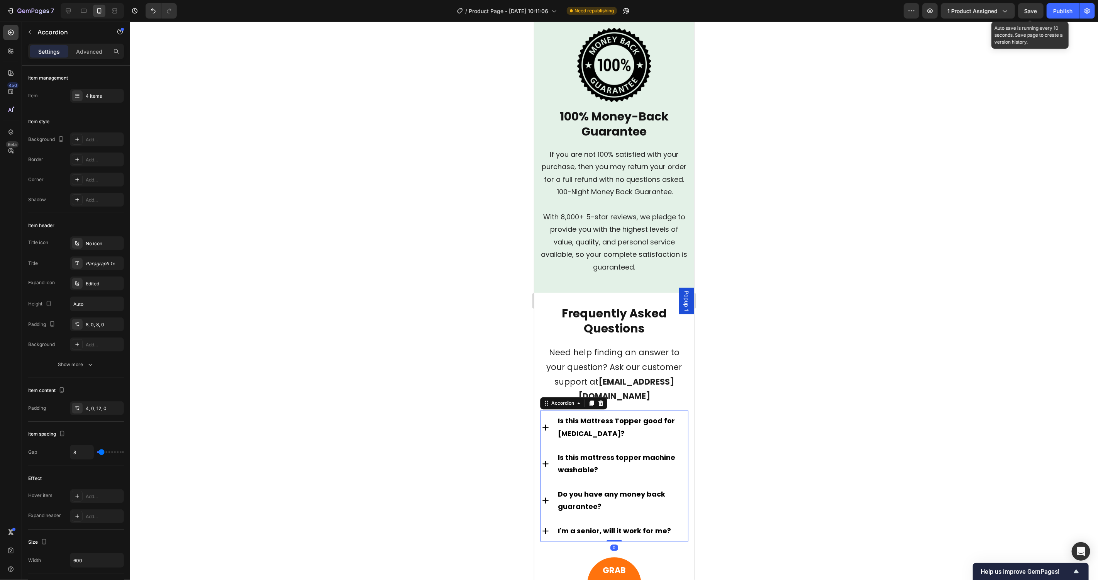
click at [548, 430] on div "Is this Mattress Topper good for [MEDICAL_DATA]?" at bounding box center [613, 427] width 147 height 34
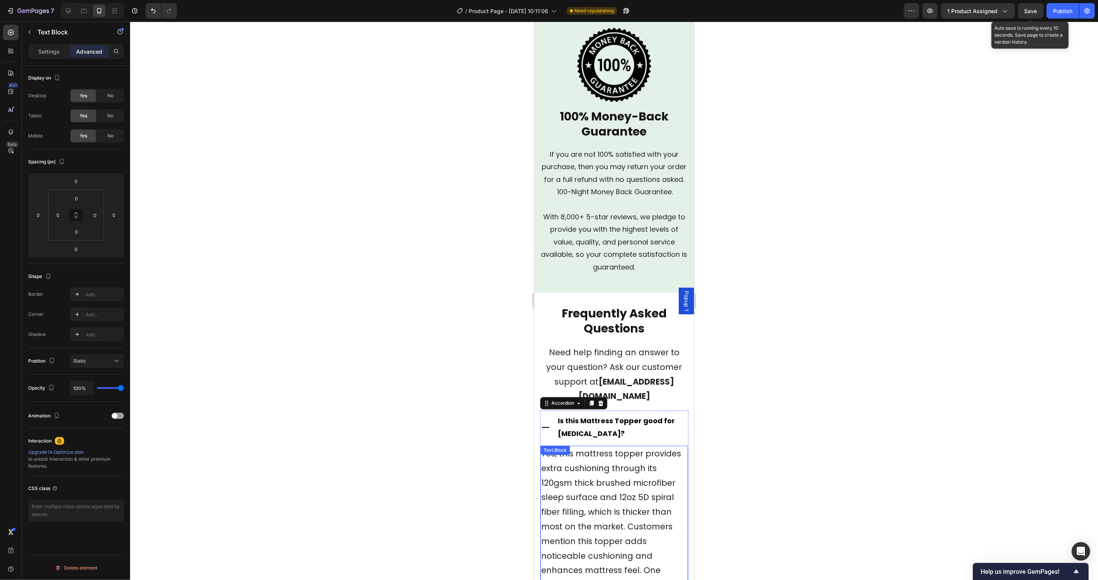
click at [49, 54] on p "Settings" at bounding box center [49, 51] width 22 height 8
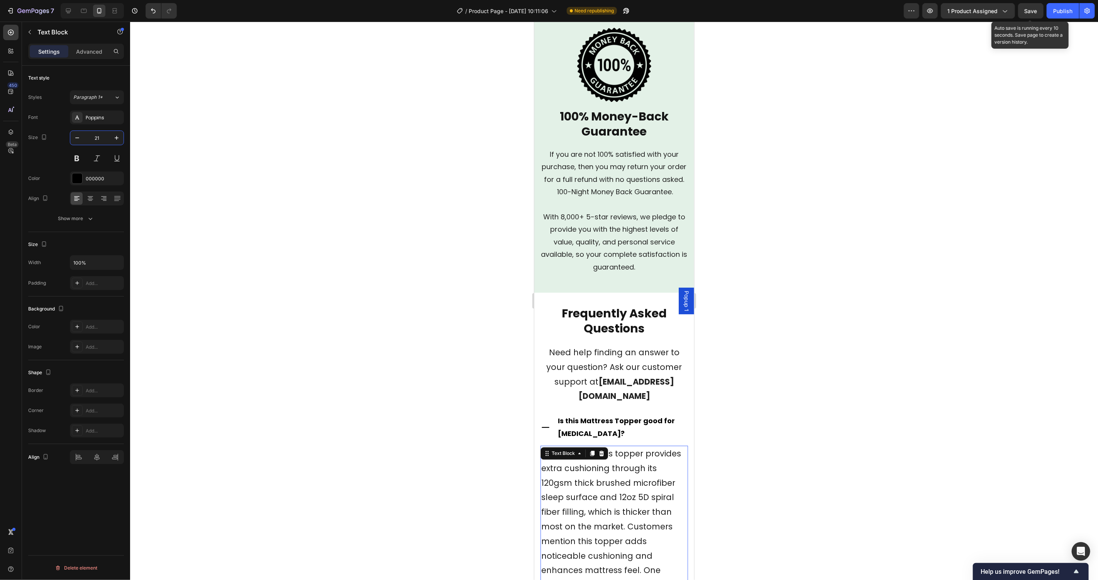
click at [95, 142] on input "21" at bounding box center [96, 138] width 25 height 14
type input "18"
click at [1009, 0] on html "7 Version history / Product Page - Sep 26, 10:11:06 Need republishing Preview 1…" at bounding box center [549, 0] width 1098 height 0
click at [807, 426] on div at bounding box center [614, 301] width 968 height 558
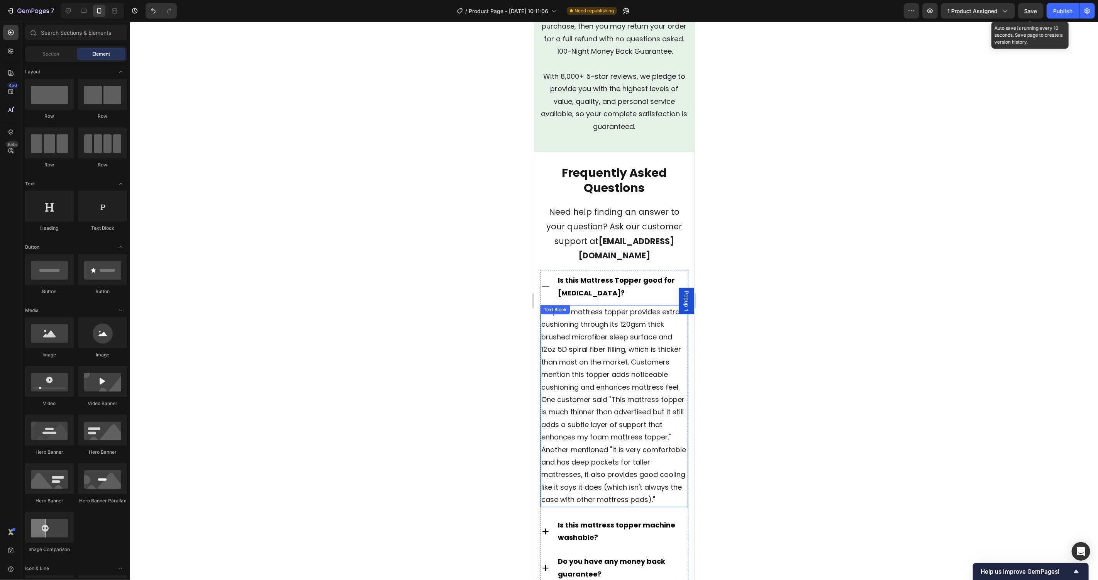
scroll to position [3946, 0]
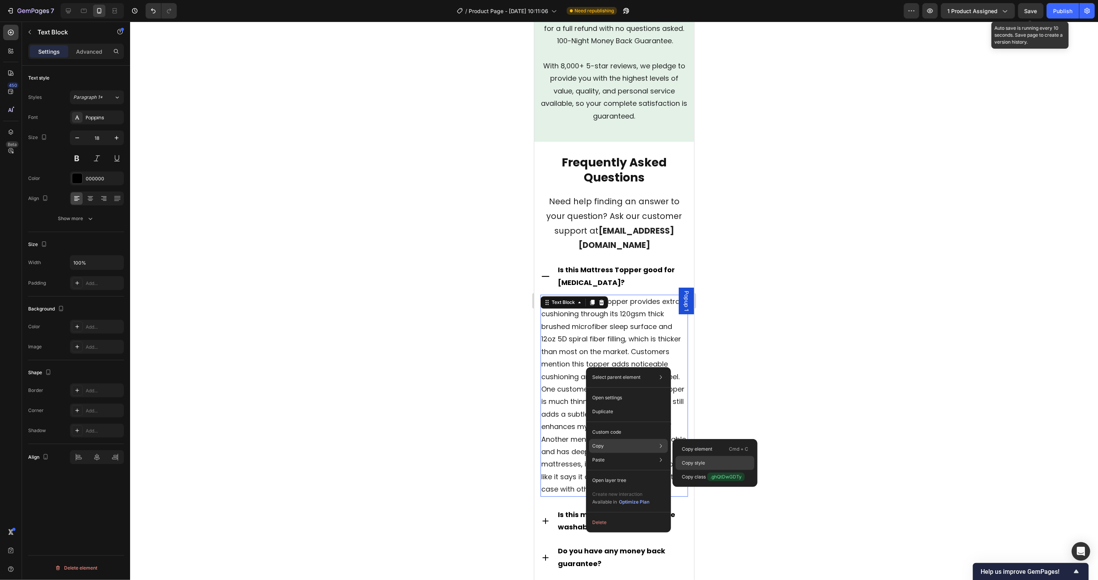
click at [712, 459] on div "Copy style" at bounding box center [715, 463] width 79 height 14
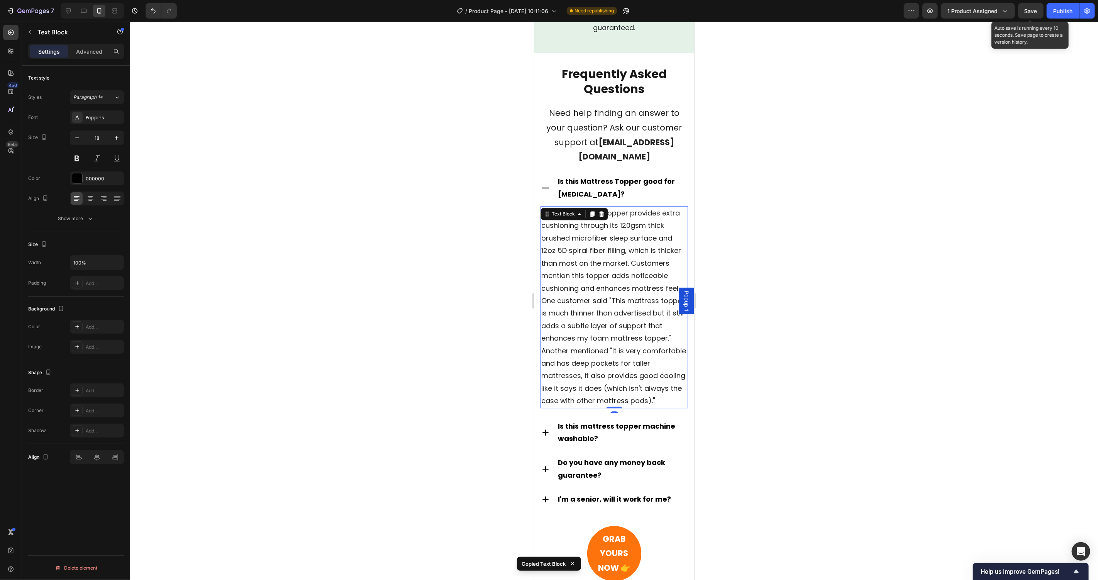
scroll to position [4228, 0]
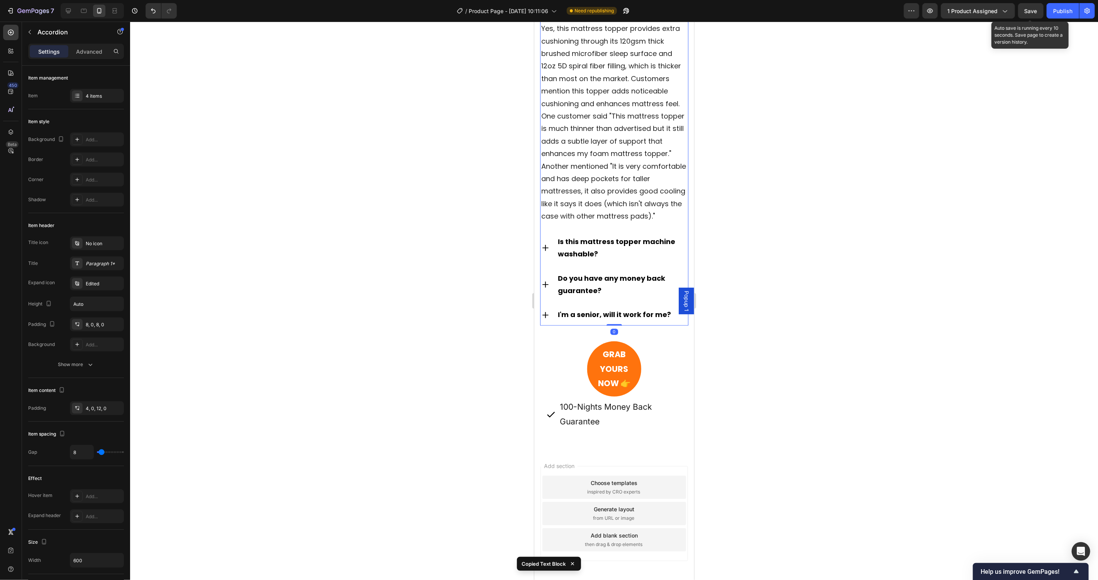
click at [548, 252] on icon at bounding box center [545, 247] width 10 height 10
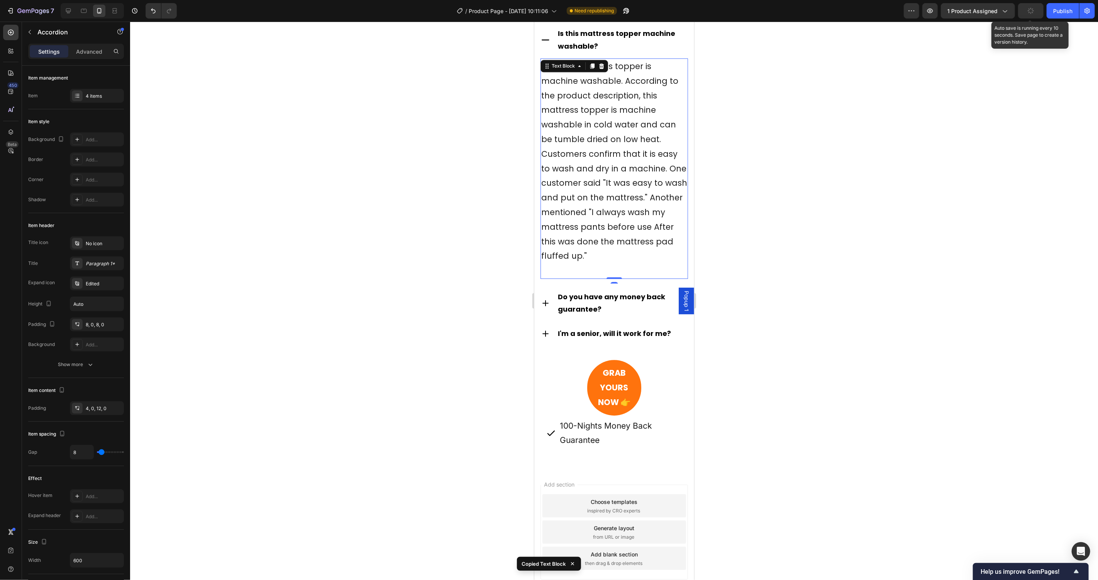
click at [585, 188] on span "Yes, this mattress topper is machine washable. According to the product descrip…" at bounding box center [614, 160] width 146 height 201
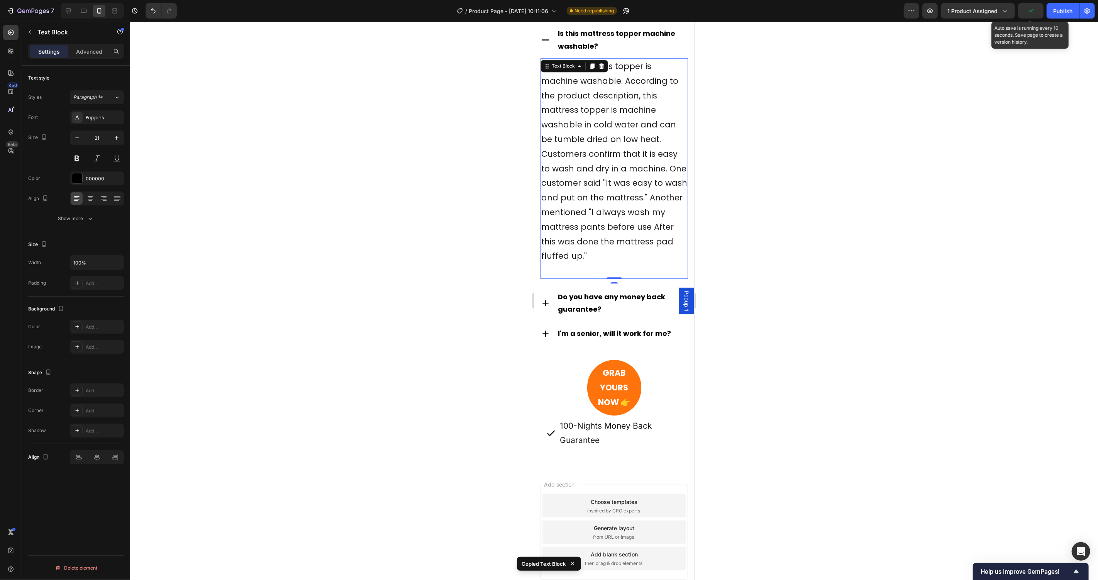
type input "18"
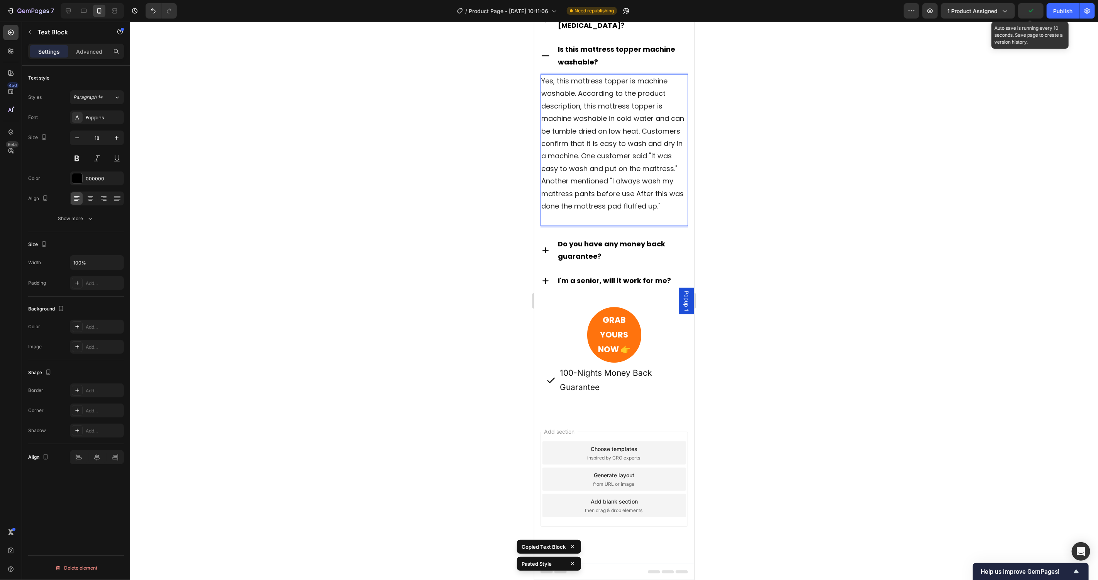
click at [572, 221] on p "Rich Text Editor. Editing area: main" at bounding box center [614, 218] width 146 height 12
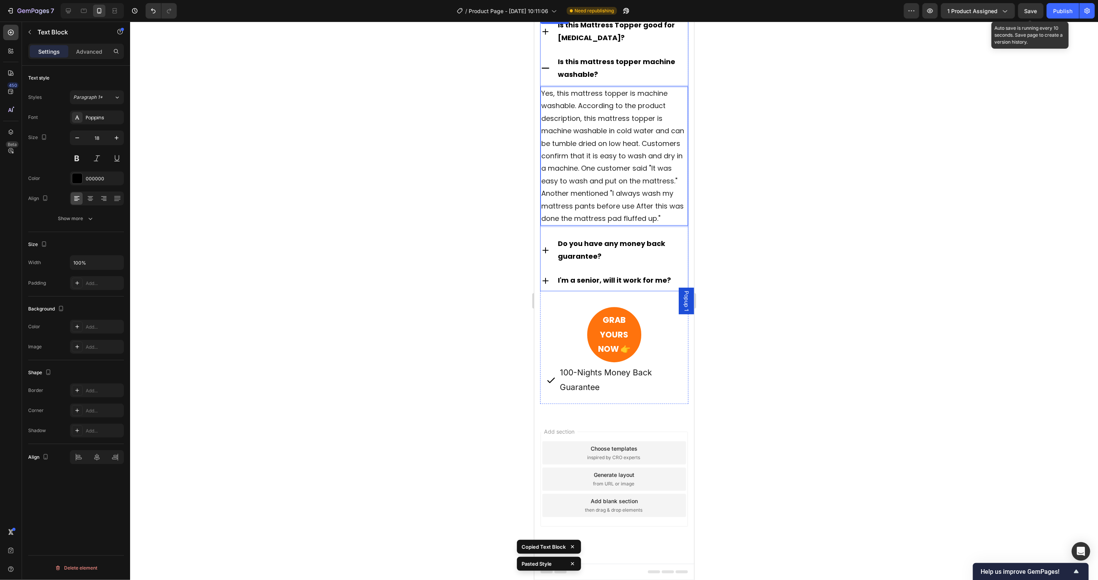
click at [544, 248] on icon at bounding box center [545, 250] width 10 height 10
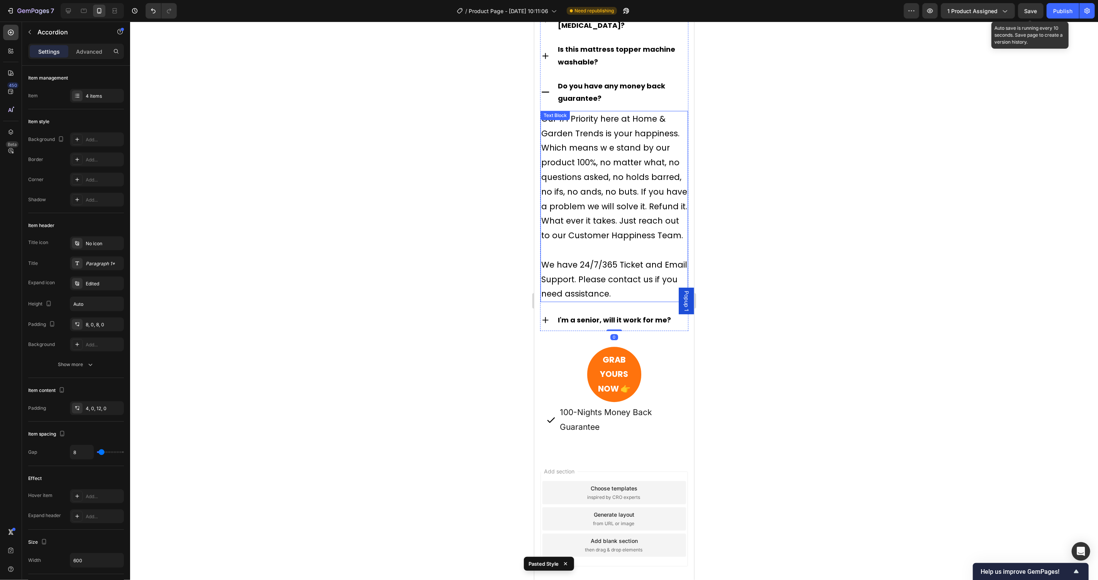
click at [596, 250] on p "Our #1 Priority here at Home & Garden Trends is your happiness. Which means w e…" at bounding box center [614, 184] width 146 height 146
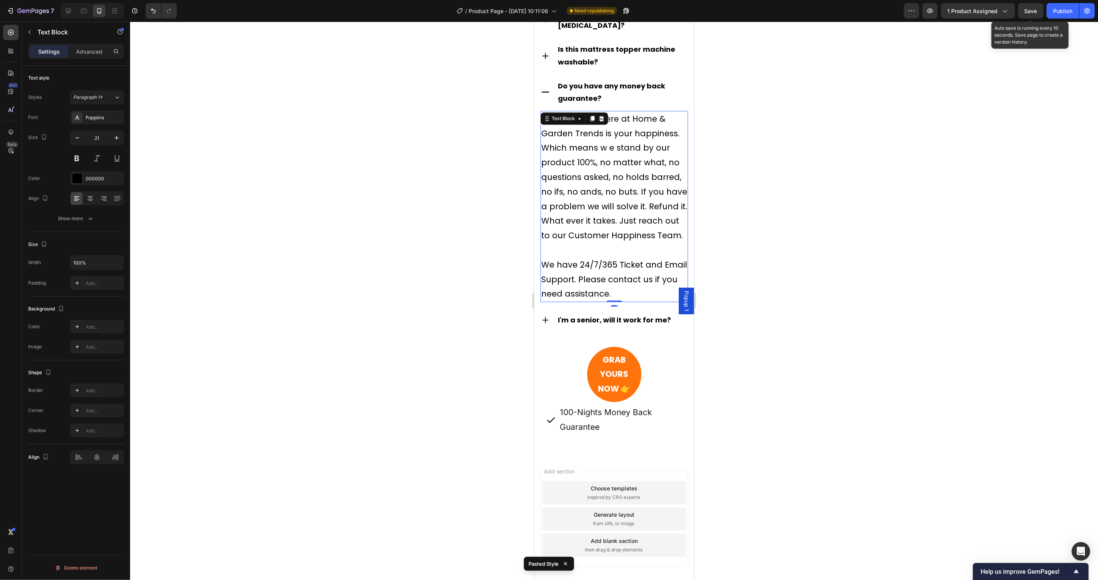
type input "18"
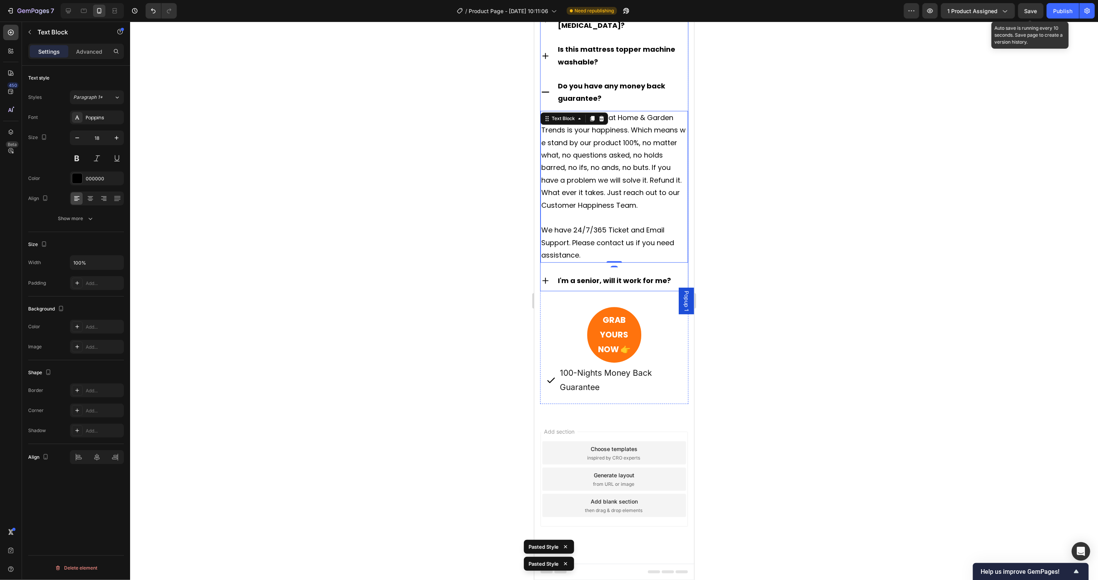
click at [545, 278] on icon at bounding box center [545, 280] width 6 height 6
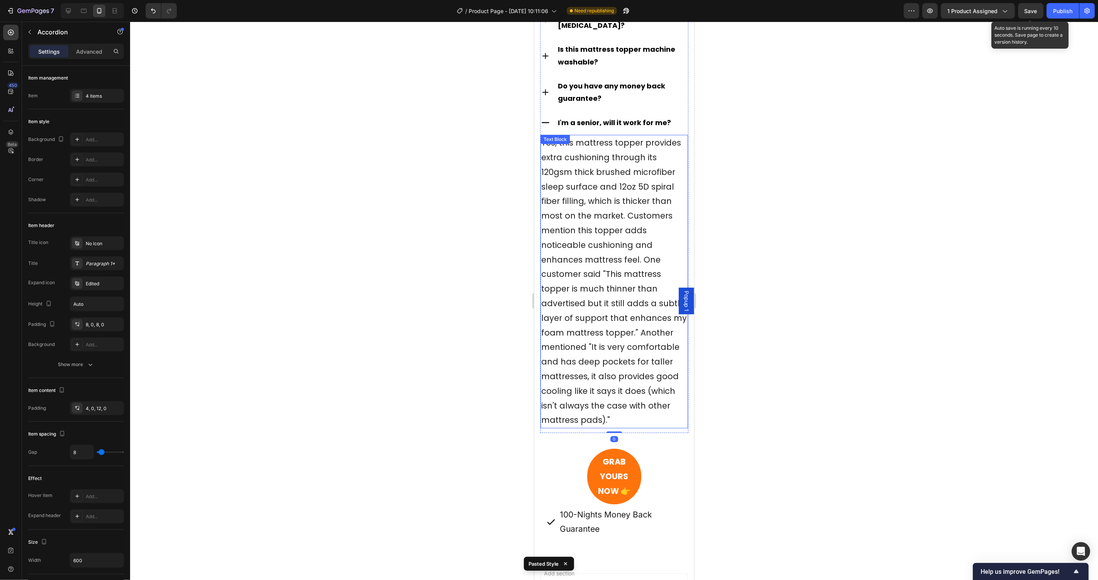
click at [586, 296] on span "Yes, this mattress topper provides extra cushioning through its 120gsm thick br…" at bounding box center [614, 281] width 146 height 288
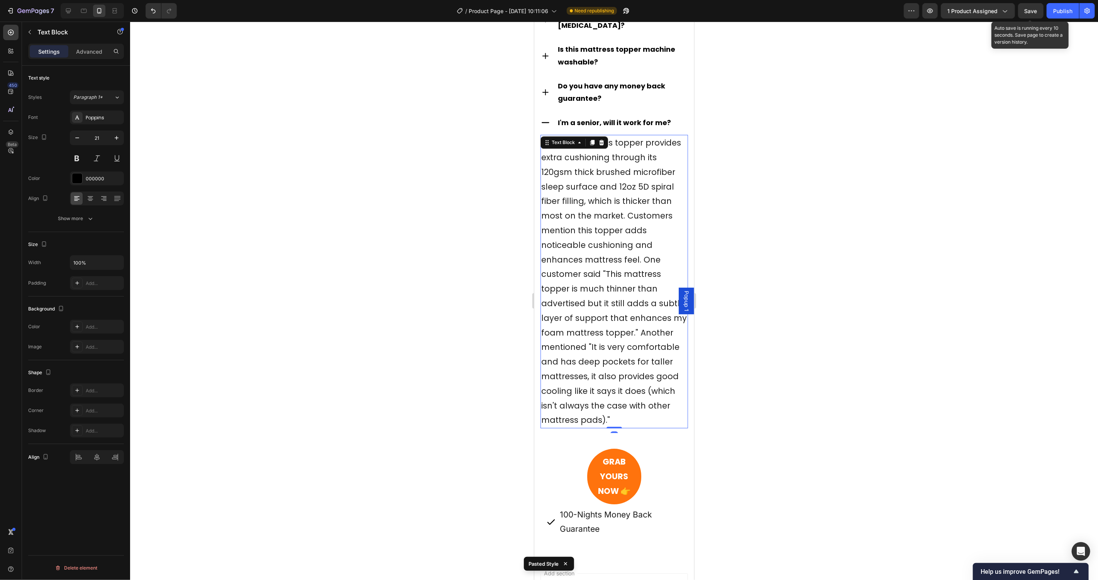
type input "18"
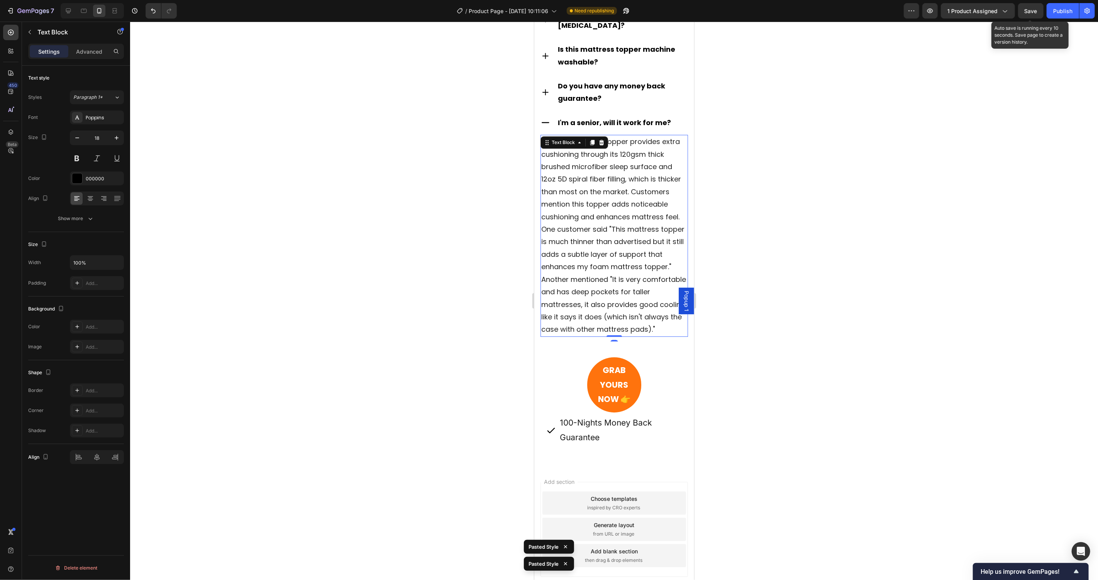
drag, startPoint x: 907, startPoint y: 298, endPoint x: 154, endPoint y: 178, distance: 762.3
click at [907, 298] on div at bounding box center [614, 301] width 968 height 558
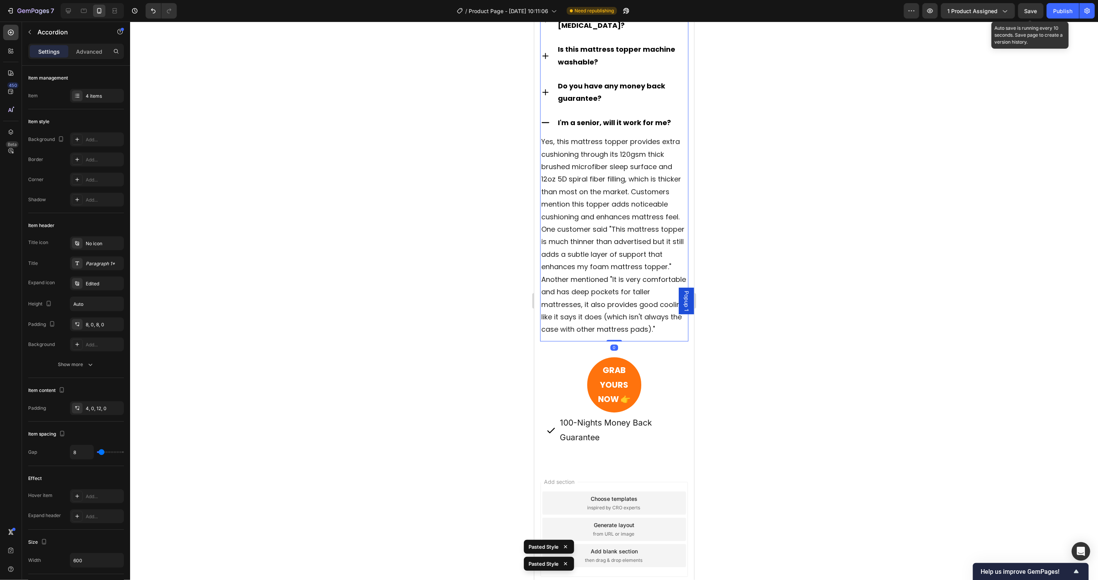
click at [545, 120] on icon at bounding box center [545, 122] width 10 height 10
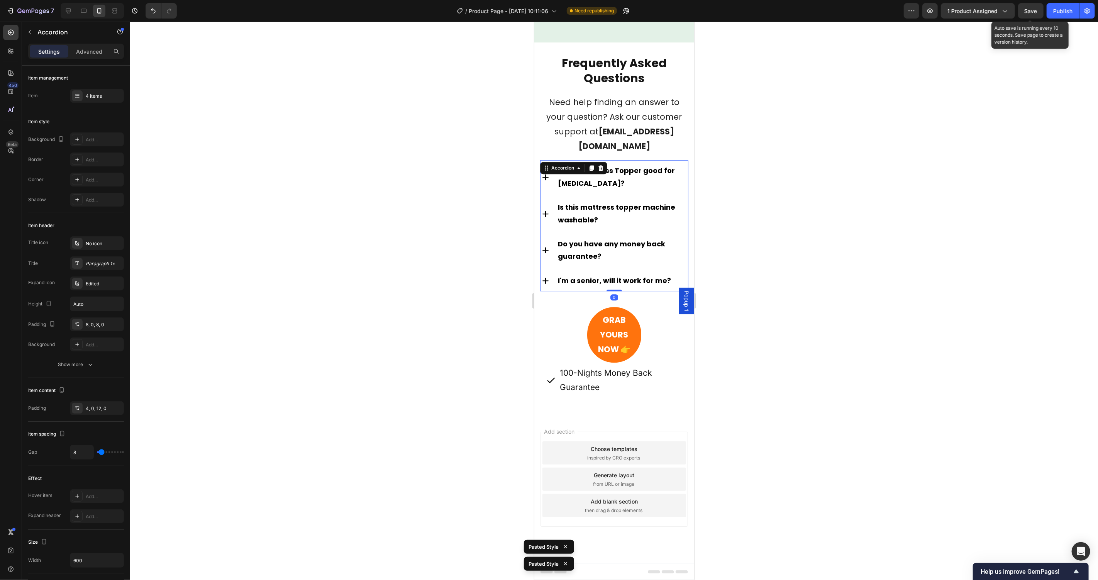
scroll to position [4055, 0]
click at [629, 309] on div "GRAB YOURS NOW 👉 Button" at bounding box center [614, 334] width 136 height 55
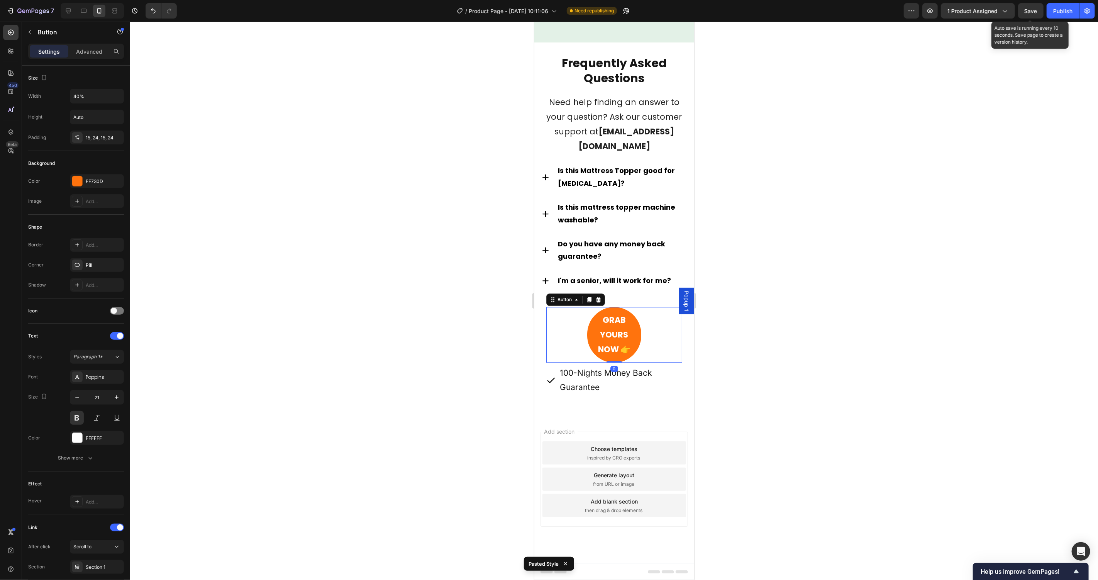
click at [627, 318] on link "GRAB YOURS NOW 👉" at bounding box center [614, 334] width 54 height 55
click at [94, 93] on input "40%" at bounding box center [96, 96] width 53 height 14
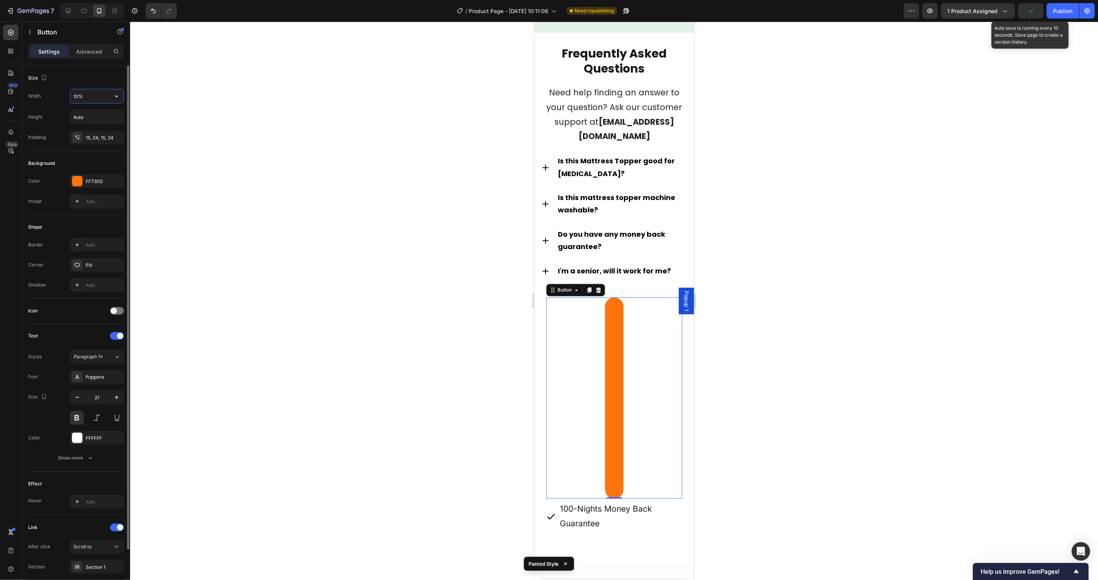
type input "100%"
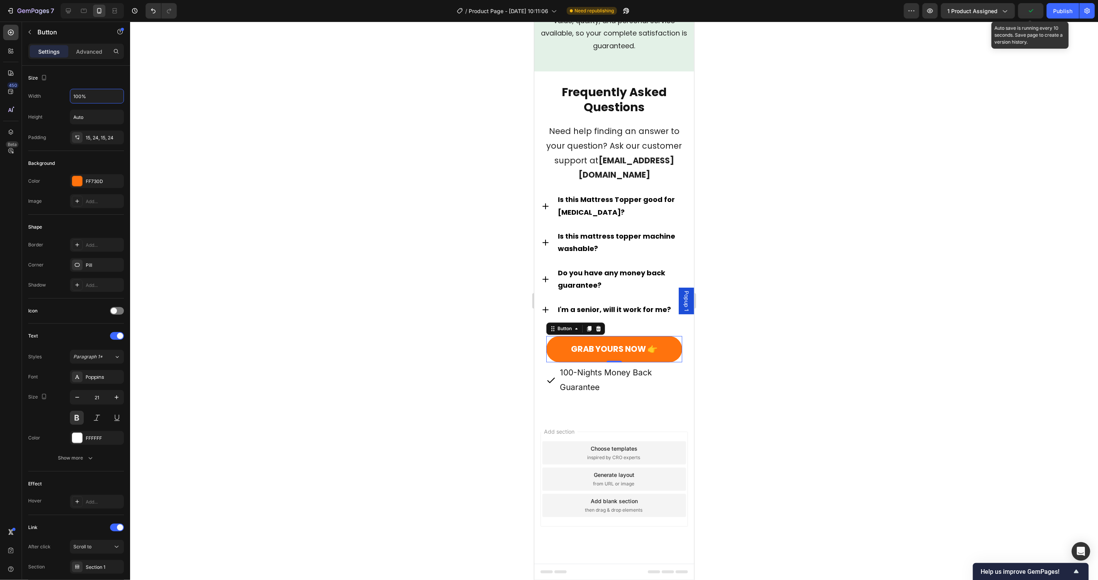
click at [581, 369] on p "100-Nights Money Back Guarantee" at bounding box center [619, 379] width 121 height 29
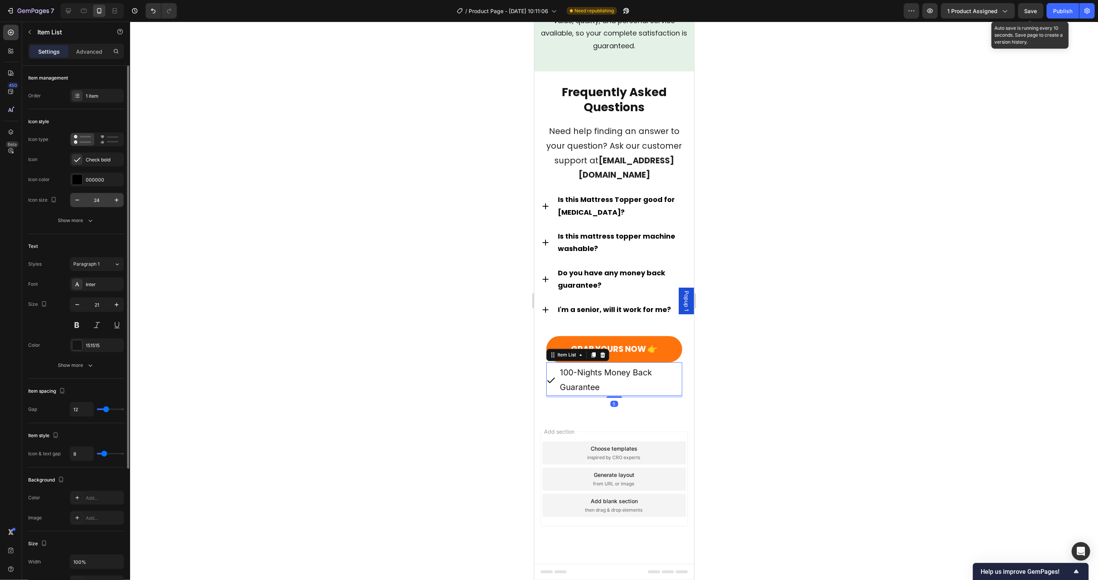
click at [108, 194] on input "24" at bounding box center [96, 200] width 25 height 14
click at [107, 196] on input "24" at bounding box center [96, 200] width 25 height 14
type input "18"
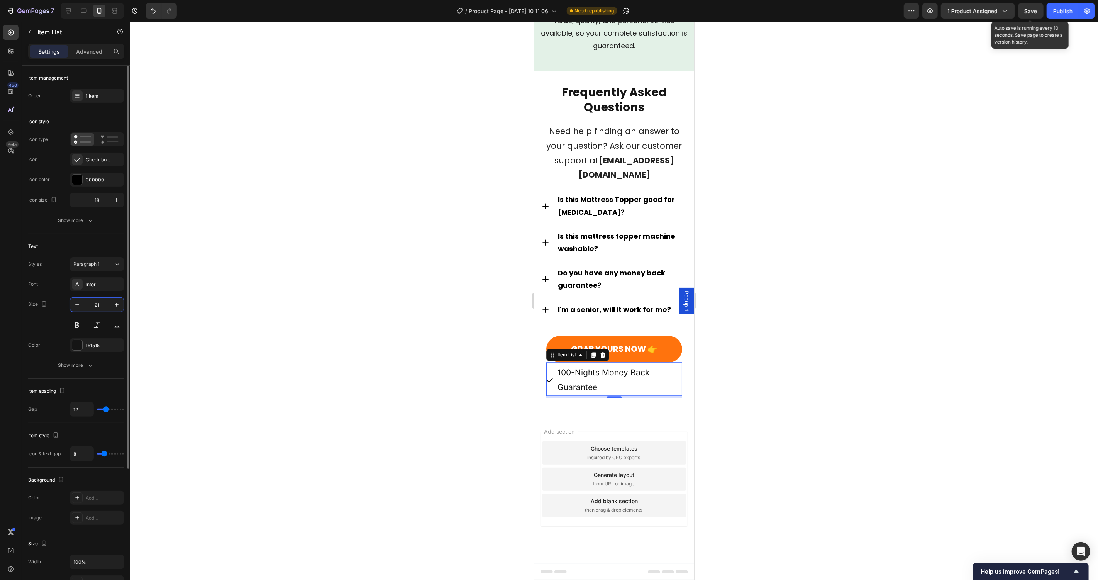
click at [93, 307] on input "21" at bounding box center [96, 305] width 25 height 14
type input "16"
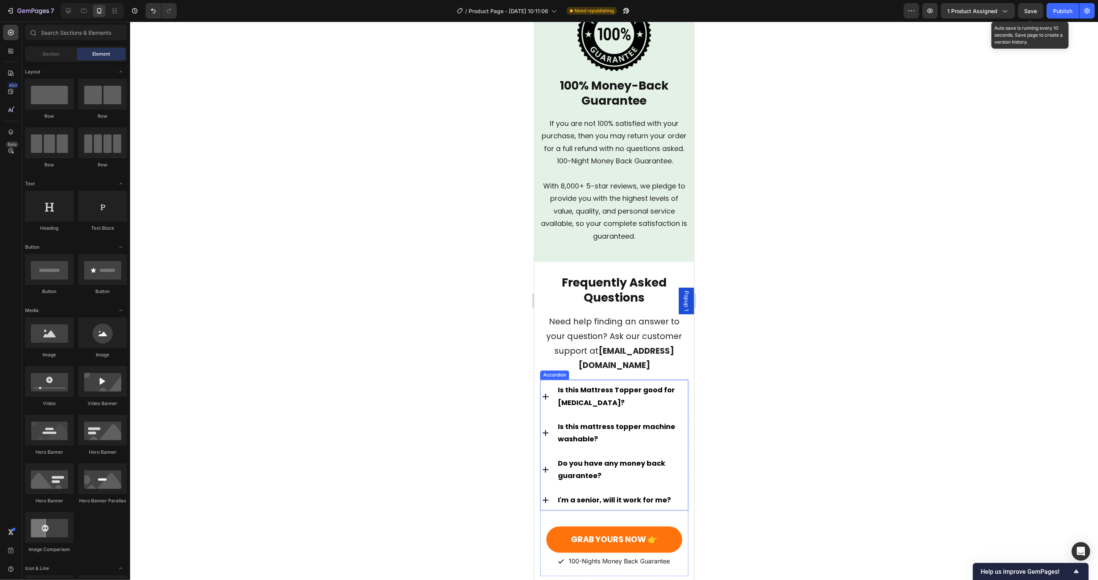
scroll to position [4007, 0]
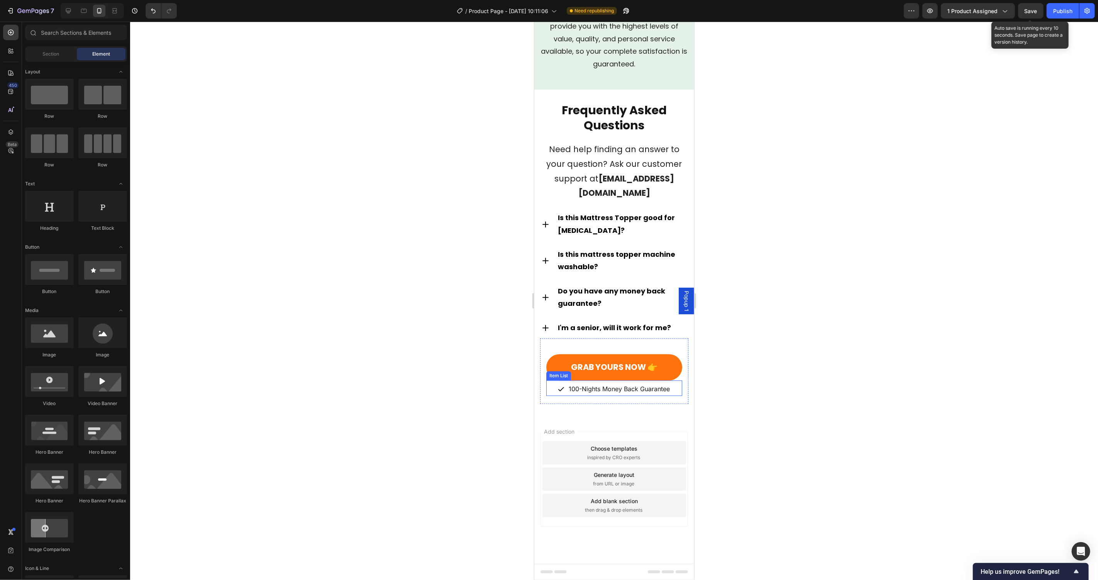
click at [640, 390] on p "100-Nights Money Back Guarantee" at bounding box center [618, 388] width 101 height 11
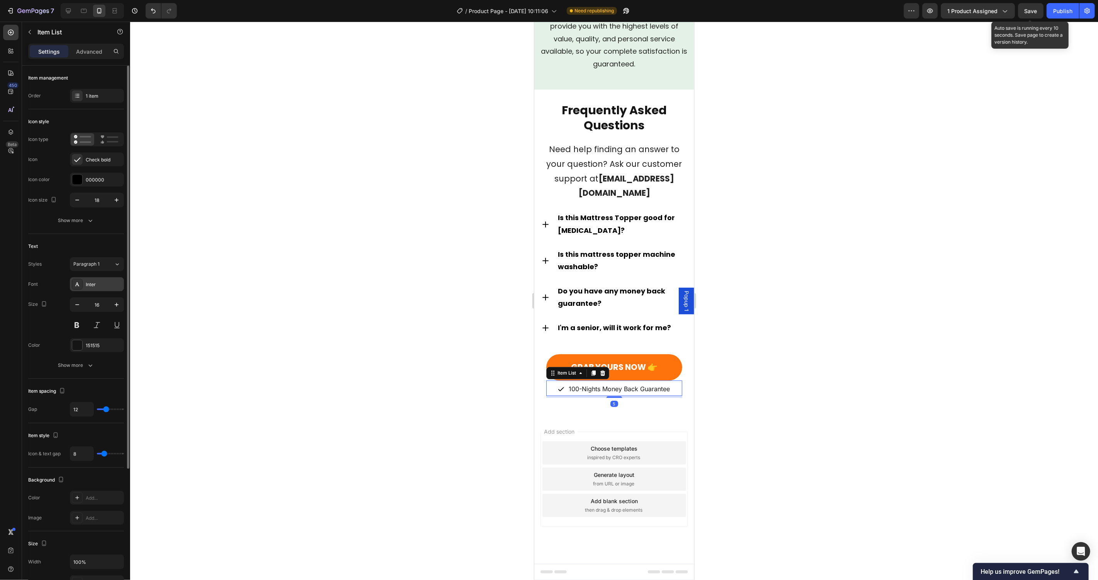
click at [94, 286] on div "Inter" at bounding box center [104, 284] width 36 height 7
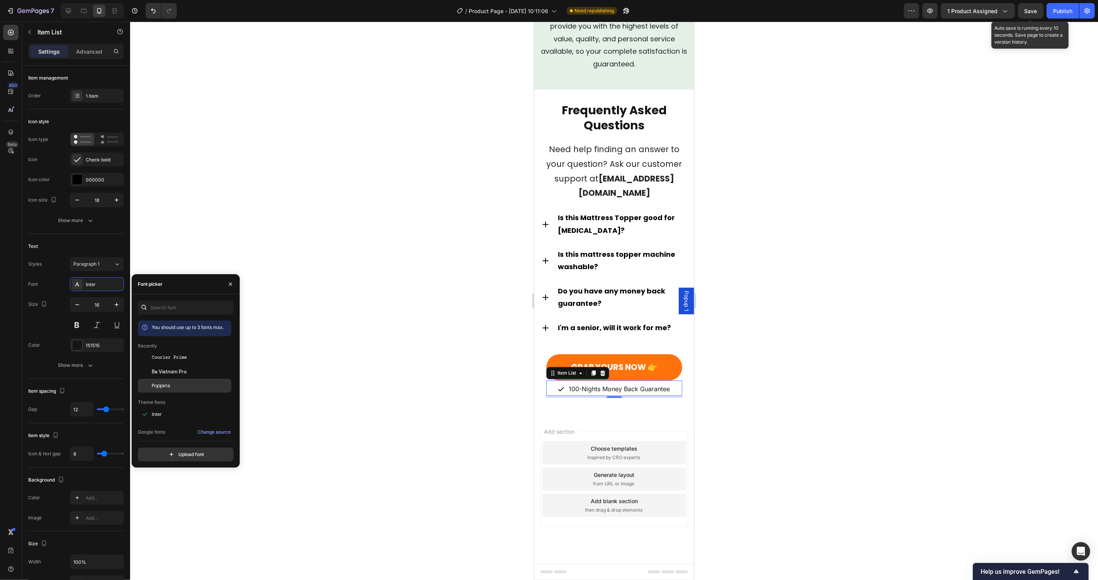
click at [183, 386] on div "Poppins" at bounding box center [191, 385] width 78 height 7
click at [368, 337] on div at bounding box center [614, 301] width 968 height 558
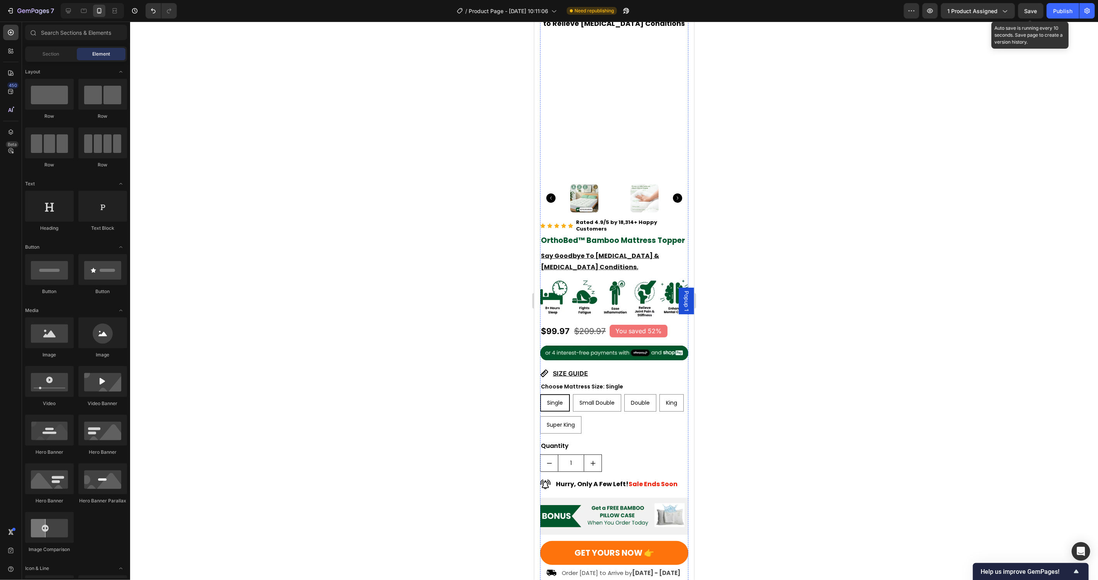
scroll to position [0, 0]
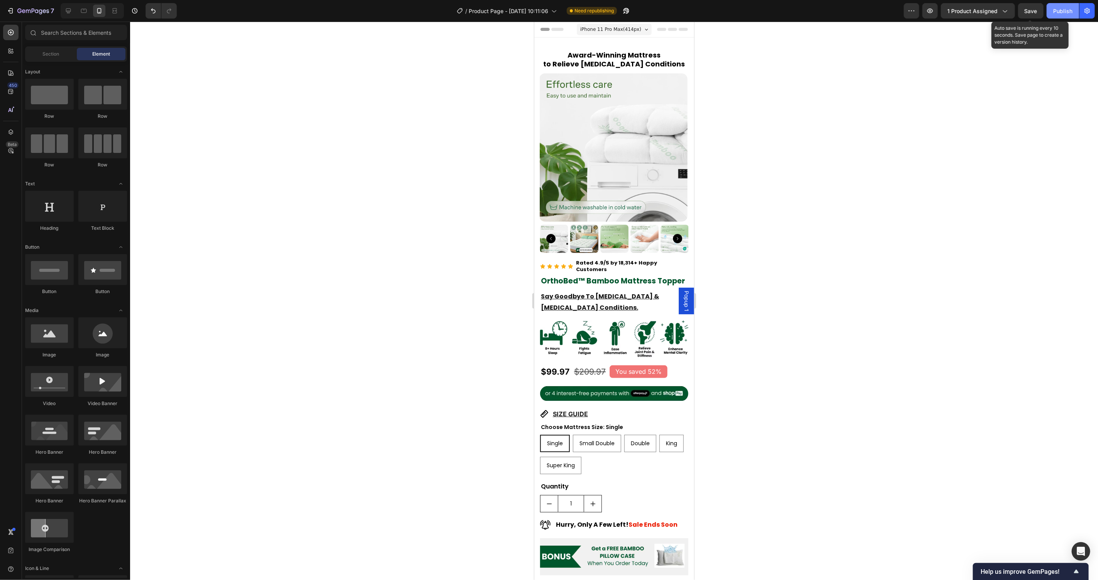
drag, startPoint x: 1038, startPoint y: 12, endPoint x: 1063, endPoint y: 12, distance: 25.1
click at [1038, 12] on button "Save" at bounding box center [1030, 10] width 25 height 15
click at [1063, 11] on div "Publish" at bounding box center [1062, 11] width 19 height 8
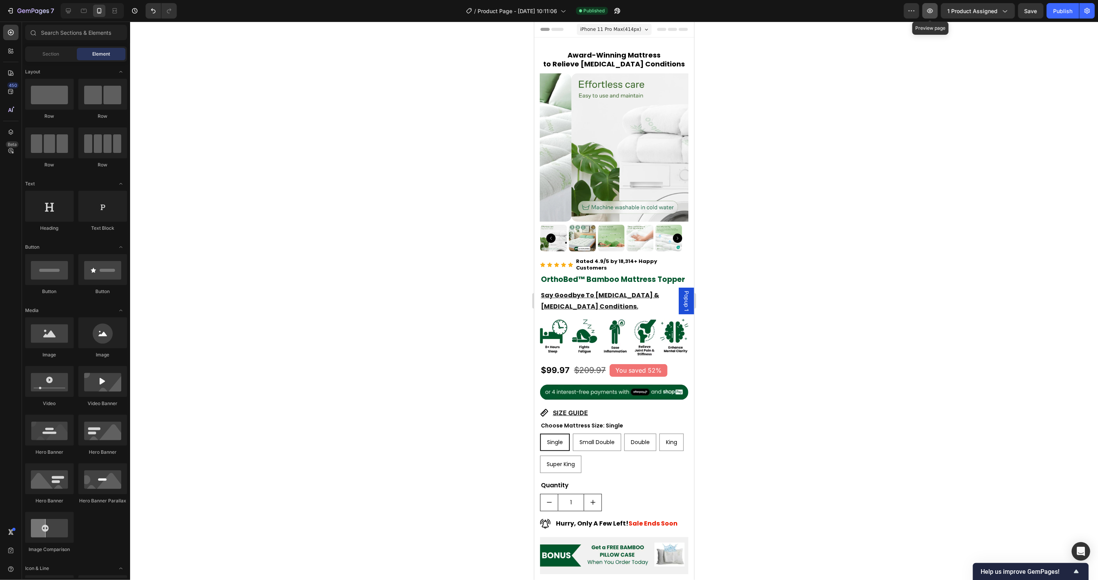
click at [929, 15] on button "button" at bounding box center [929, 10] width 15 height 15
click at [621, 10] on icon "button" at bounding box center [617, 11] width 8 height 8
click at [621, 12] on icon "button" at bounding box center [617, 11] width 8 height 8
click at [477, 260] on div at bounding box center [614, 301] width 968 height 558
click at [72, 10] on icon at bounding box center [68, 11] width 8 height 8
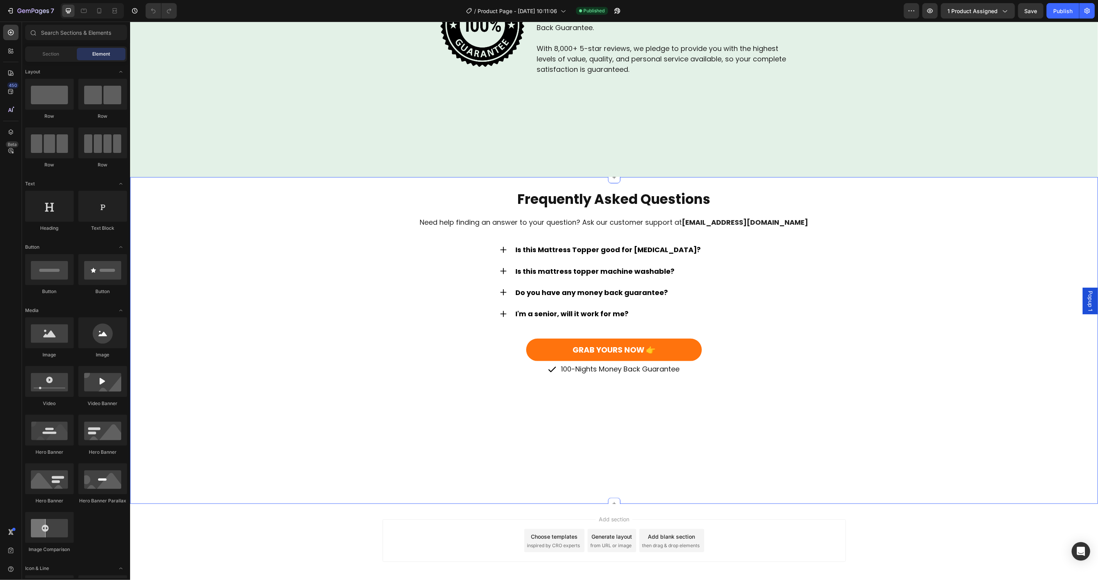
scroll to position [3075, 0]
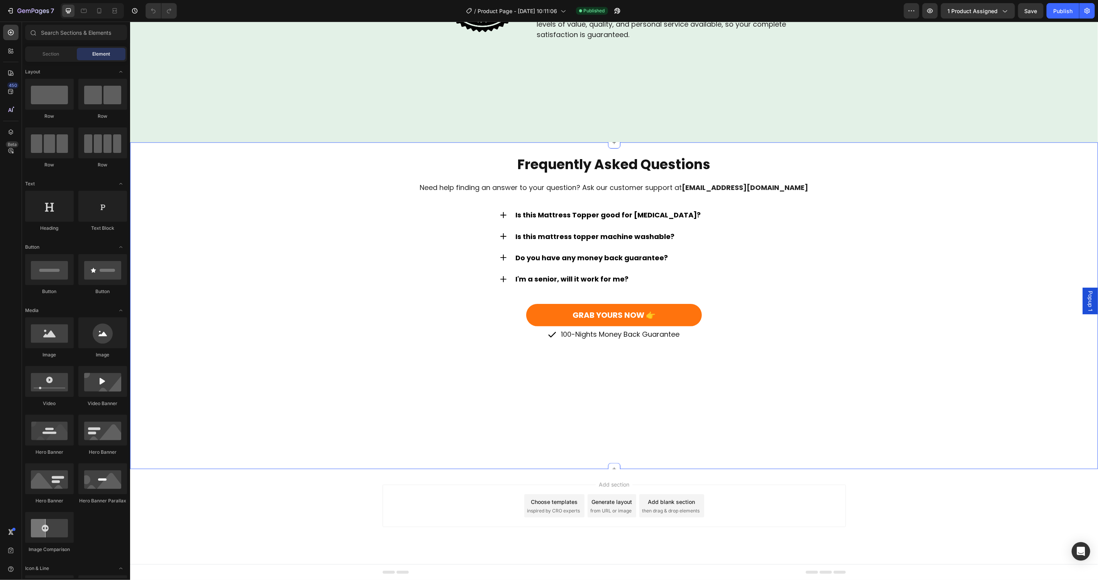
click at [723, 405] on div "Frequently Asked Questions Heading Need help finding an answer to your question…" at bounding box center [614, 305] width 968 height 302
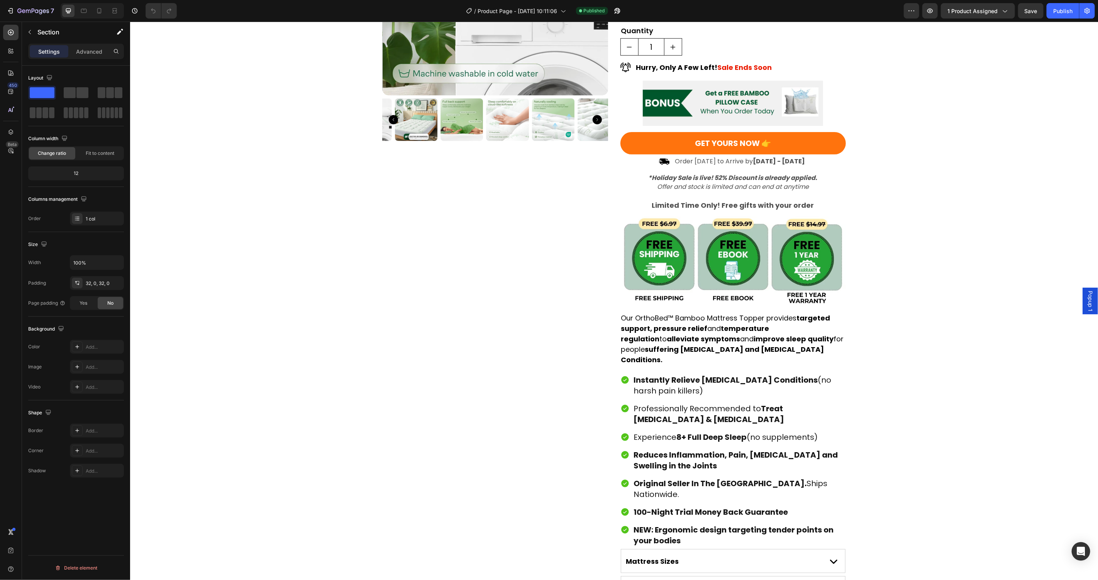
scroll to position [0, 0]
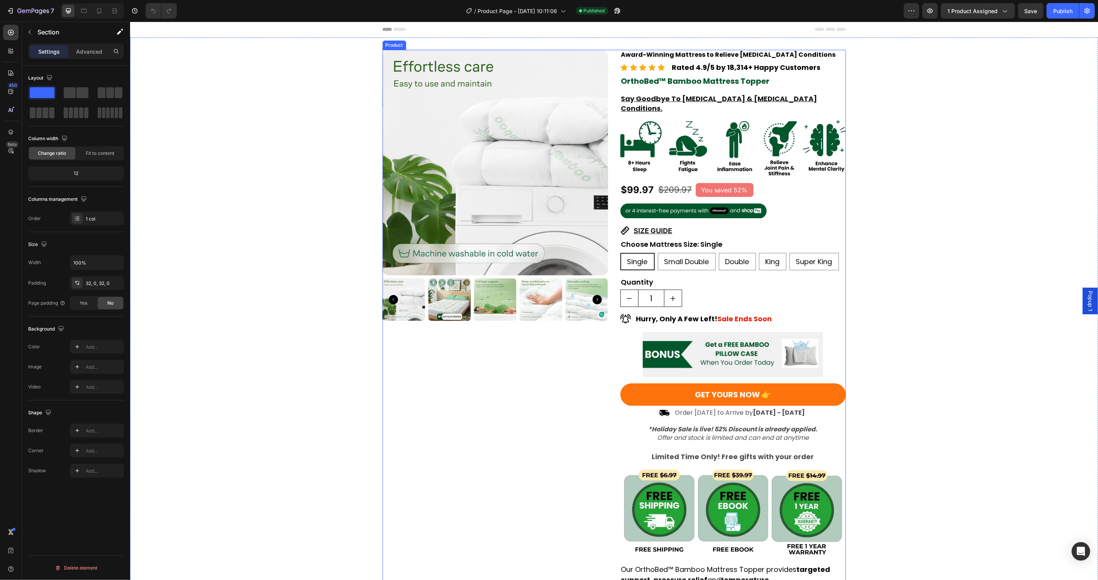
click at [481, 141] on img at bounding box center [494, 161] width 225 height 225
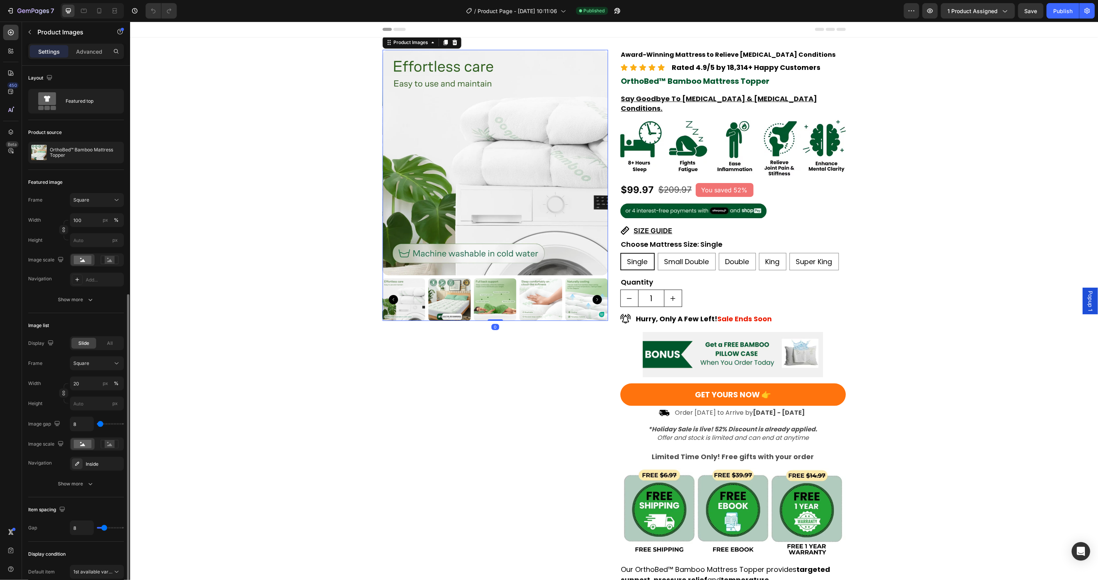
scroll to position [126, 0]
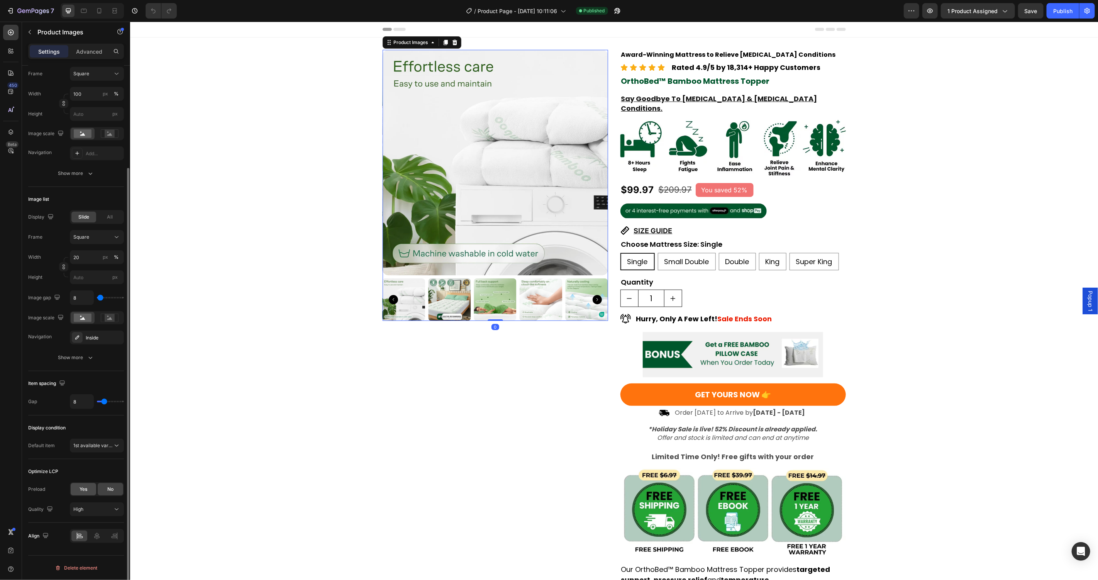
click at [91, 491] on div "Yes" at bounding box center [83, 489] width 25 height 12
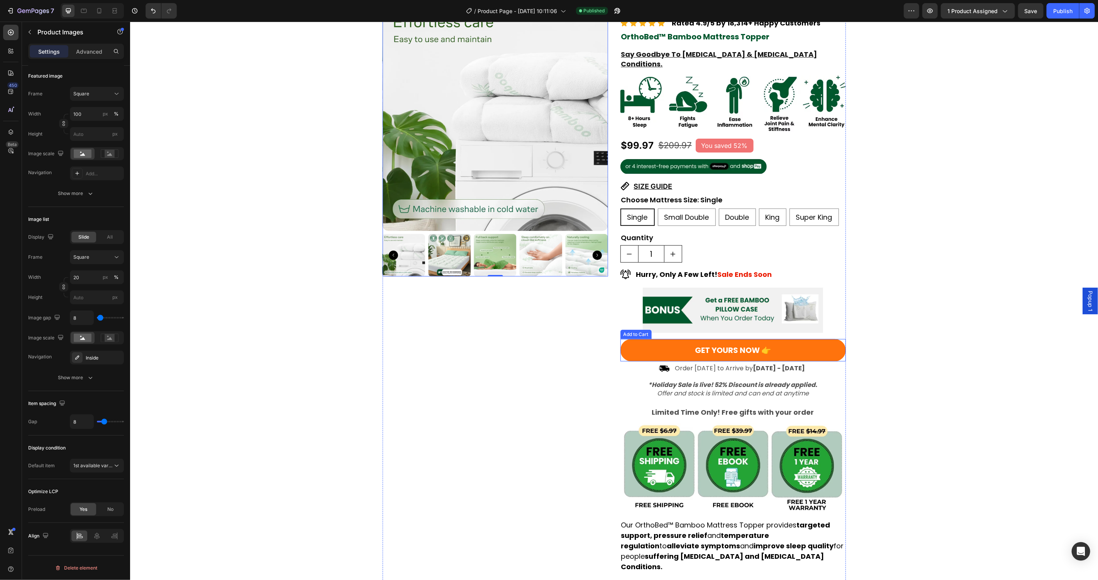
scroll to position [0, 0]
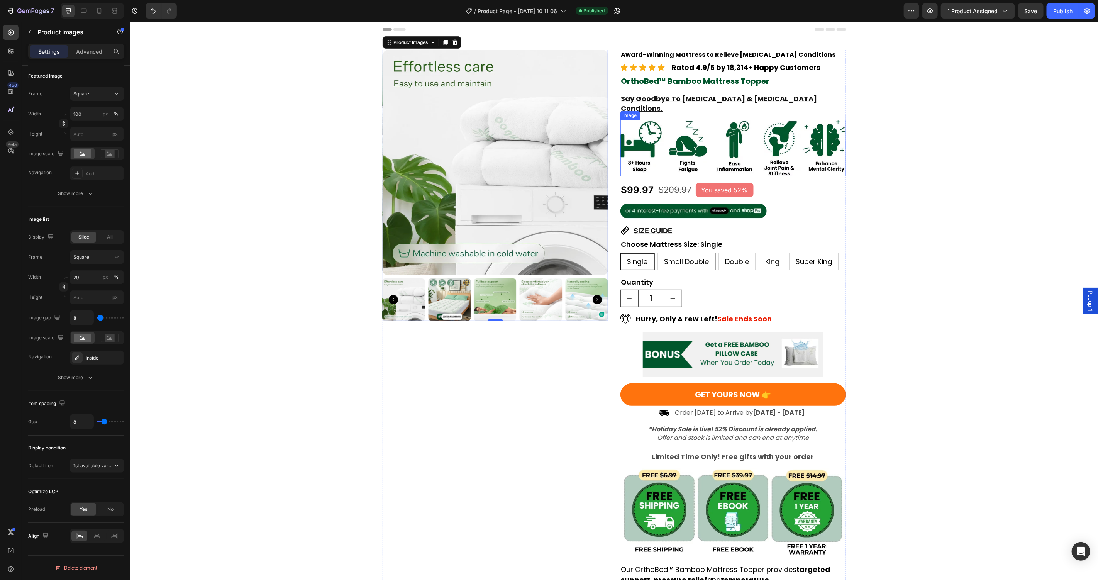
click at [716, 125] on img at bounding box center [732, 148] width 225 height 56
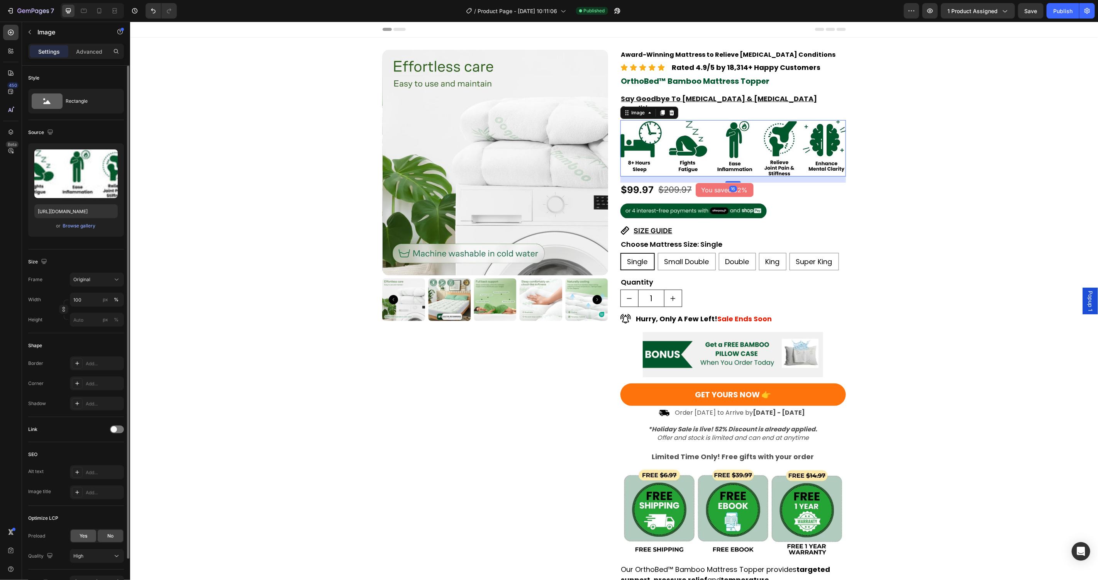
click at [86, 535] on span "Yes" at bounding box center [84, 535] width 8 height 7
click at [690, 203] on img at bounding box center [693, 210] width 147 height 15
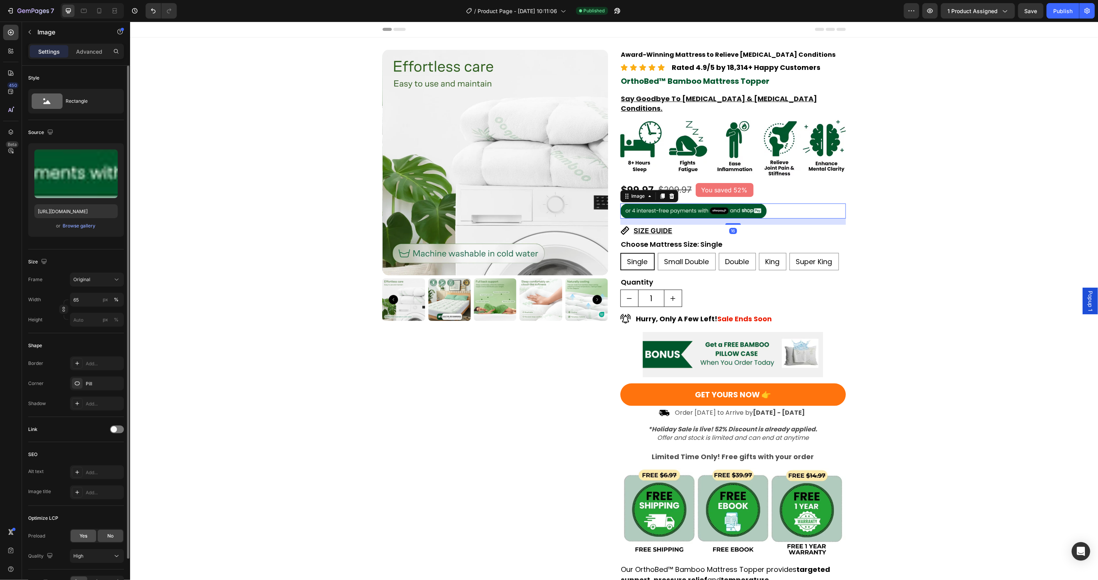
click at [91, 536] on div "Yes" at bounding box center [83, 536] width 25 height 12
click at [692, 350] on img at bounding box center [732, 354] width 180 height 45
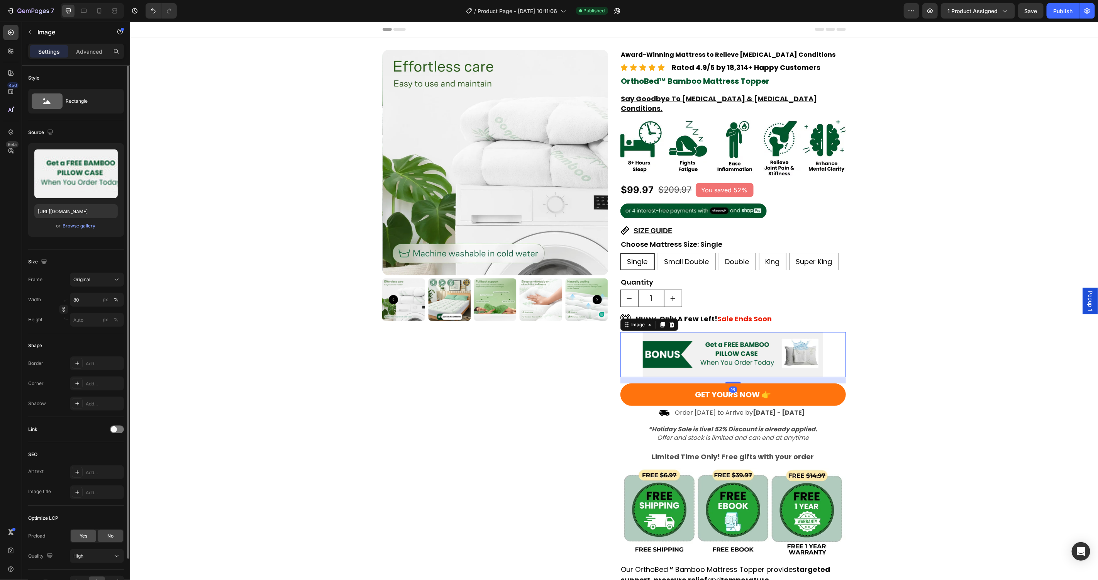
click at [84, 537] on span "Yes" at bounding box center [84, 535] width 8 height 7
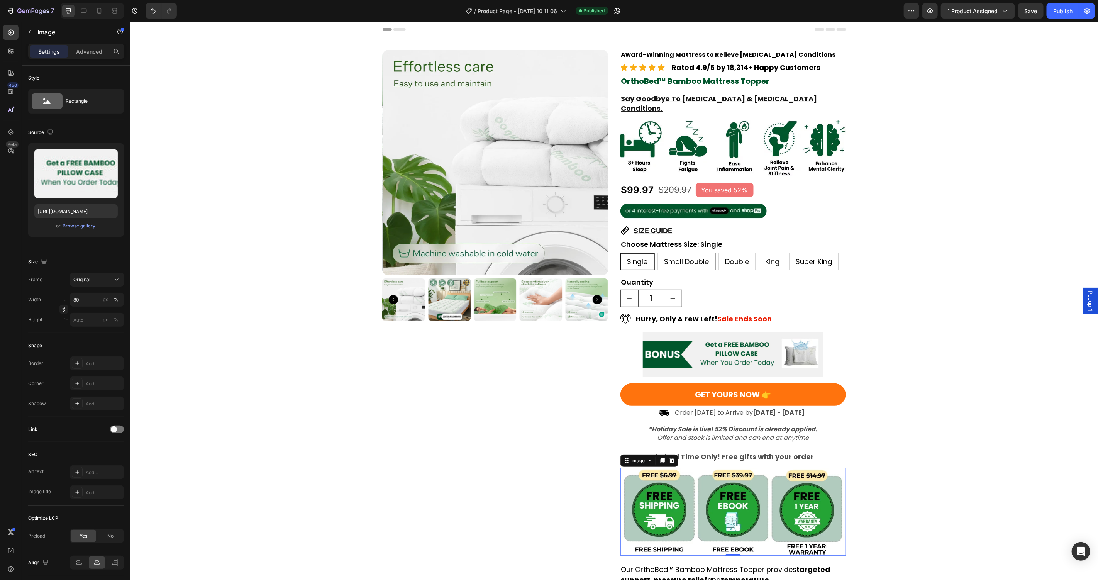
click at [655, 521] on img at bounding box center [732, 511] width 225 height 88
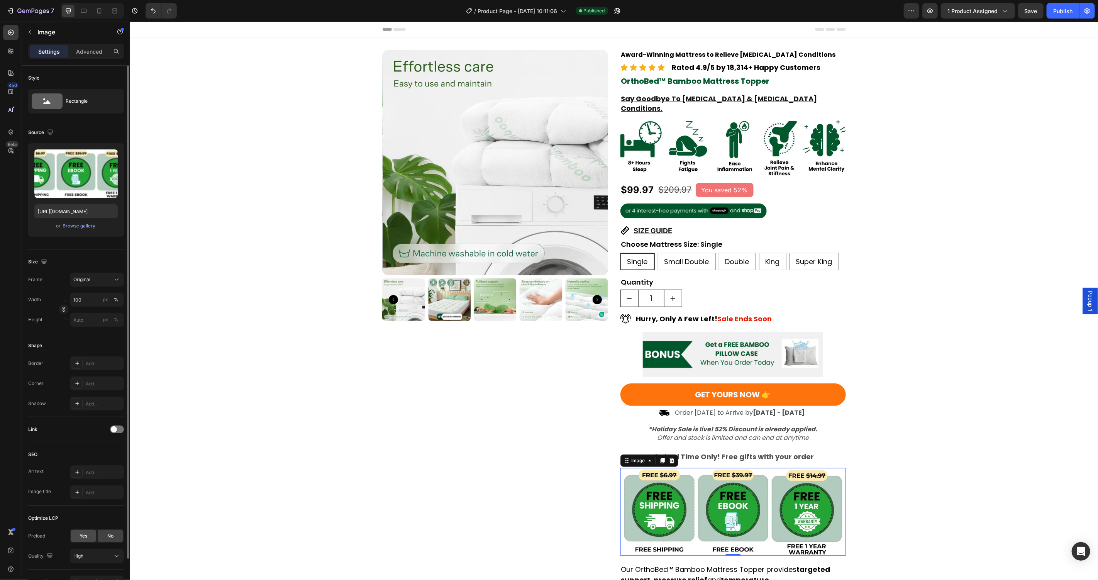
drag, startPoint x: 79, startPoint y: 533, endPoint x: 25, endPoint y: 501, distance: 63.0
click at [80, 533] on span "Yes" at bounding box center [84, 535] width 8 height 7
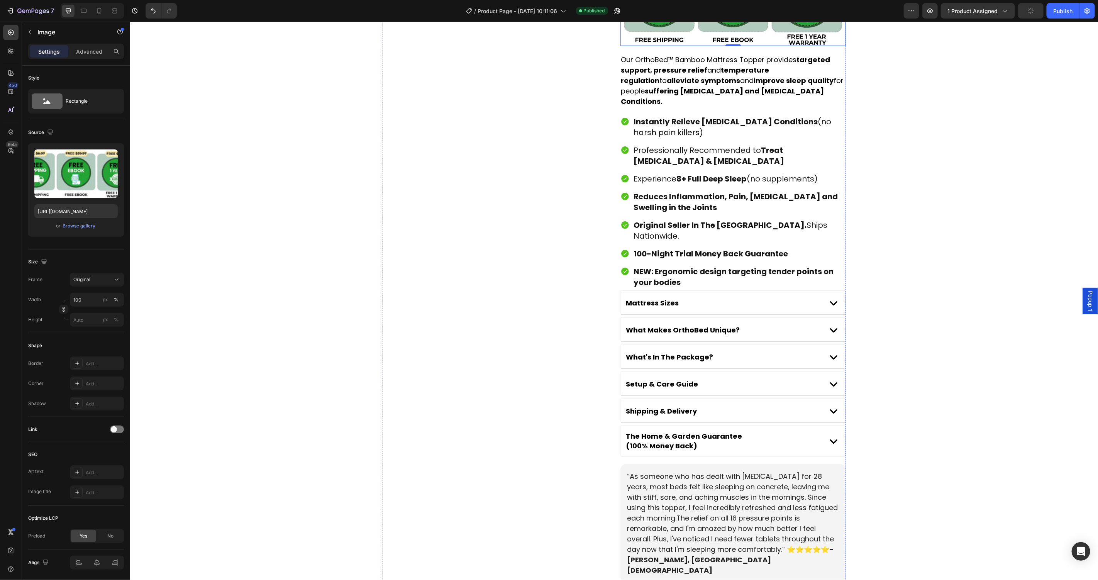
scroll to position [854, 0]
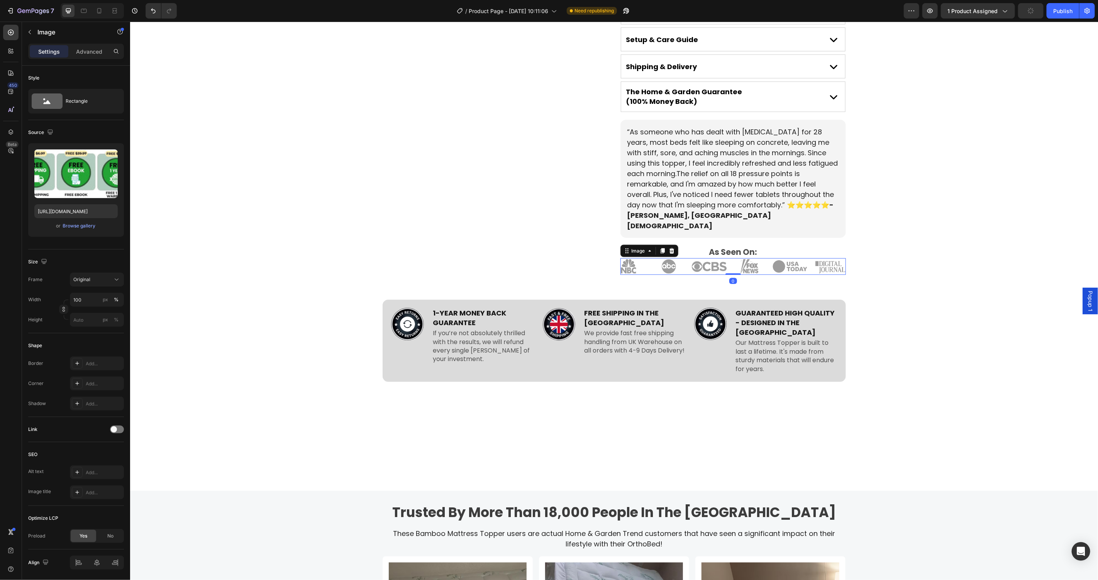
click at [750, 258] on img at bounding box center [732, 266] width 225 height 17
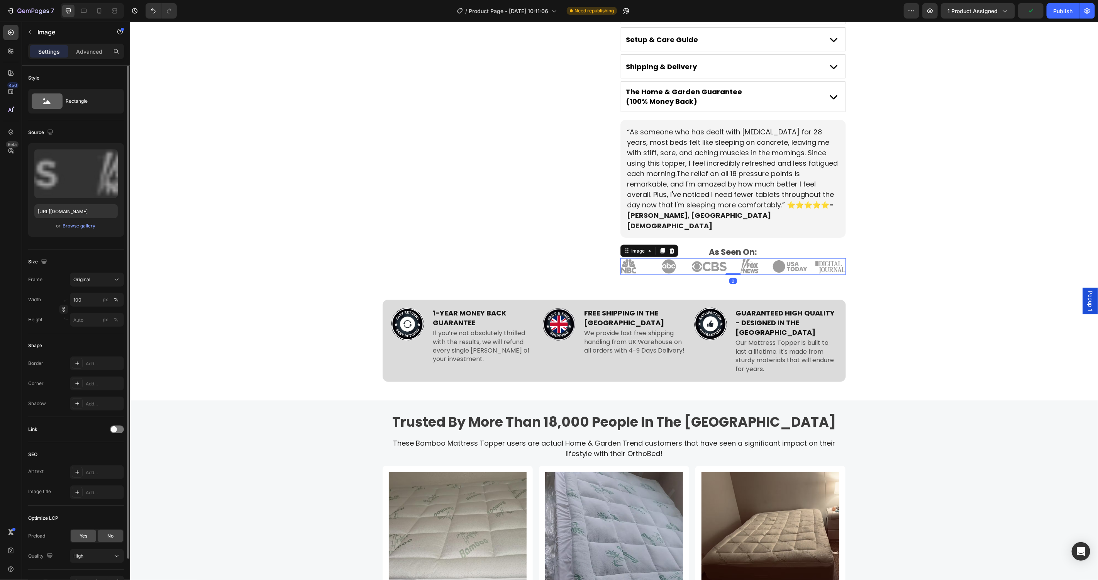
click at [90, 534] on div "Yes" at bounding box center [83, 536] width 25 height 12
click at [396, 307] on img at bounding box center [407, 324] width 34 height 34
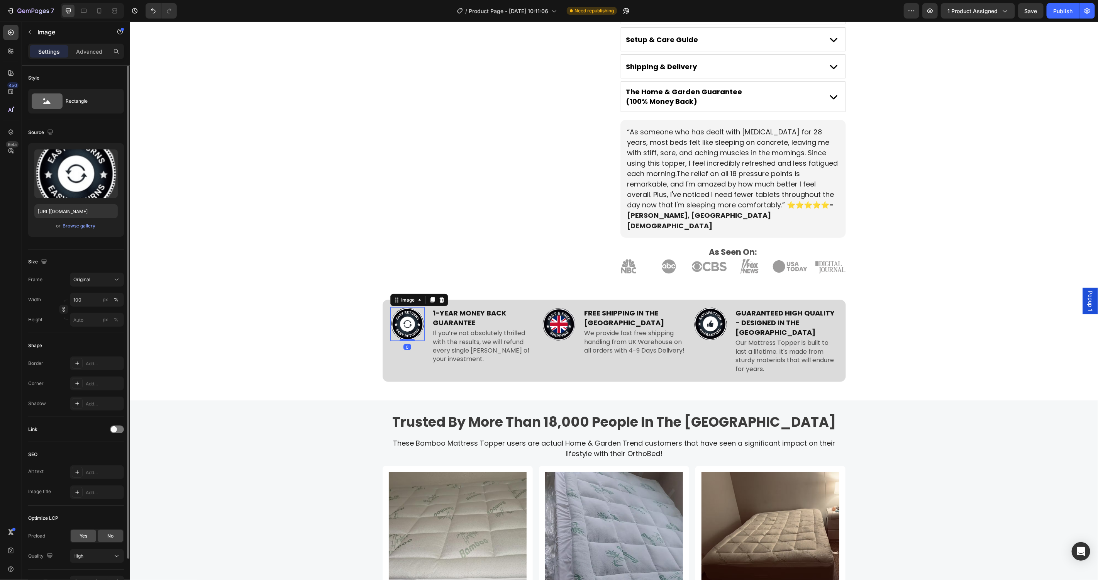
drag, startPoint x: 85, startPoint y: 536, endPoint x: 291, endPoint y: 339, distance: 285.3
click at [85, 536] on span "Yes" at bounding box center [84, 535] width 8 height 7
click at [554, 307] on img at bounding box center [558, 324] width 34 height 34
click at [85, 540] on div "Yes" at bounding box center [83, 536] width 25 height 12
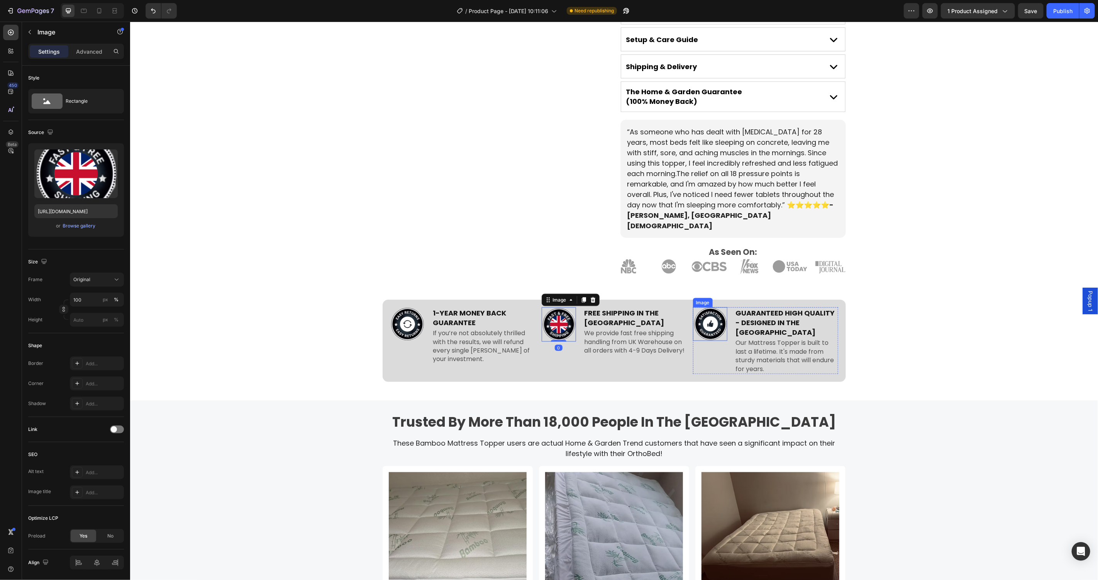
click at [708, 307] on img at bounding box center [710, 324] width 34 height 34
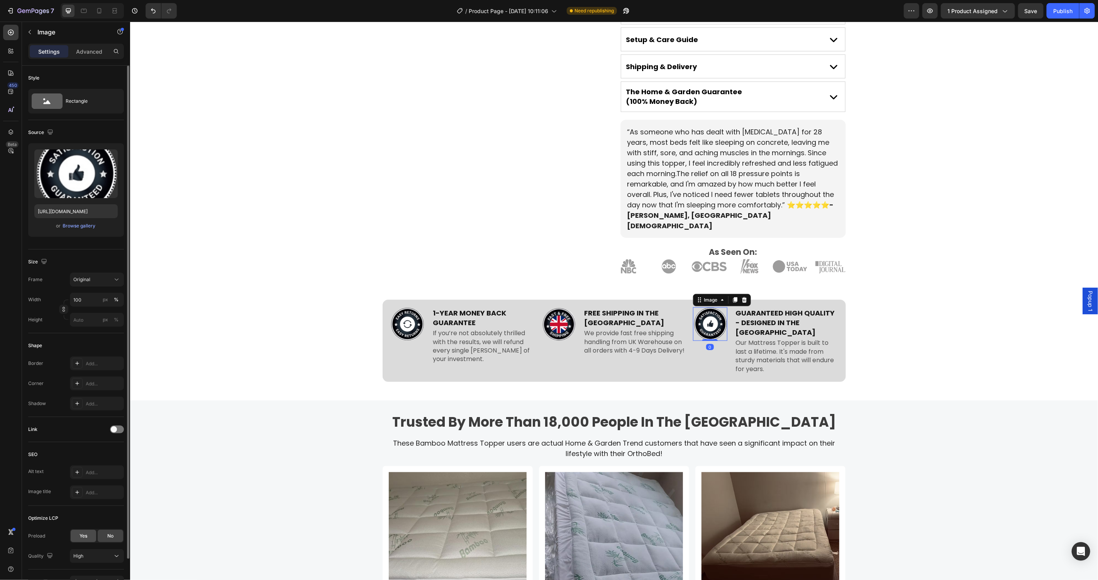
click at [88, 536] on div "Yes" at bounding box center [83, 536] width 25 height 12
click at [462, 472] on img at bounding box center [457, 541] width 138 height 138
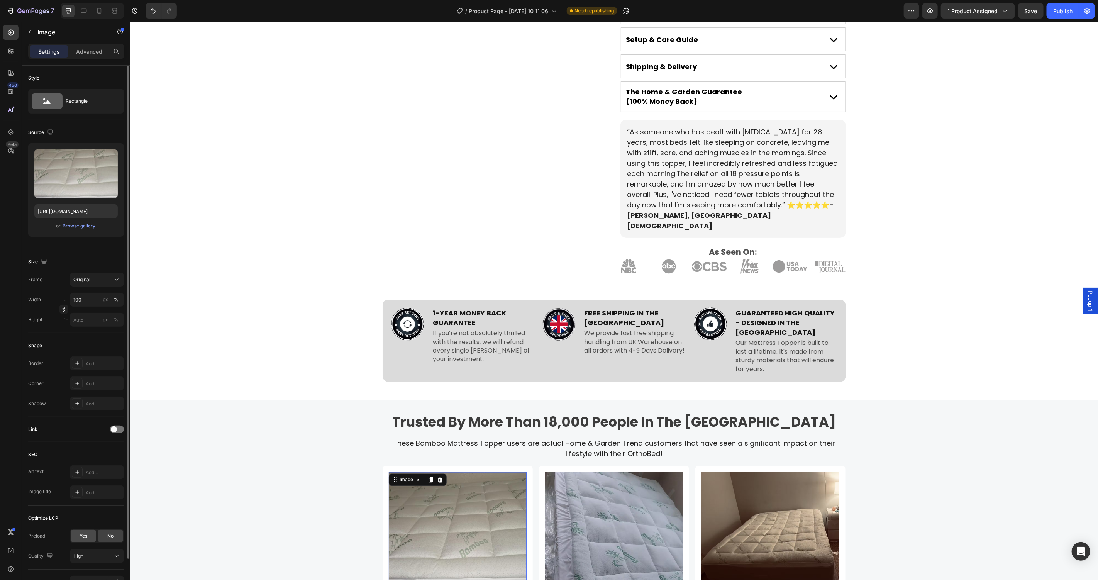
drag, startPoint x: 78, startPoint y: 537, endPoint x: 86, endPoint y: 537, distance: 7.7
click at [86, 537] on div "Yes" at bounding box center [83, 536] width 25 height 12
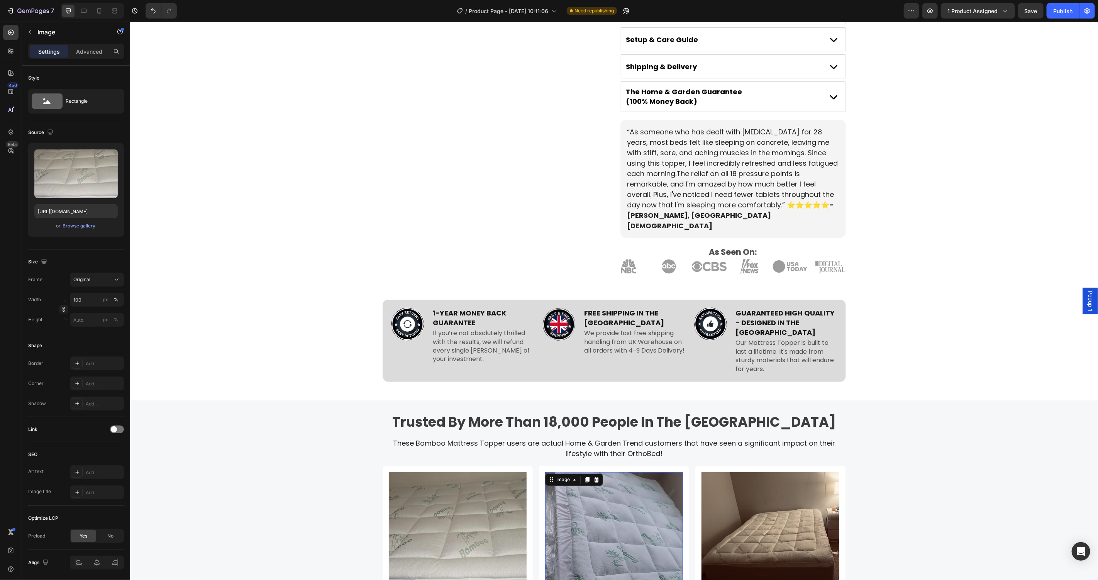
click at [586, 472] on img at bounding box center [614, 541] width 138 height 138
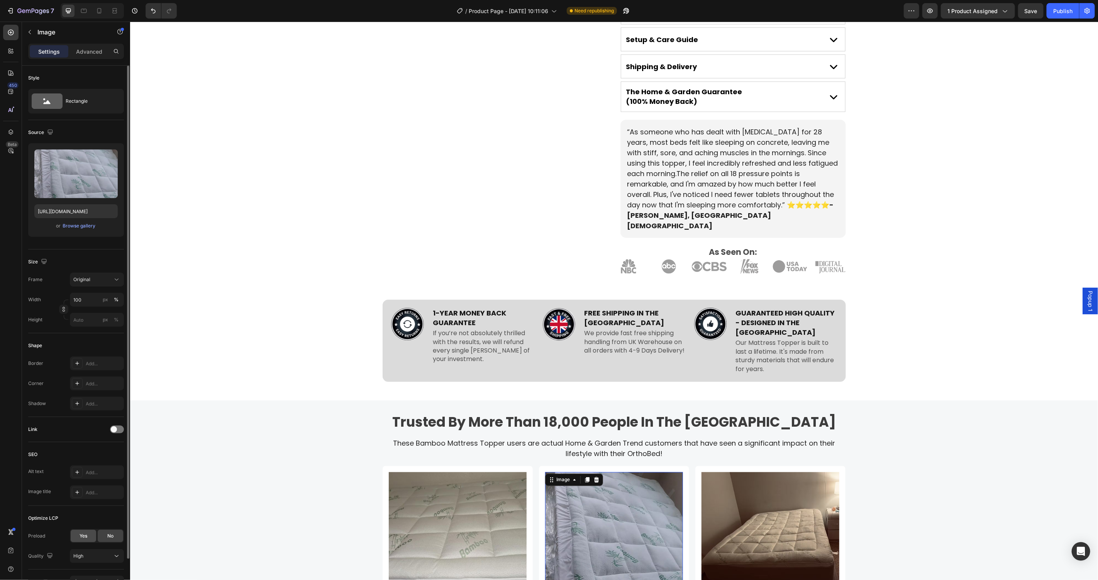
click at [76, 535] on div "Yes" at bounding box center [83, 536] width 25 height 12
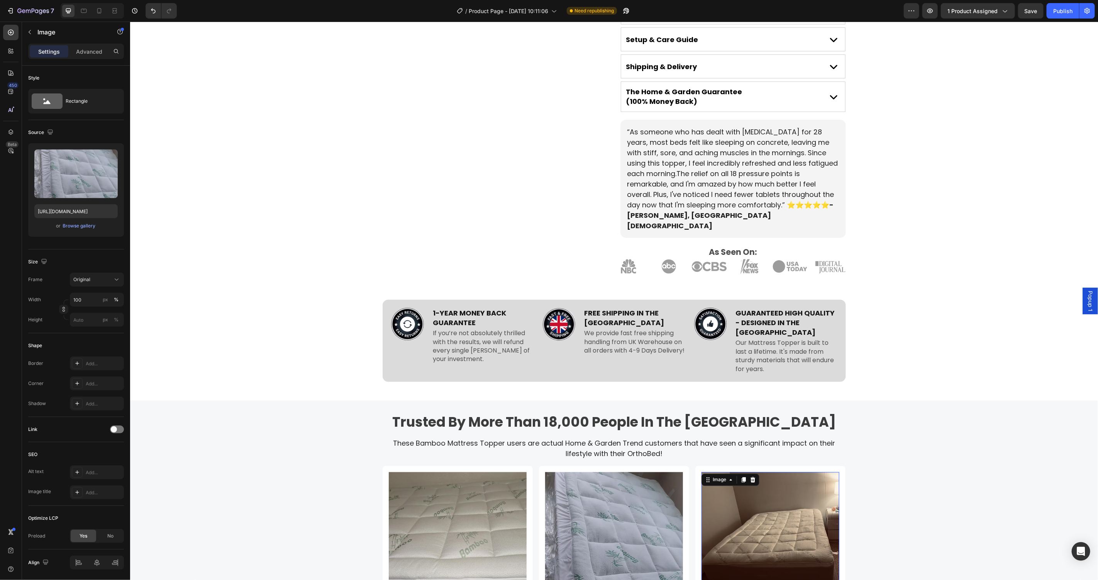
click at [761, 492] on img at bounding box center [770, 541] width 138 height 138
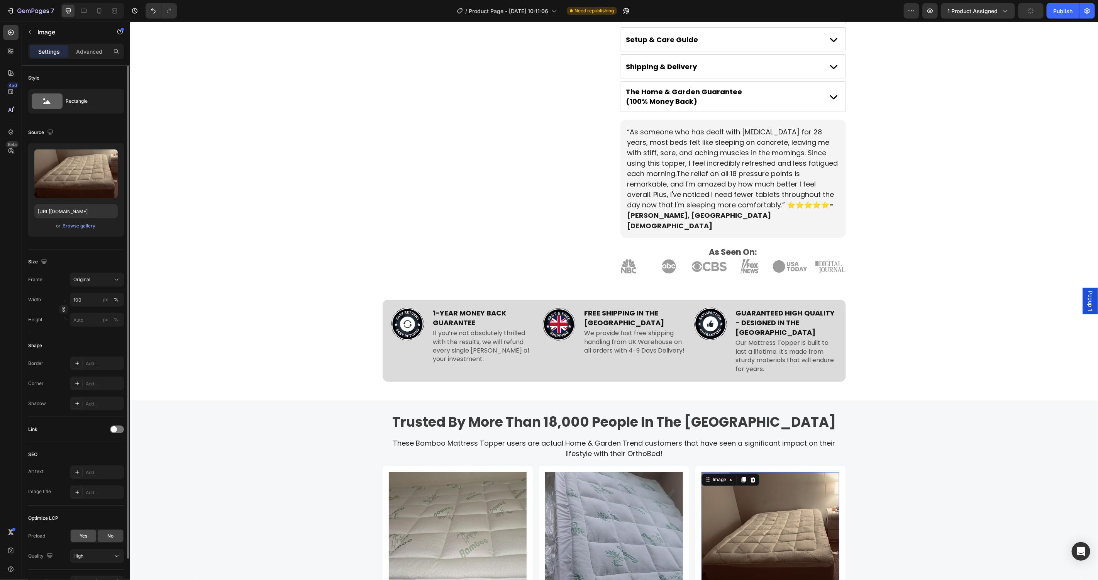
click at [83, 537] on span "Yes" at bounding box center [84, 535] width 8 height 7
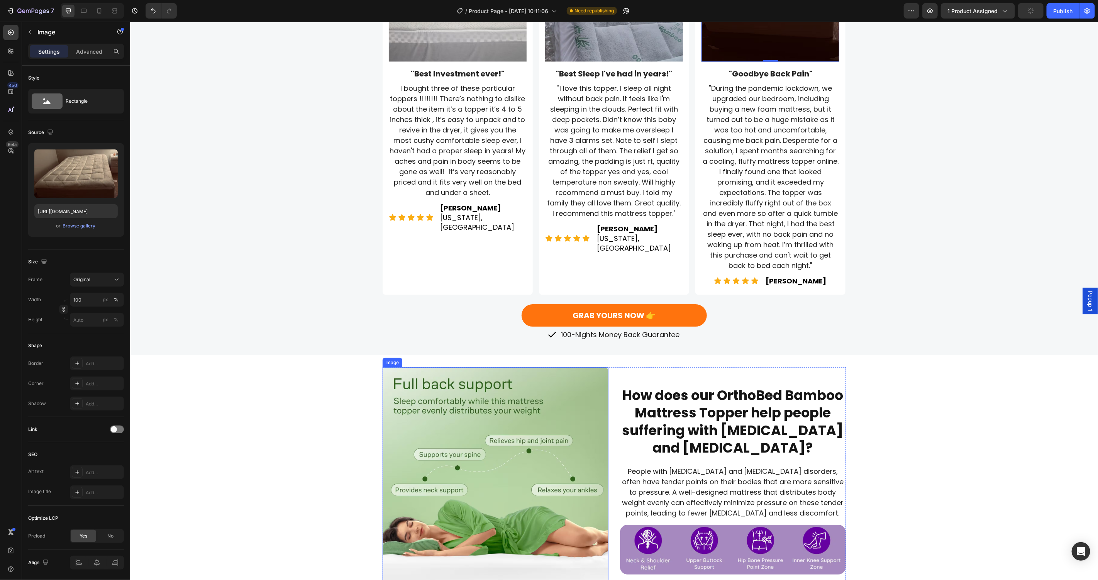
scroll to position [1368, 0]
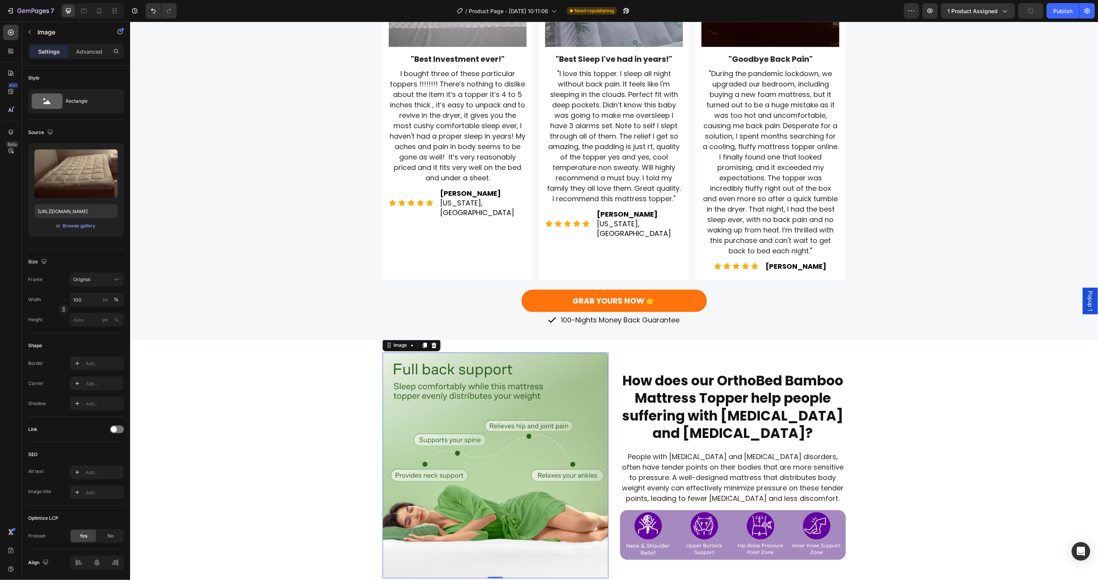
click at [550, 460] on img at bounding box center [495, 465] width 226 height 226
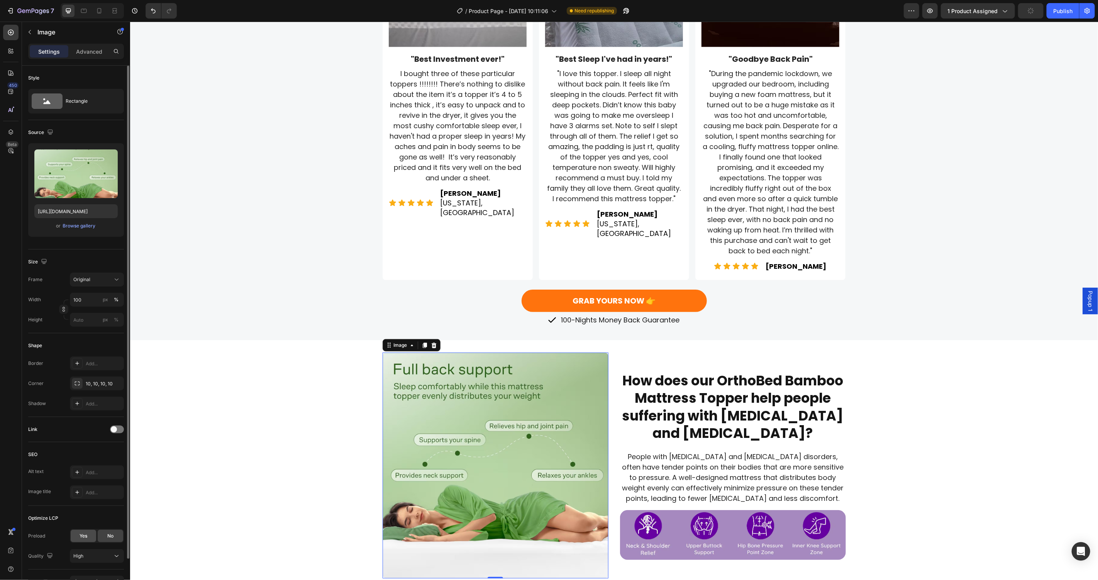
click at [91, 535] on div "Yes" at bounding box center [83, 536] width 25 height 12
click at [713, 533] on img at bounding box center [733, 535] width 226 height 50
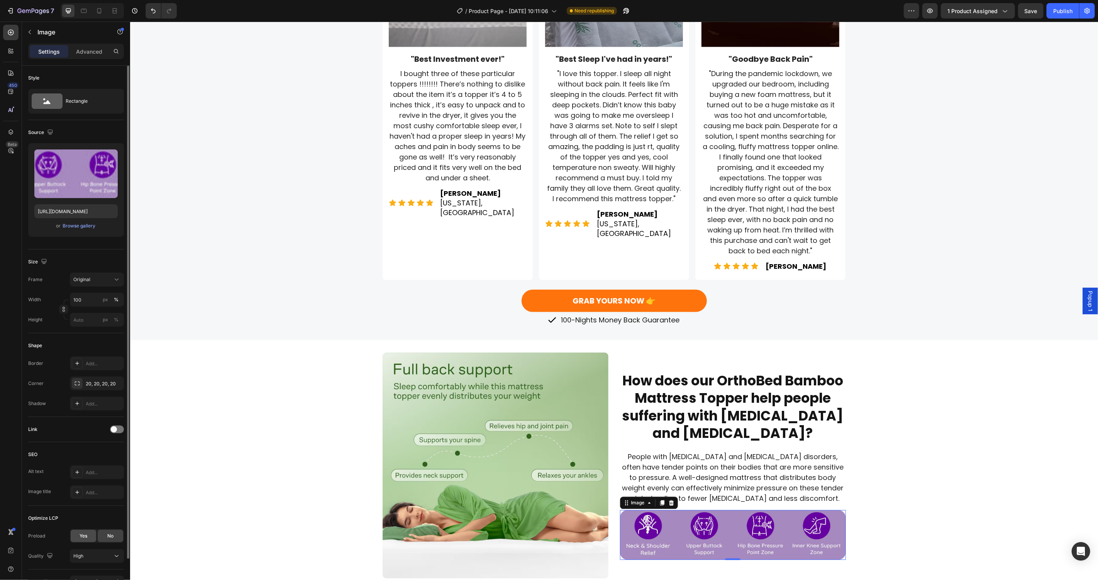
click at [89, 537] on div "Yes" at bounding box center [83, 536] width 25 height 12
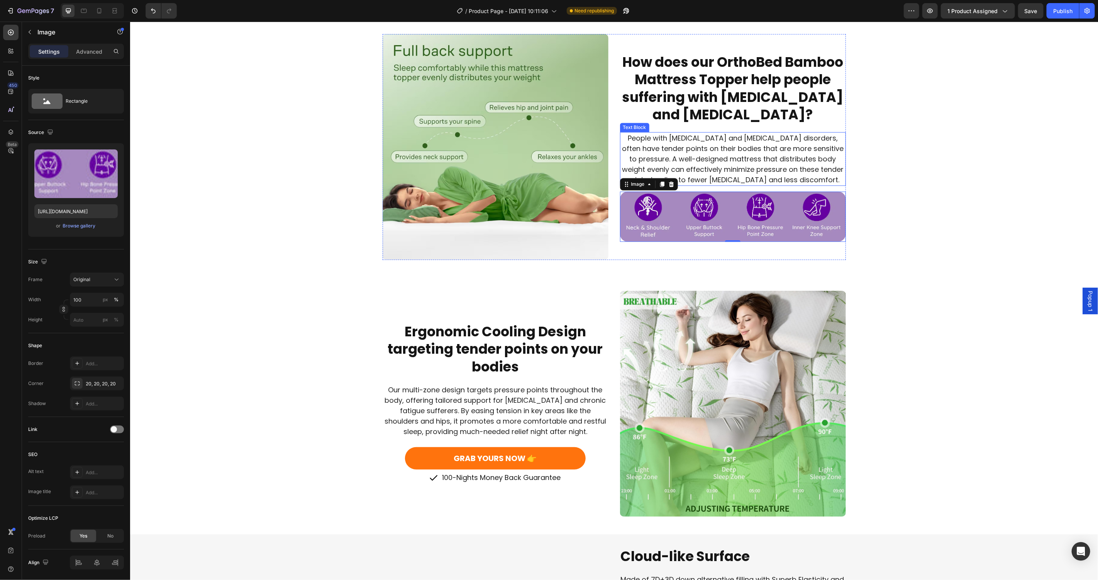
scroll to position [1695, 0]
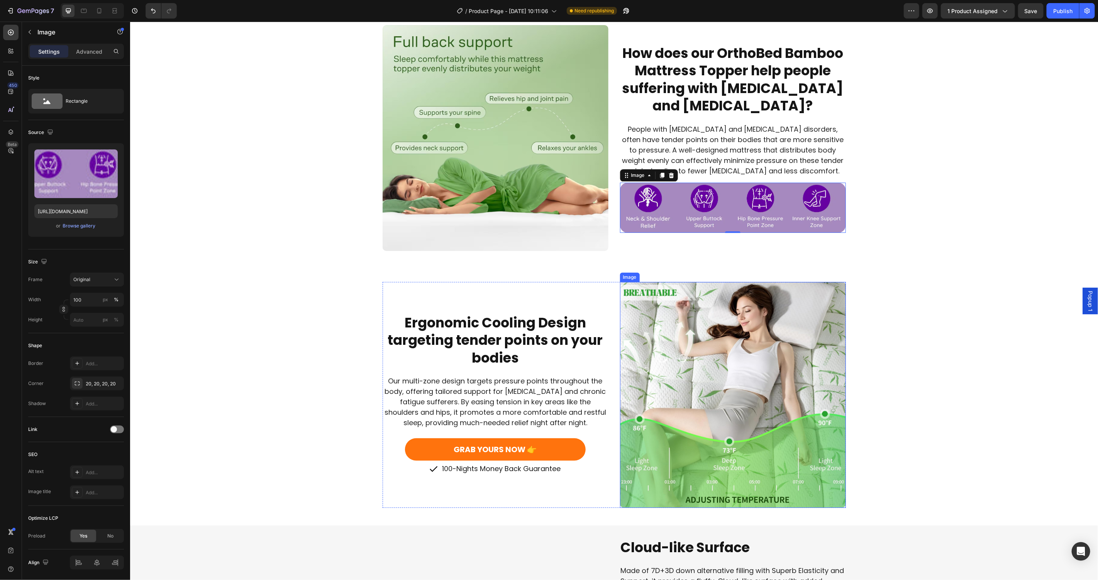
click at [677, 347] on img at bounding box center [733, 394] width 226 height 226
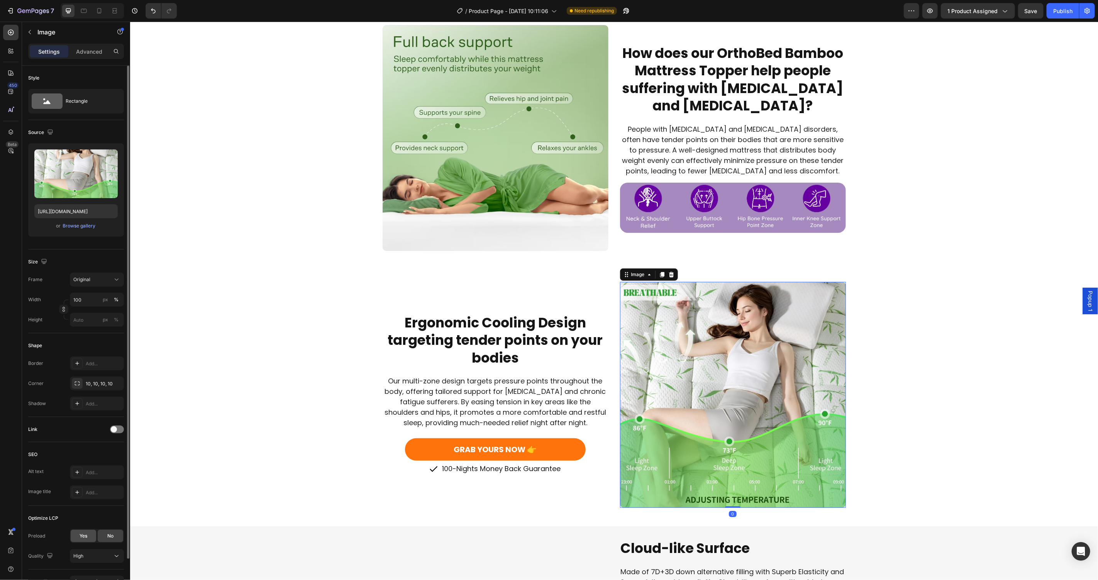
drag, startPoint x: 88, startPoint y: 534, endPoint x: 490, endPoint y: 379, distance: 430.7
click at [88, 534] on div "Yes" at bounding box center [83, 536] width 25 height 12
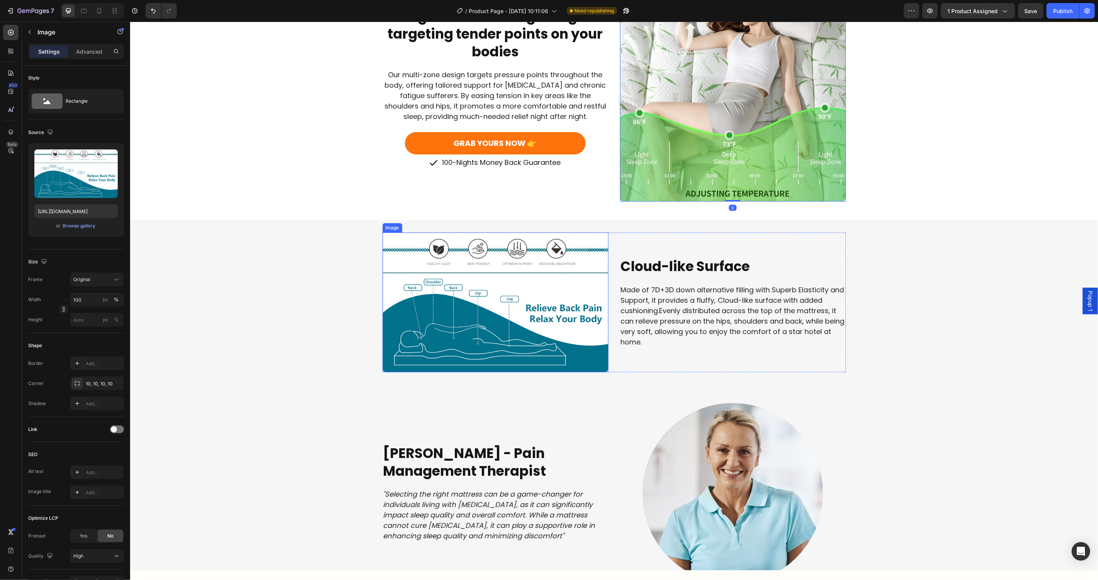
click at [506, 321] on img at bounding box center [495, 302] width 226 height 140
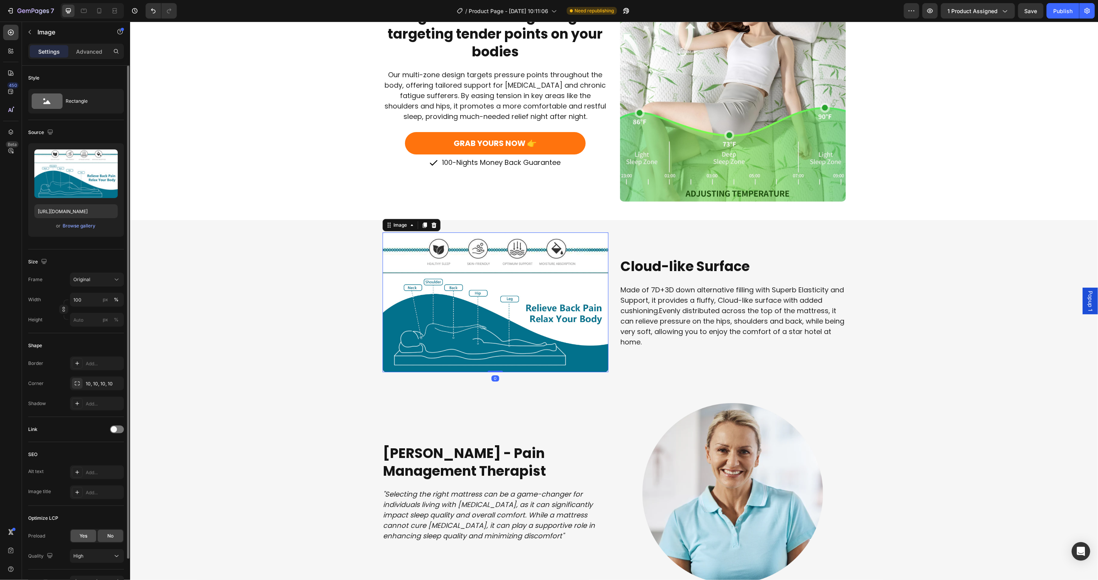
click at [85, 535] on span "Yes" at bounding box center [84, 535] width 8 height 7
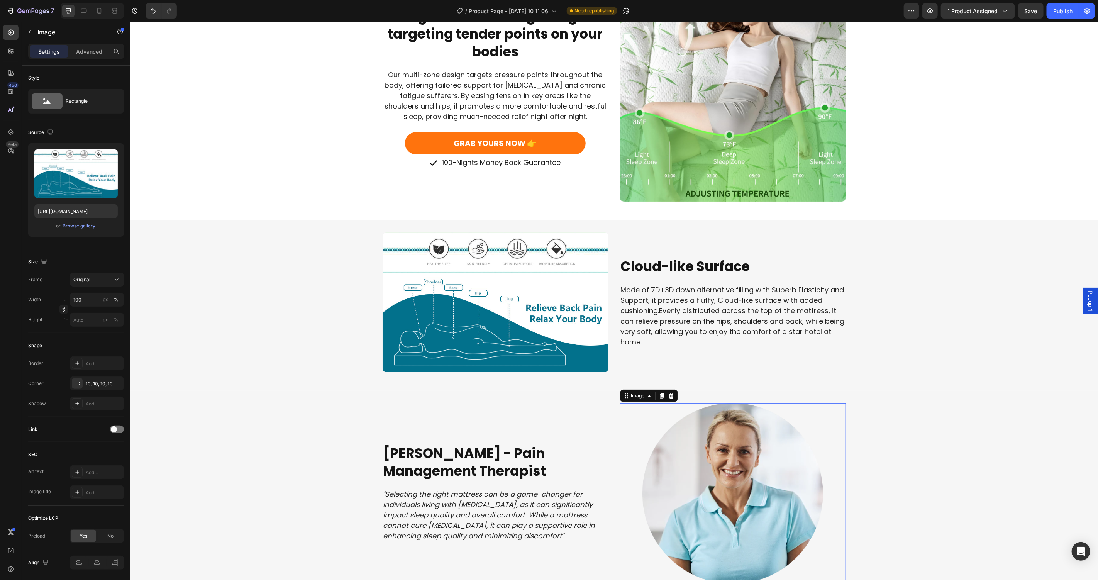
click at [712, 452] on img at bounding box center [732, 493] width 181 height 180
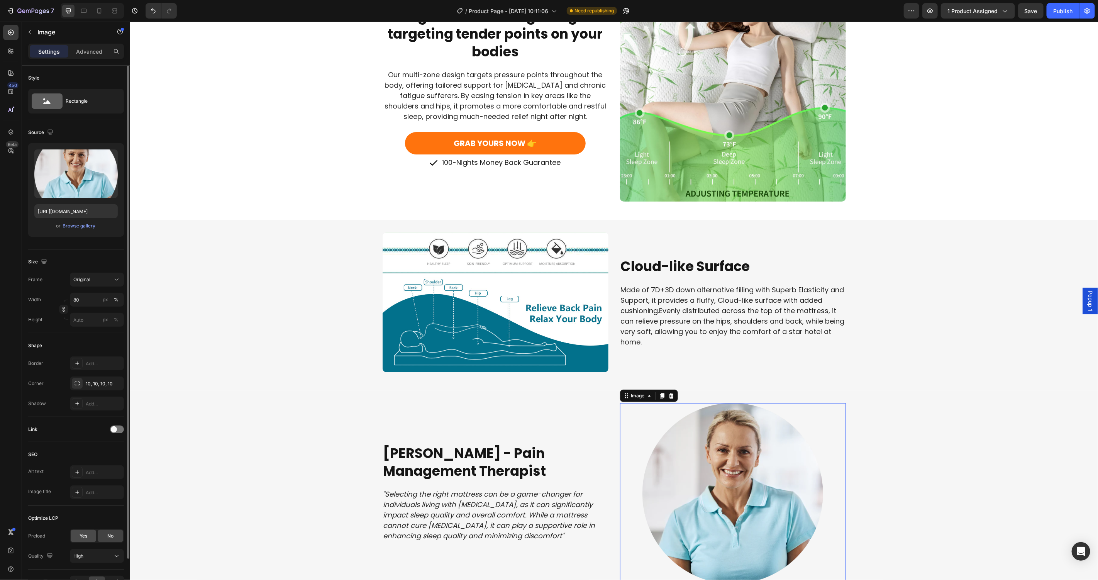
click at [81, 536] on span "Yes" at bounding box center [84, 535] width 8 height 7
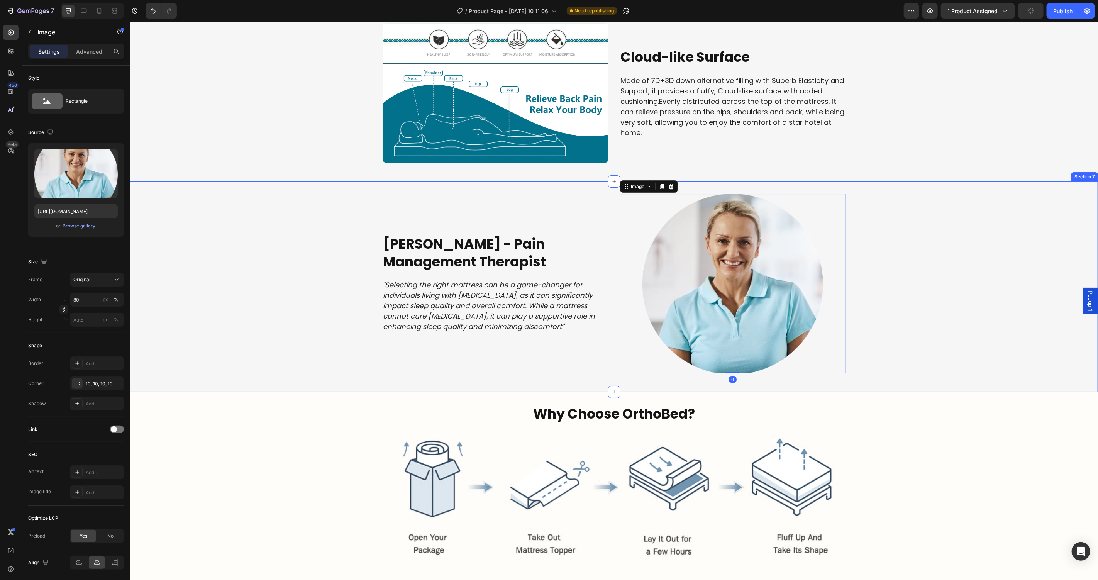
scroll to position [2277, 0]
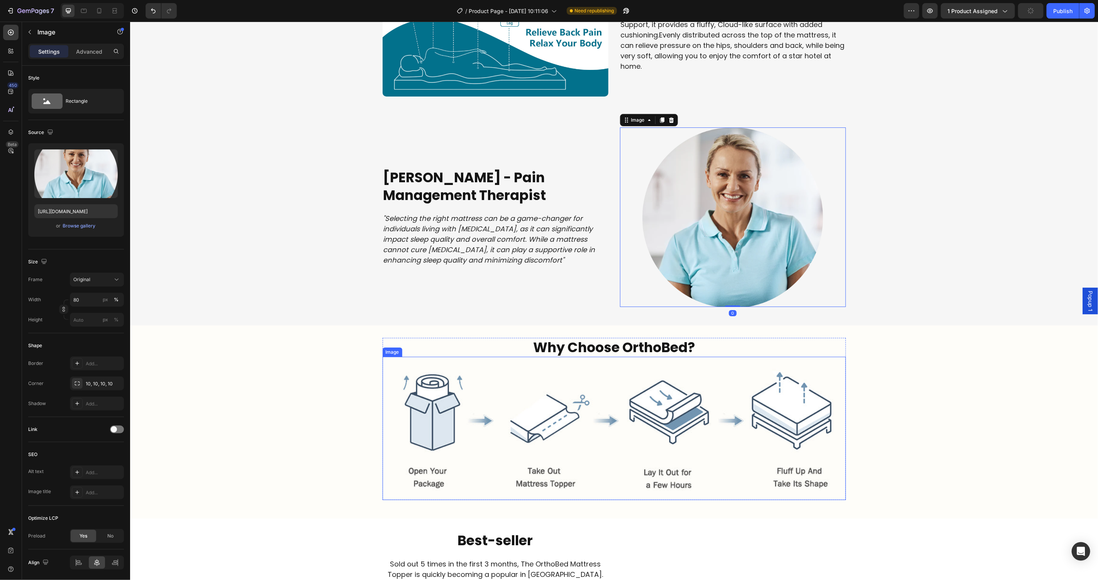
click at [672, 414] on img at bounding box center [613, 427] width 463 height 143
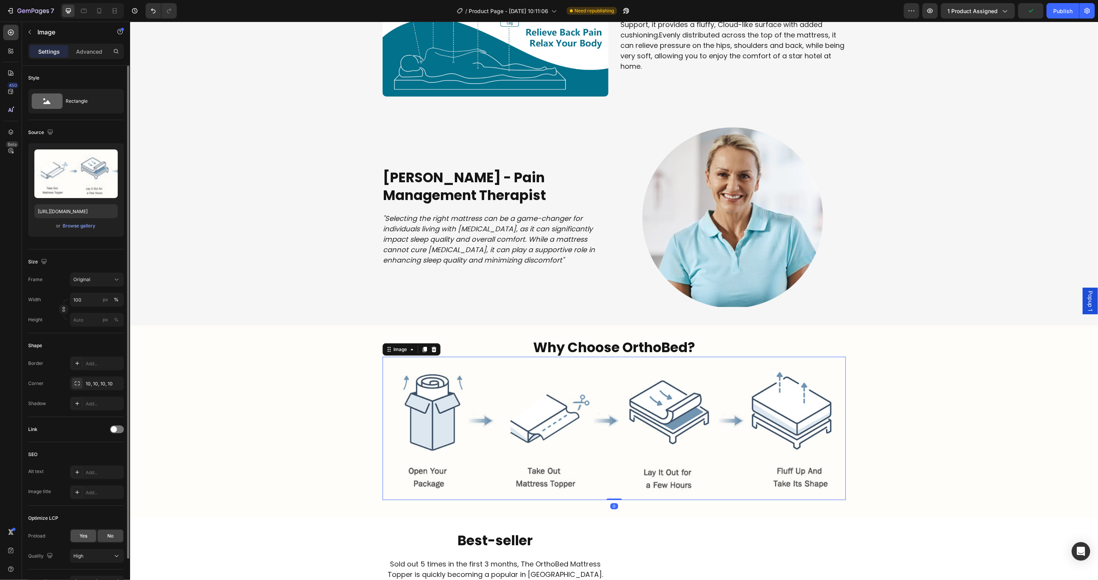
click at [83, 539] on div "Yes" at bounding box center [83, 536] width 25 height 12
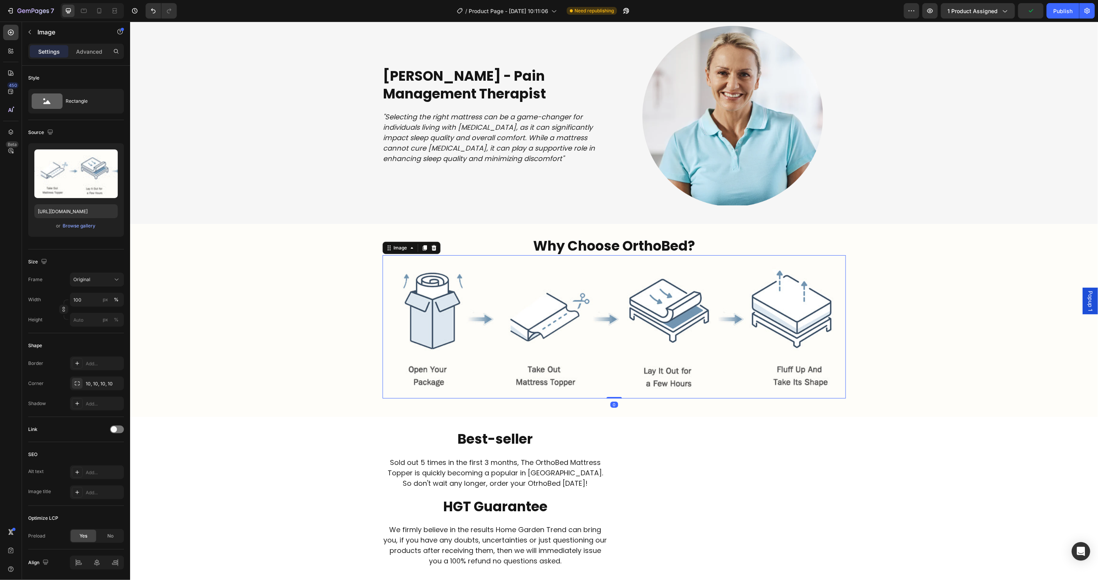
scroll to position [2435, 0]
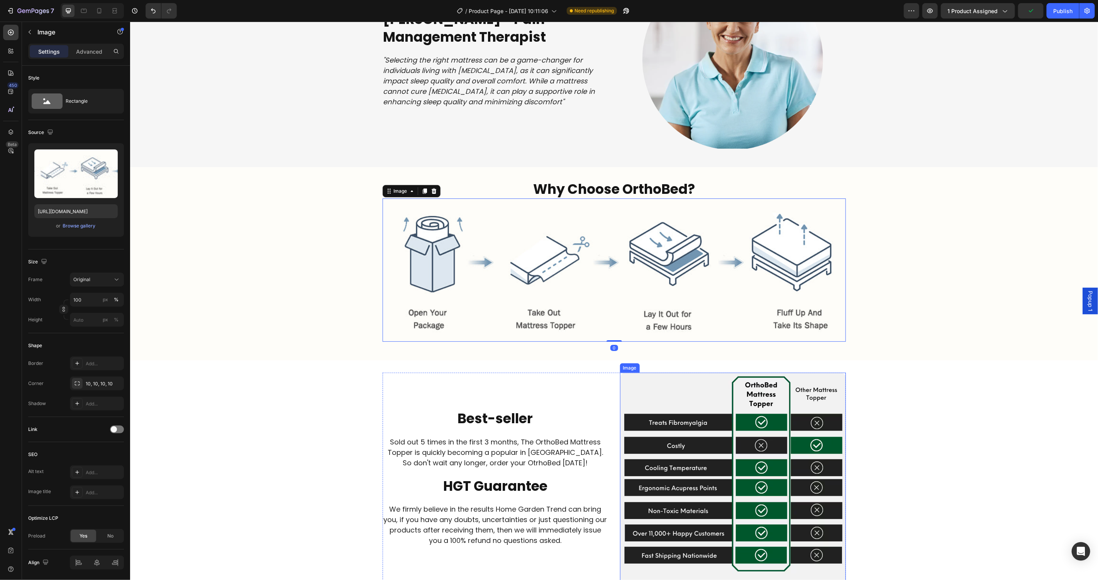
click at [749, 434] on img at bounding box center [733, 477] width 226 height 210
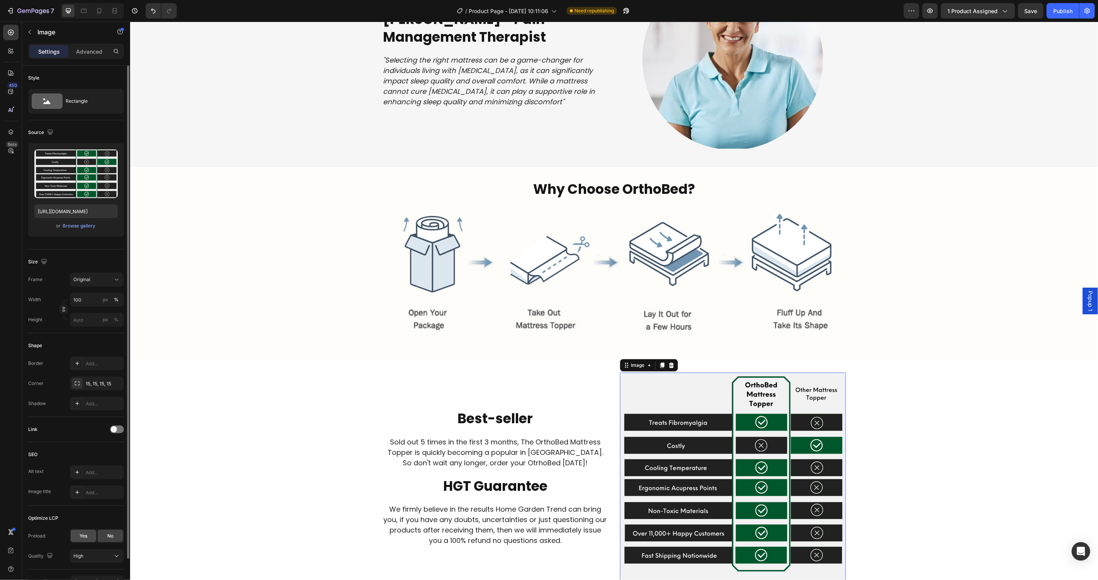
click at [90, 537] on div "Yes" at bounding box center [83, 536] width 25 height 12
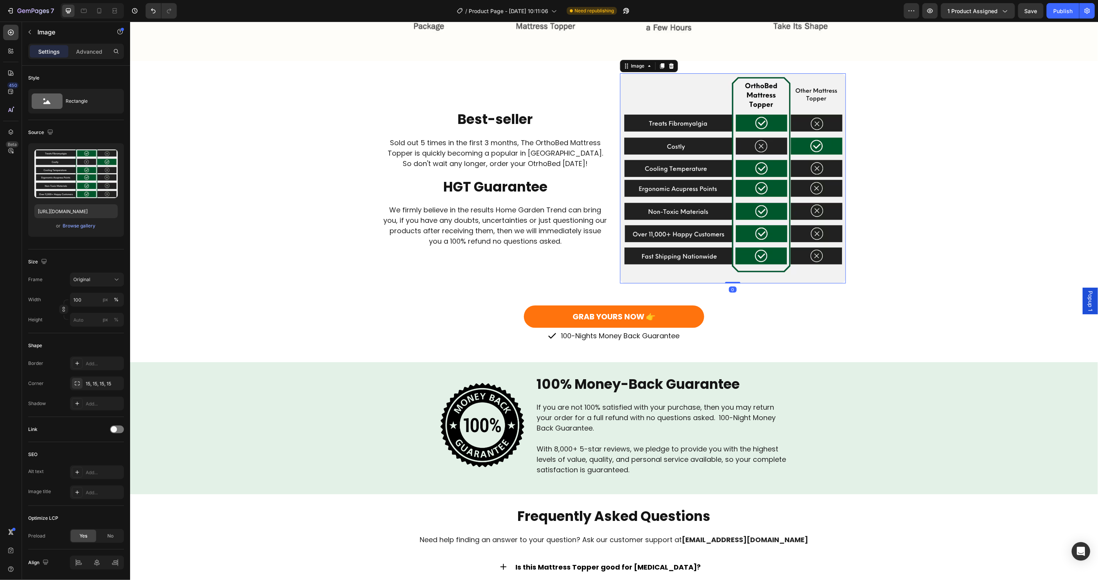
scroll to position [2762, 0]
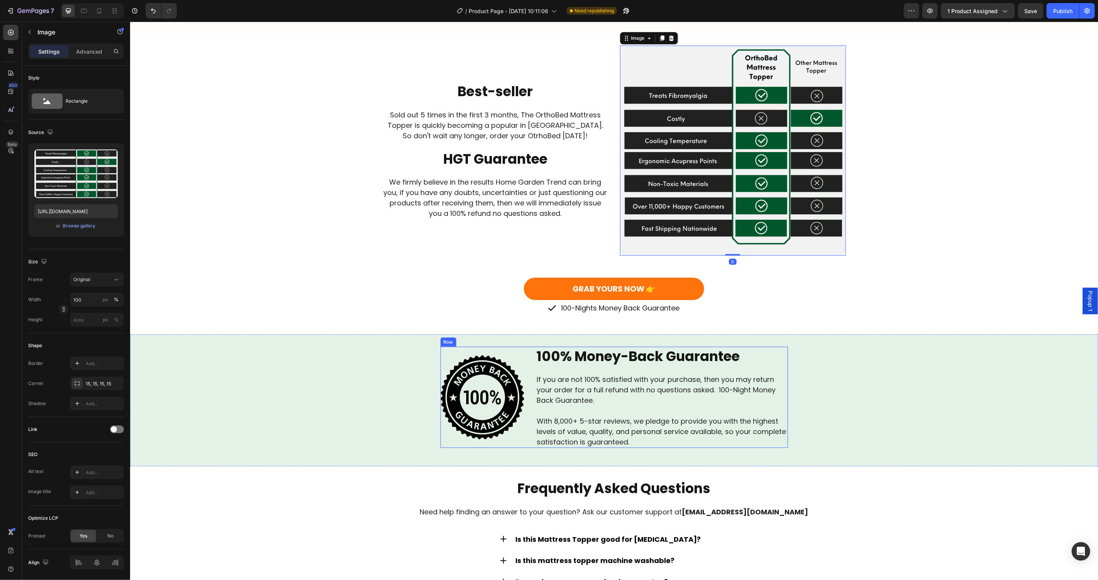
click at [451, 379] on img at bounding box center [482, 397] width 84 height 84
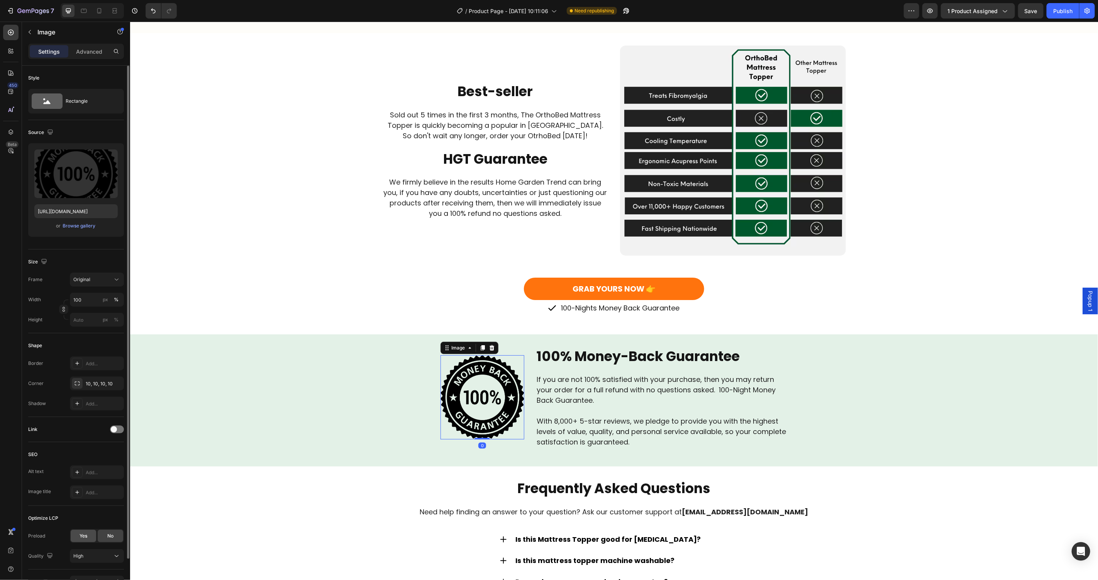
click at [82, 531] on div "Yes" at bounding box center [83, 536] width 25 height 12
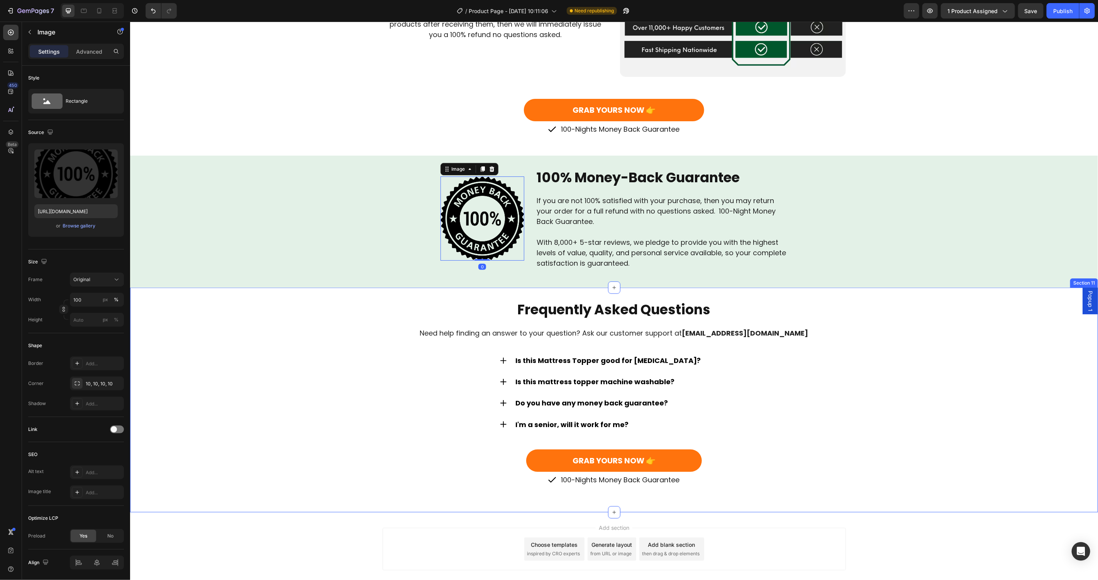
scroll to position [2985, 0]
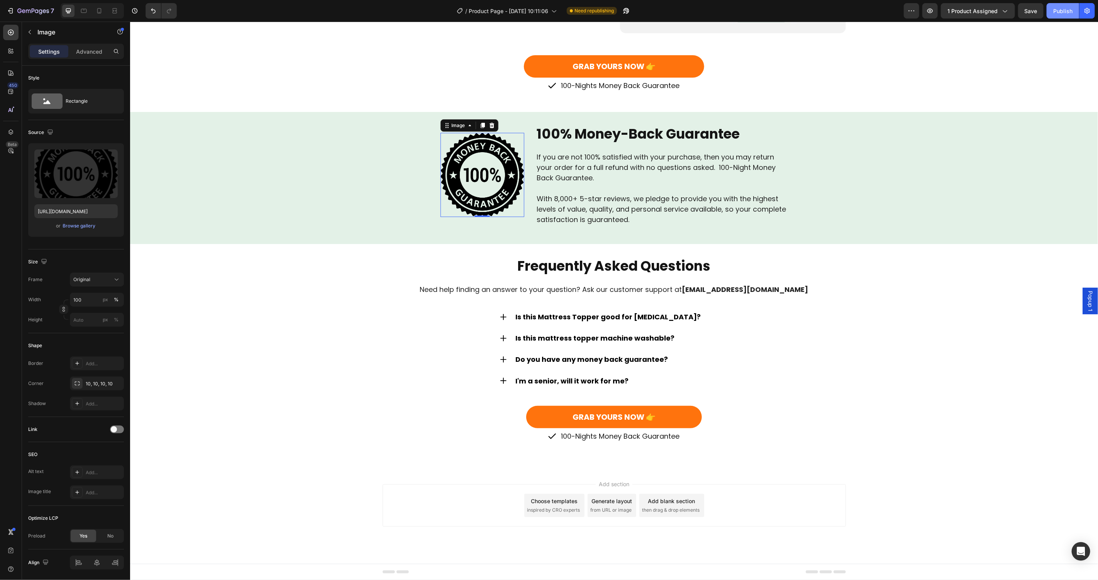
click at [1069, 12] on div "Publish" at bounding box center [1062, 11] width 19 height 8
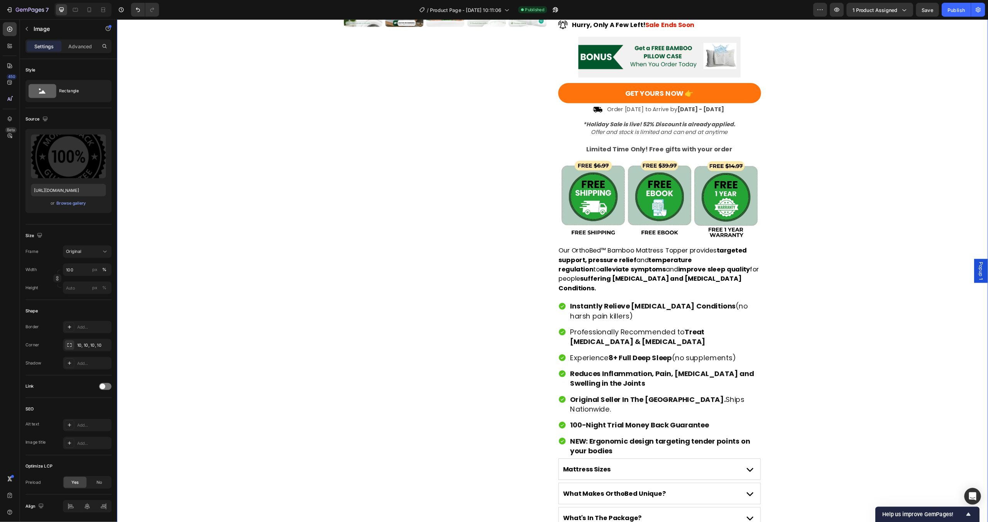
scroll to position [354, 0]
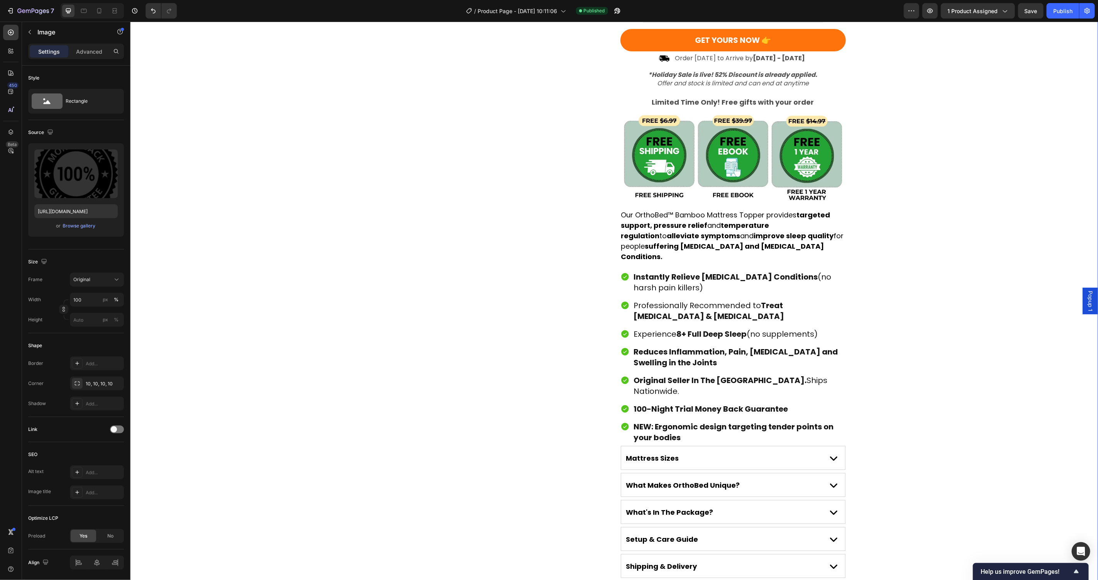
click at [810, 452] on div "Mattress Sizes" at bounding box center [722, 458] width 195 height 12
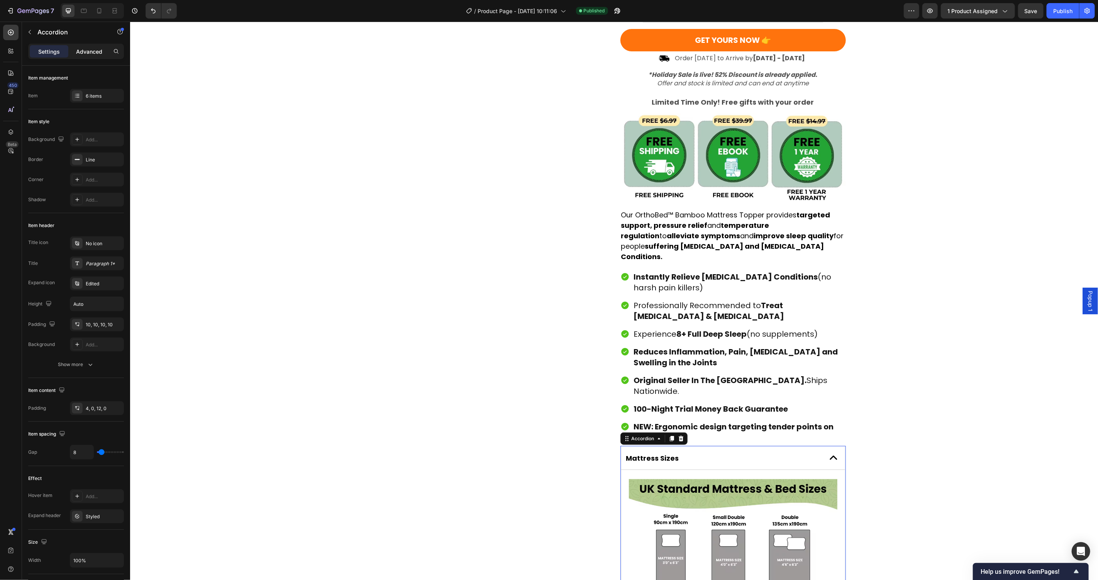
click at [92, 48] on p "Advanced" at bounding box center [89, 51] width 26 height 8
type input "100%"
type input "100"
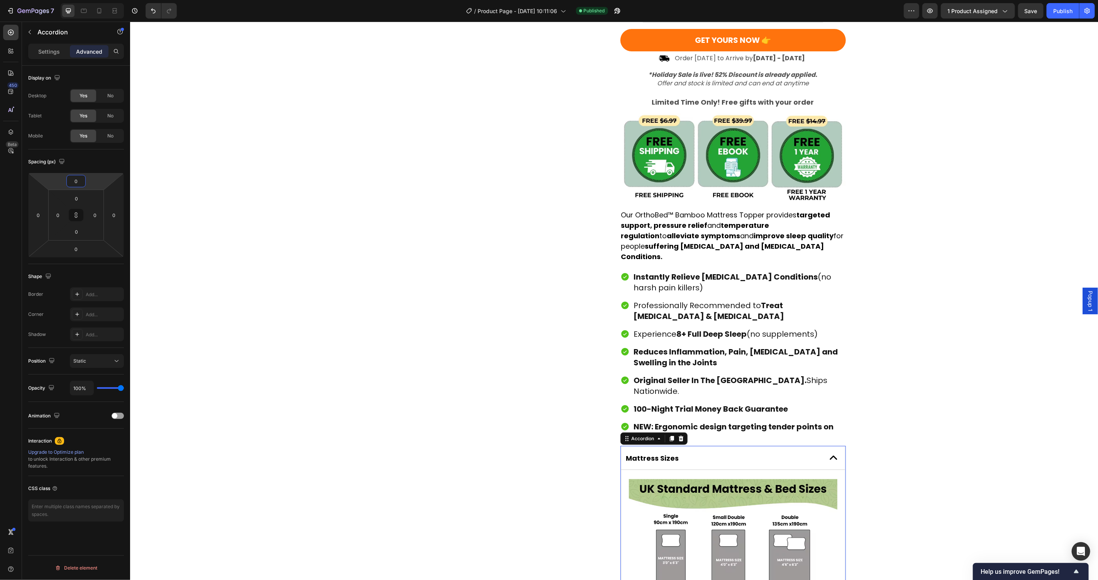
click at [79, 175] on input "0" at bounding box center [75, 181] width 15 height 12
type input "20"
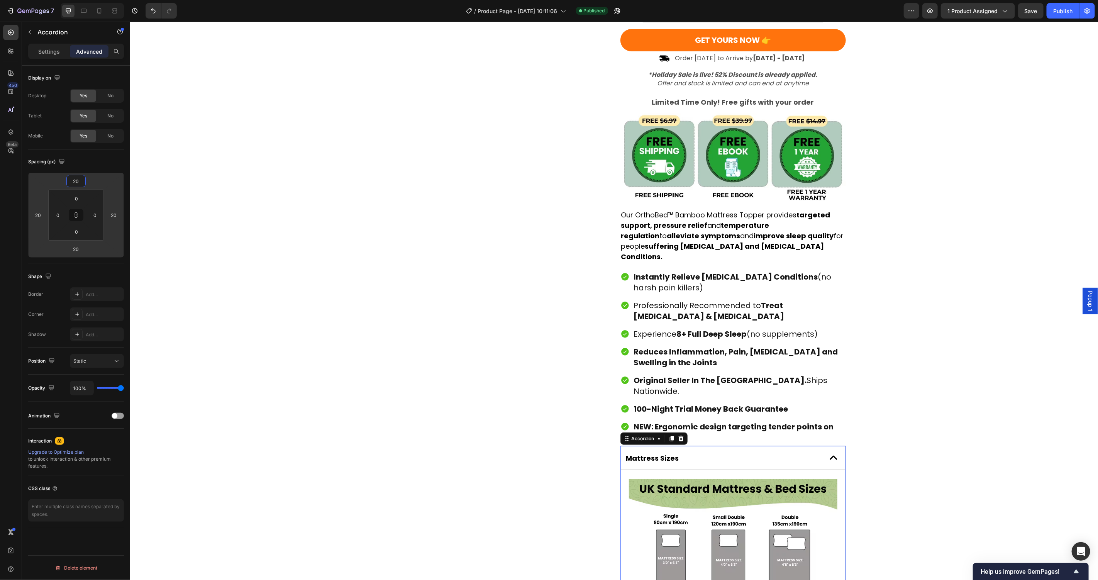
type input "200"
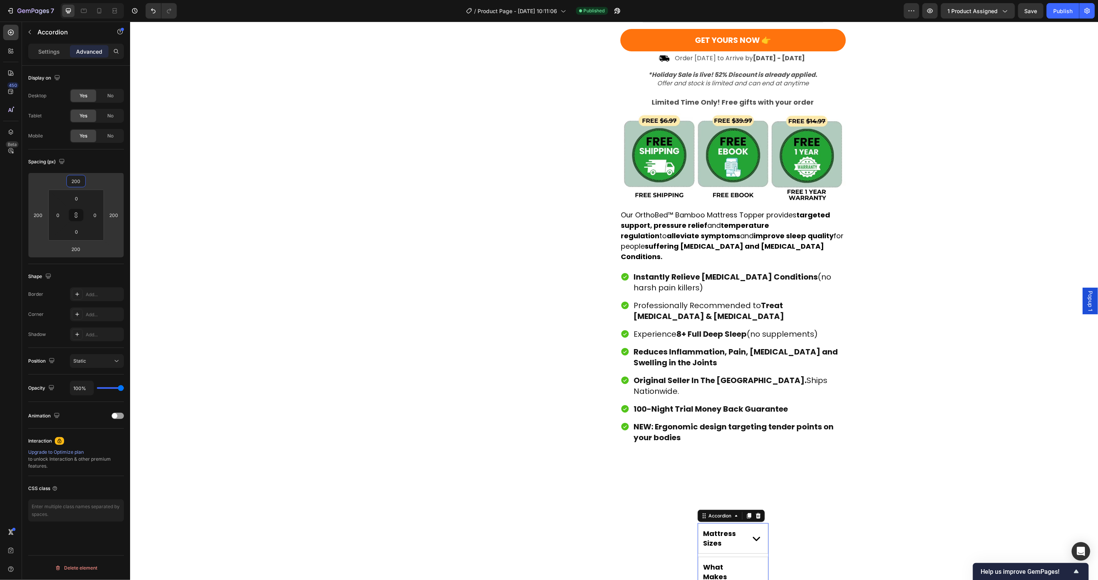
type input "2"
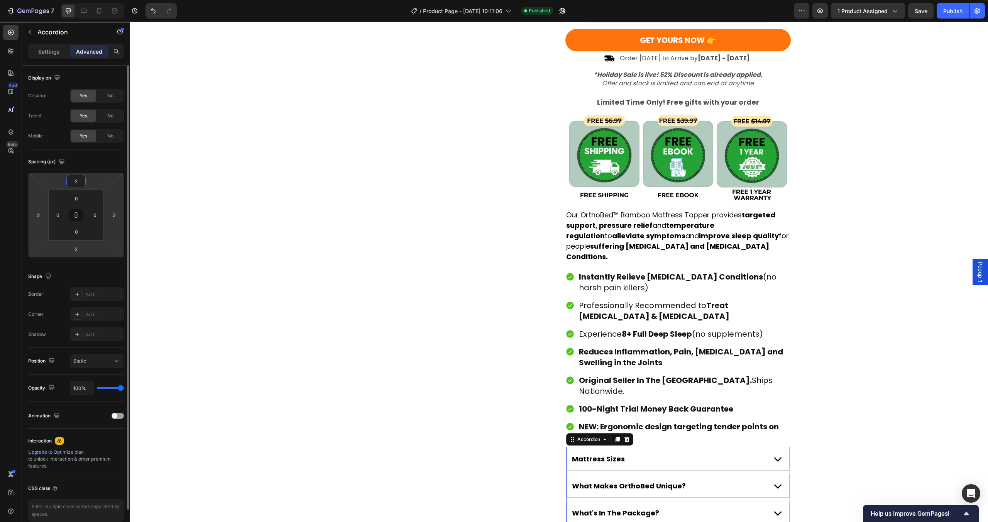
scroll to position [355, 0]
click at [79, 217] on button at bounding box center [76, 215] width 15 height 12
click at [75, 210] on button at bounding box center [76, 215] width 15 height 12
click at [78, 190] on icon at bounding box center [77, 215] width 56 height 51
click at [78, 186] on input "2" at bounding box center [75, 181] width 15 height 12
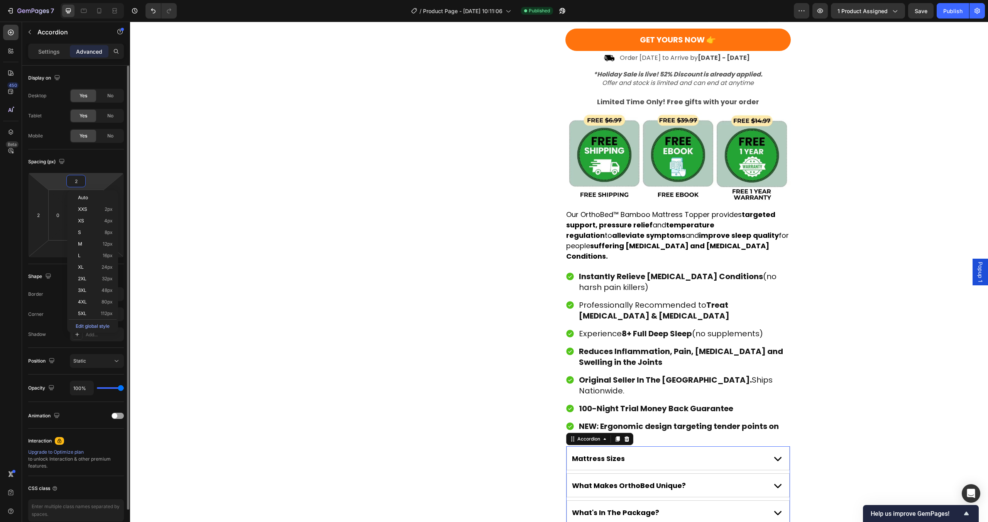
click at [78, 185] on input "2" at bounding box center [75, 181] width 15 height 12
type input "0"
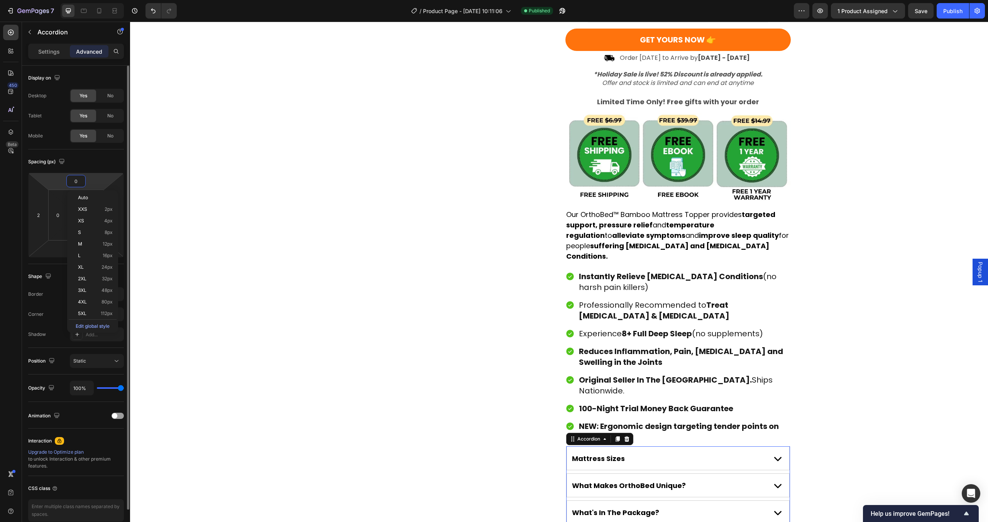
type input "0"
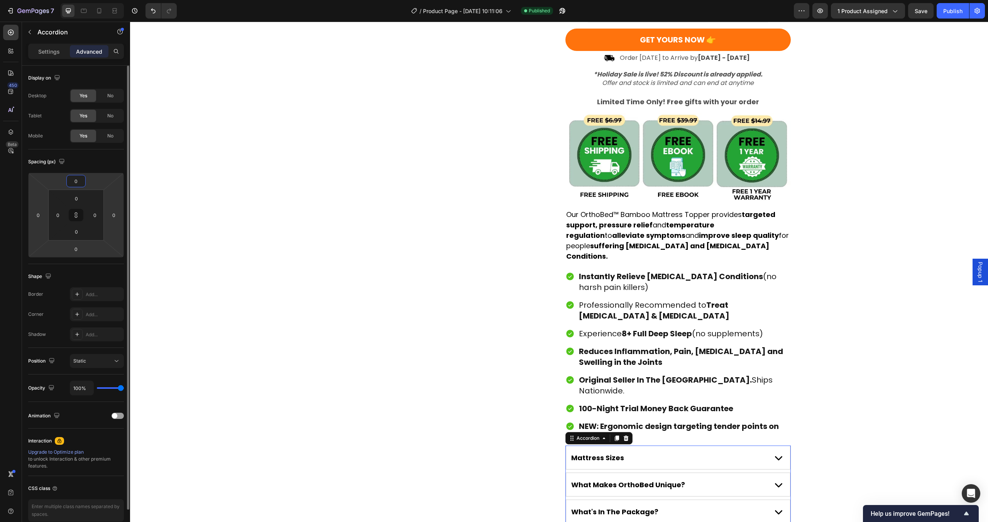
click at [77, 183] on input "0" at bounding box center [75, 181] width 15 height 12
click at [102, 168] on div "Spacing (px) 0 0 0 0 0 0 0 0" at bounding box center [76, 206] width 96 height 115
drag, startPoint x: 77, startPoint y: 217, endPoint x: 77, endPoint y: 197, distance: 20.5
click at [77, 214] on icon at bounding box center [76, 215] width 6 height 6
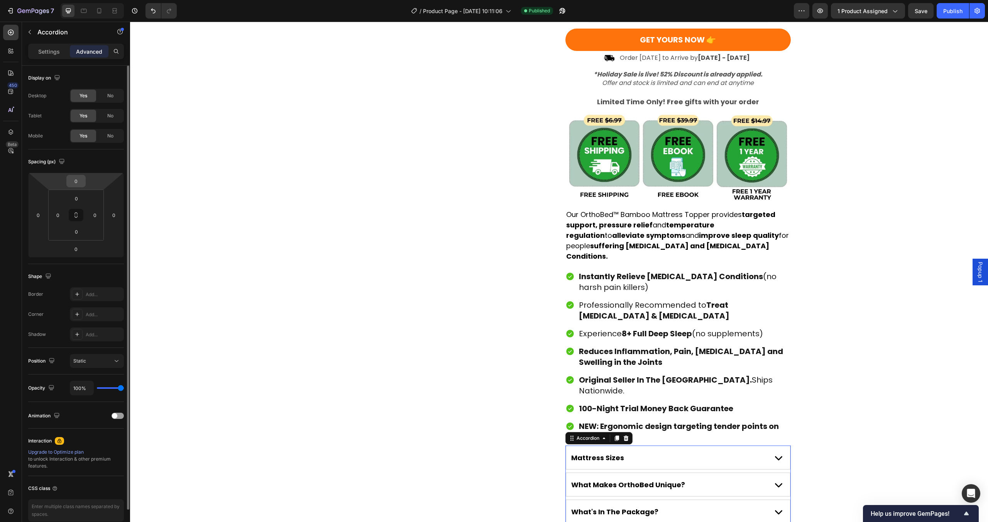
click at [76, 185] on input "0" at bounding box center [75, 181] width 15 height 12
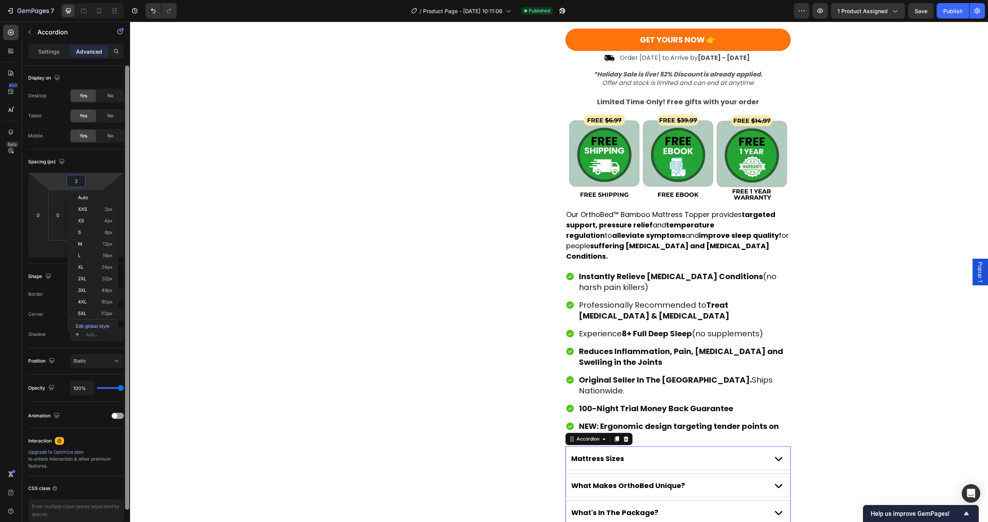
type input "20"
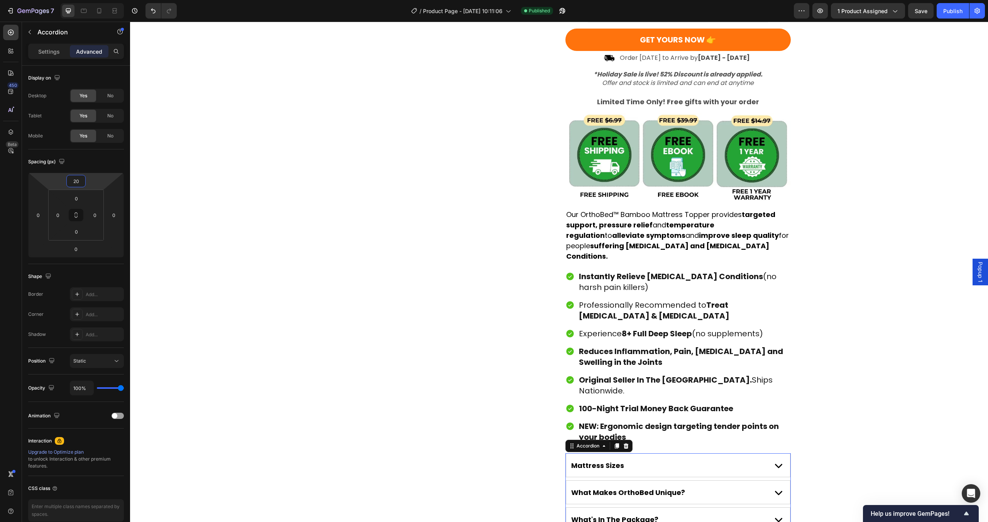
click at [402, 310] on div "Award-Winning Mattress to Relieve Chronic Pain Conditions Text Block Product Im…" at bounding box center [440, 238] width 225 height 1087
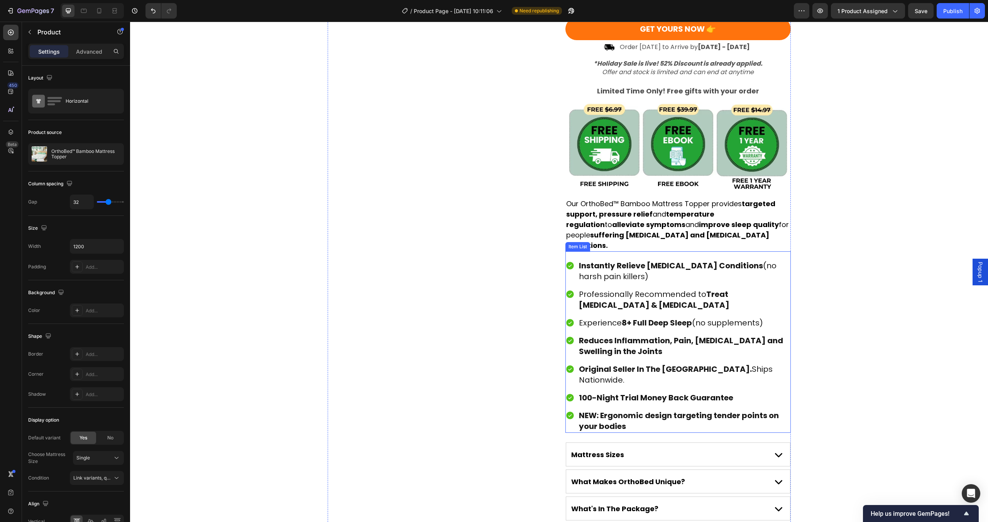
scroll to position [378, 0]
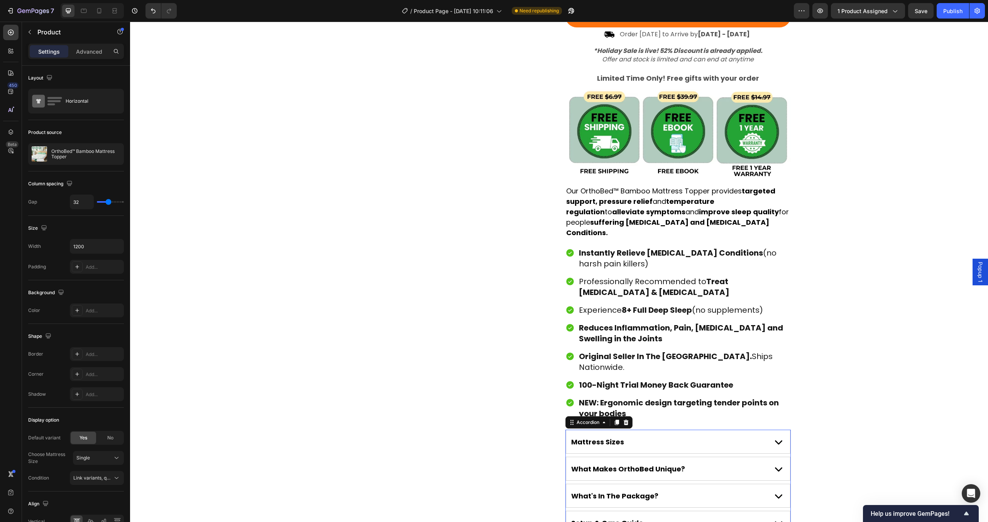
click at [695, 430] on div "Mattress Sizes" at bounding box center [678, 441] width 224 height 23
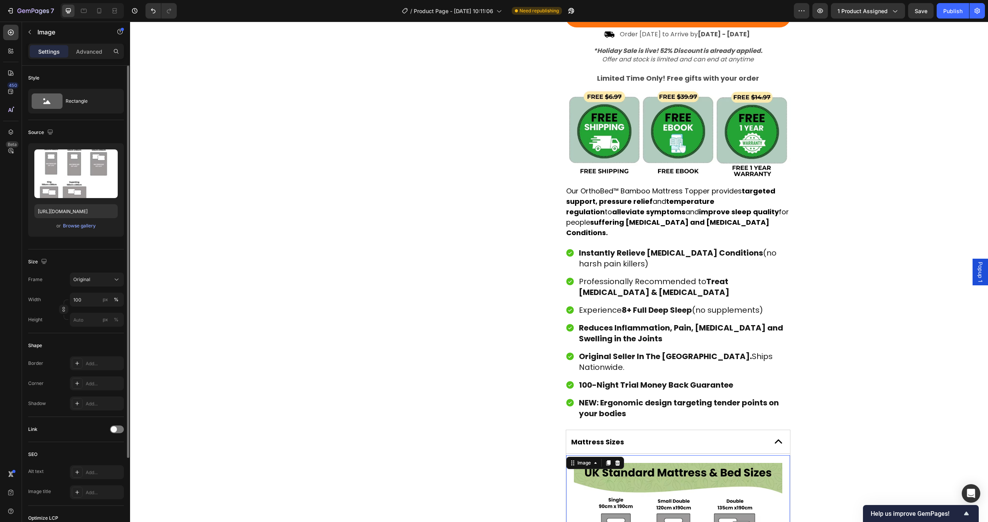
scroll to position [105, 0]
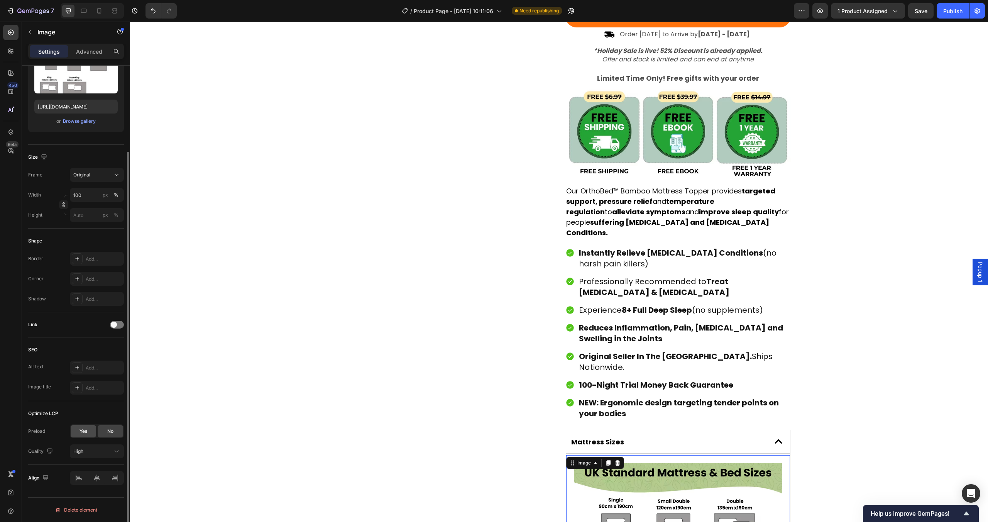
click at [90, 432] on div "Yes" at bounding box center [83, 431] width 25 height 12
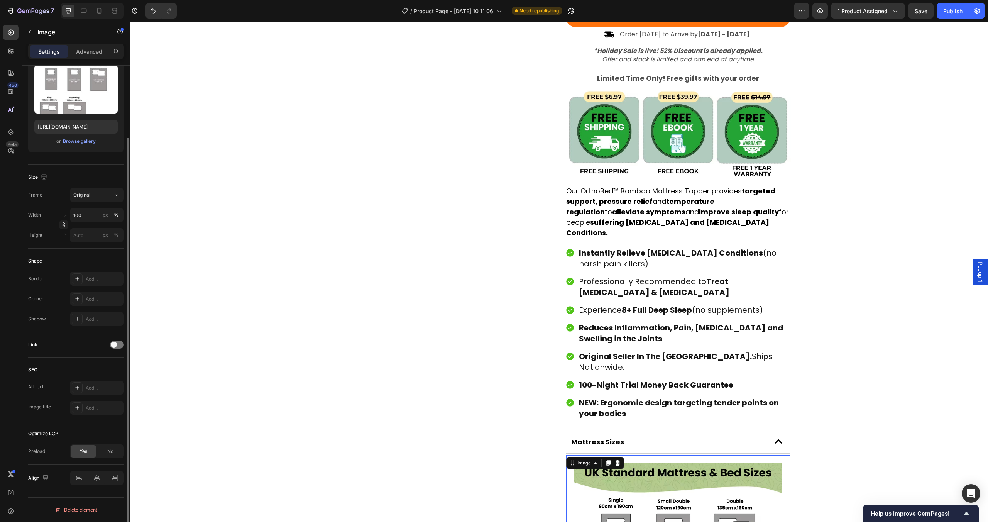
scroll to position [85, 0]
click at [287, 398] on div "Award-Winning Mattress to Relieve Chronic Pain Conditions Text Block Product Im…" at bounding box center [559, 329] width 858 height 1317
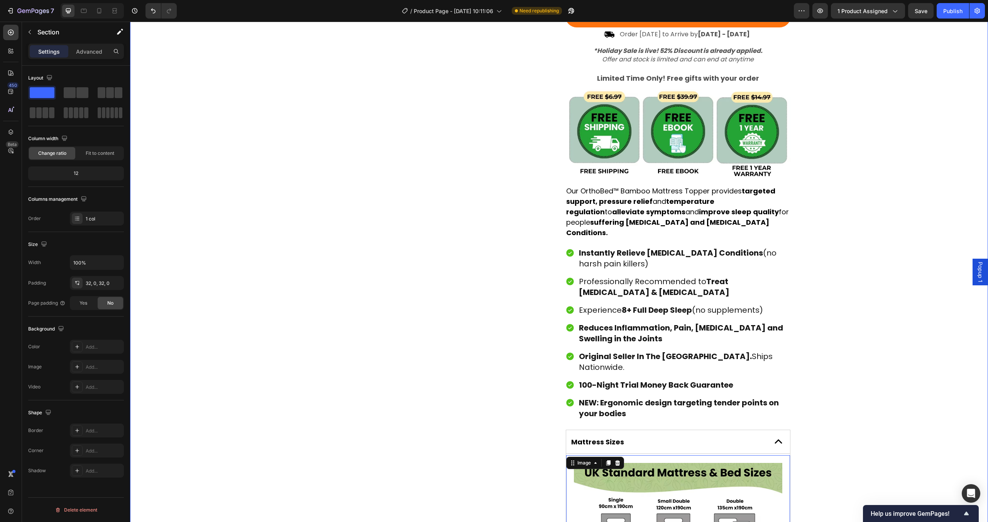
scroll to position [0, 0]
click at [952, 12] on div "Publish" at bounding box center [952, 11] width 19 height 8
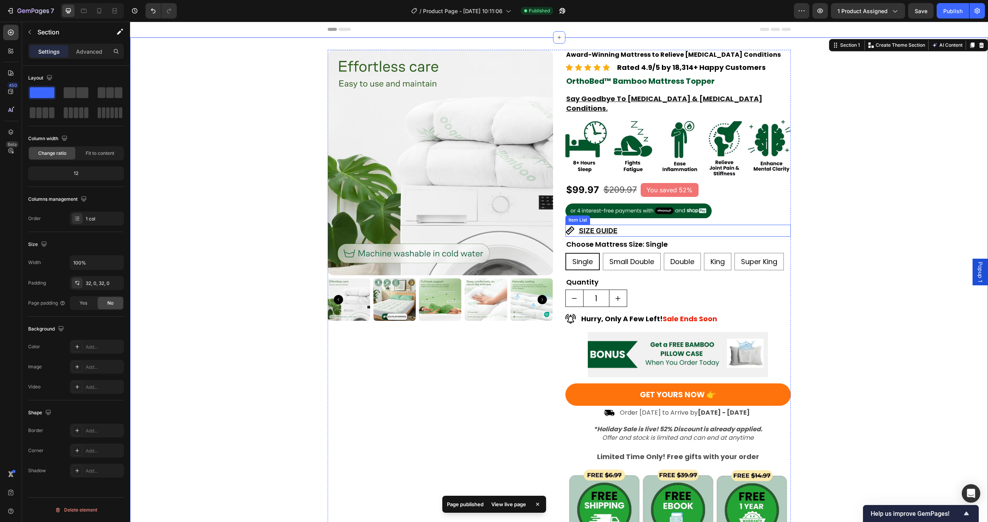
click at [603, 227] on u "SIZE GUIDE" at bounding box center [598, 231] width 39 height 8
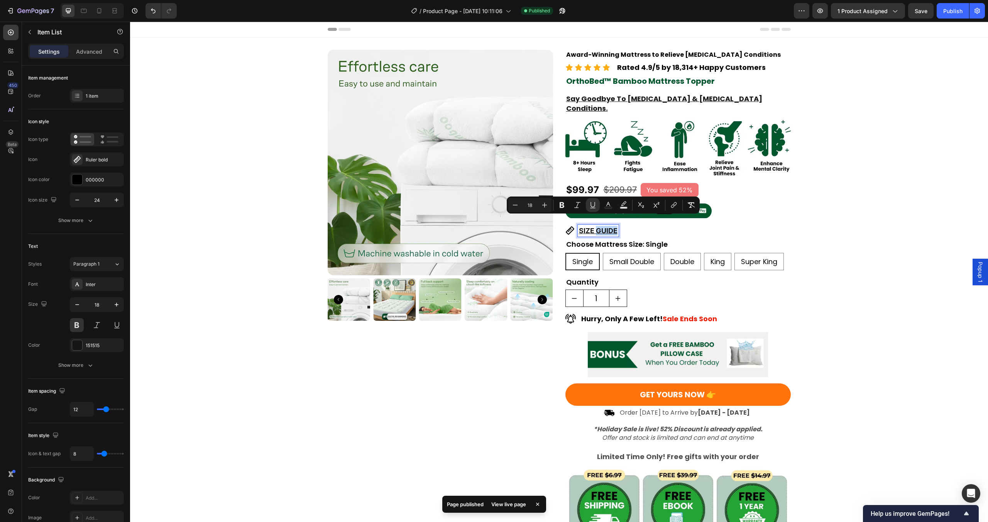
click at [603, 227] on u "SIZE GUIDE" at bounding box center [598, 231] width 39 height 8
click at [666, 206] on icon "Editor contextual toolbar" at bounding box center [664, 206] width 3 height 4
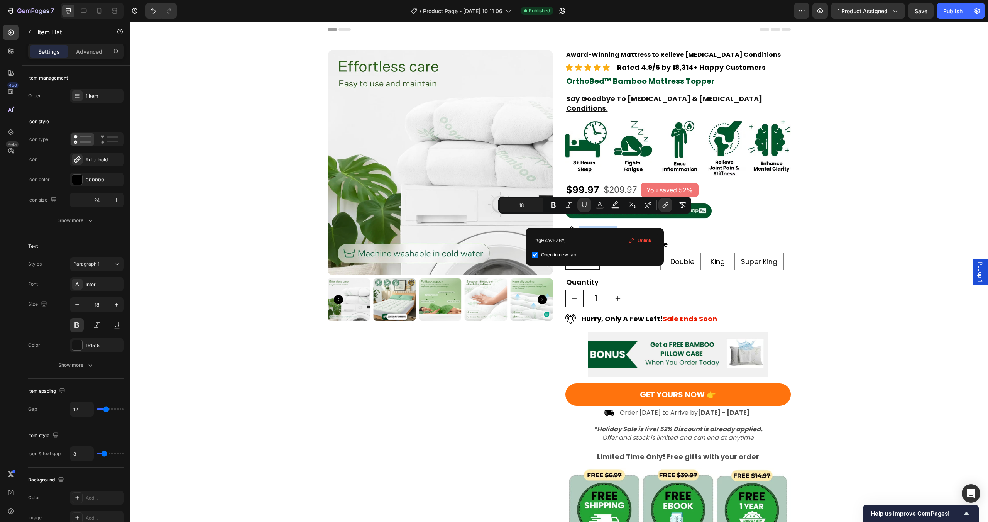
click at [977, 265] on span "Popup 1" at bounding box center [981, 272] width 8 height 20
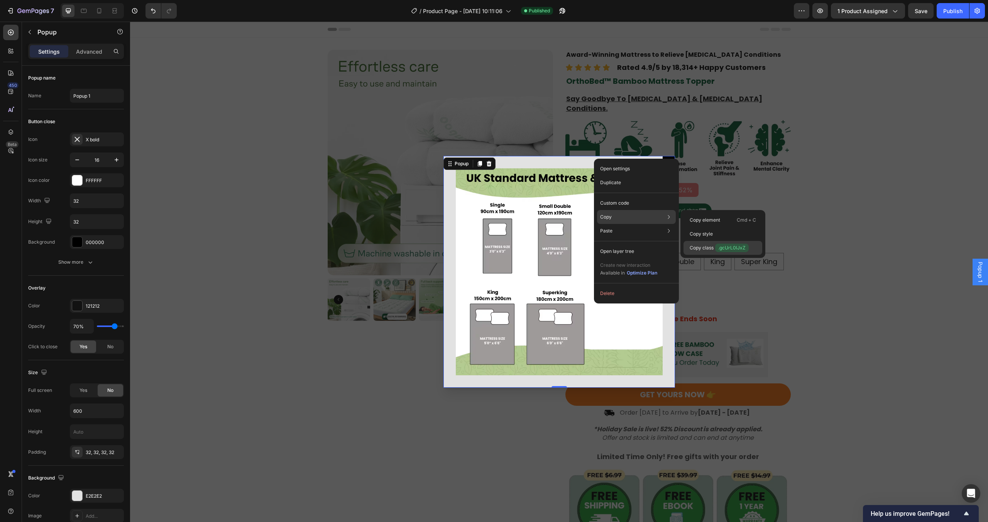
click at [723, 254] on div "Copy class .gcUrL0lJxZ" at bounding box center [723, 248] width 79 height 14
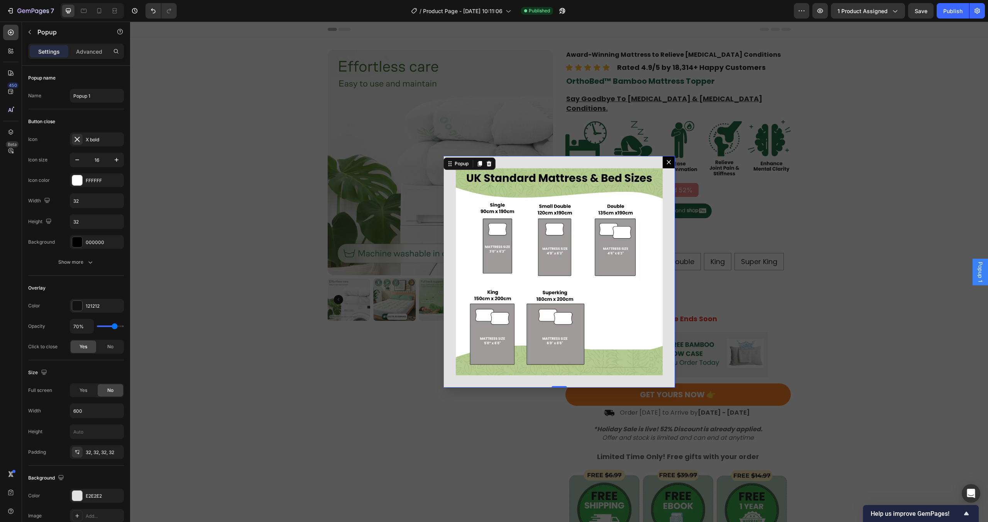
click at [887, 210] on div "Backdrop" at bounding box center [559, 272] width 858 height 500
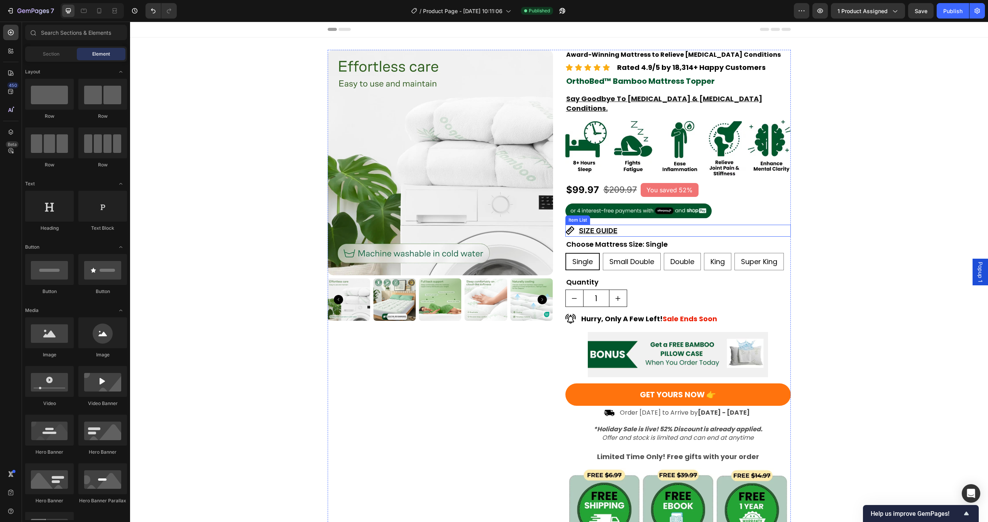
click at [605, 227] on u "SIZE GUIDE" at bounding box center [598, 231] width 39 height 8
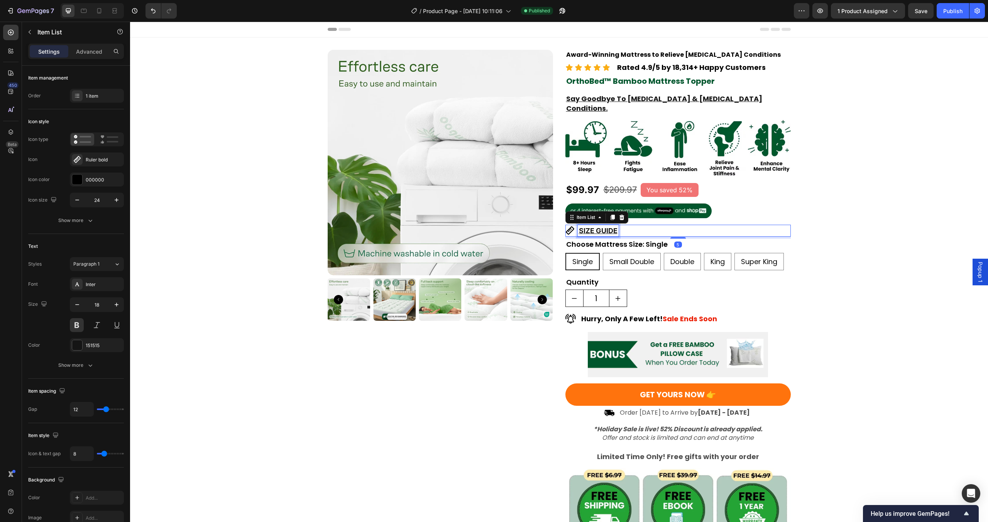
click at [605, 227] on u "SIZE GUIDE" at bounding box center [598, 231] width 39 height 8
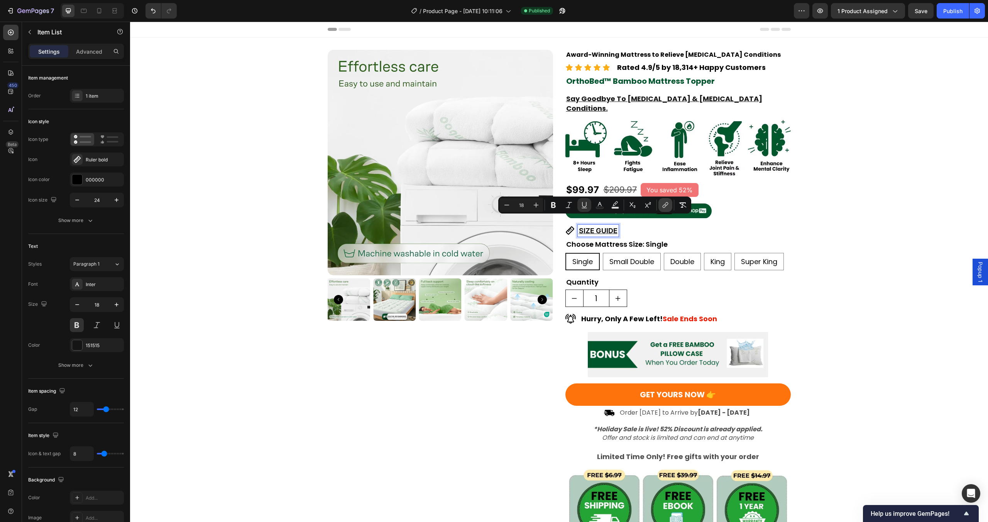
click at [666, 207] on icon "Editor contextual toolbar" at bounding box center [666, 205] width 8 height 8
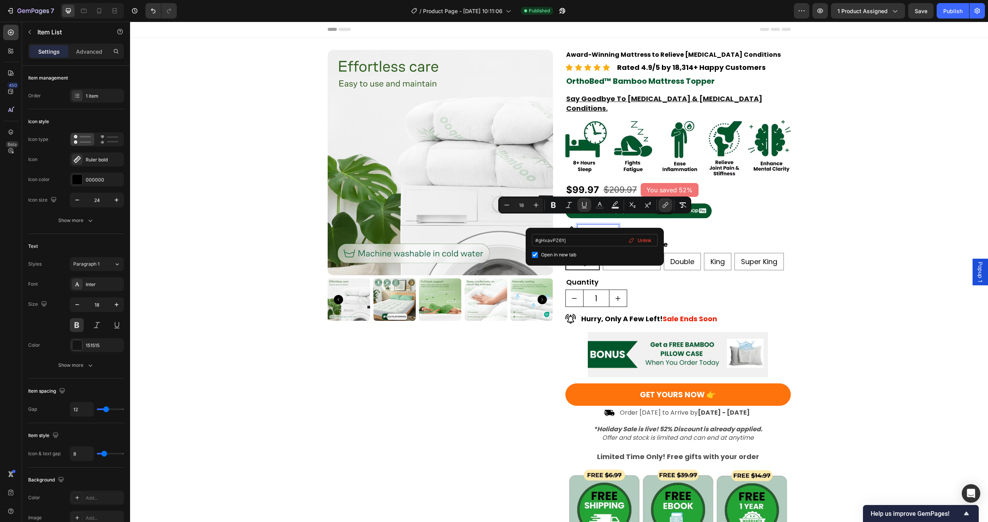
drag, startPoint x: 572, startPoint y: 242, endPoint x: 539, endPoint y: 241, distance: 32.8
click at [539, 241] on input "#gHxavPZ6Yj" at bounding box center [595, 240] width 126 height 12
click at [539, 242] on input "#.gcUrL0lJxZ" at bounding box center [595, 240] width 126 height 12
type input "#gcUrL0lJxZ"
click at [948, 13] on div "Publish" at bounding box center [952, 11] width 19 height 8
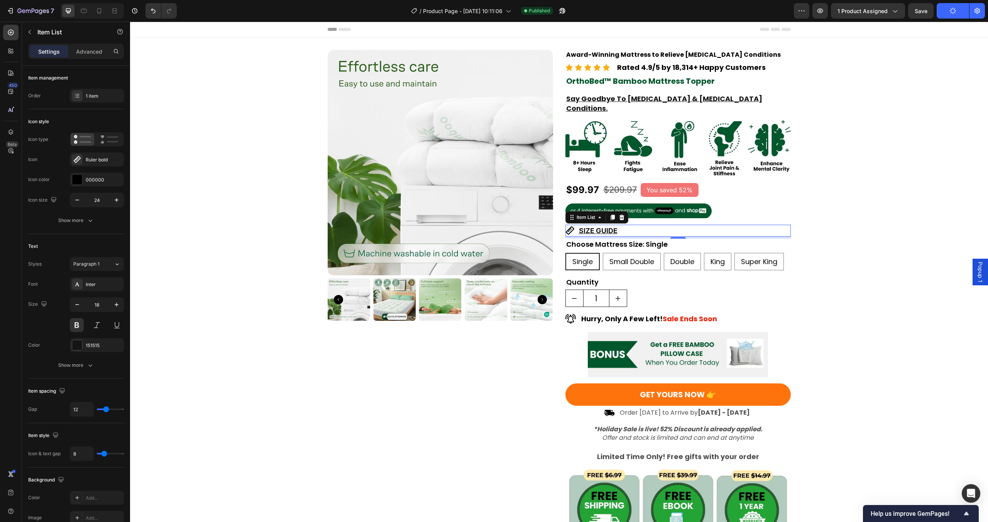
click at [977, 269] on span "Popup 1" at bounding box center [981, 272] width 8 height 20
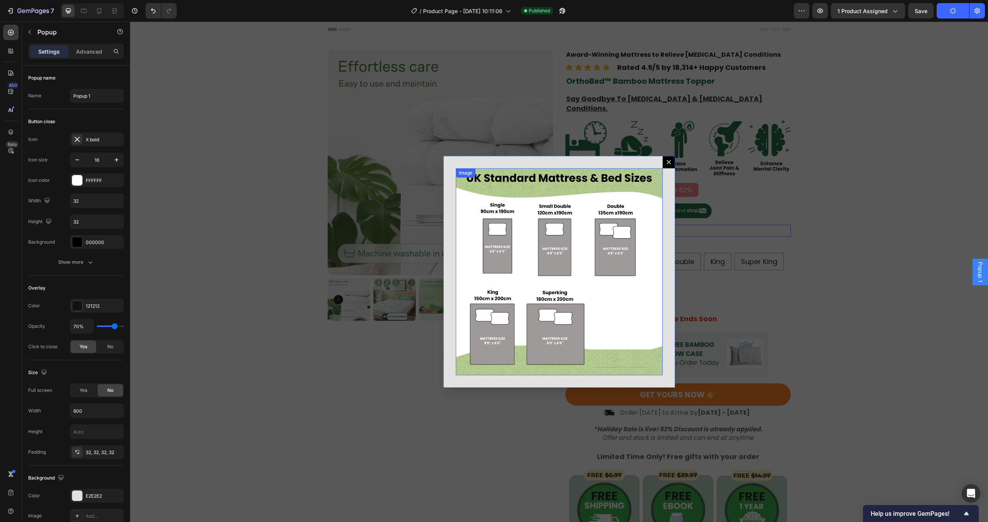
click at [576, 270] on img "Dialog body" at bounding box center [559, 271] width 207 height 207
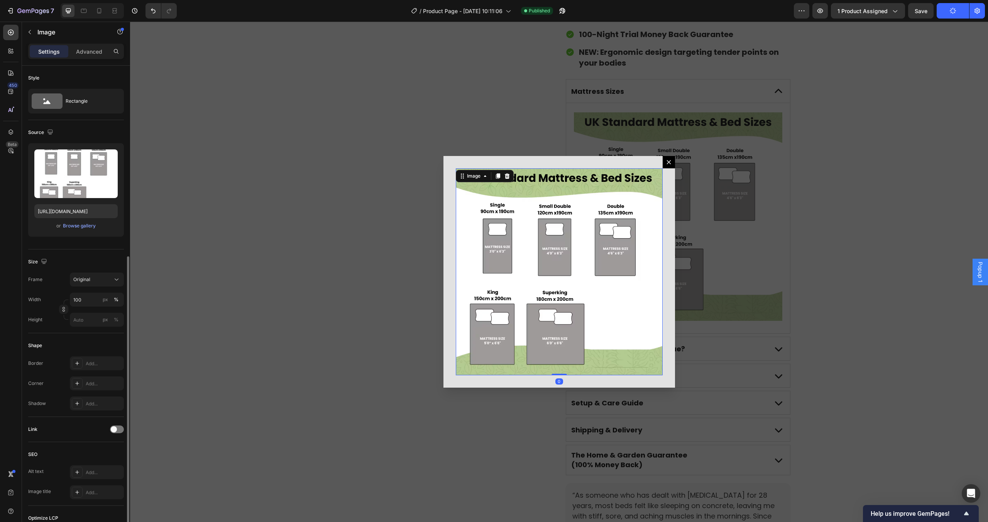
scroll to position [105, 0]
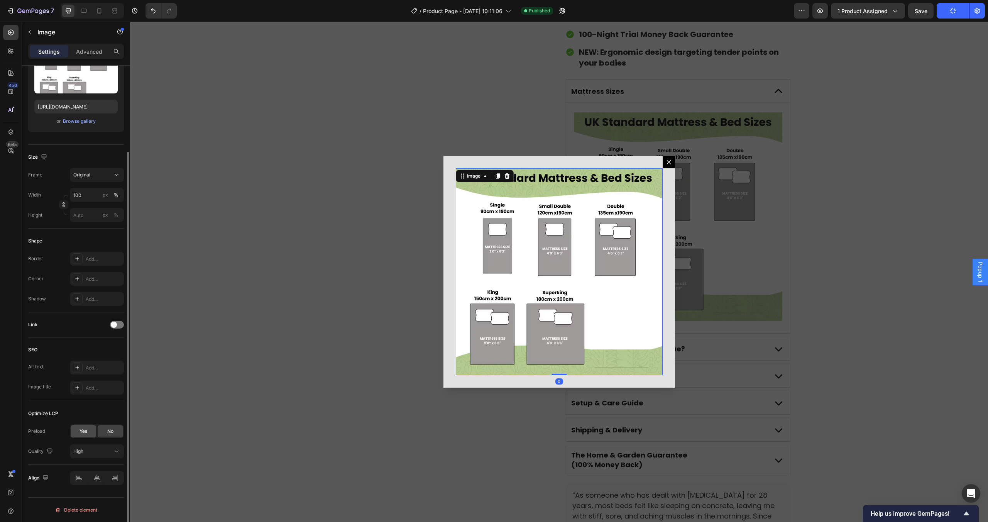
click at [85, 432] on span "Yes" at bounding box center [84, 431] width 8 height 7
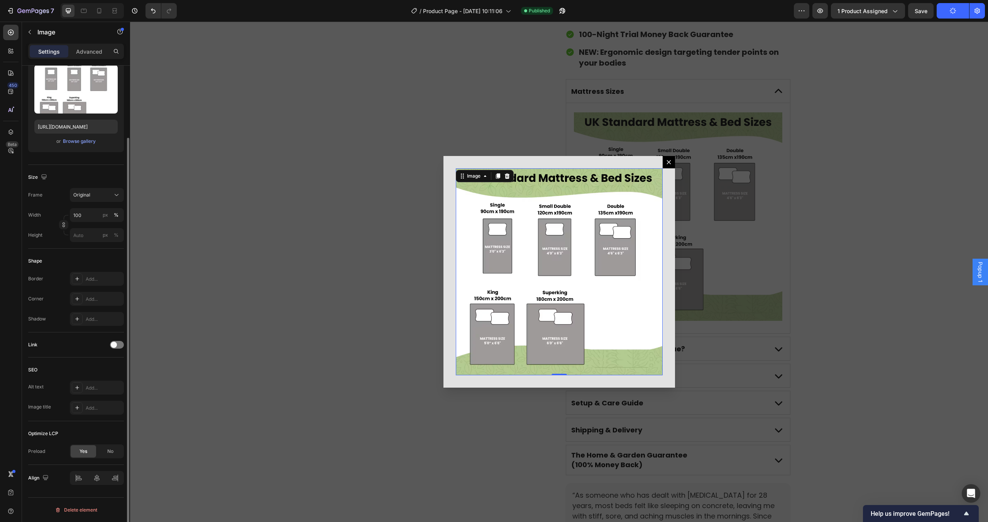
scroll to position [85, 0]
click at [269, 395] on div "Backdrop" at bounding box center [559, 272] width 858 height 500
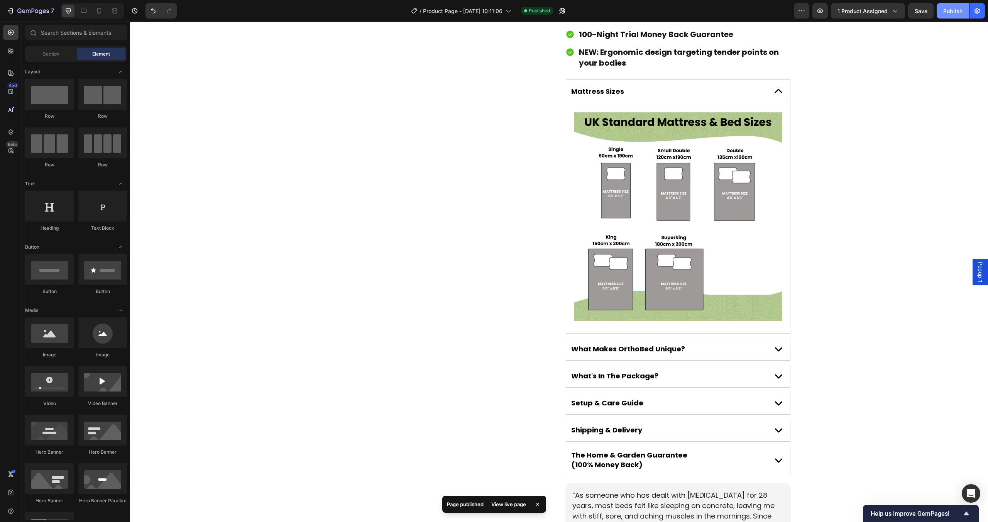
click at [964, 14] on button "Publish" at bounding box center [953, 10] width 32 height 15
click at [570, 11] on button "button" at bounding box center [562, 10] width 15 height 15
click at [624, 156] on img at bounding box center [678, 216] width 208 height 208
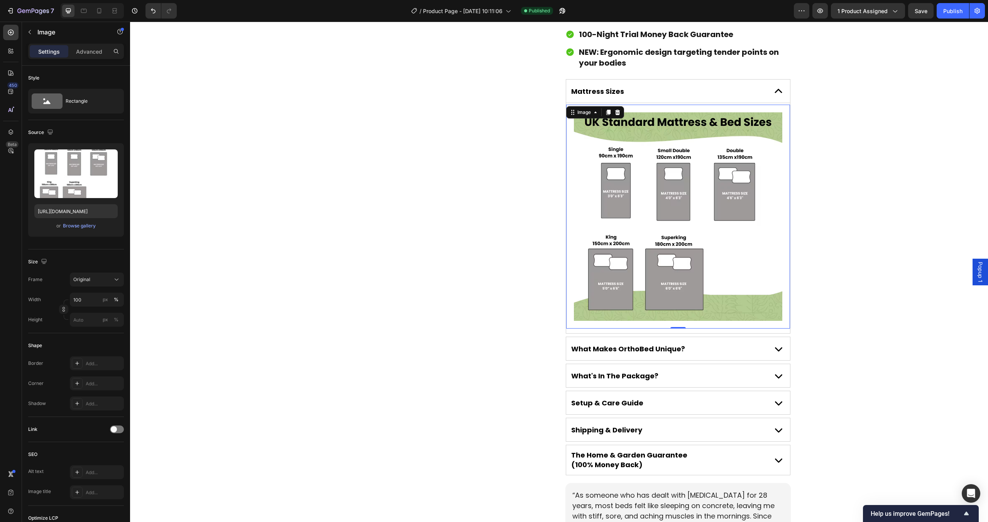
click at [653, 218] on img at bounding box center [678, 216] width 208 height 208
click at [752, 343] on div "What Makes OrthoBed Unique?" at bounding box center [667, 349] width 195 height 12
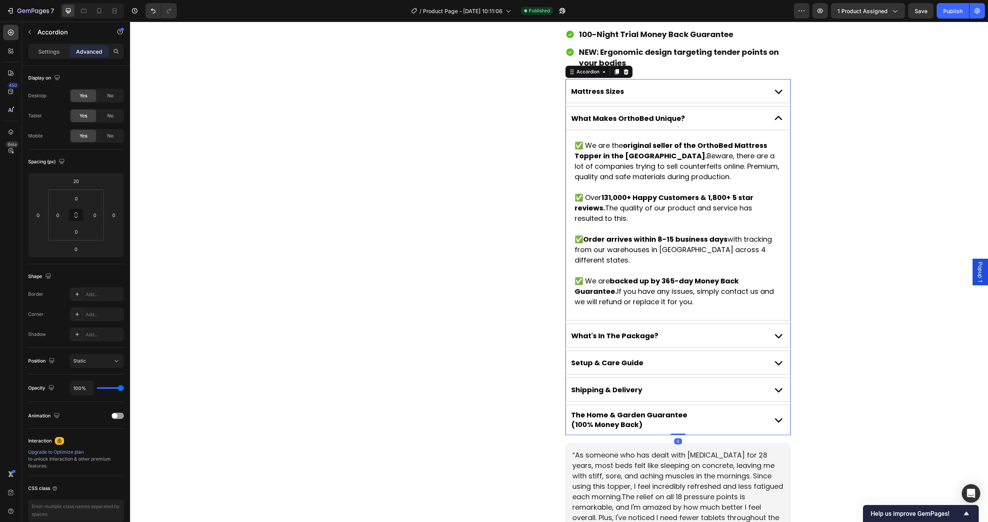
click at [691, 192] on p "✅ Over 131,000+ Happy Customers & 1,800+ 5 star reviews. The quality of our pro…" at bounding box center [678, 207] width 207 height 31
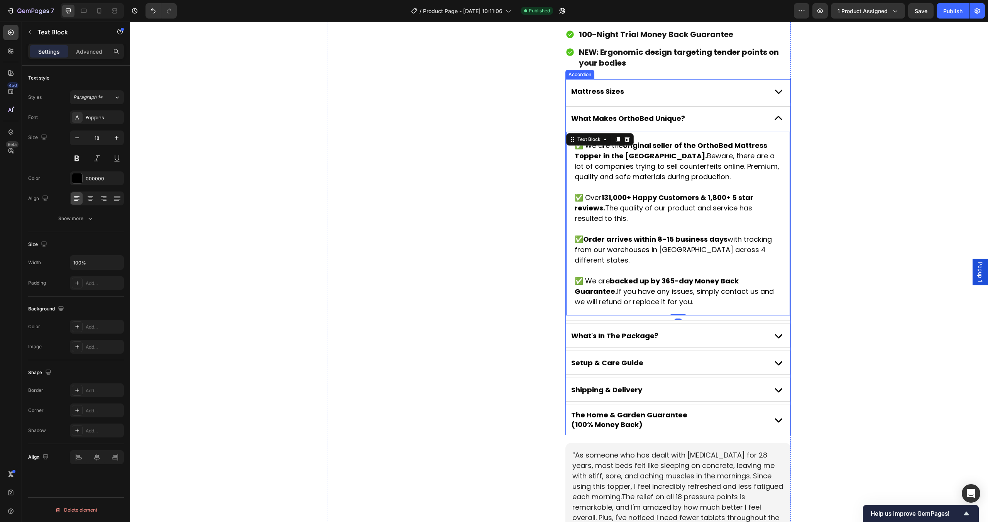
click at [733, 330] on div "What's In The Package?" at bounding box center [667, 336] width 195 height 12
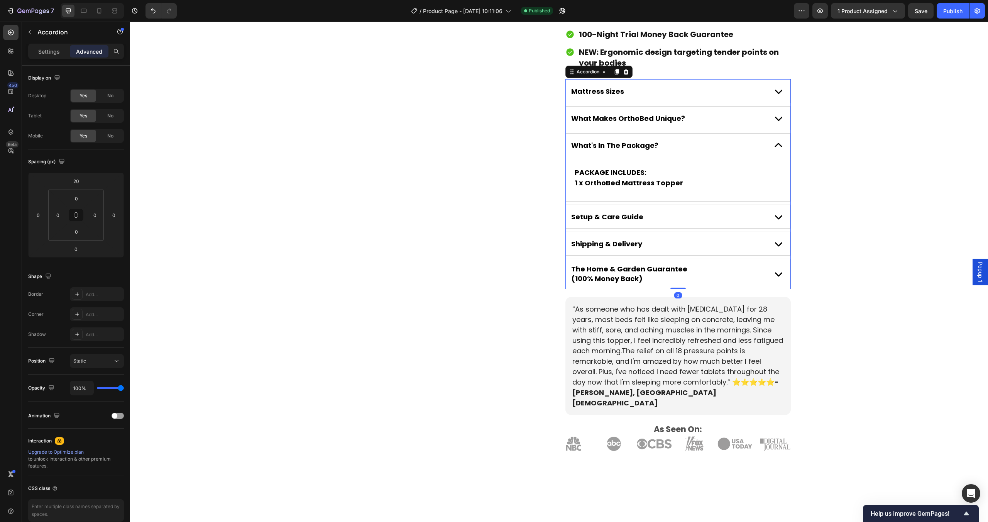
click at [708, 211] on div "Setup & Care Guide" at bounding box center [667, 217] width 195 height 12
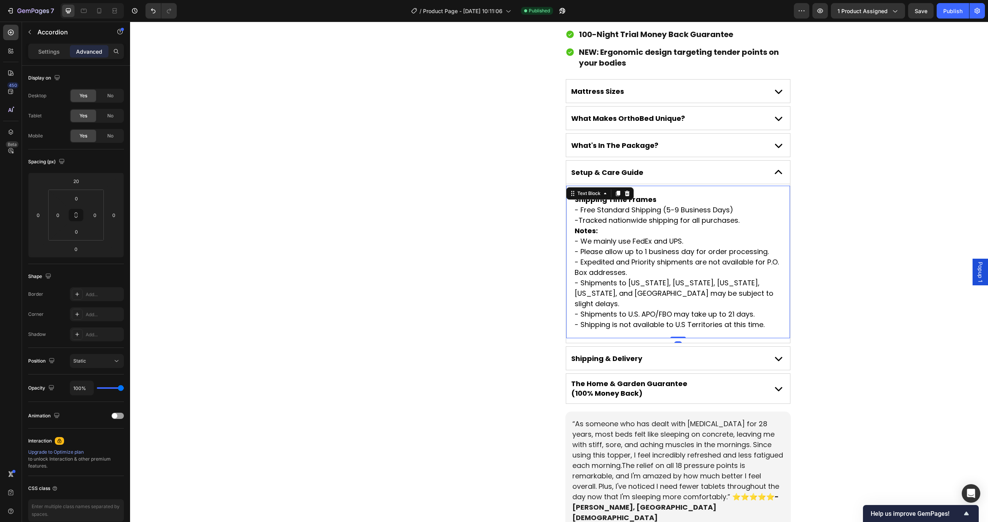
click at [698, 257] on p "- Expedited and Priority shipments are not available for P.O. Box addresses." at bounding box center [678, 267] width 207 height 21
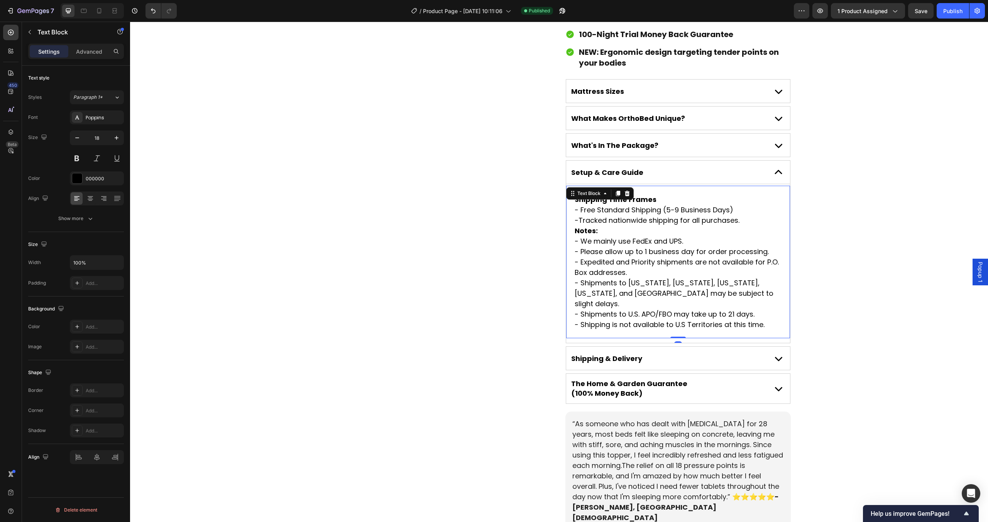
click at [698, 257] on p "- Expedited and Priority shipments are not available for P.O. Box addresses." at bounding box center [678, 267] width 207 height 21
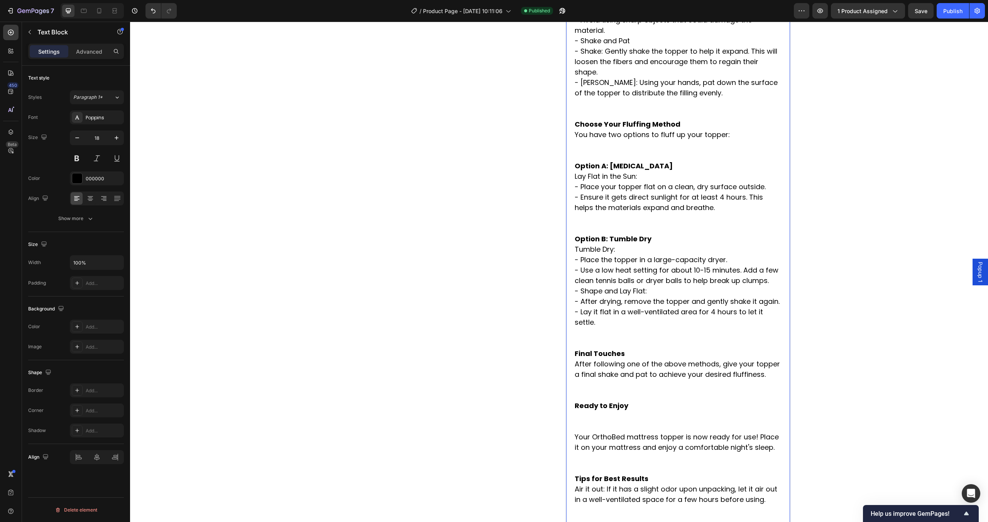
scroll to position [1013, 0]
click at [945, 12] on div "Publish" at bounding box center [952, 11] width 19 height 8
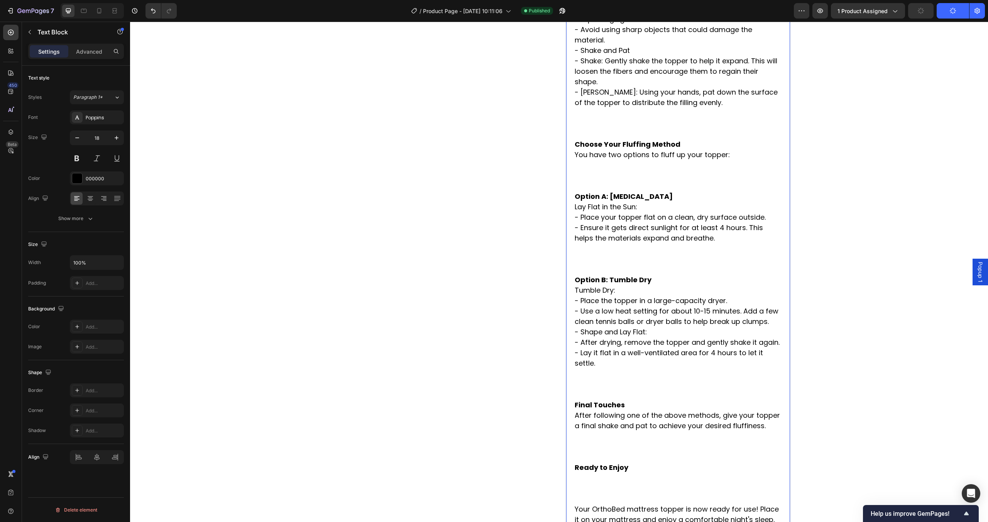
click at [583, 222] on p "- Ensure it gets direct sunlight for at least 4 hours. This helps the materials…" at bounding box center [678, 248] width 207 height 52
click at [592, 234] on p "- Ensure it gets direct sunlight for at least 4 hours. This helps the materials…" at bounding box center [678, 248] width 207 height 52
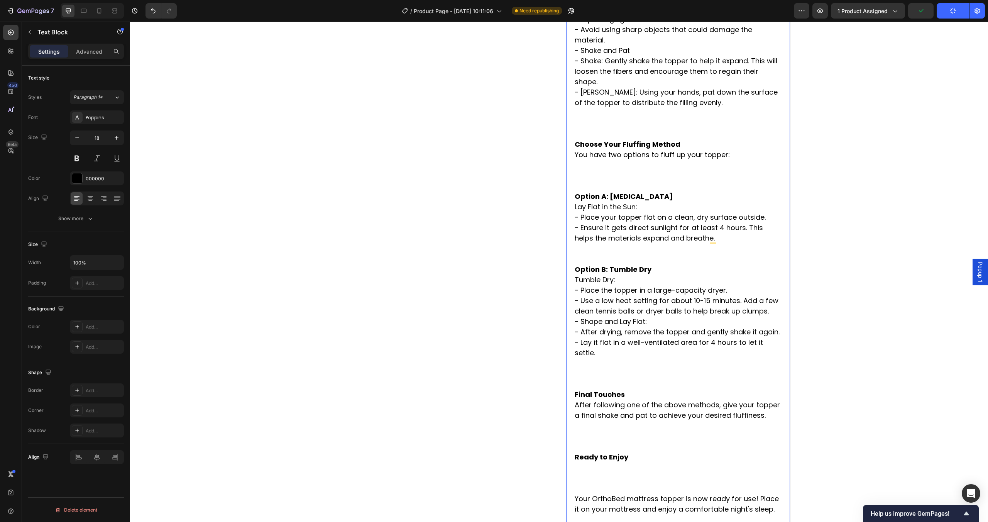
click at [578, 400] on p "After following one of the above methods, give your topper a final shake and pa…" at bounding box center [678, 426] width 207 height 52
click at [584, 347] on p "- Lay it flat in a well-ventilated area for 4 hours to let it settle." at bounding box center [678, 363] width 207 height 52
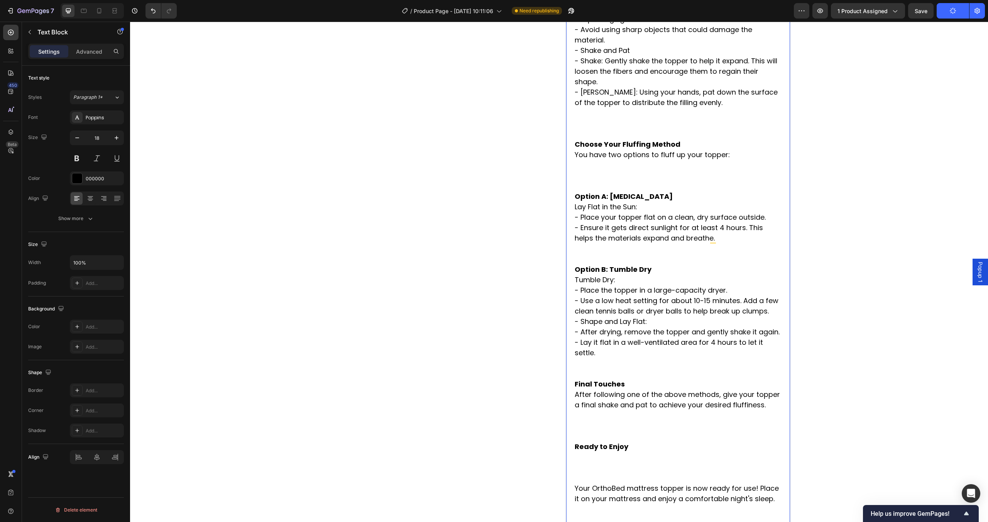
click at [589, 389] on p "After following one of the above methods, give your topper a final shake and pa…" at bounding box center [678, 415] width 207 height 52
click at [590, 393] on p "After following one of the above methods, give your topper a final shake and pa…" at bounding box center [678, 415] width 207 height 52
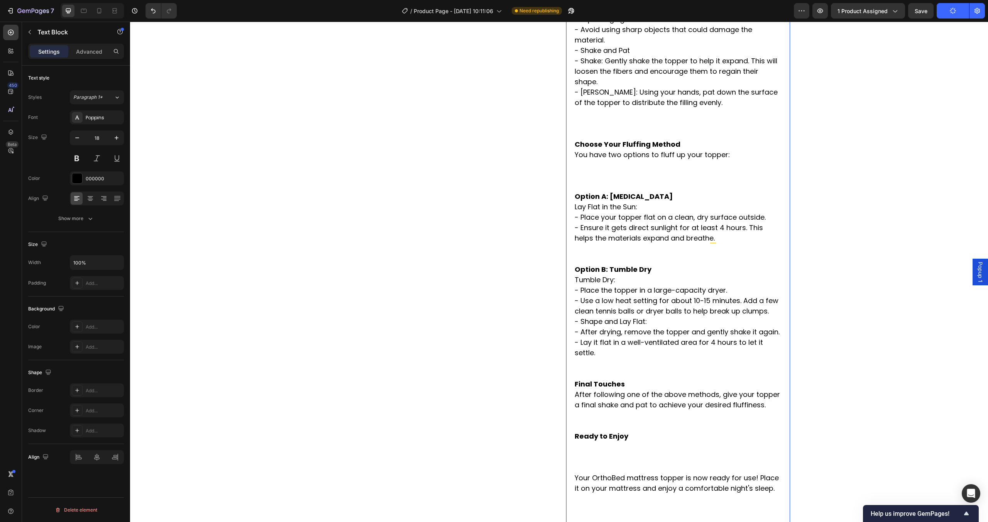
click at [595, 431] on p "Ready to Enjoy" at bounding box center [678, 452] width 207 height 42
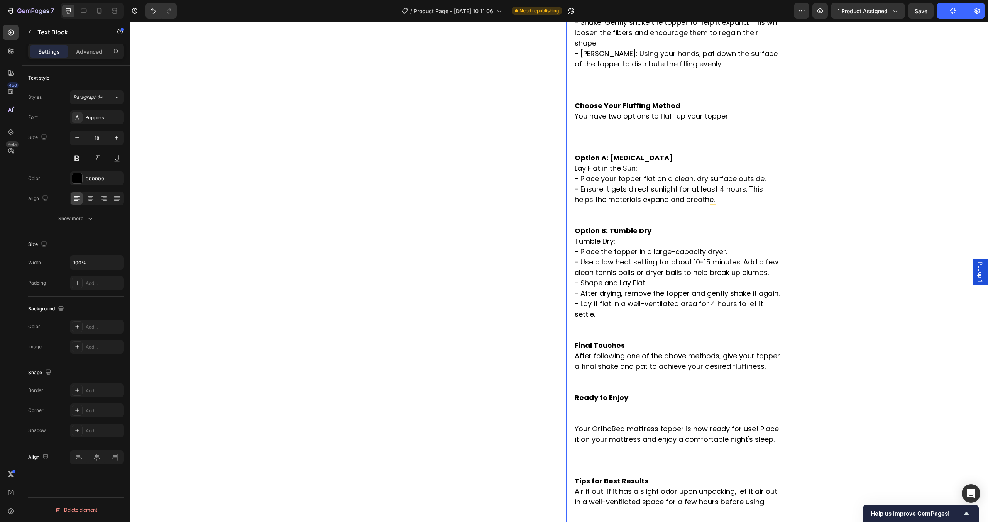
scroll to position [1122, 0]
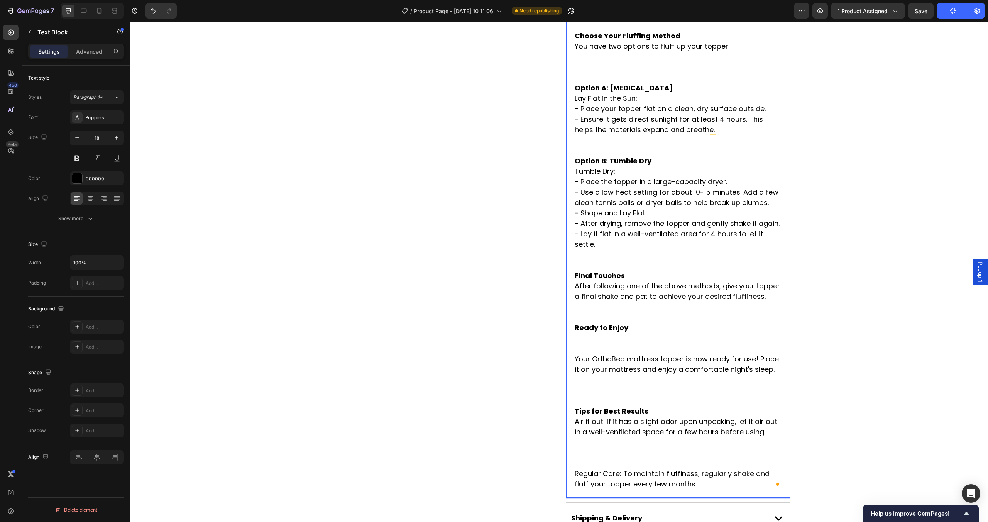
click at [604, 360] on p "Your OrthoBed mattress topper is now ready for use! Place it on your mattress a…" at bounding box center [678, 380] width 207 height 52
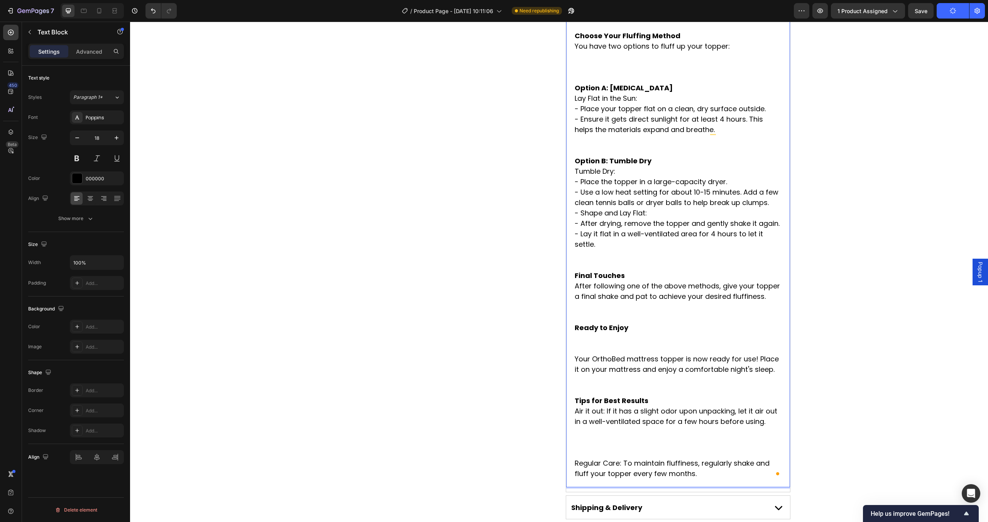
click at [598, 418] on p "Air it out: If it has a slight odor upon unpacking, let it air out in a well-ve…" at bounding box center [678, 432] width 207 height 52
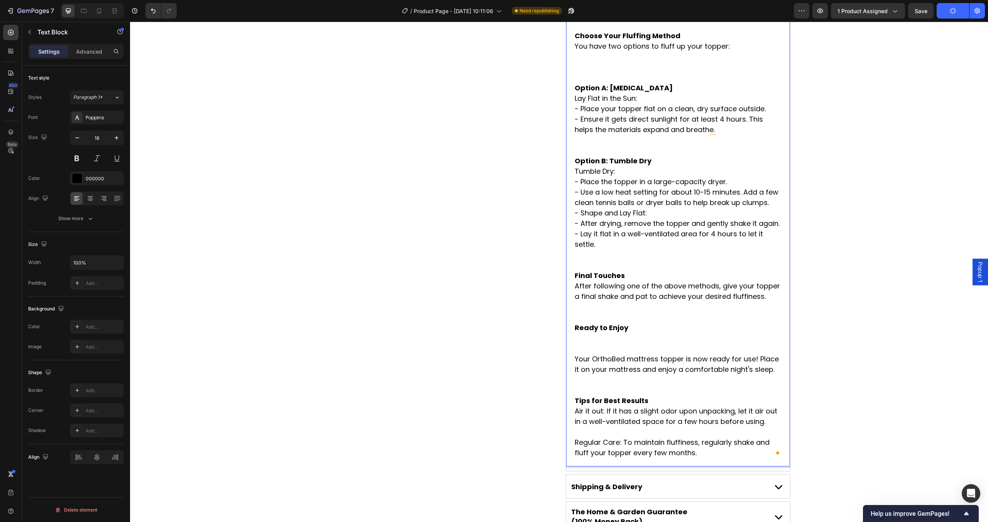
click at [591, 322] on p "Ready to Enjoy" at bounding box center [678, 337] width 207 height 31
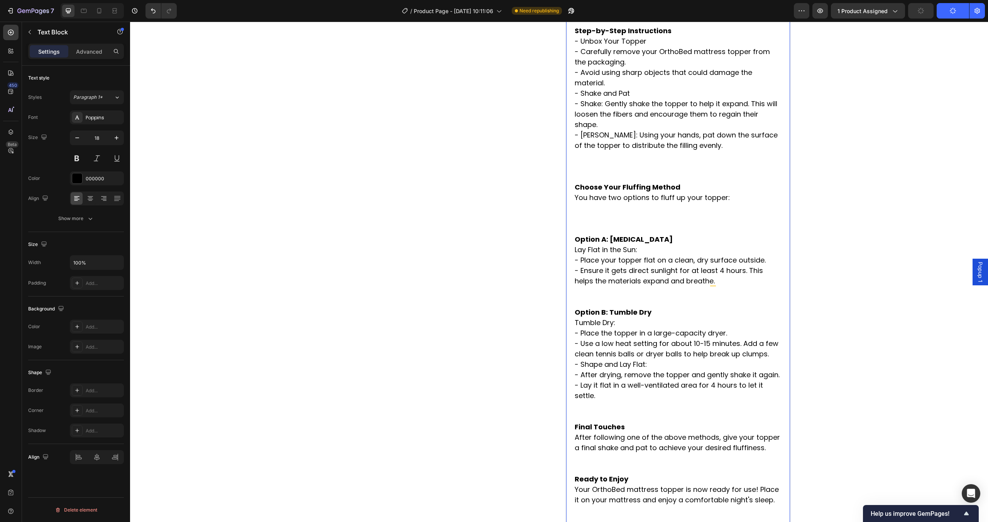
scroll to position [962, 0]
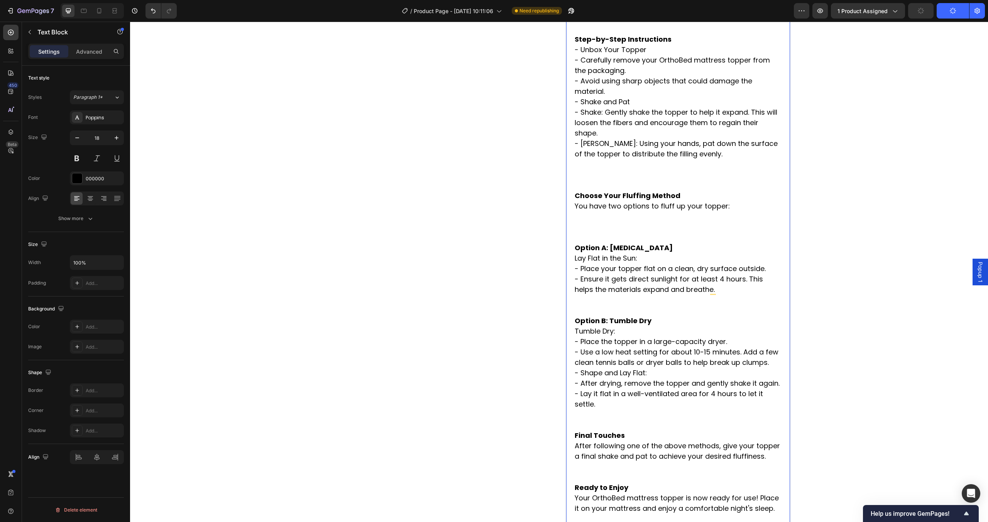
click at [598, 206] on p "You have two options to fluff up your topper:" at bounding box center [678, 222] width 207 height 42
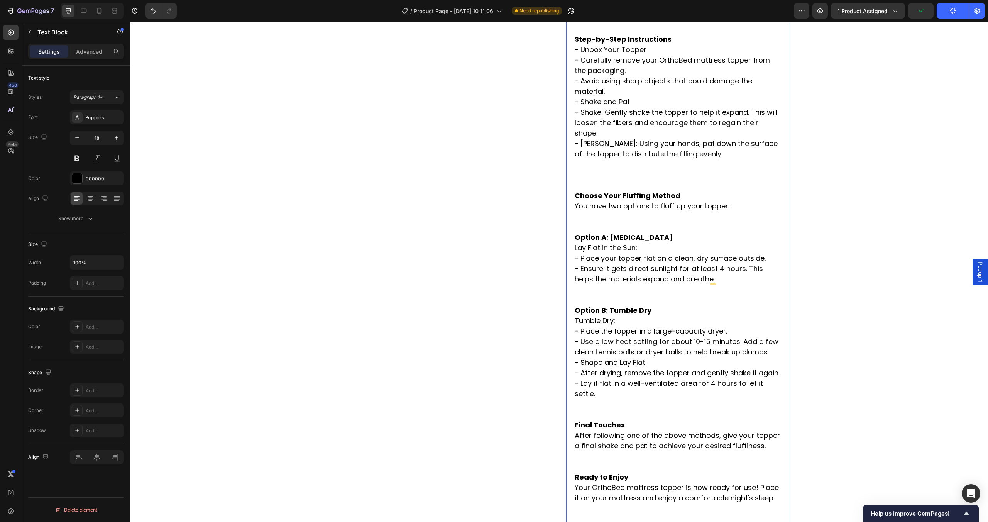
click at [593, 153] on p "- Pat: Using your hands, pat down the surface of the topper to distribute the f…" at bounding box center [678, 164] width 207 height 52
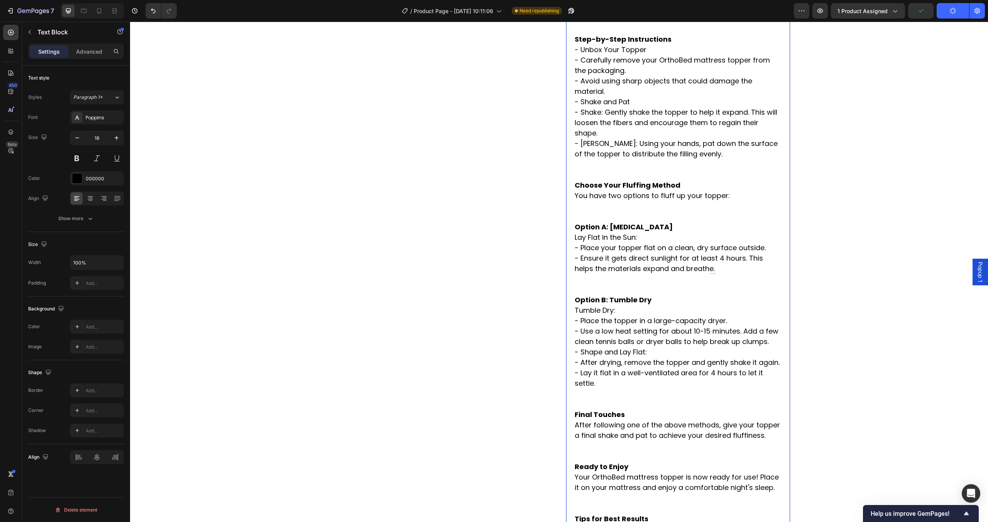
click at [589, 190] on p "You have two options to fluff up your topper:" at bounding box center [678, 205] width 207 height 31
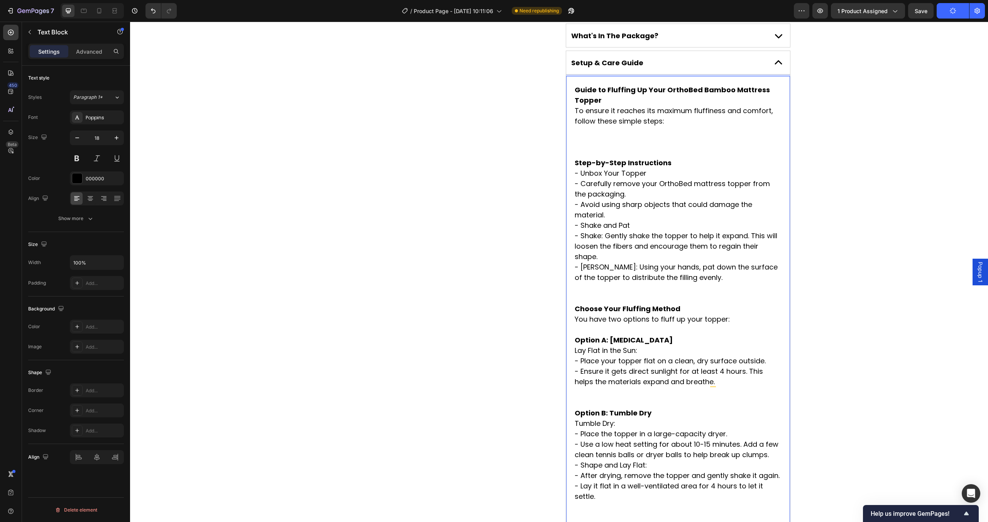
scroll to position [831, 0]
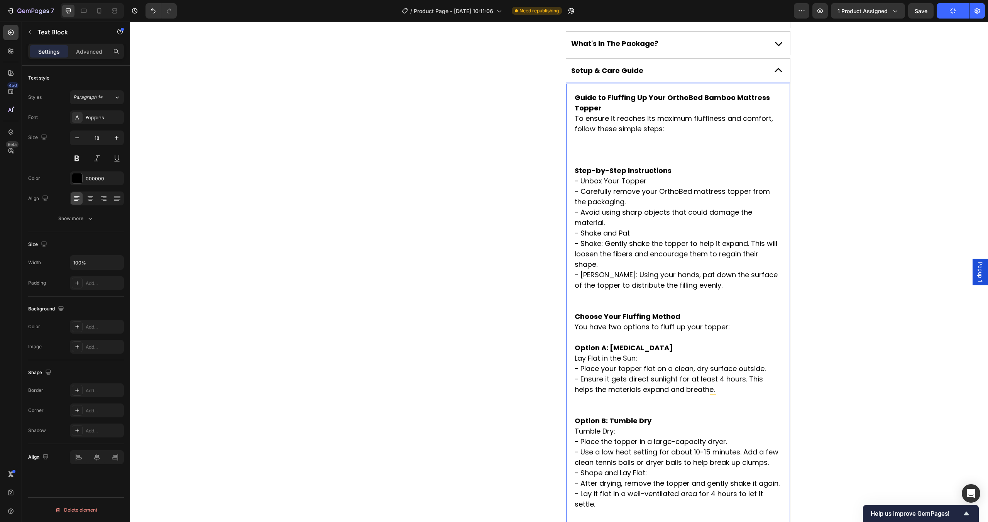
click at [590, 133] on p "To ensure it reaches its maximum fluffiness and comfort, follow these simple st…" at bounding box center [678, 139] width 207 height 52
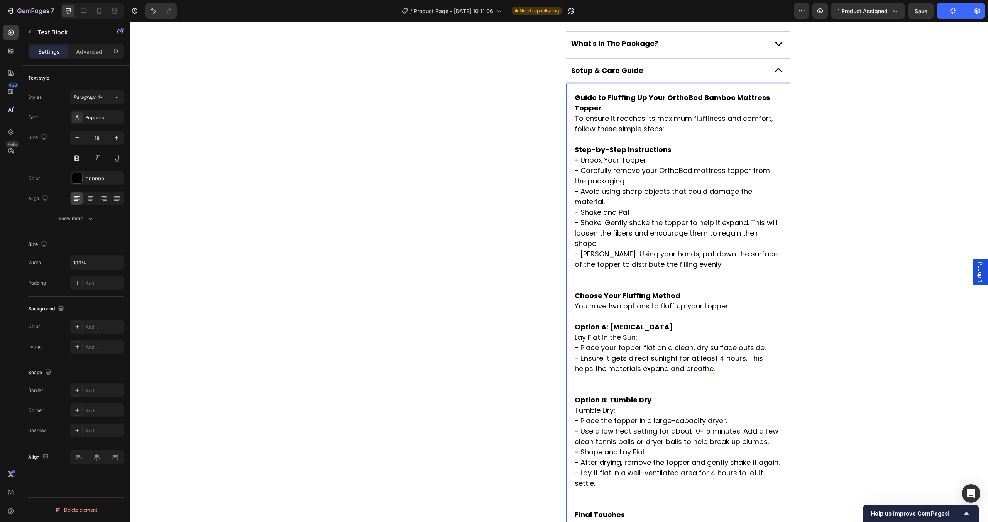
click at [588, 255] on p "- Pat: Using your hands, pat down the surface of the topper to distribute the f…" at bounding box center [678, 270] width 207 height 42
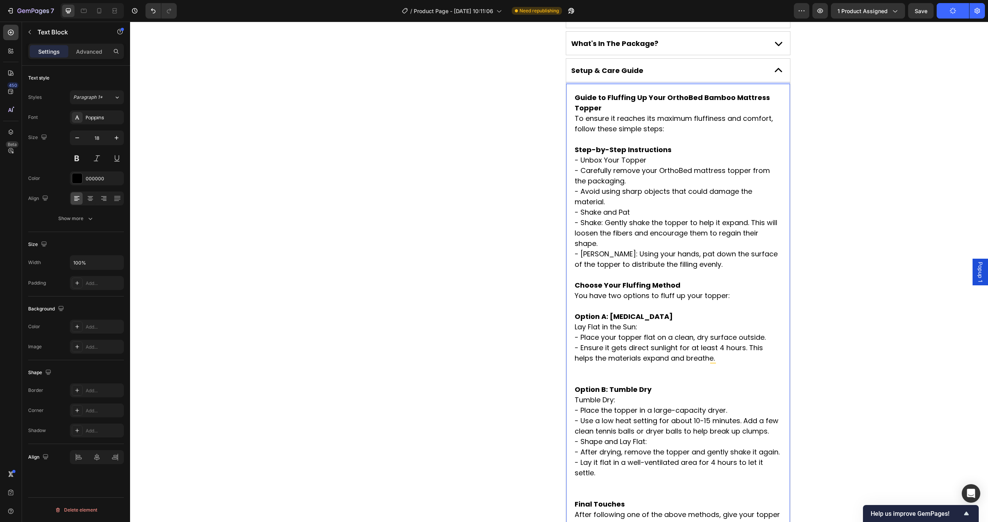
click at [608, 349] on p "- Ensure it gets direct sunlight for at least 4 hours. This helps the materials…" at bounding box center [678, 363] width 207 height 42
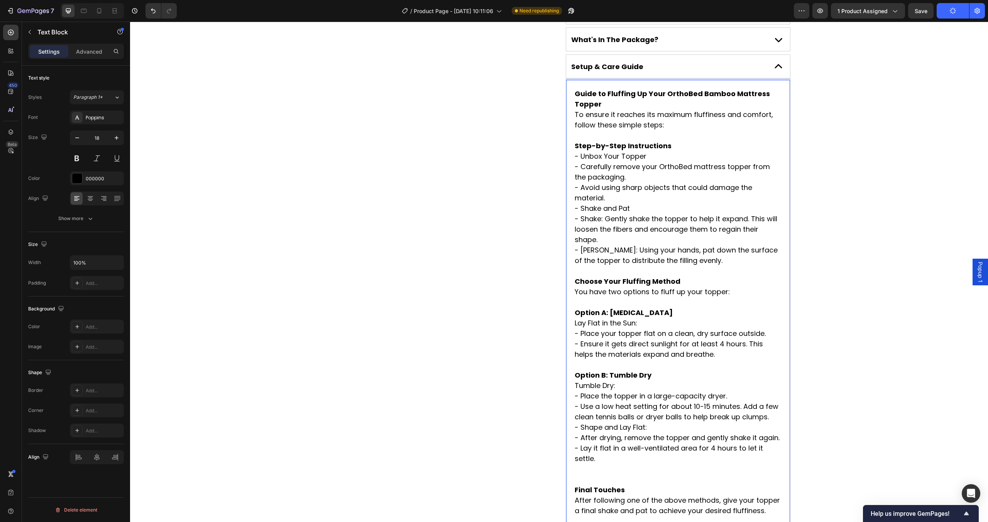
scroll to position [852, 0]
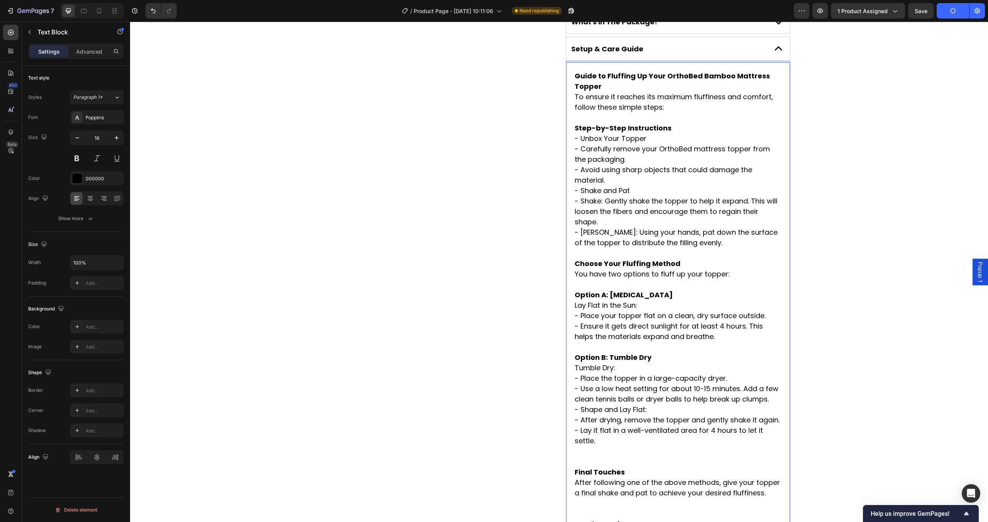
click at [601, 429] on p "- Lay it flat in a well-ventilated area for 4 hours to let it settle." at bounding box center [678, 446] width 207 height 42
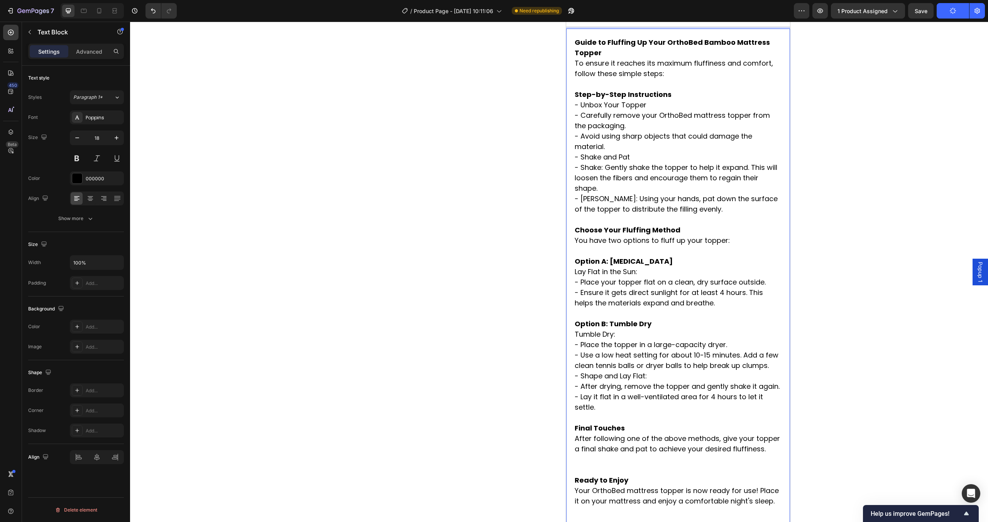
scroll to position [948, 0]
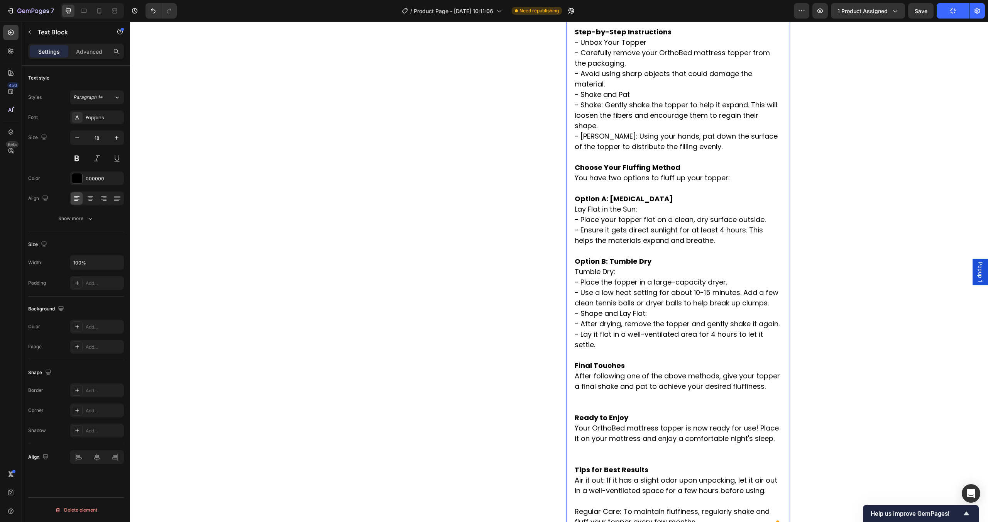
click at [592, 376] on p "After following one of the above methods, give your topper a final shake and pa…" at bounding box center [678, 392] width 207 height 42
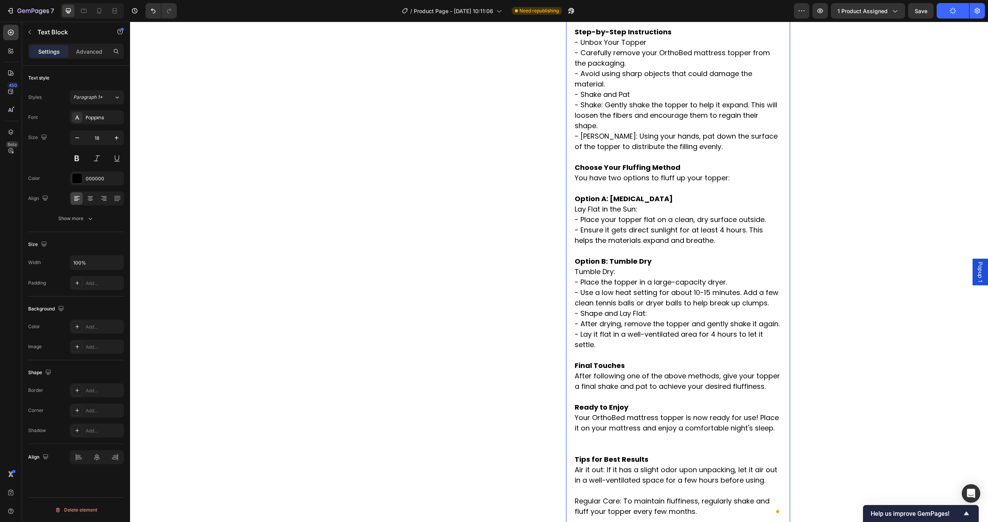
click at [600, 419] on p "Your OrthoBed mattress topper is now ready for use! Place it on your mattress a…" at bounding box center [678, 433] width 207 height 42
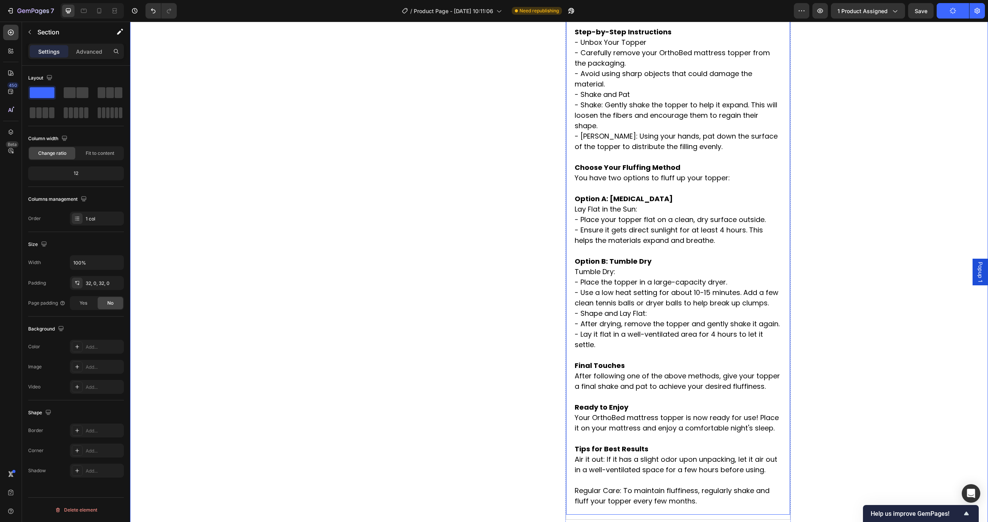
scroll to position [967, 0]
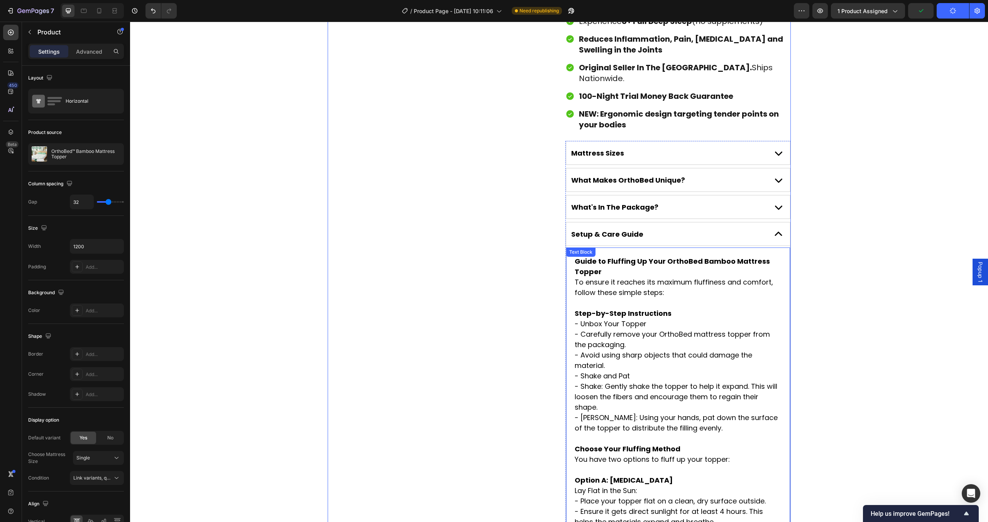
scroll to position [666, 0]
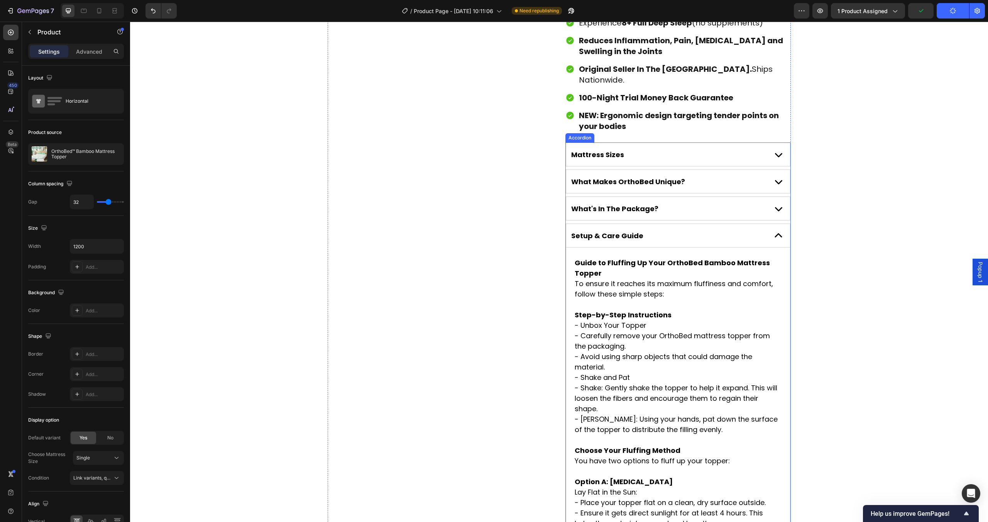
click at [661, 149] on div "Mattress Sizes" at bounding box center [667, 155] width 195 height 12
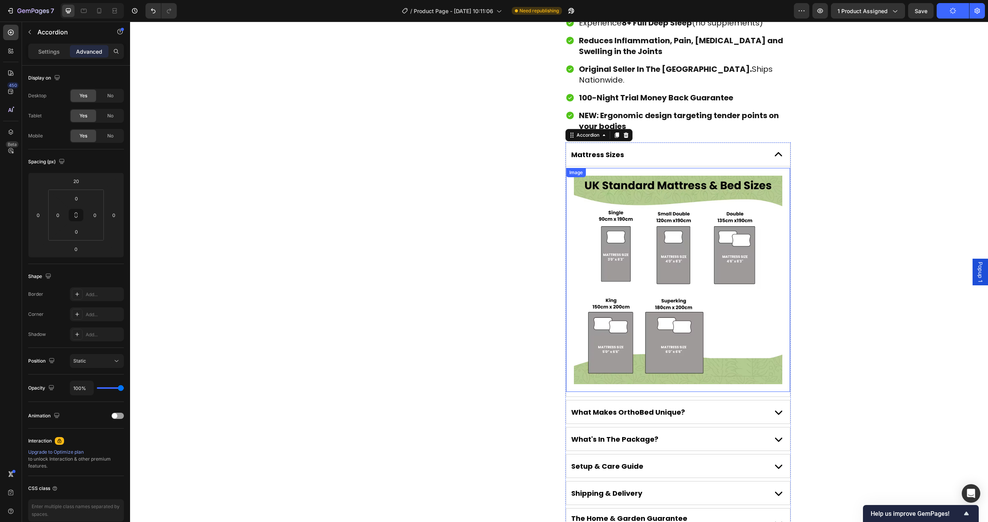
click at [664, 193] on img at bounding box center [678, 280] width 208 height 208
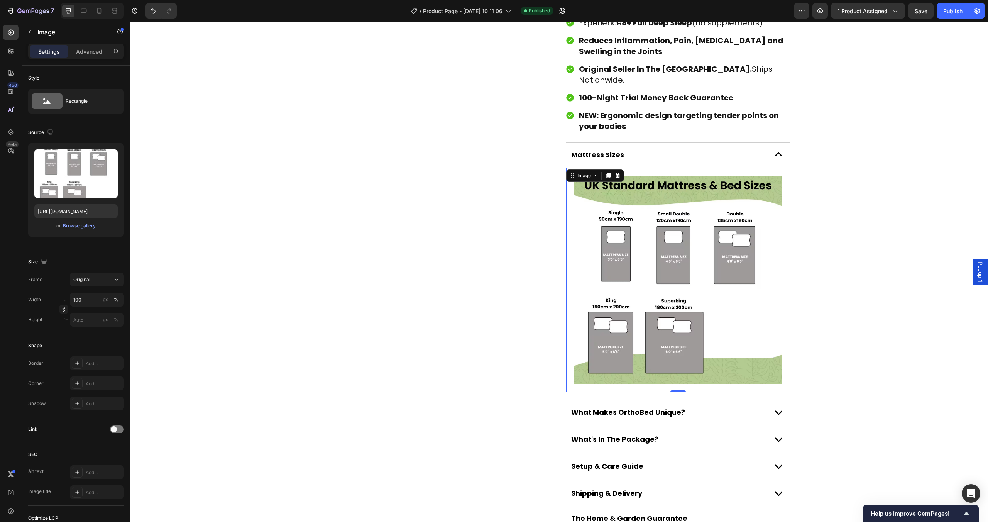
click at [646, 215] on img at bounding box center [678, 280] width 208 height 208
click at [89, 56] on div "Advanced" at bounding box center [89, 51] width 39 height 12
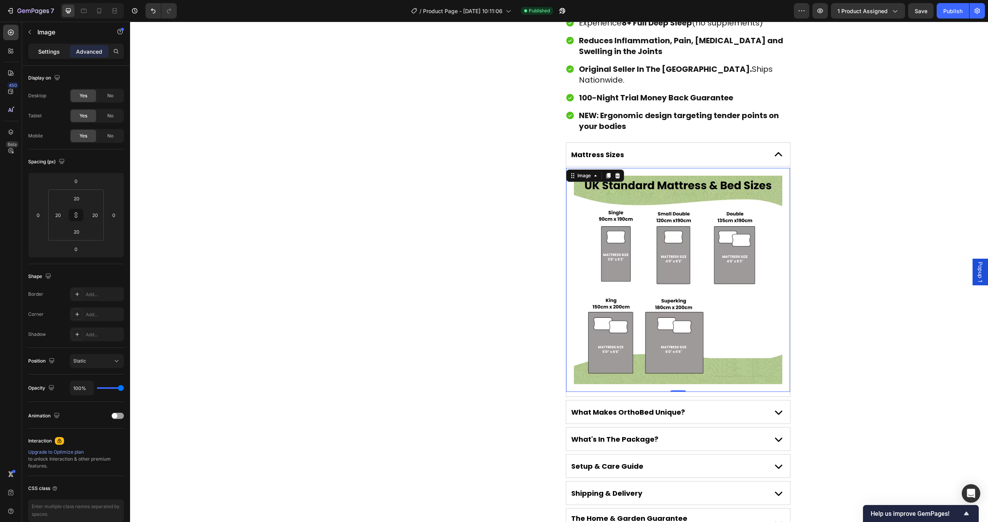
click at [54, 53] on p "Settings" at bounding box center [49, 51] width 22 height 8
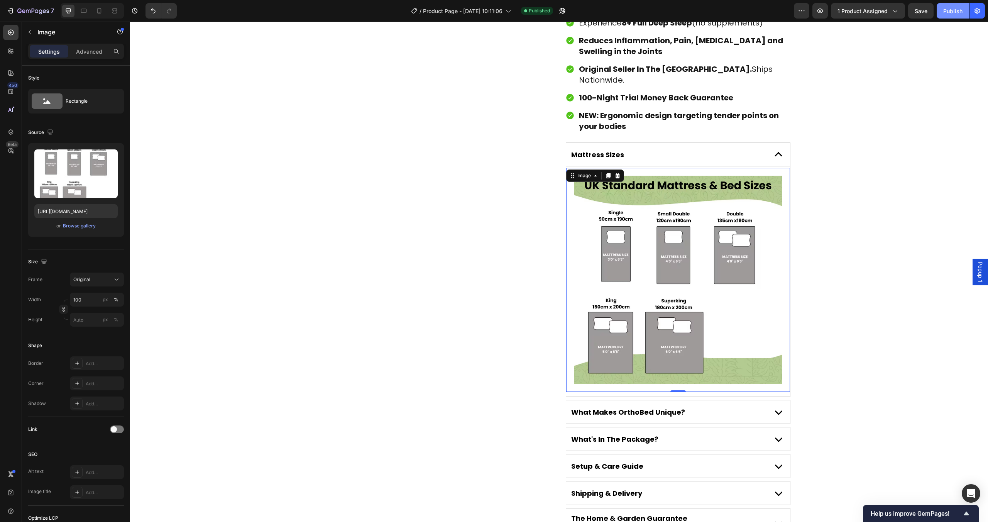
click at [961, 11] on div "Publish" at bounding box center [952, 11] width 19 height 8
click at [640, 243] on img at bounding box center [678, 280] width 208 height 208
click at [91, 224] on div "Browse gallery" at bounding box center [79, 225] width 33 height 7
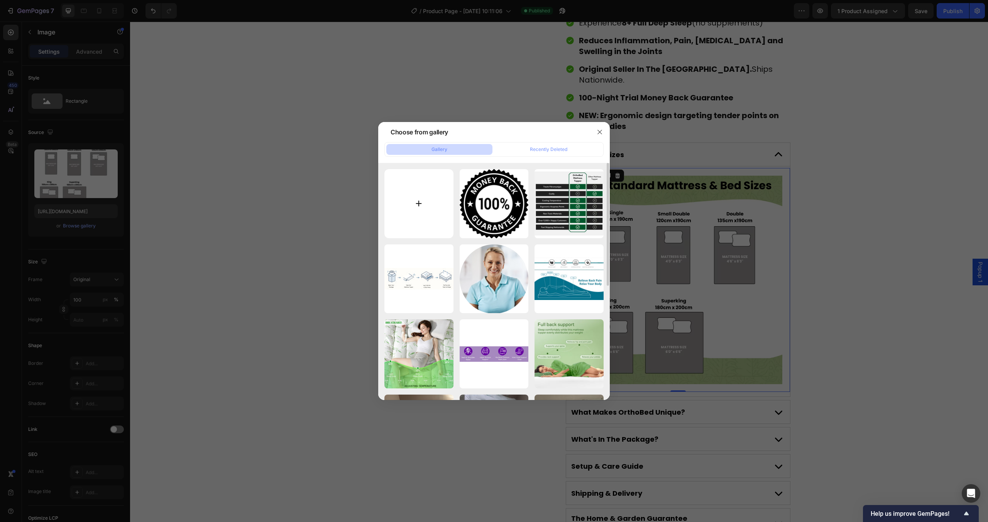
click at [421, 195] on input "file" at bounding box center [418, 203] width 69 height 69
type input "C:\fakepath\UK Mattress Size.webp"
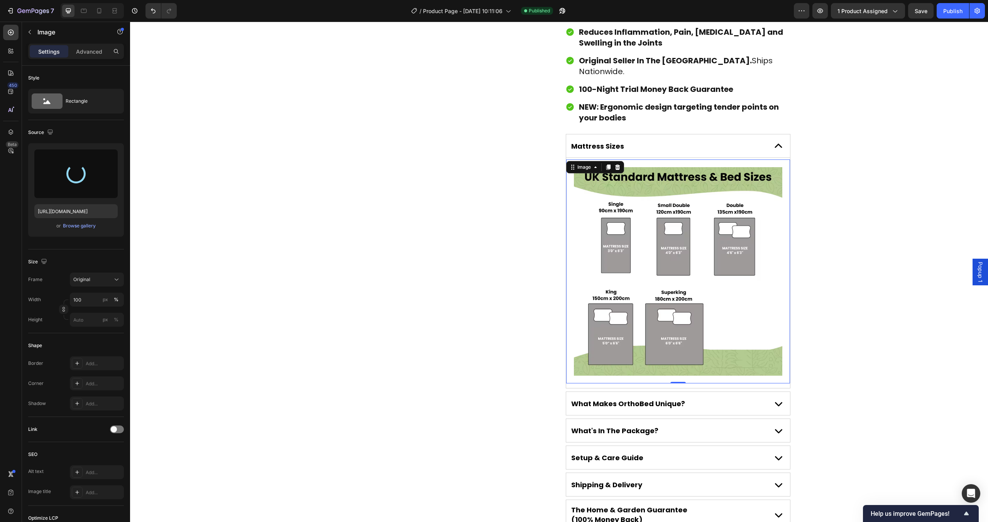
scroll to position [689, 0]
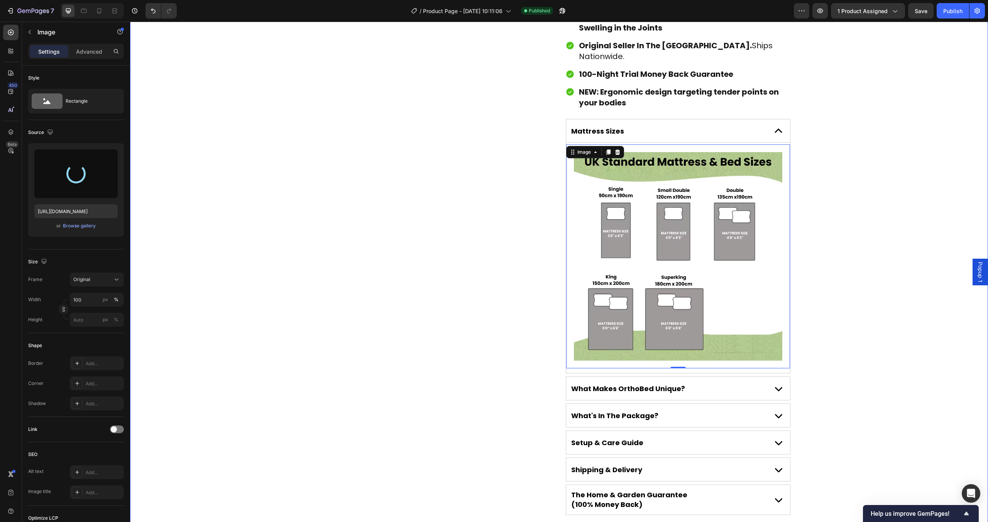
type input "https://cdn.shopify.com/s/files/1/0781/9080/5212/files/gempages_582976236733596…"
click at [779, 276] on img at bounding box center [678, 256] width 208 height 208
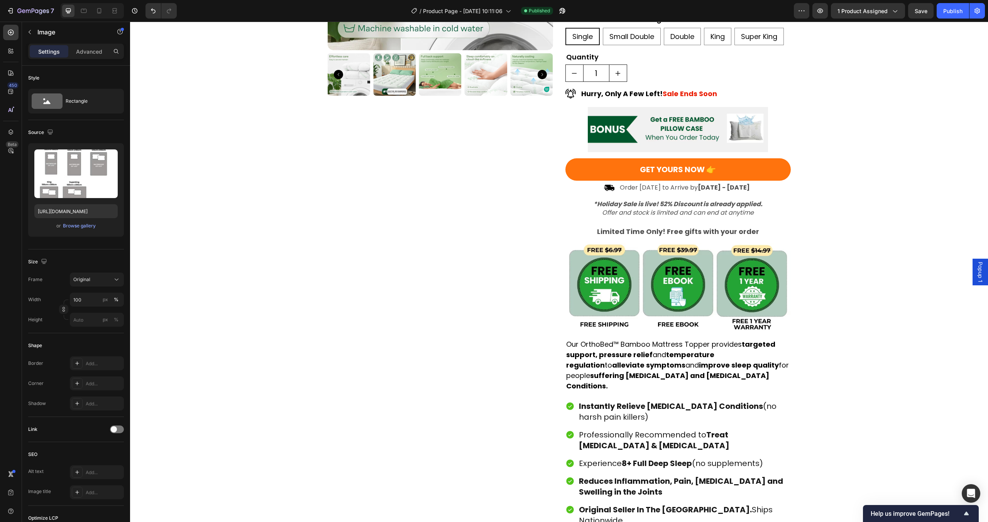
scroll to position [73, 0]
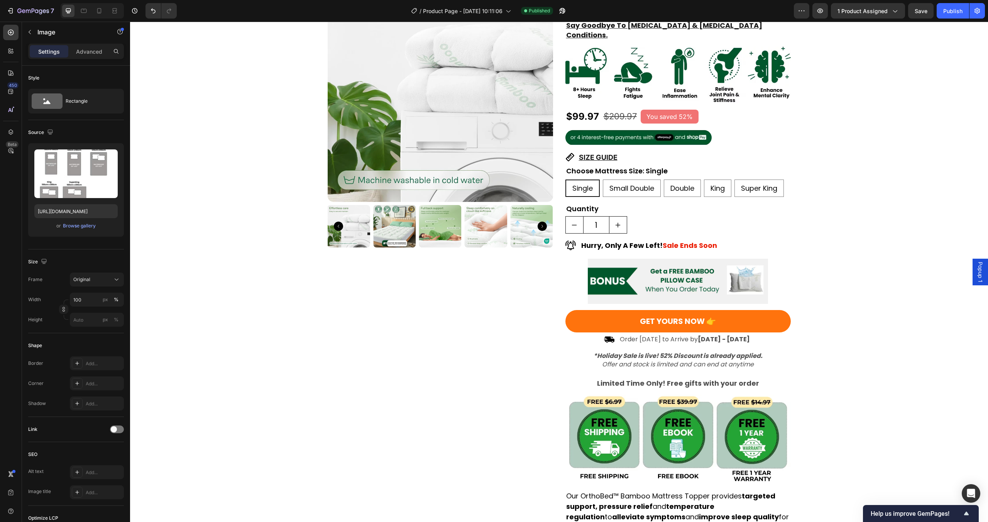
click at [977, 271] on span "Popup 1" at bounding box center [981, 272] width 8 height 20
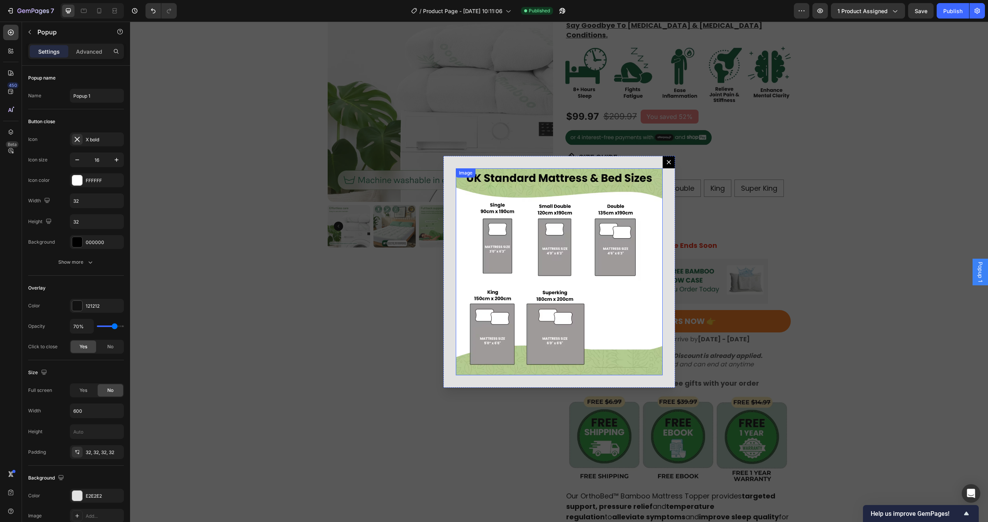
click at [612, 255] on img "Dialog body" at bounding box center [559, 271] width 207 height 207
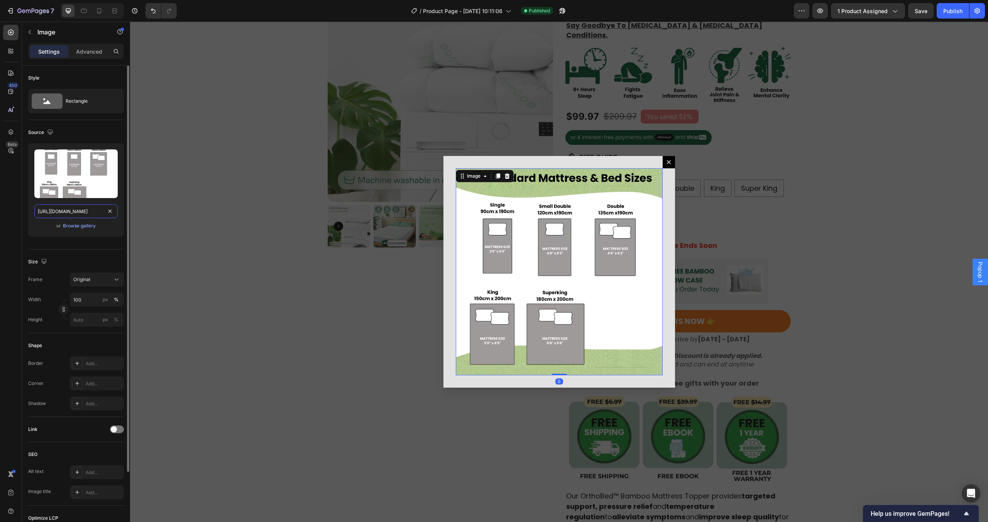
click at [94, 211] on input "https://cdn.shopify.com/s/files/1/0781/9080/5212/files/gempages_582976236733596…" at bounding box center [75, 211] width 83 height 14
click at [81, 223] on div "Browse gallery" at bounding box center [79, 225] width 33 height 7
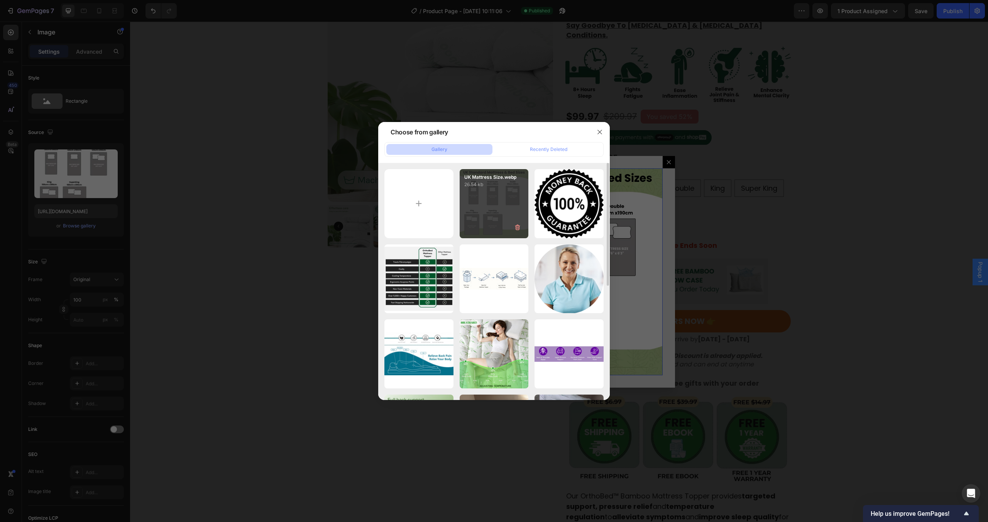
click at [508, 205] on div "UK Mattress Size.webp 26.54 kb" at bounding box center [494, 203] width 69 height 69
type input "https://cdn.shopify.com/s/files/1/0781/9080/5212/files/gempages_582976236733596…"
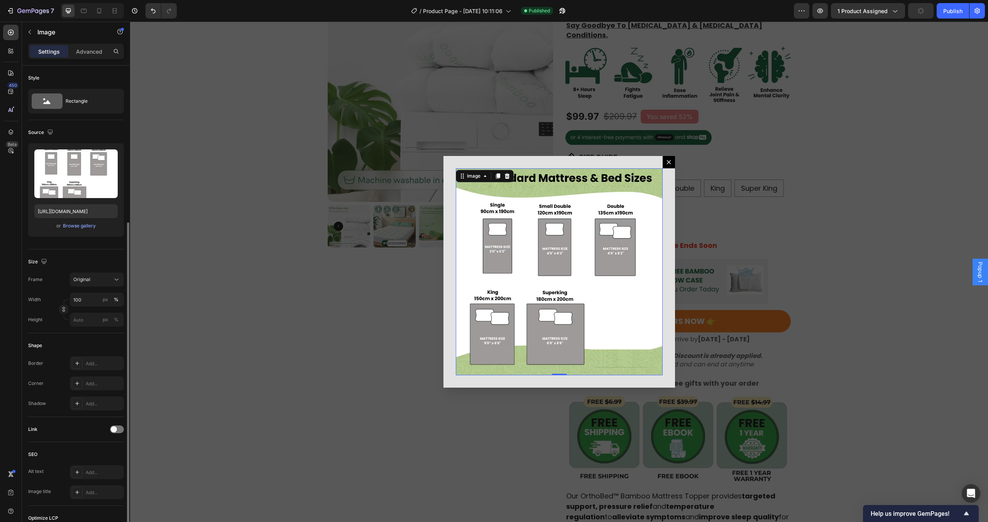
scroll to position [85, 0]
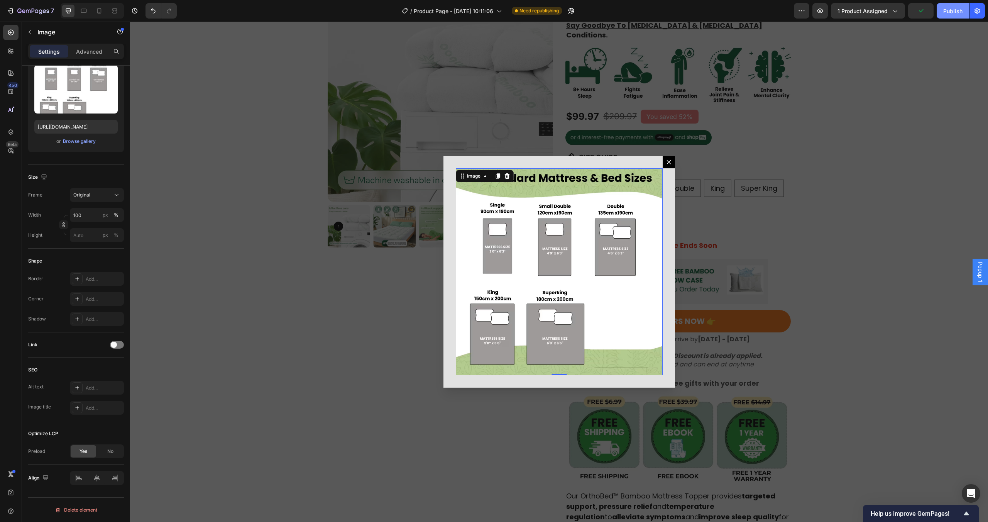
click at [957, 5] on button "Publish" at bounding box center [953, 10] width 32 height 15
click at [511, 502] on div "View live page" at bounding box center [509, 504] width 44 height 11
click at [668, 159] on icon "Dialog content" at bounding box center [669, 162] width 6 height 6
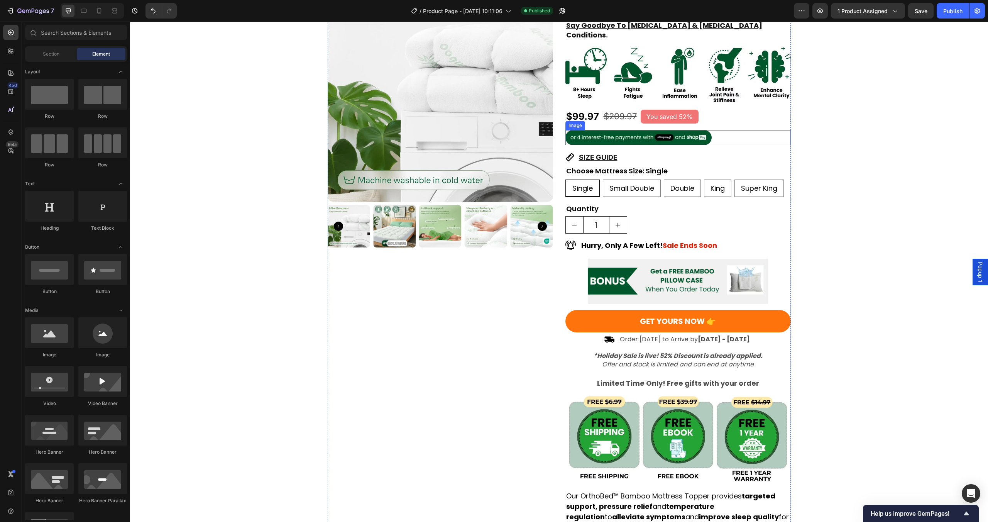
click at [707, 130] on img at bounding box center [639, 137] width 147 height 15
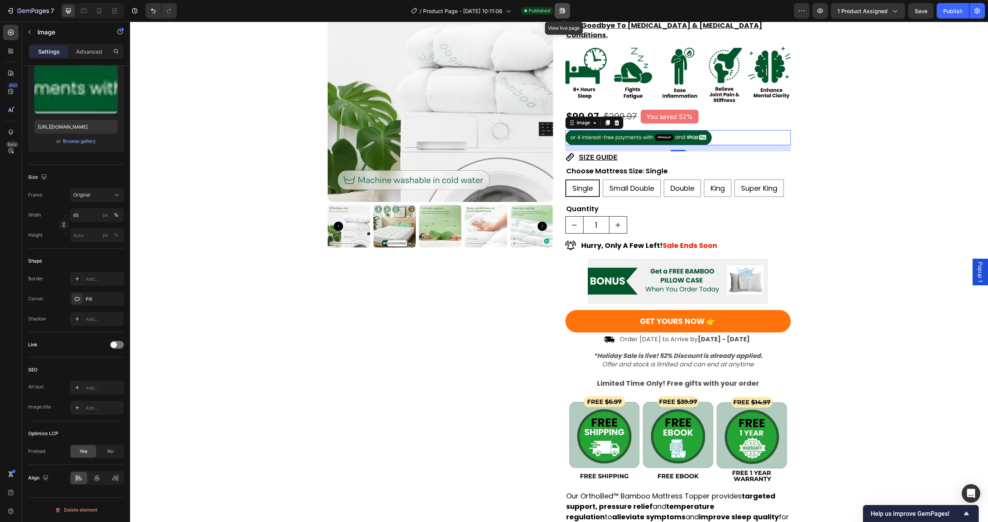
click at [564, 12] on icon "button" at bounding box center [562, 11] width 6 height 6
click at [615, 130] on img at bounding box center [639, 137] width 147 height 15
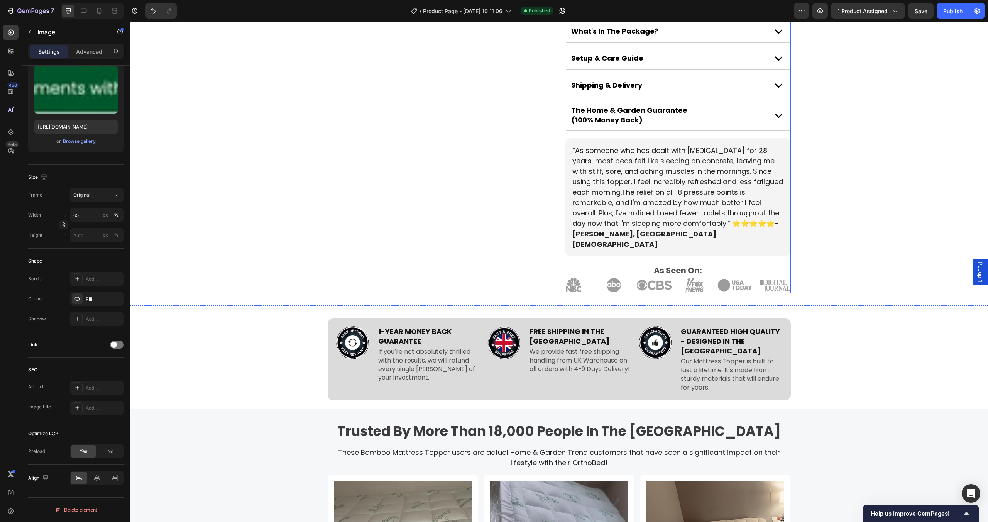
scroll to position [1213, 0]
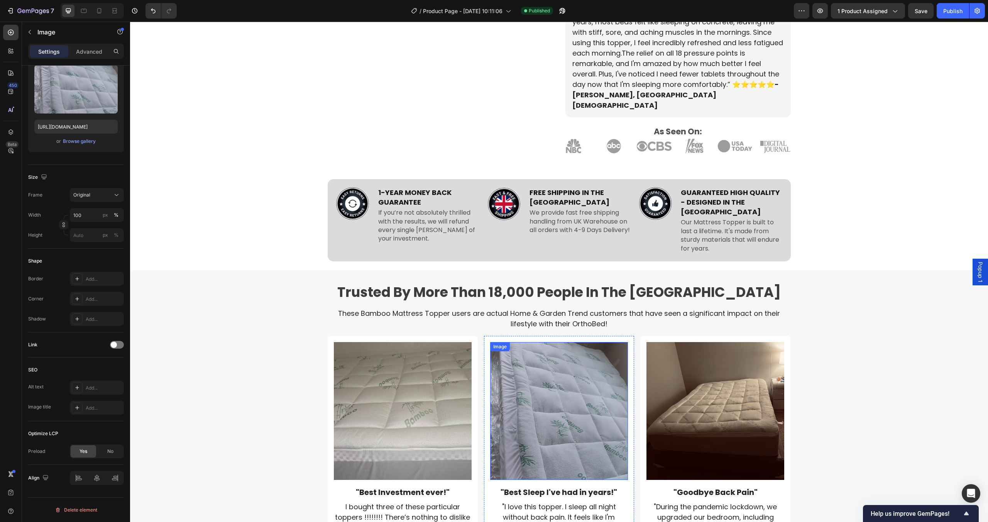
click at [562, 365] on img at bounding box center [559, 411] width 138 height 138
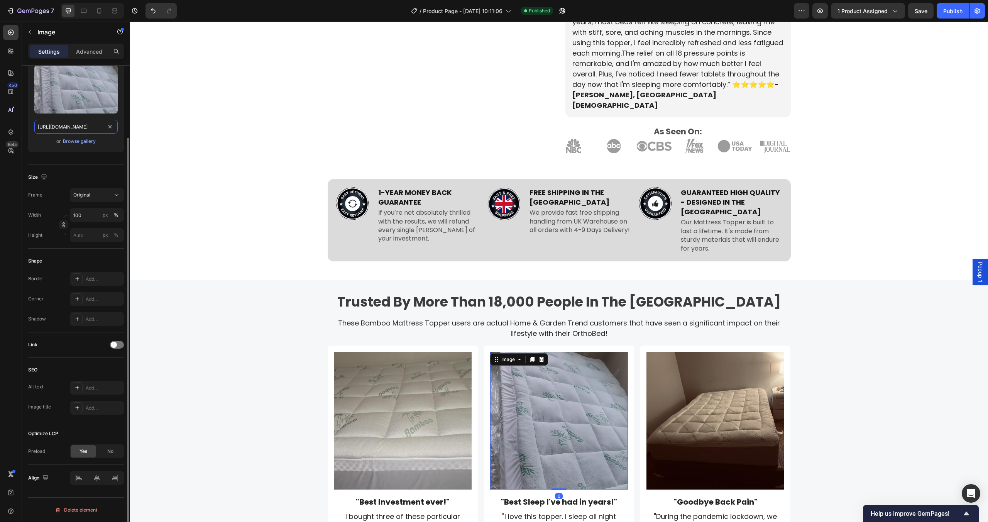
click at [57, 126] on input "https://cdn.shopify.com/s/files/1/0781/9080/5212/files/gempages_582976236733596…" at bounding box center [75, 127] width 83 height 14
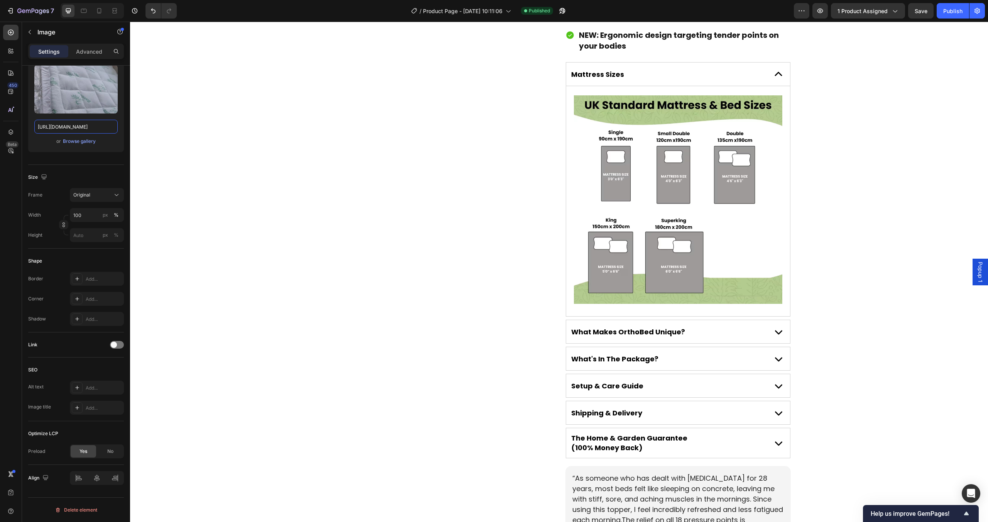
scroll to position [9, 0]
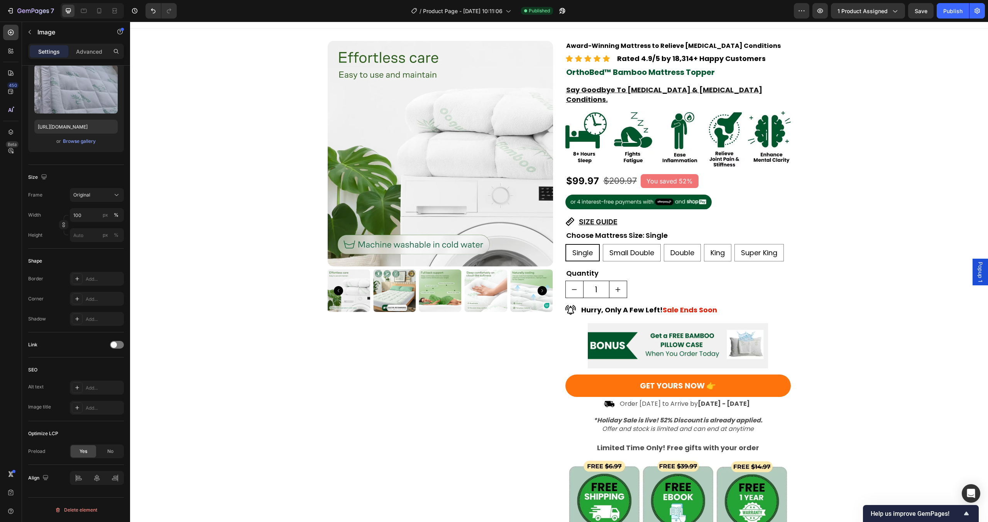
click at [977, 264] on span "Popup 1" at bounding box center [981, 272] width 8 height 20
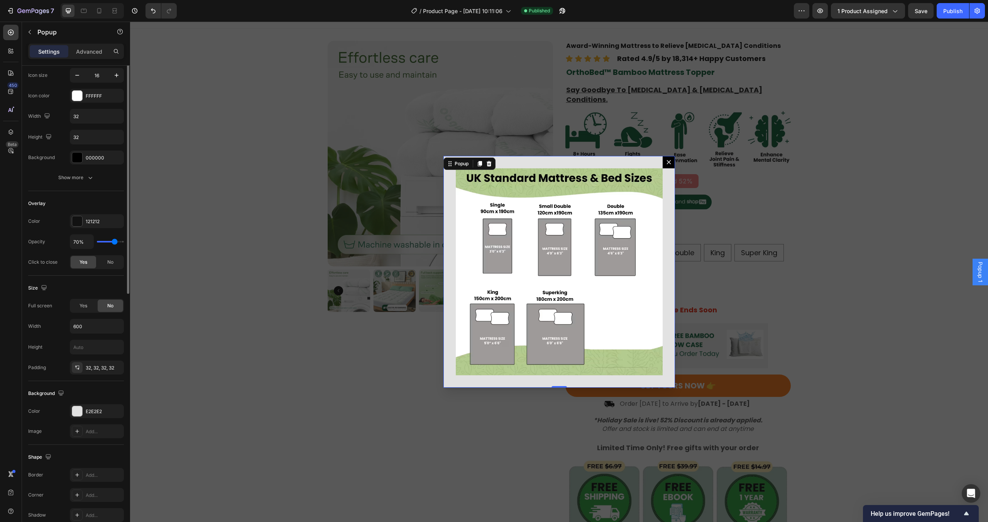
scroll to position [0, 0]
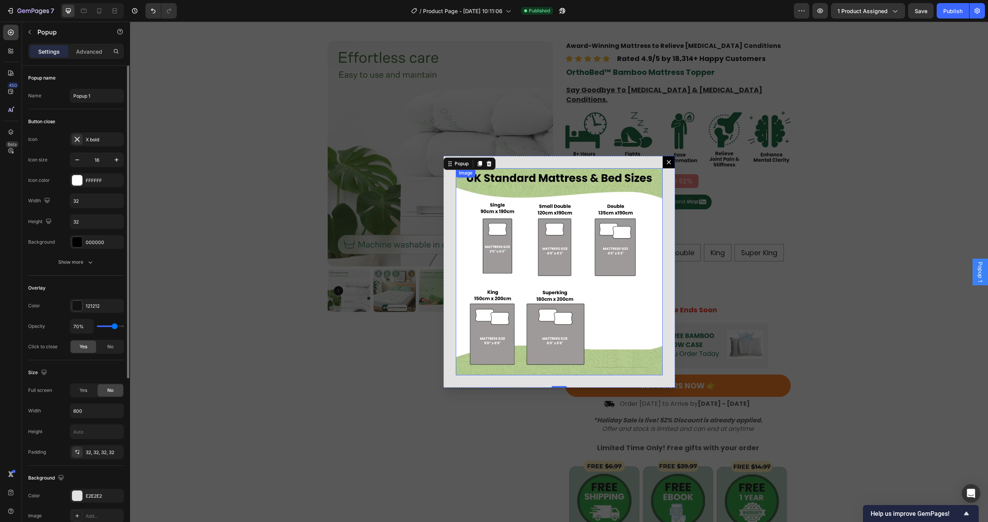
click at [635, 200] on img "Dialog body" at bounding box center [559, 271] width 207 height 207
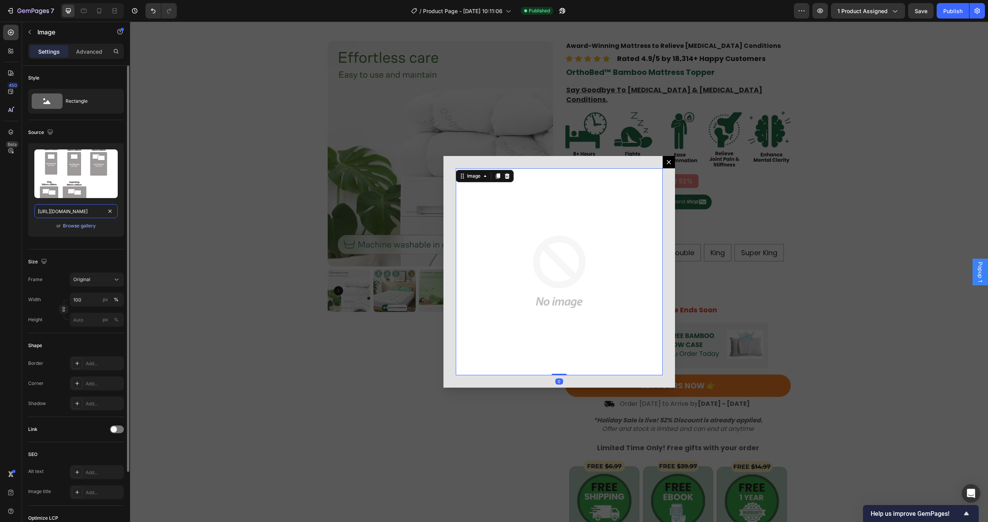
scroll to position [0, 141]
type input "https://cdn.shopify.com/s/files/1/0781/9080/5212/files/UK_Mattress_Size_1.png?v…"
click at [113, 226] on div "or Browse gallery" at bounding box center [75, 225] width 83 height 9
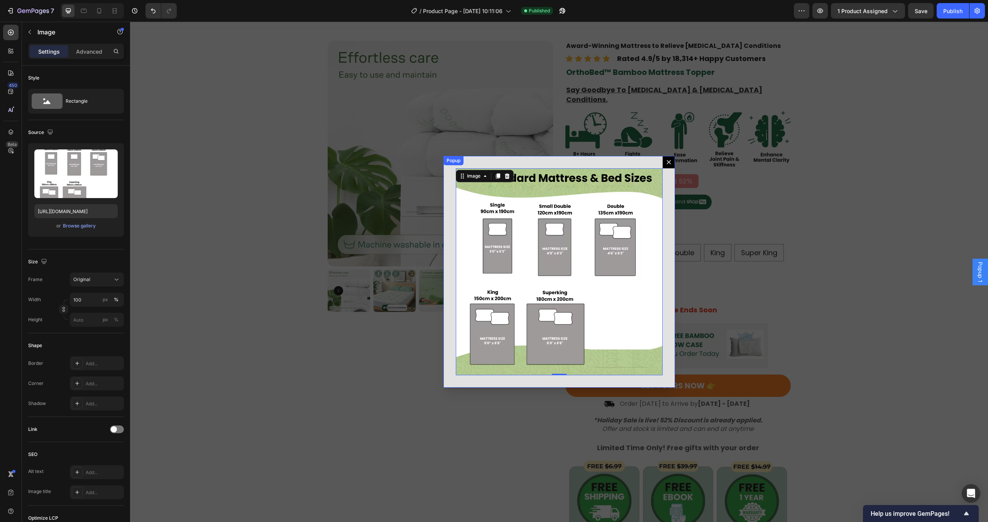
click at [668, 168] on button "Dialog content" at bounding box center [669, 162] width 12 height 12
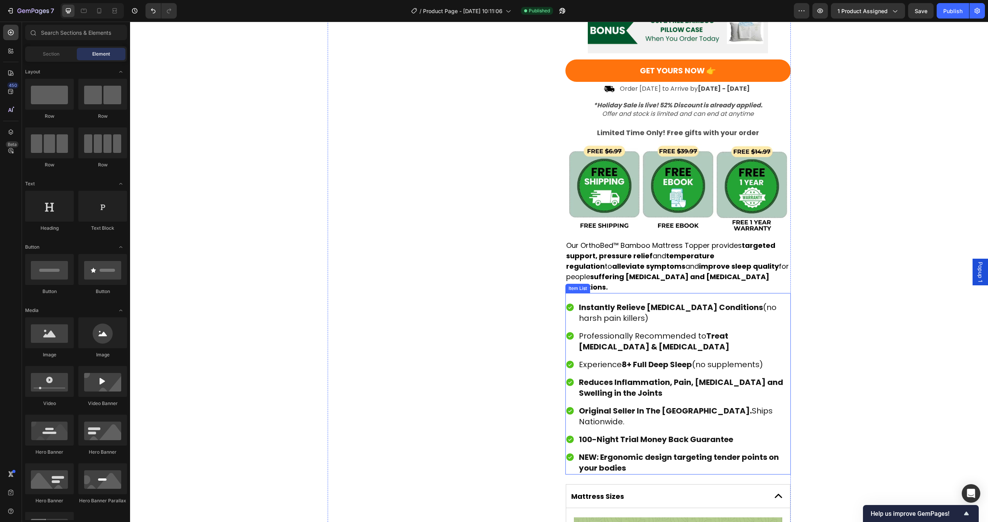
scroll to position [432, 0]
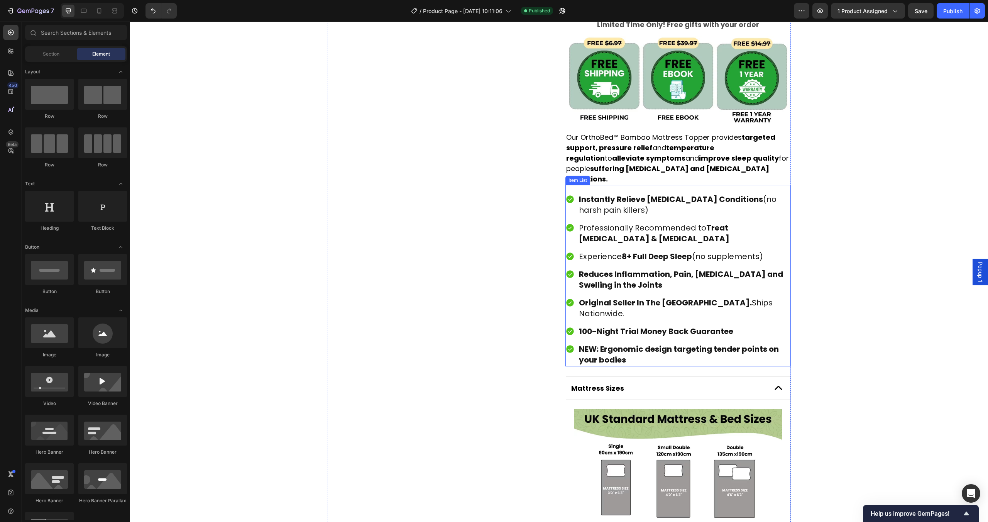
click at [645, 409] on img at bounding box center [678, 513] width 208 height 208
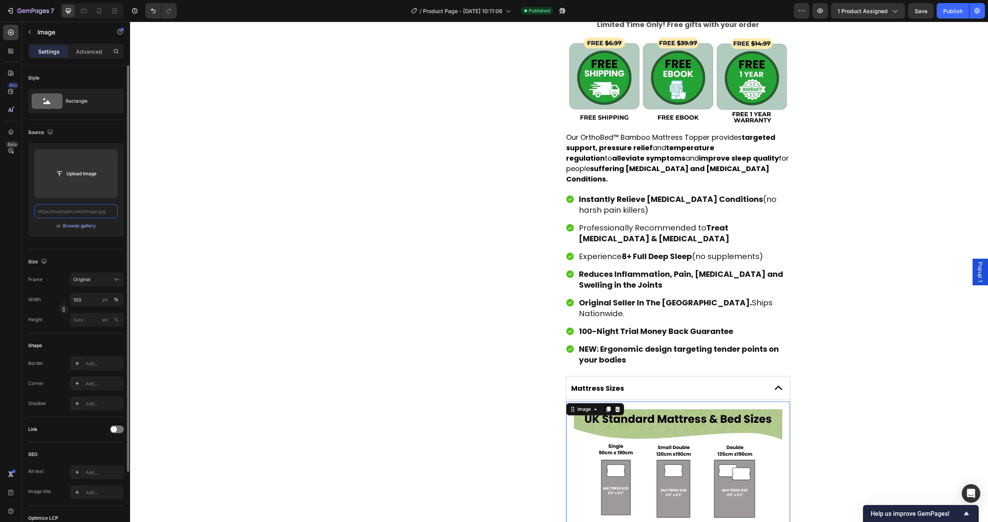
scroll to position [0, 0]
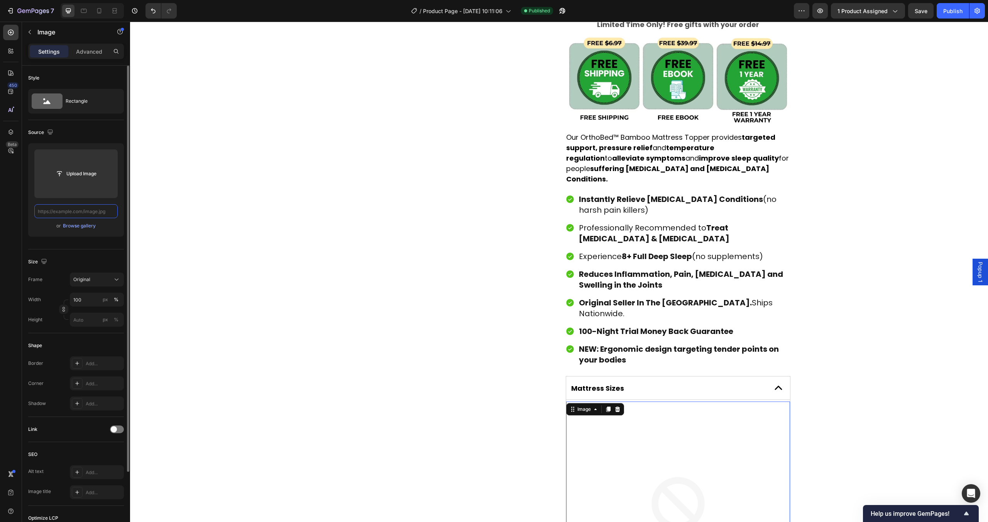
paste input "https://cdn.shopify.com/s/files/1/0781/9080/5212/files/UK_Mattress_Size_1.png?v…"
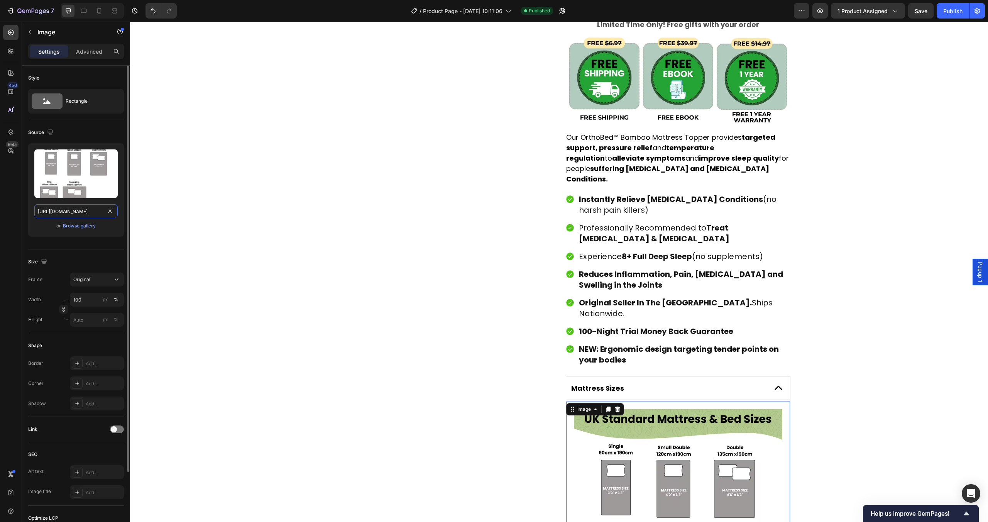
scroll to position [0, 141]
type input "https://cdn.shopify.com/s/files/1/0781/9080/5212/files/UK_Mattress_Size_1.png?v…"
click at [115, 232] on div "Upload Image https://cdn.shopify.com/s/files/1/0781/9080/5212/files/UK_Mattress…" at bounding box center [76, 189] width 96 height 93
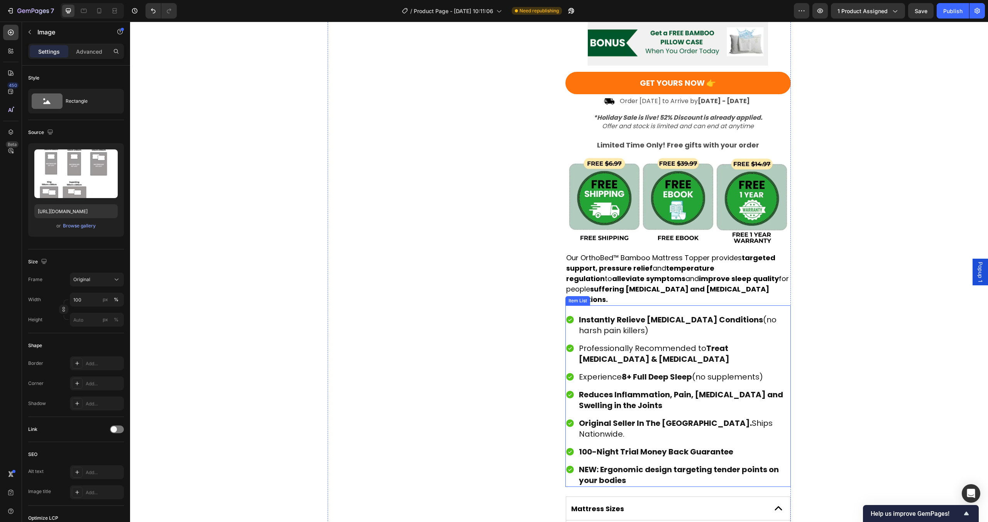
scroll to position [142, 0]
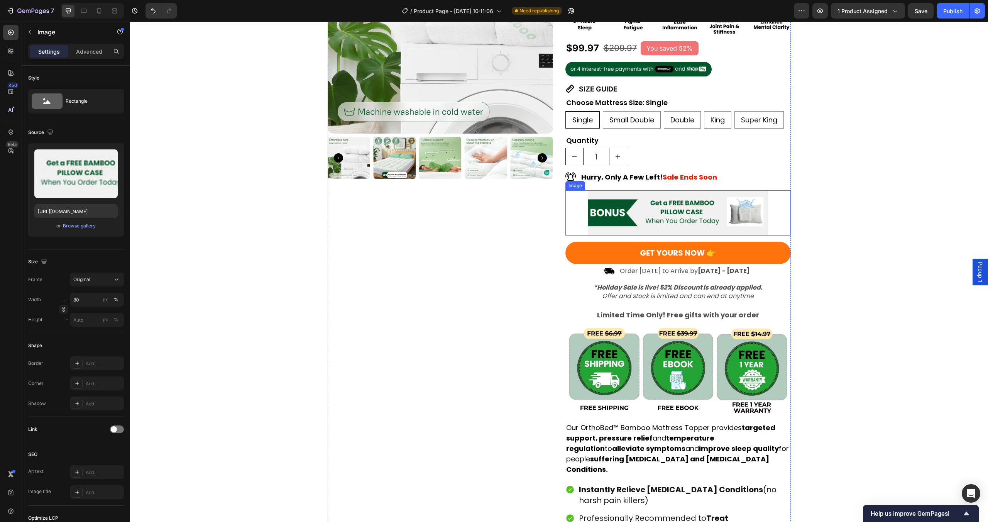
click at [656, 203] on img at bounding box center [678, 212] width 180 height 45
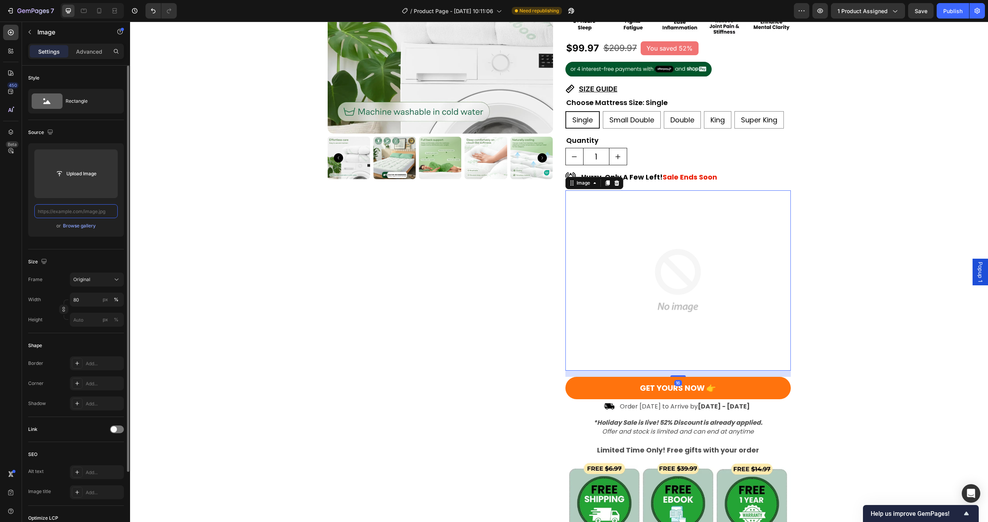
scroll to position [0, 0]
paste input "https://cdn.shopify.com/s/files/1/0781/9080/5212/files/BONUS__1000_x_250_px.png…"
type input "https://cdn.shopify.com/s/files/1/0781/9080/5212/files/BONUS__1000_x_250_px.png…"
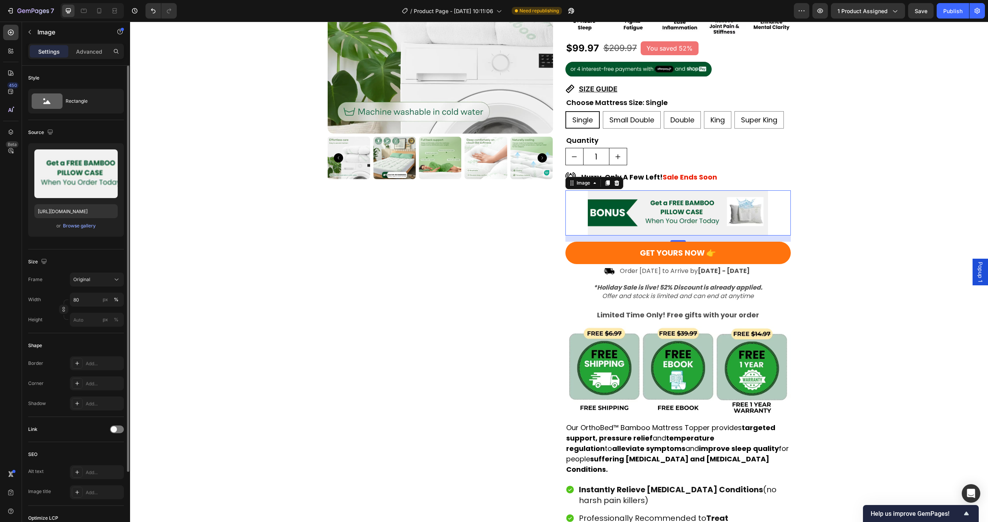
click at [110, 233] on div "Upload Image https://cdn.shopify.com/s/files/1/0781/9080/5212/files/BONUS__1000…" at bounding box center [76, 189] width 96 height 93
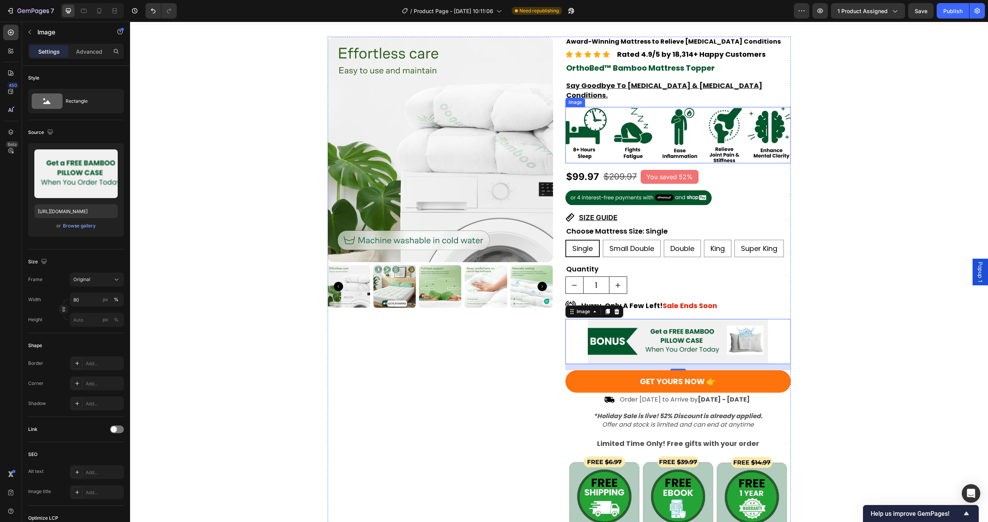
click at [665, 110] on img at bounding box center [678, 135] width 225 height 56
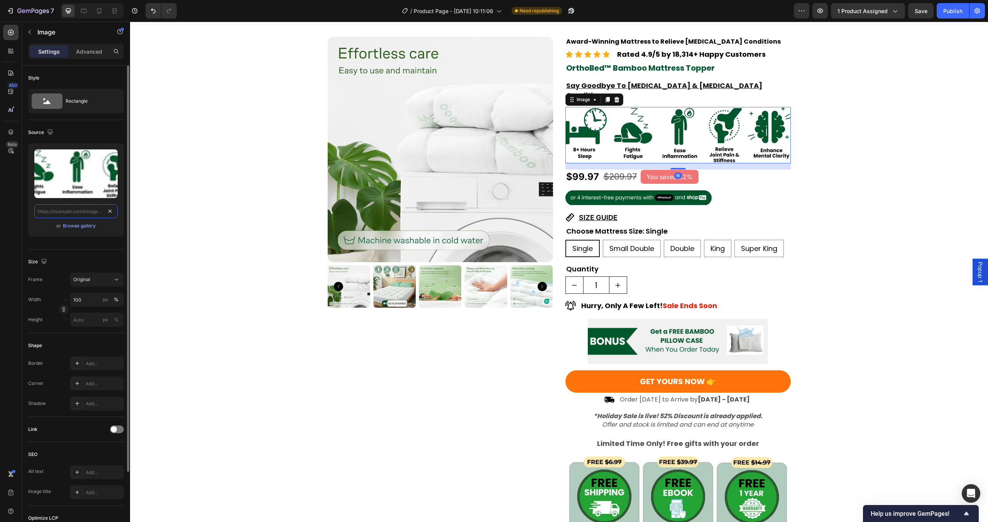
scroll to position [0, 0]
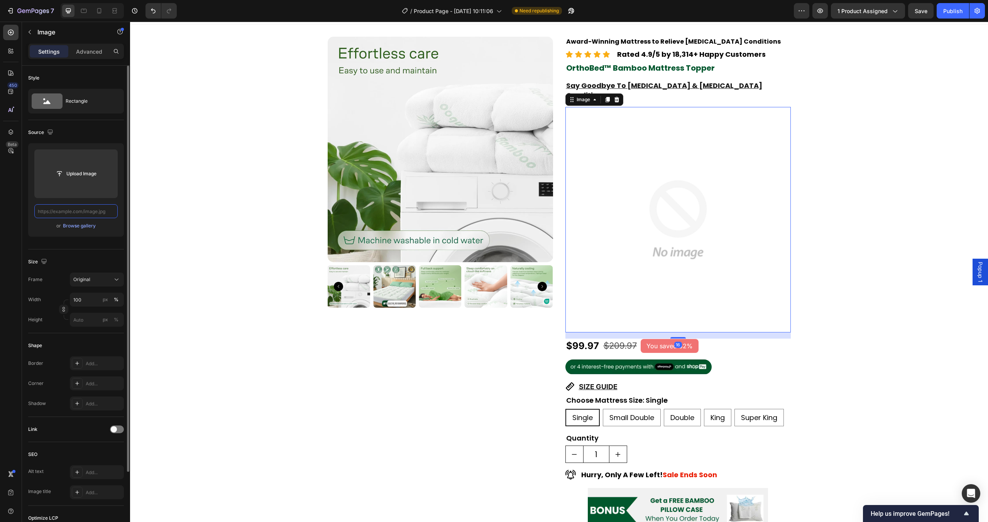
paste input "https://cdn.shopify.com/s/files/1/0781/9080/5212/files/Lucidbed_5_USP.png?v=175…"
type input "https://cdn.shopify.com/s/files/1/0781/9080/5212/files/Lucidbed_5_USP.png?v=175…"
click at [112, 228] on div "or Browse gallery" at bounding box center [75, 225] width 83 height 9
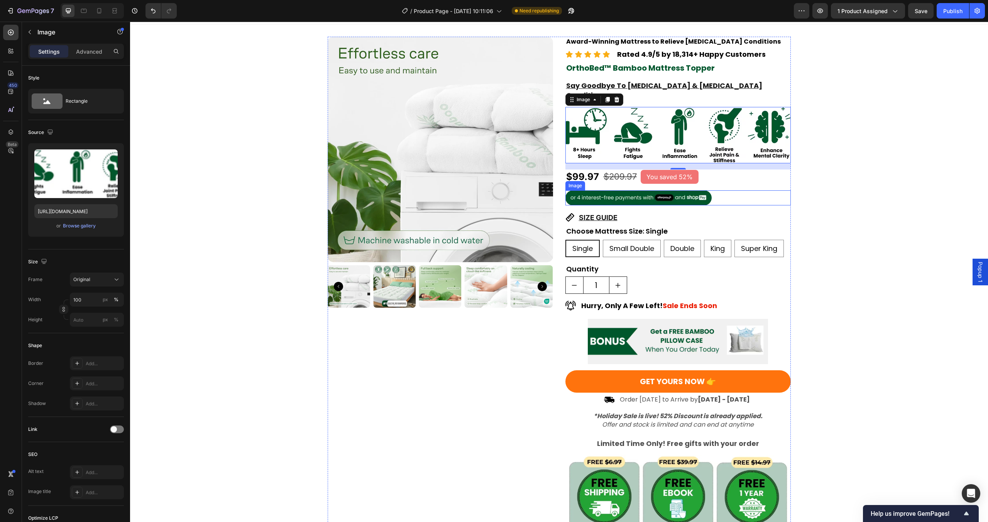
click at [693, 190] on img at bounding box center [639, 197] width 147 height 15
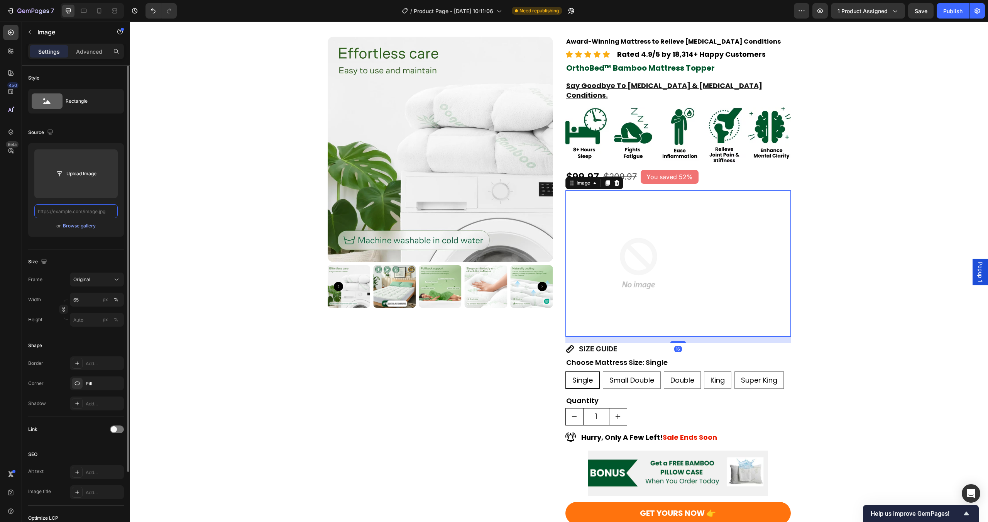
paste input "https://cdn.shopify.com/s/files/1/0781/9080/5212/files/Shoppay_Afterpay.png?v=1…"
type input "https://cdn.shopify.com/s/files/1/0781/9080/5212/files/Shoppay_Afterpay.png?v=1…"
click at [109, 229] on div "or Browse gallery" at bounding box center [75, 225] width 83 height 9
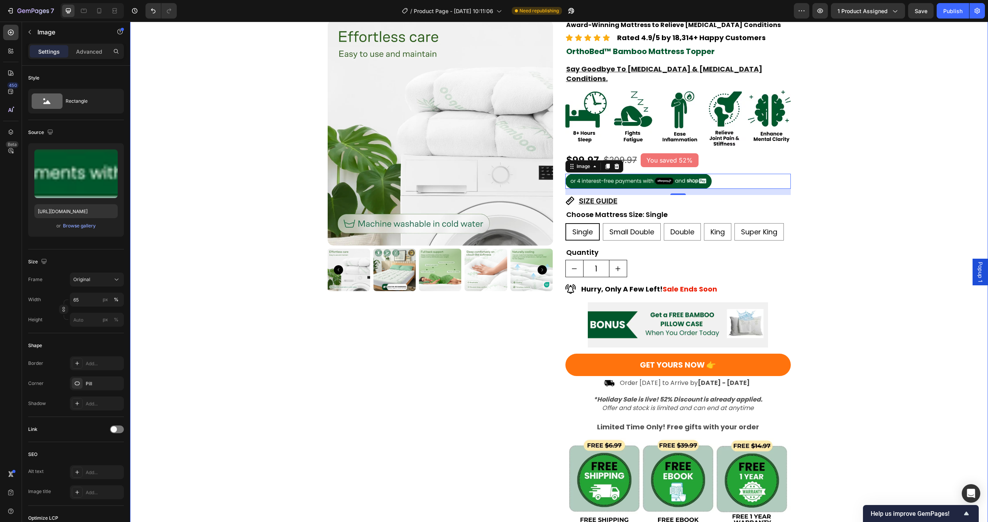
scroll to position [38, 0]
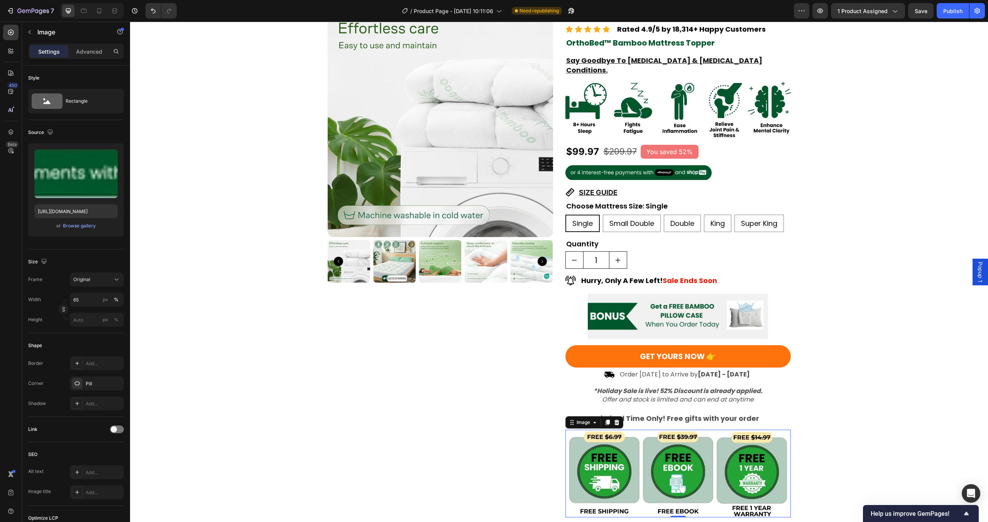
click at [720, 433] on img at bounding box center [678, 474] width 225 height 88
click at [945, 13] on div "Publish" at bounding box center [952, 11] width 19 height 8
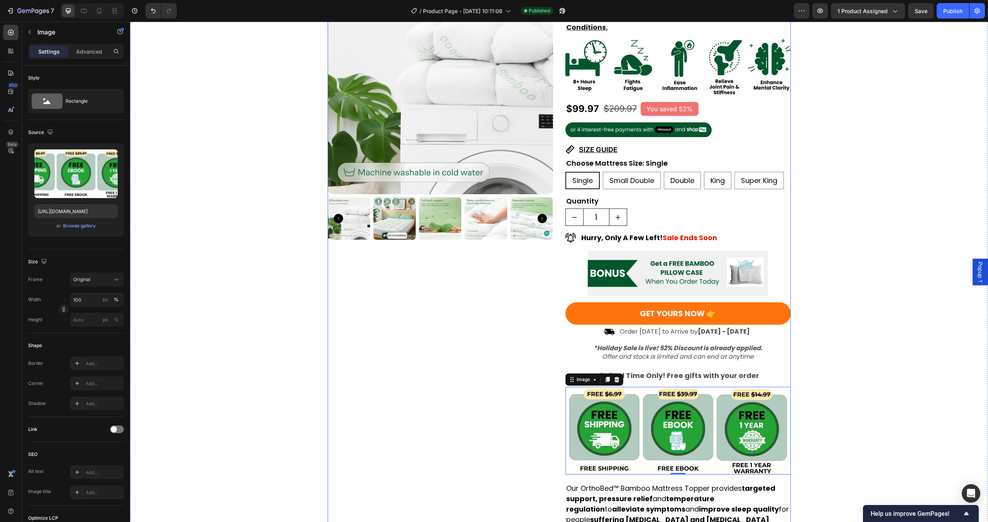
scroll to position [152, 0]
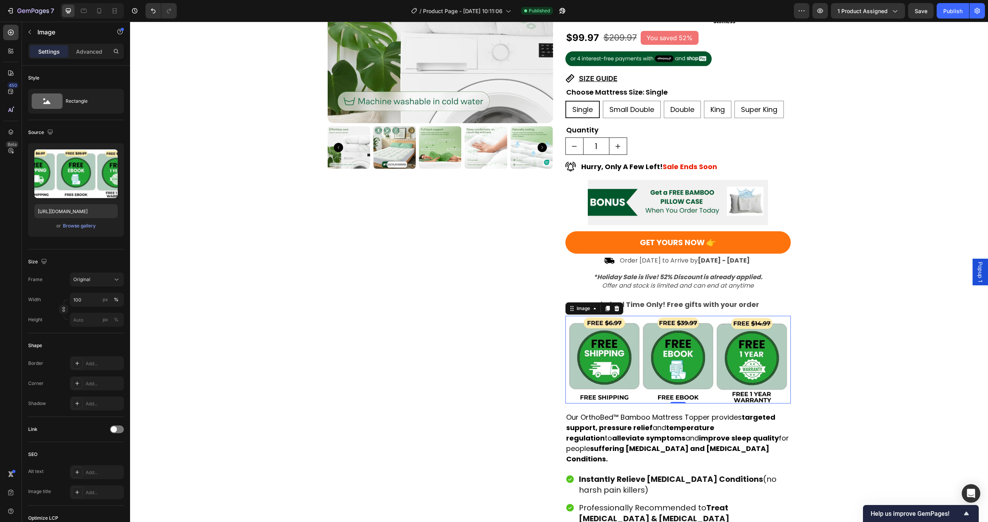
click at [664, 356] on img at bounding box center [678, 360] width 225 height 88
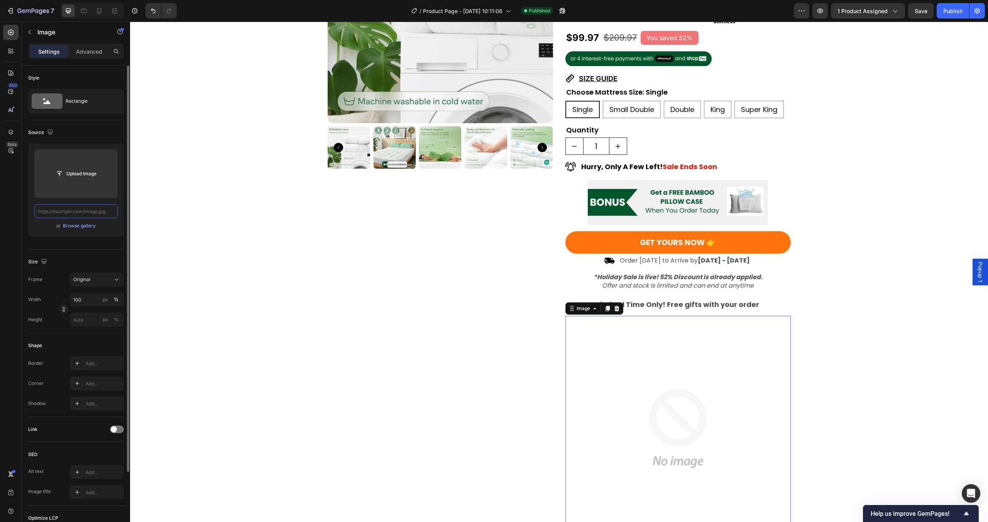
scroll to position [0, 0]
paste input "https://cdn.shopify.com/s/files/1/0781/9080/5212/files/3_elements_free_LB.png?v…"
type input "https://cdn.shopify.com/s/files/1/0781/9080/5212/files/3_elements_free_LB.png?v…"
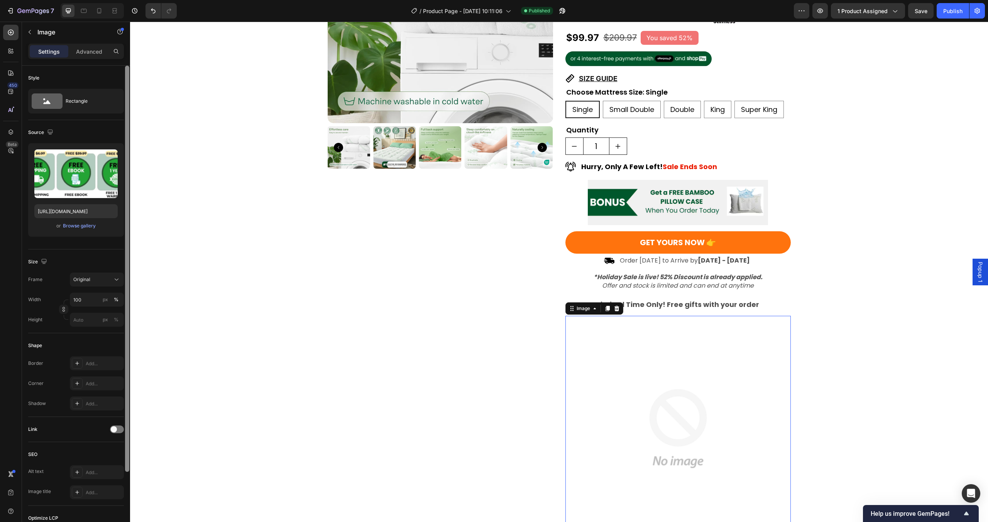
click at [124, 213] on div "Style Rectangle Source Upload Image https://cdn.shopify.com/s/files/1/0781/9080…" at bounding box center [76, 305] width 108 height 478
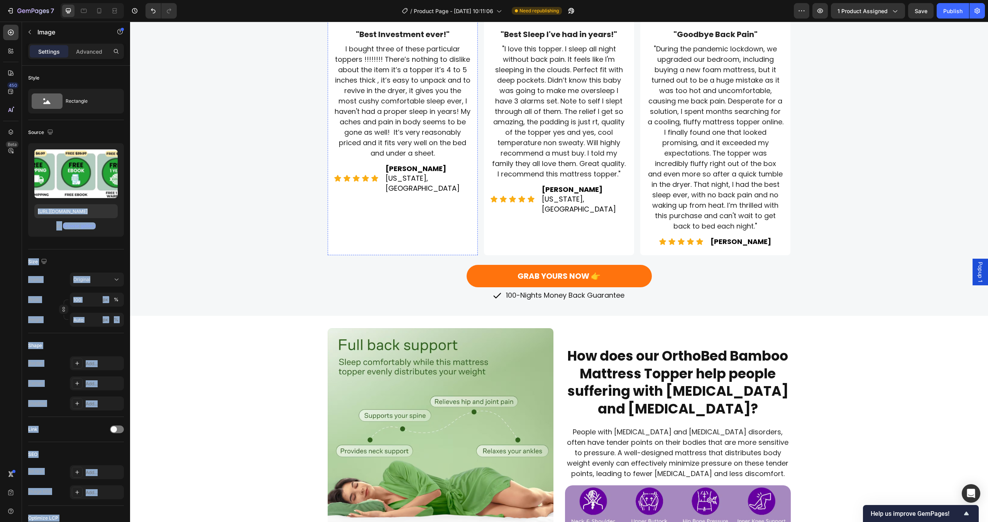
scroll to position [1948, 0]
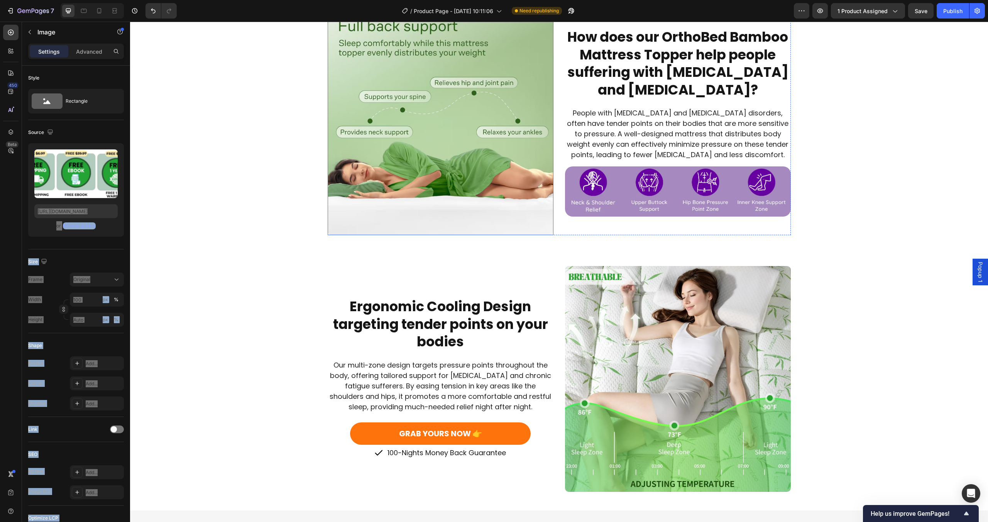
click at [494, 108] on img at bounding box center [441, 122] width 226 height 226
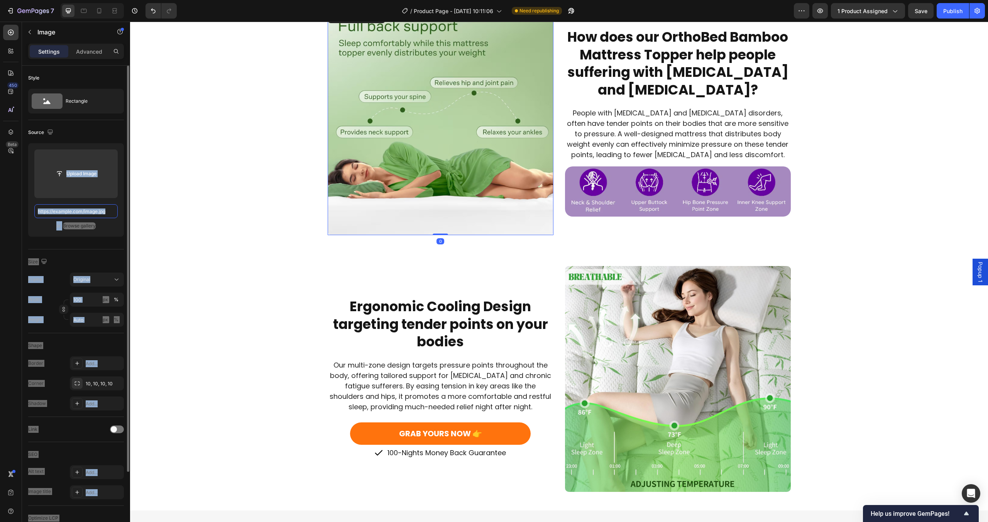
scroll to position [0, 0]
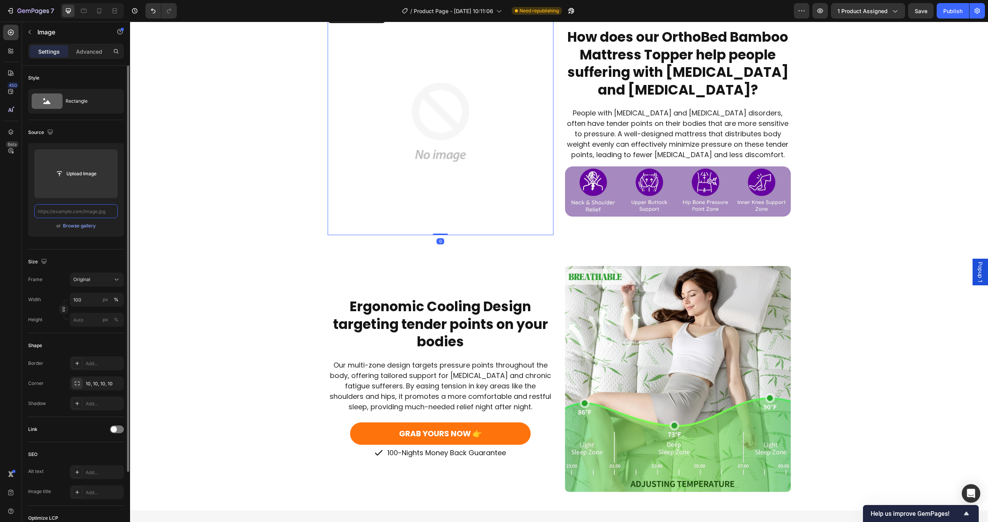
paste input "https://cdn.shopify.com/s/files/1/0781/9080/5212/files/full_back_support.png?v=…"
type input "https://cdn.shopify.com/s/files/1/0781/9080/5212/files/full_back_support.png?v=…"
click at [114, 232] on div "Upload Image https://cdn.shopify.com/s/files/1/0781/9080/5212/files/full_back_s…" at bounding box center [76, 189] width 96 height 93
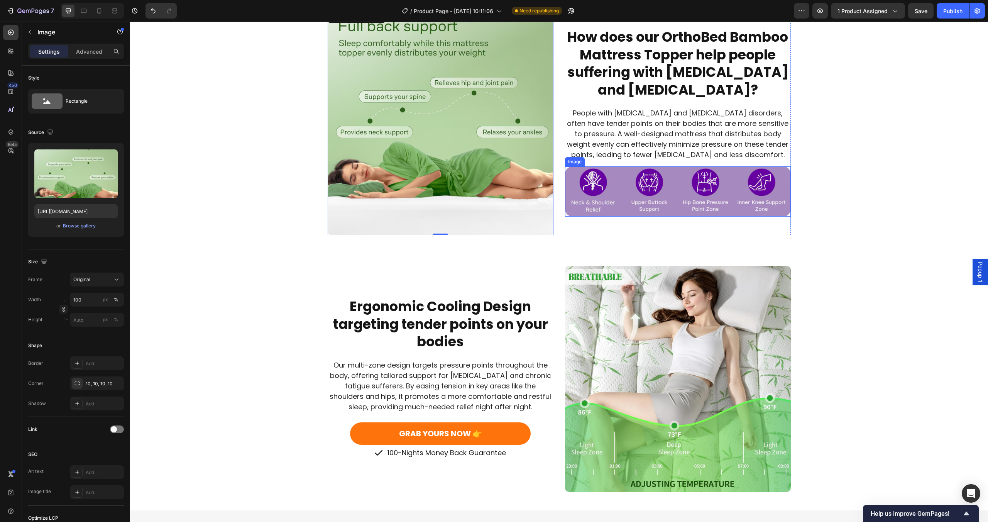
click at [652, 186] on img at bounding box center [678, 191] width 226 height 50
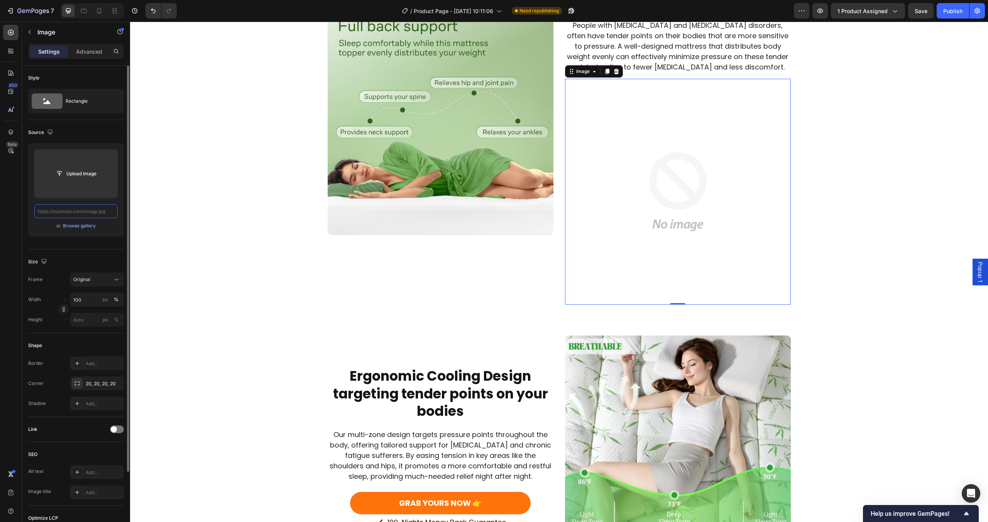
paste input "https://cdn.shopify.com/s/files/1/0781/9080/5212/files/support_points.png?v=175…"
type input "https://cdn.shopify.com/s/files/1/0781/9080/5212/files/support_points.png?v=175…"
click at [116, 228] on div "or Browse gallery" at bounding box center [75, 225] width 83 height 9
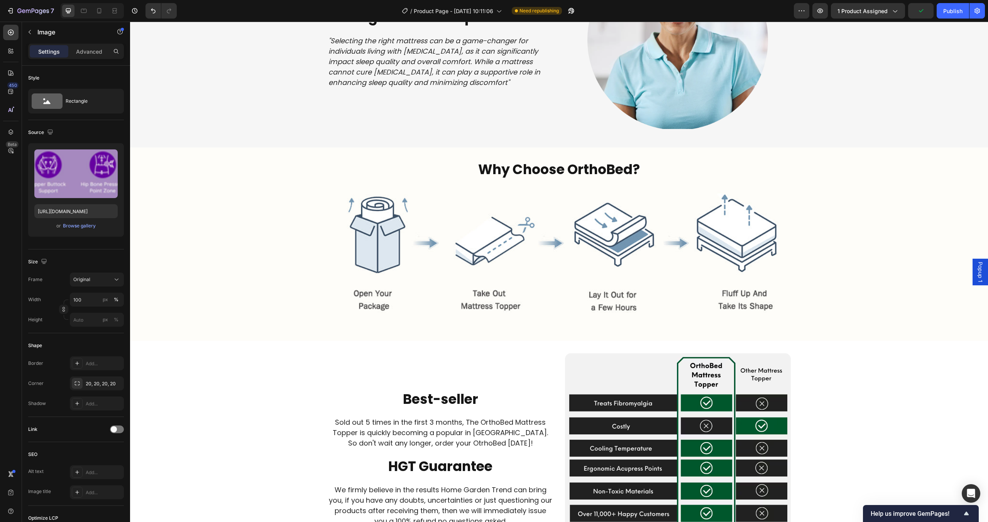
scroll to position [2820, 0]
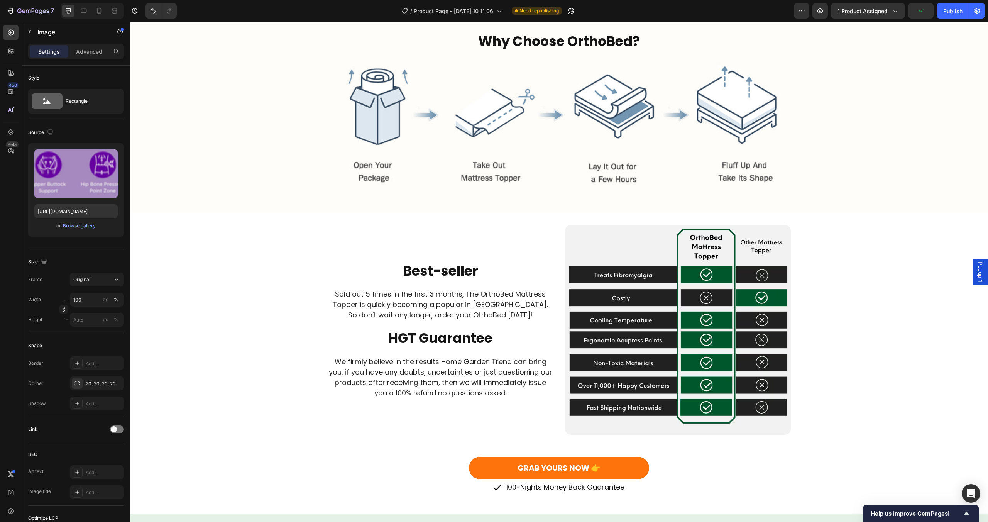
click at [655, 323] on img at bounding box center [678, 330] width 226 height 210
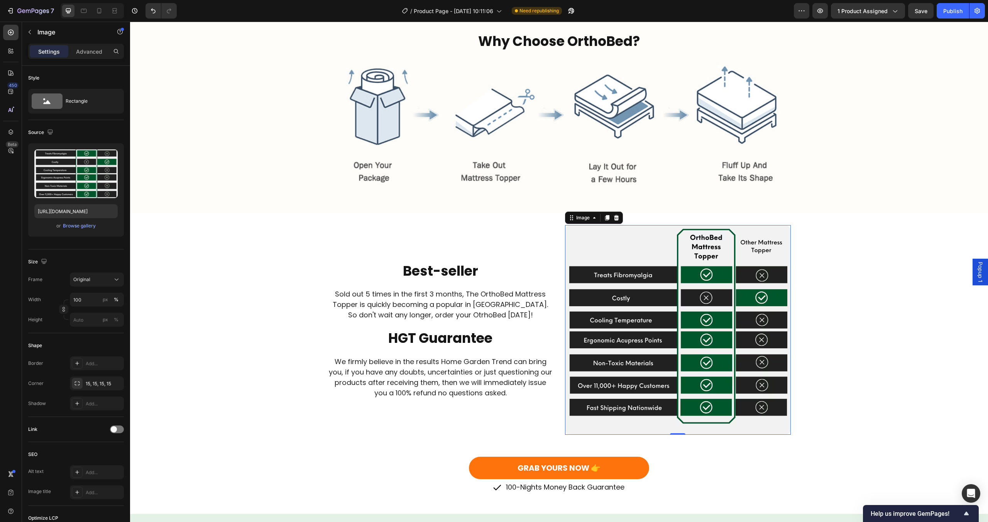
click at [686, 296] on img at bounding box center [678, 330] width 226 height 210
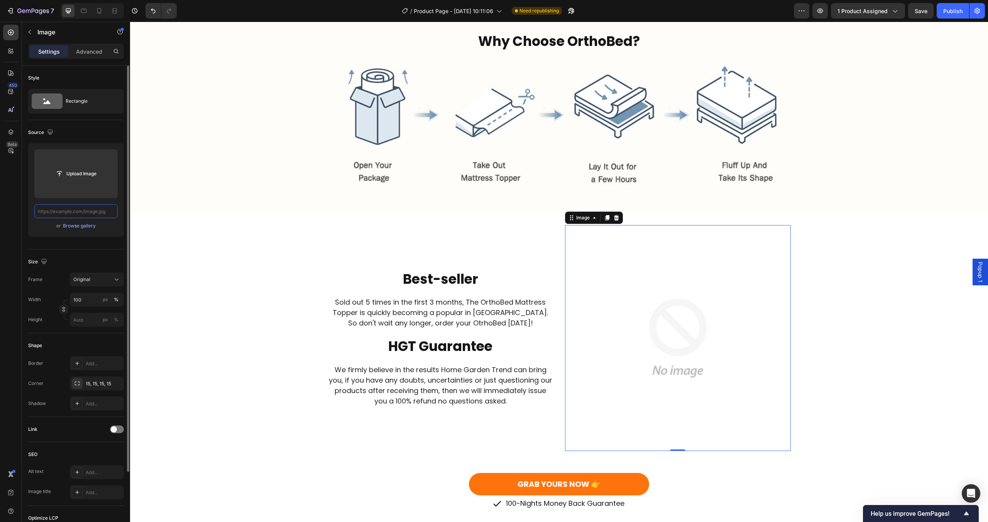
scroll to position [0, 0]
paste input "https://cdn.shopify.com/s/files/1/0781/9080/5212/files/why_buy_from_us.png?v=17…"
type input "https://cdn.shopify.com/s/files/1/0781/9080/5212/files/why_buy_from_us.png?v=17…"
click at [114, 233] on div "Upload Image https://cdn.shopify.com/s/files/1/0781/9080/5212/files/why_buy_fro…" at bounding box center [76, 189] width 96 height 93
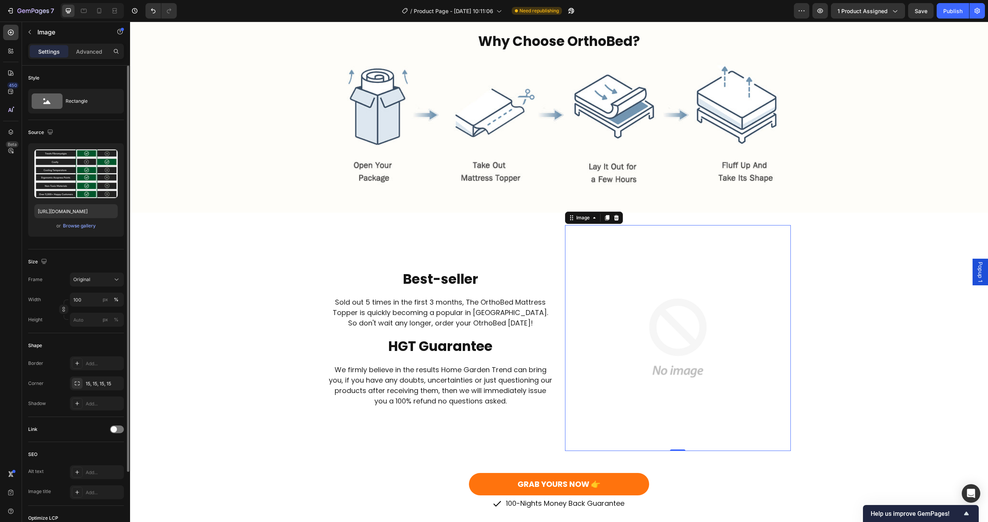
scroll to position [0, 0]
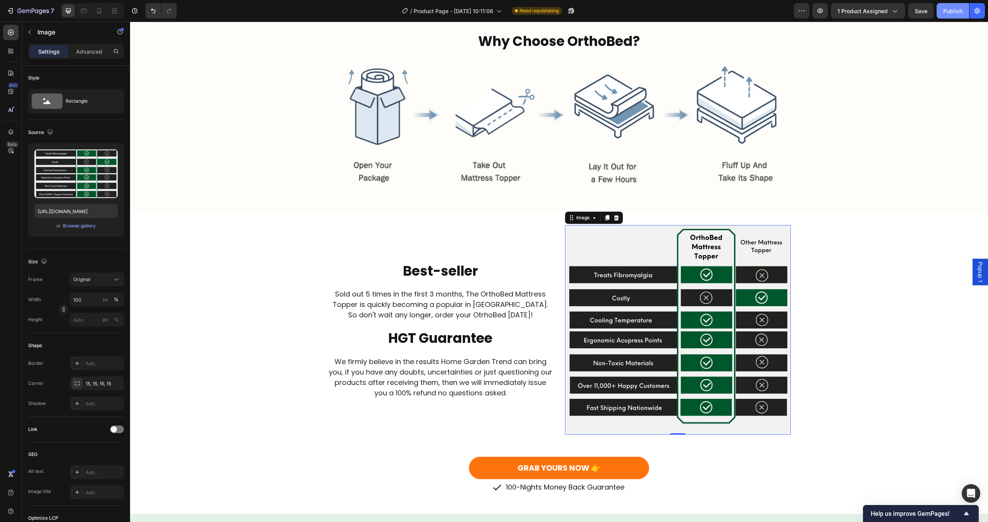
click at [958, 10] on div "Publish" at bounding box center [952, 11] width 19 height 8
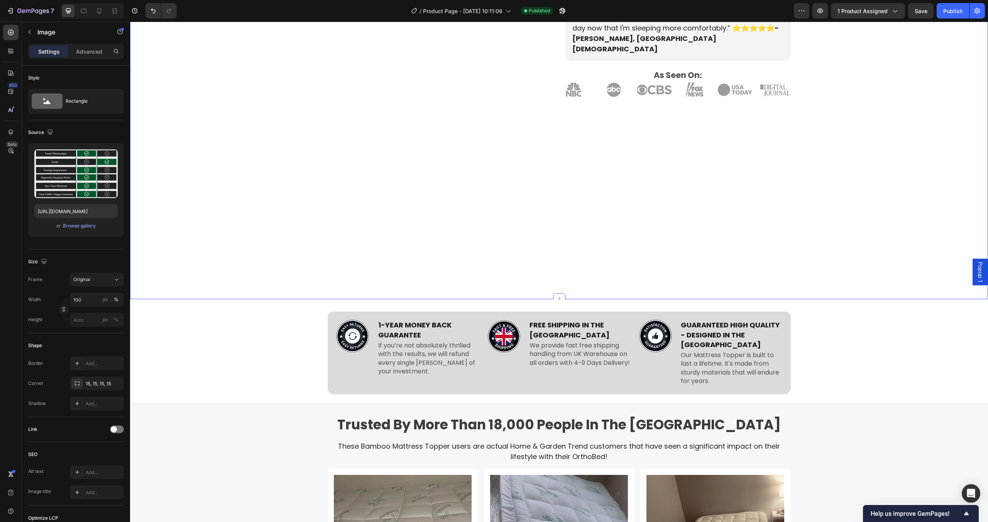
scroll to position [1091, 0]
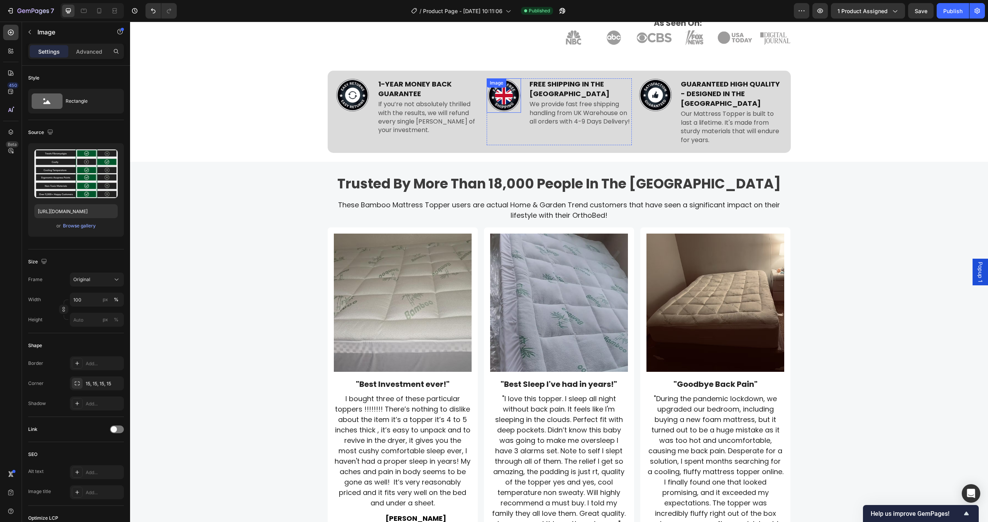
click at [500, 78] on img at bounding box center [504, 95] width 34 height 34
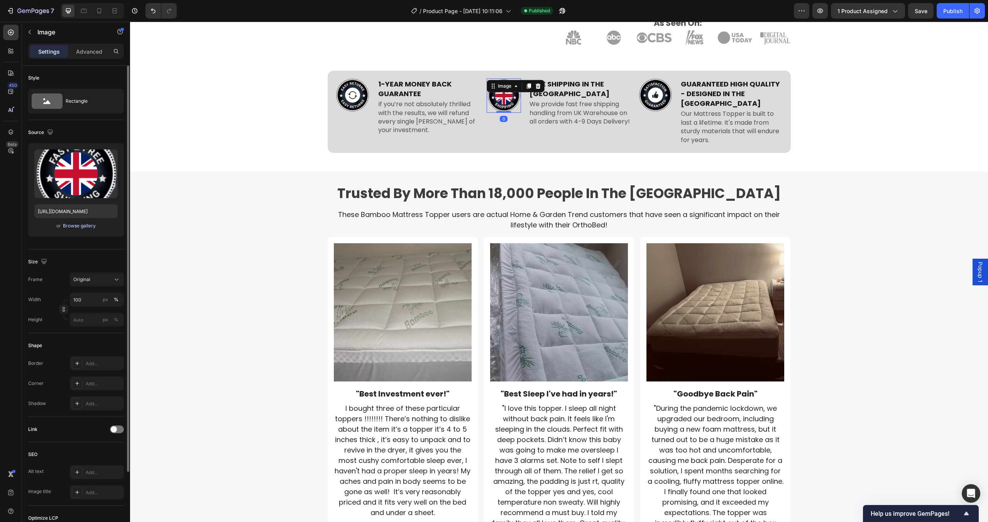
click at [86, 224] on div "Browse gallery" at bounding box center [79, 225] width 33 height 7
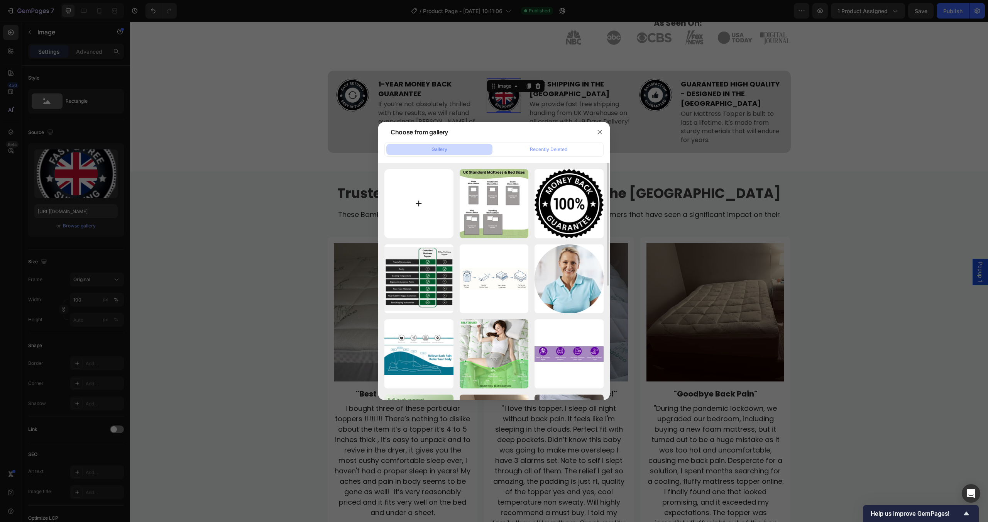
click at [408, 203] on input "file" at bounding box center [418, 203] width 69 height 69
type input "C:\fakepath\UK free shipping (1).png"
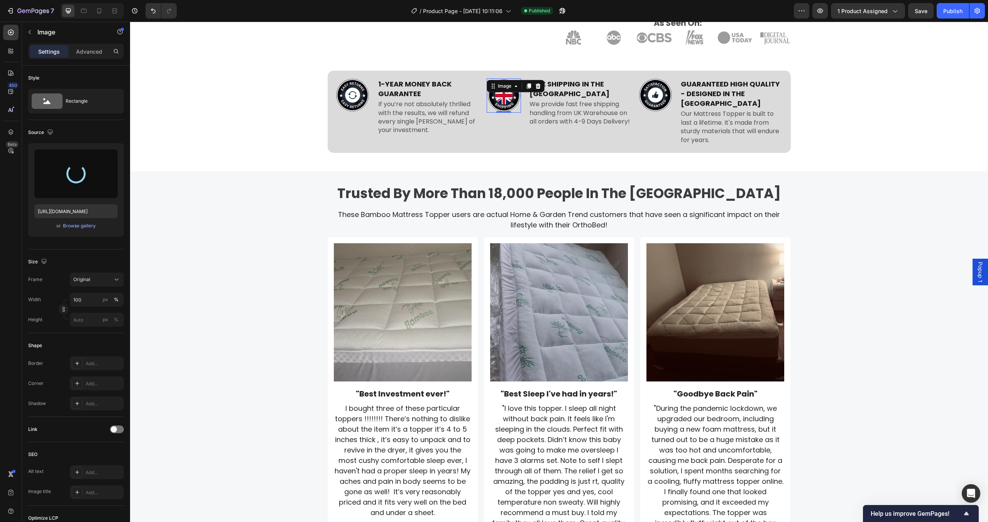
type input "https://cdn.shopify.com/s/files/1/0781/9080/5212/files/gempages_582976236733596…"
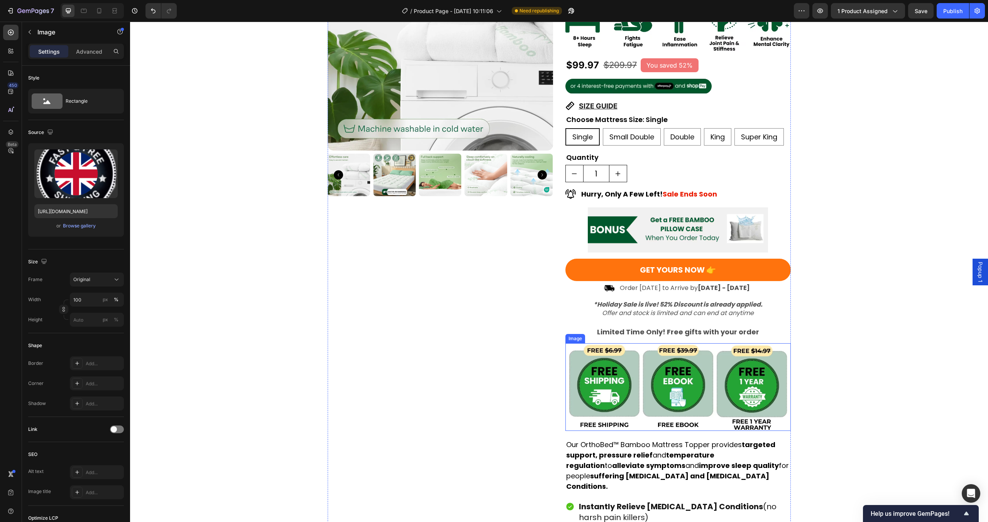
scroll to position [0, 0]
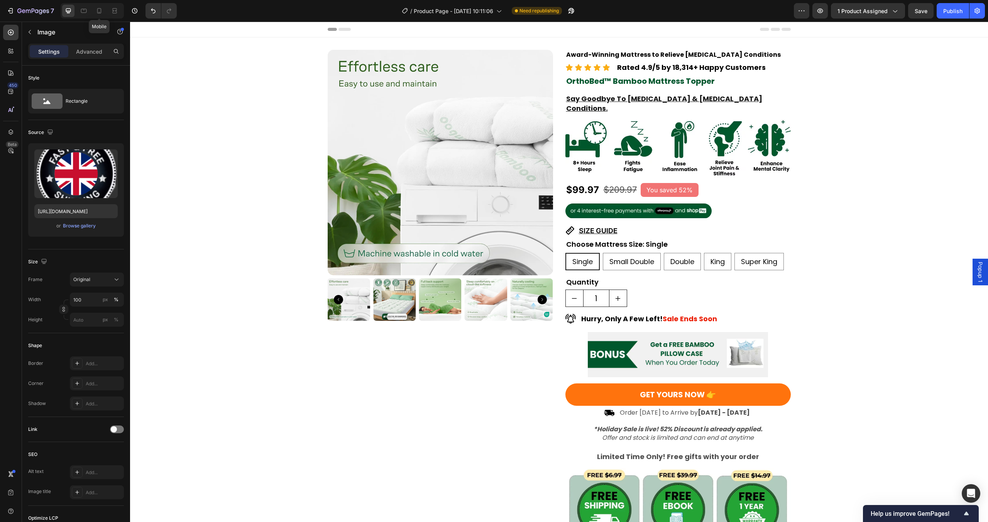
click at [97, 15] on div at bounding box center [99, 11] width 12 height 12
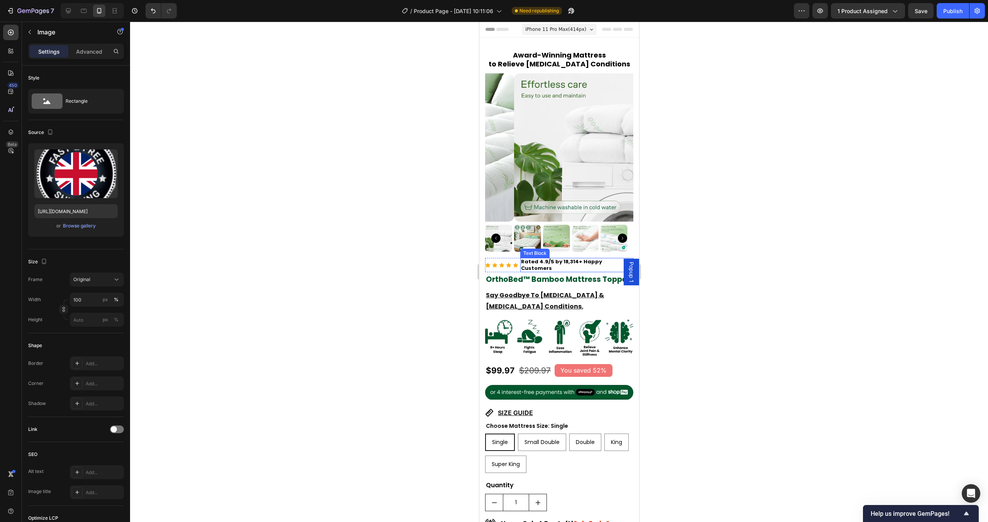
click at [568, 259] on p "Rated 4.9/5 by 18,314+ Happy Customers" at bounding box center [577, 265] width 112 height 13
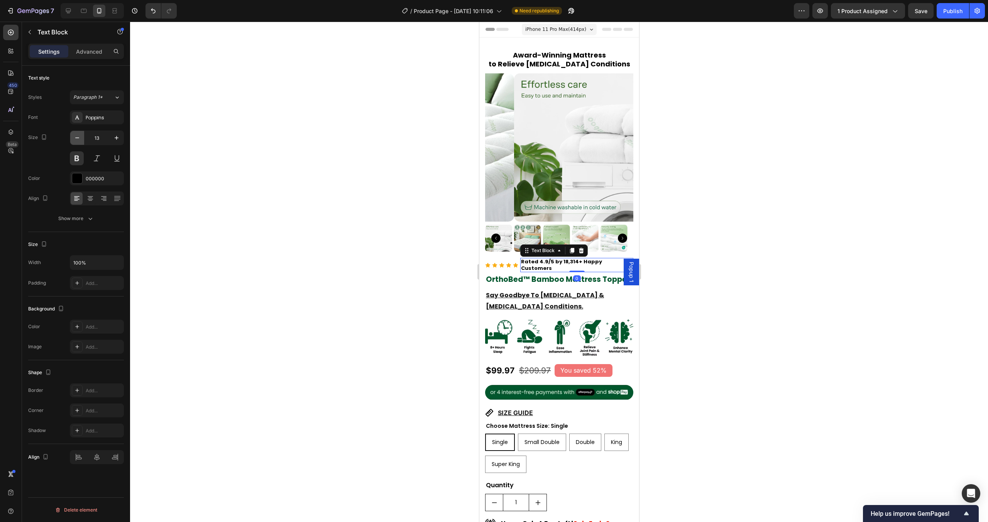
click at [80, 141] on icon "button" at bounding box center [77, 138] width 8 height 8
type input "12"
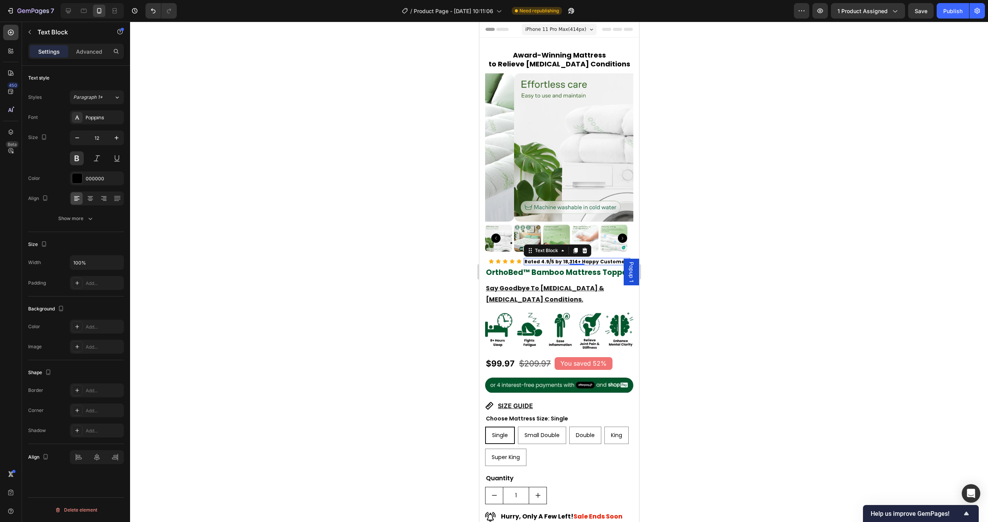
click at [950, 12] on div "Publish" at bounding box center [952, 11] width 19 height 8
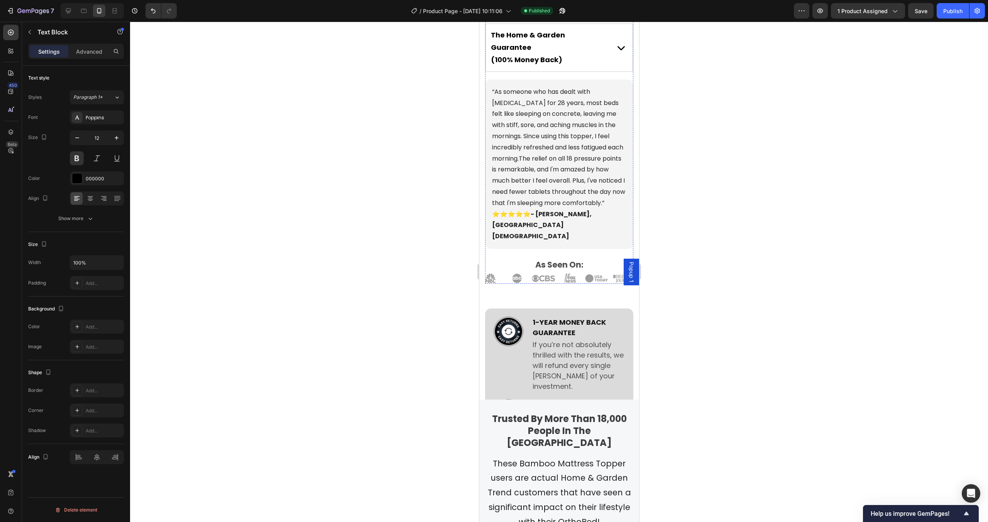
scroll to position [1329, 0]
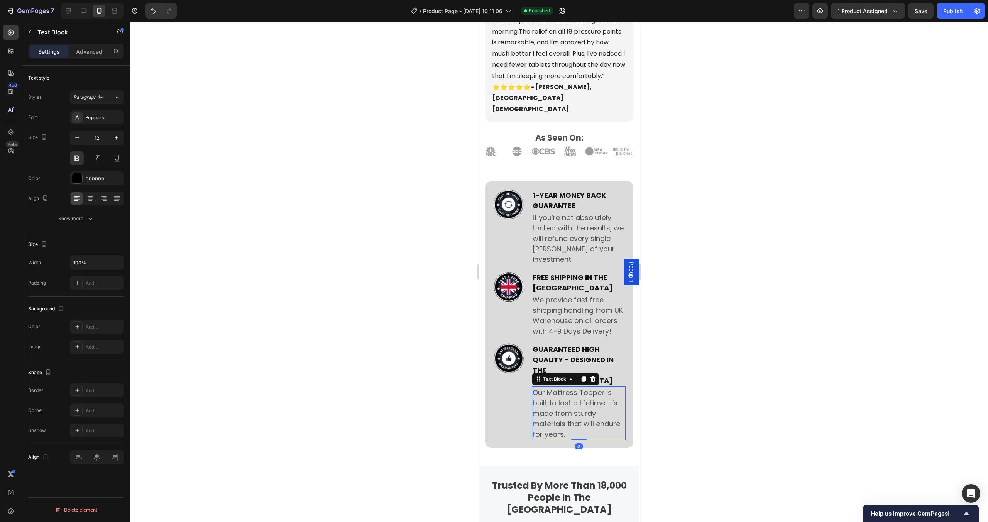
click at [551, 387] on p "Our Mattress Topper is built to last a lifetime. It's made from sturdy material…" at bounding box center [578, 413] width 92 height 52
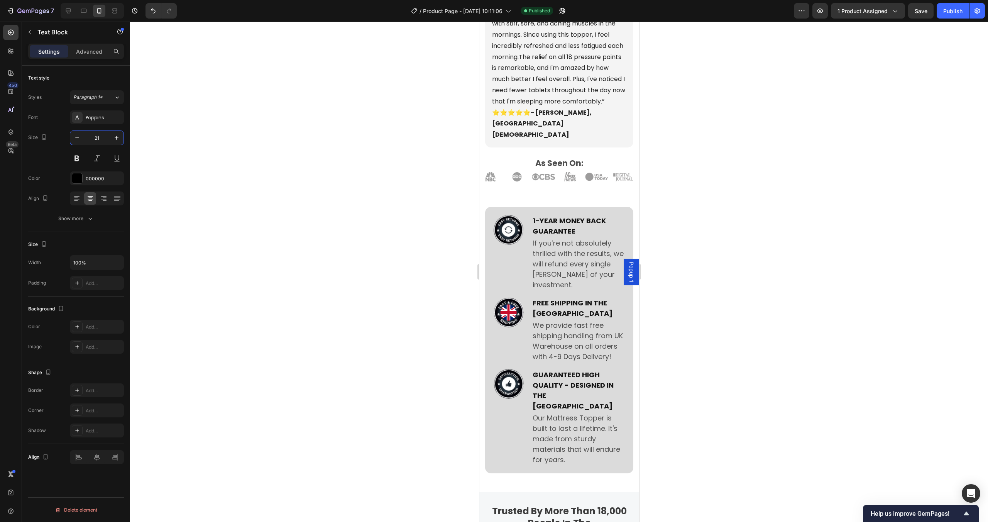
click at [99, 142] on input "21" at bounding box center [96, 138] width 25 height 14
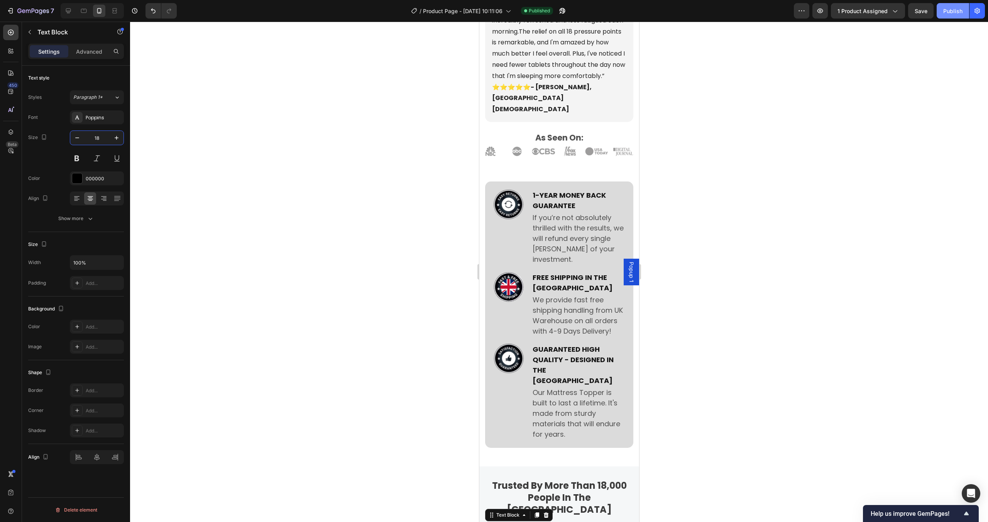
type input "18"
click at [960, 15] on button "Publish" at bounding box center [953, 10] width 32 height 15
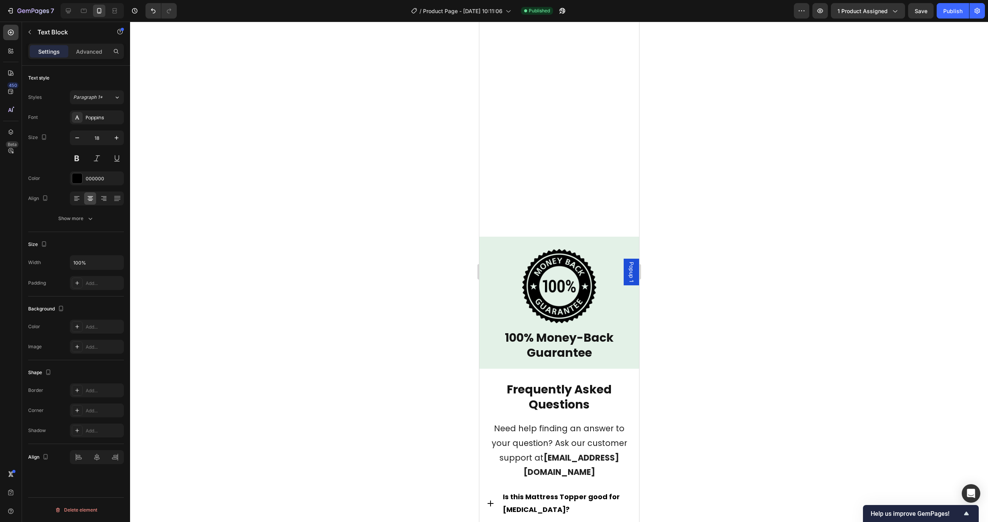
scroll to position [3946, 0]
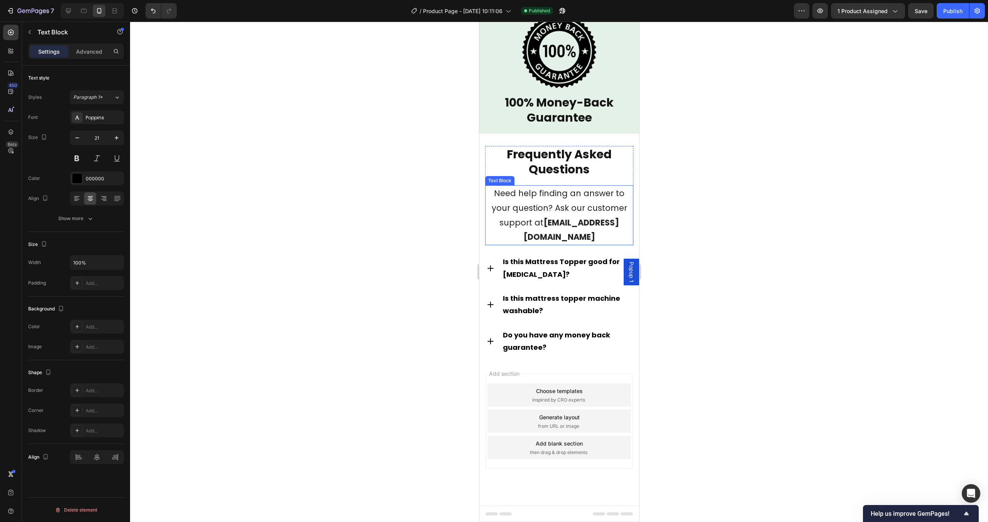
click at [561, 230] on p "Need help finding an answer to your question? Ask our customer support at suppo…" at bounding box center [559, 215] width 147 height 58
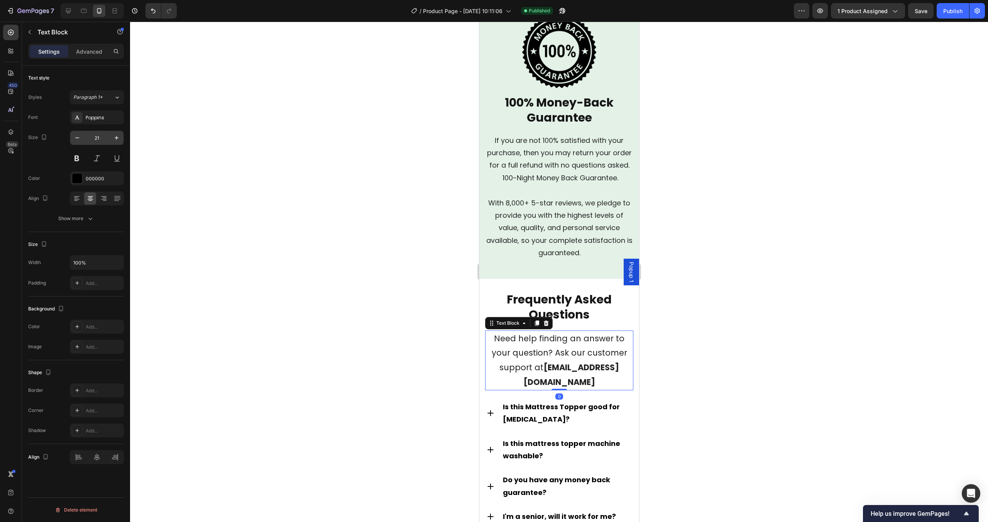
click at [102, 139] on input "21" at bounding box center [96, 138] width 25 height 14
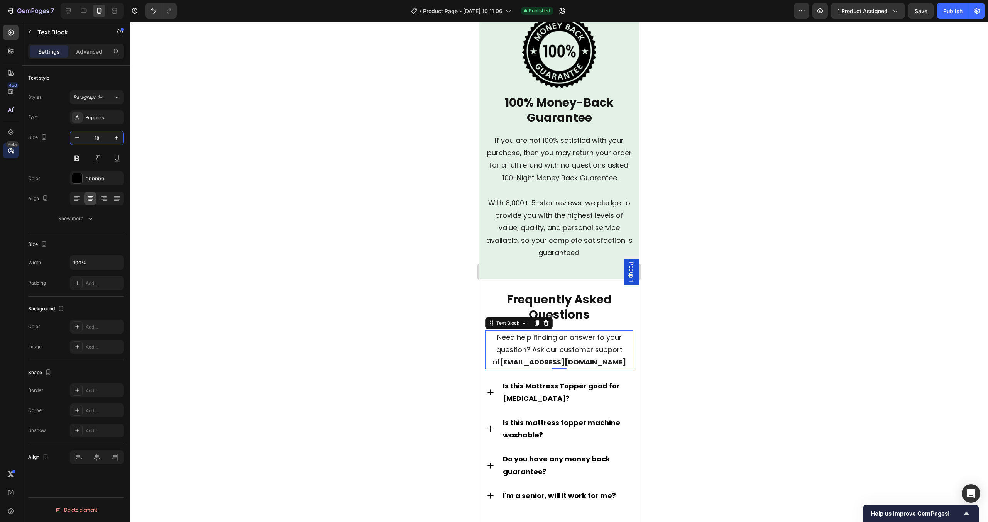
type input "18"
click at [955, 13] on div "Publish" at bounding box center [952, 11] width 19 height 8
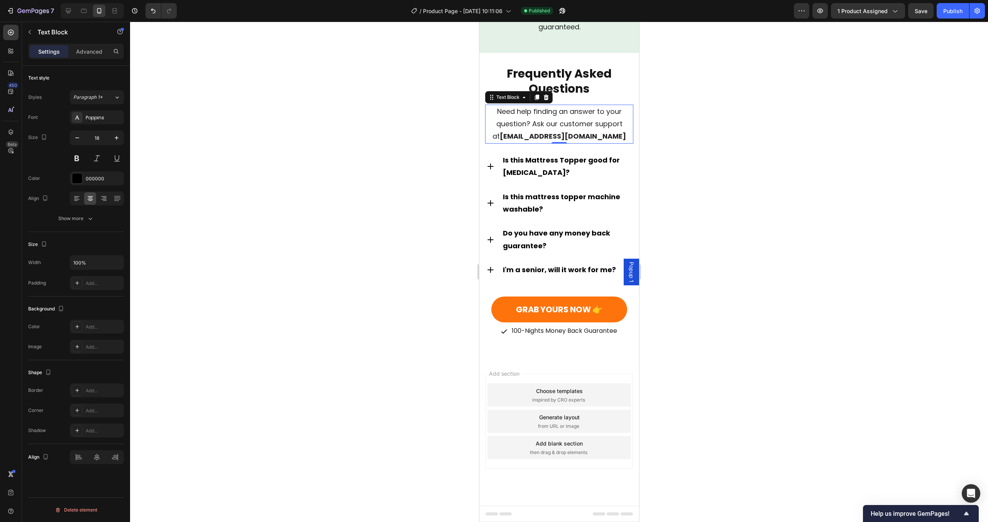
scroll to position [4172, 0]
click at [839, 205] on div at bounding box center [559, 272] width 858 height 500
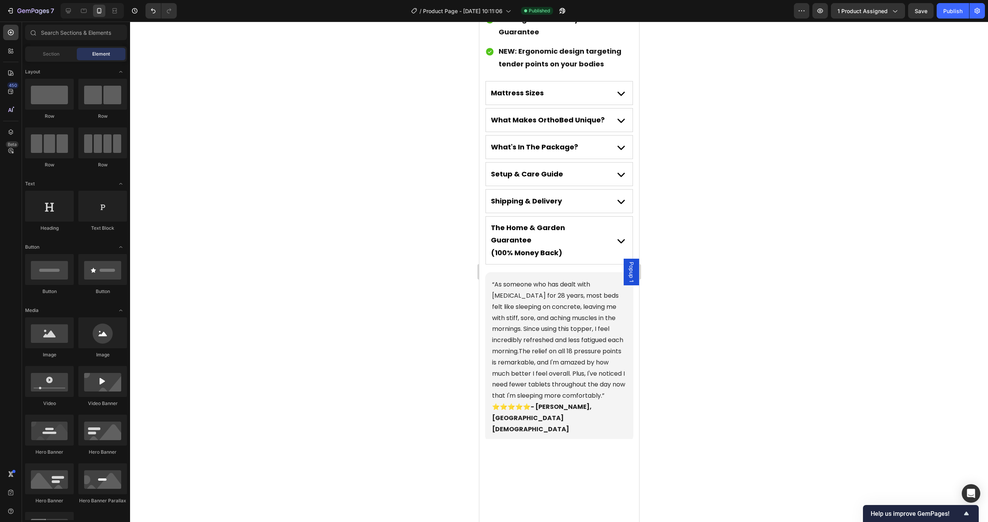
scroll to position [0, 0]
